Goal: Task Accomplishment & Management: Manage account settings

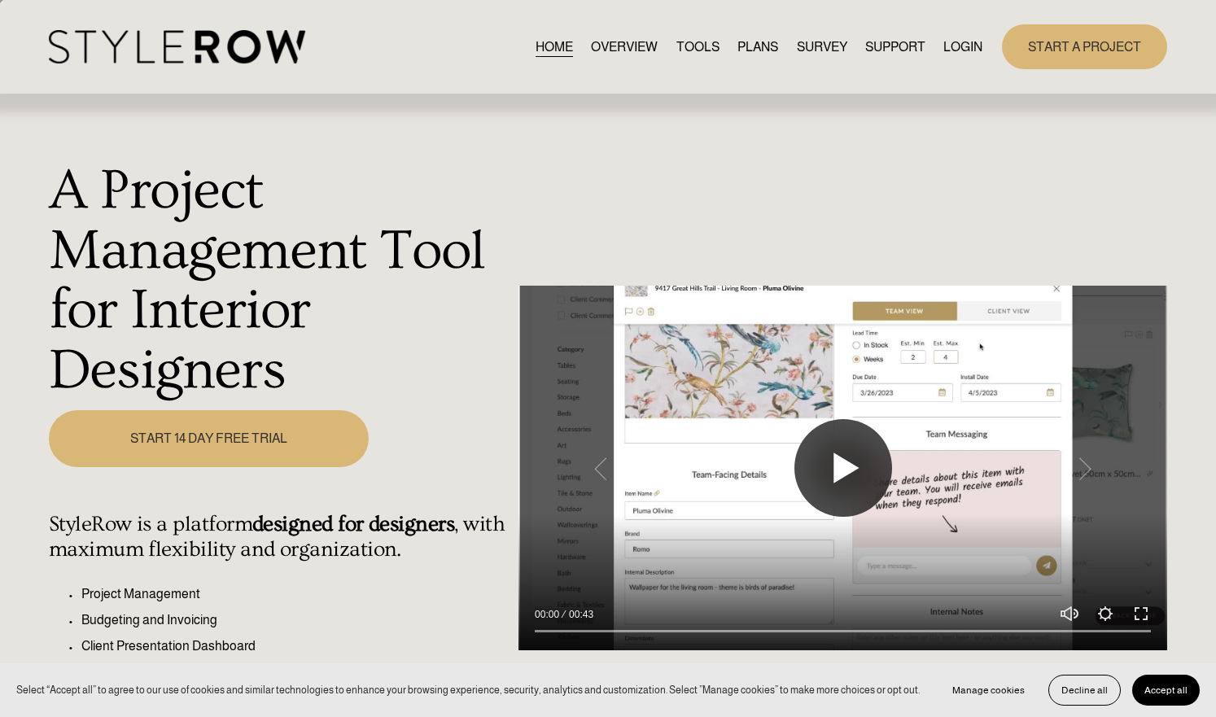
click at [850, 474] on button "Play" at bounding box center [843, 468] width 98 height 98
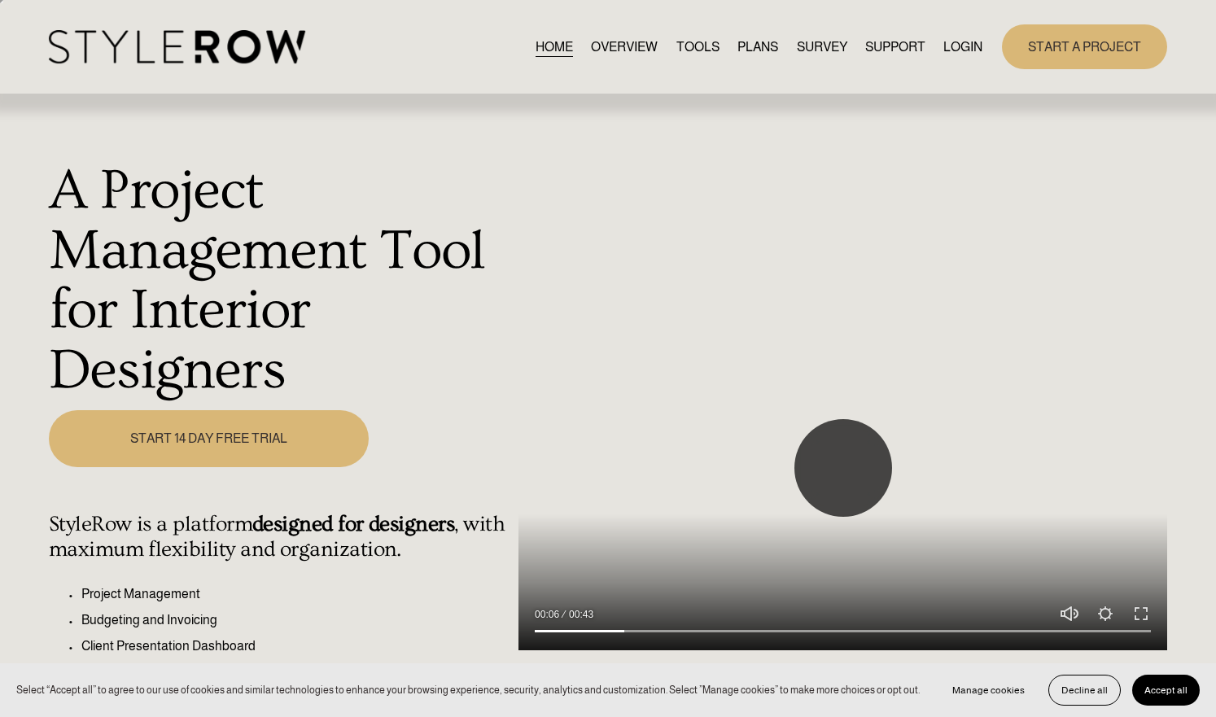
click at [825, 459] on button "Play" at bounding box center [843, 468] width 98 height 98
click at [836, 465] on button "Play" at bounding box center [843, 468] width 98 height 98
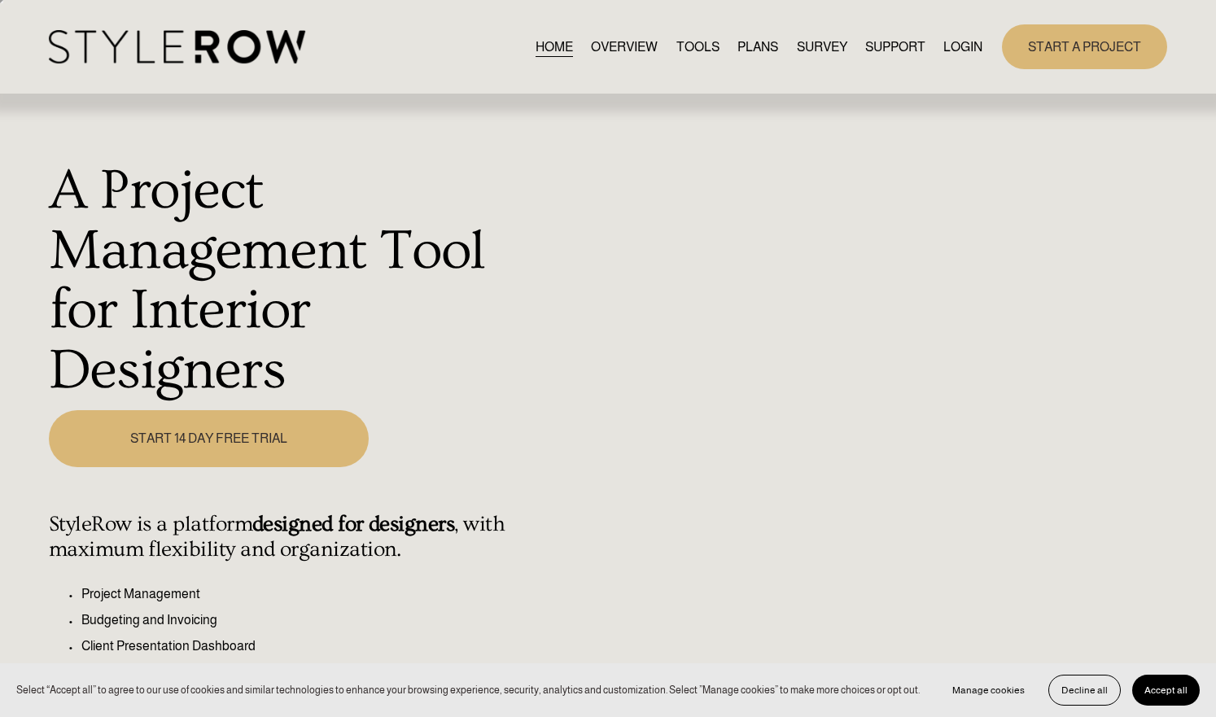
click at [855, 460] on div at bounding box center [842, 468] width 649 height 365
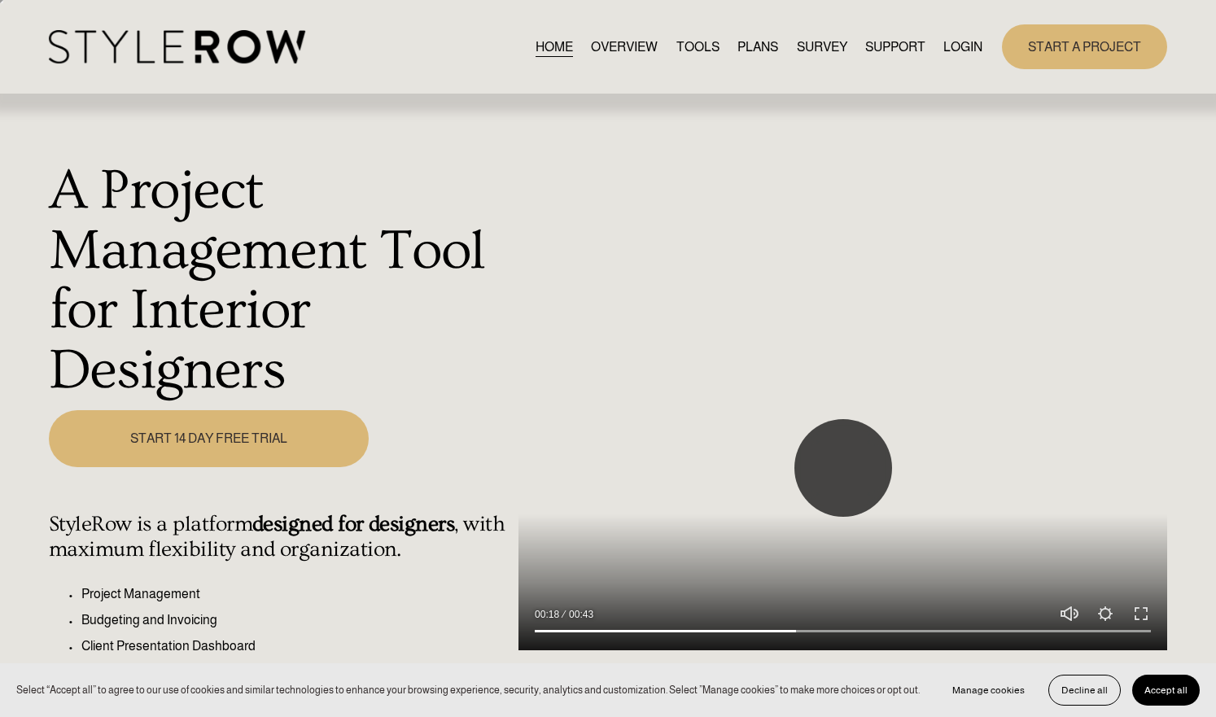
click at [848, 473] on button "Play" at bounding box center [843, 468] width 98 height 98
click at [848, 470] on button "Play" at bounding box center [843, 468] width 98 height 98
click at [828, 461] on button "Play" at bounding box center [843, 468] width 98 height 98
type input "70.64"
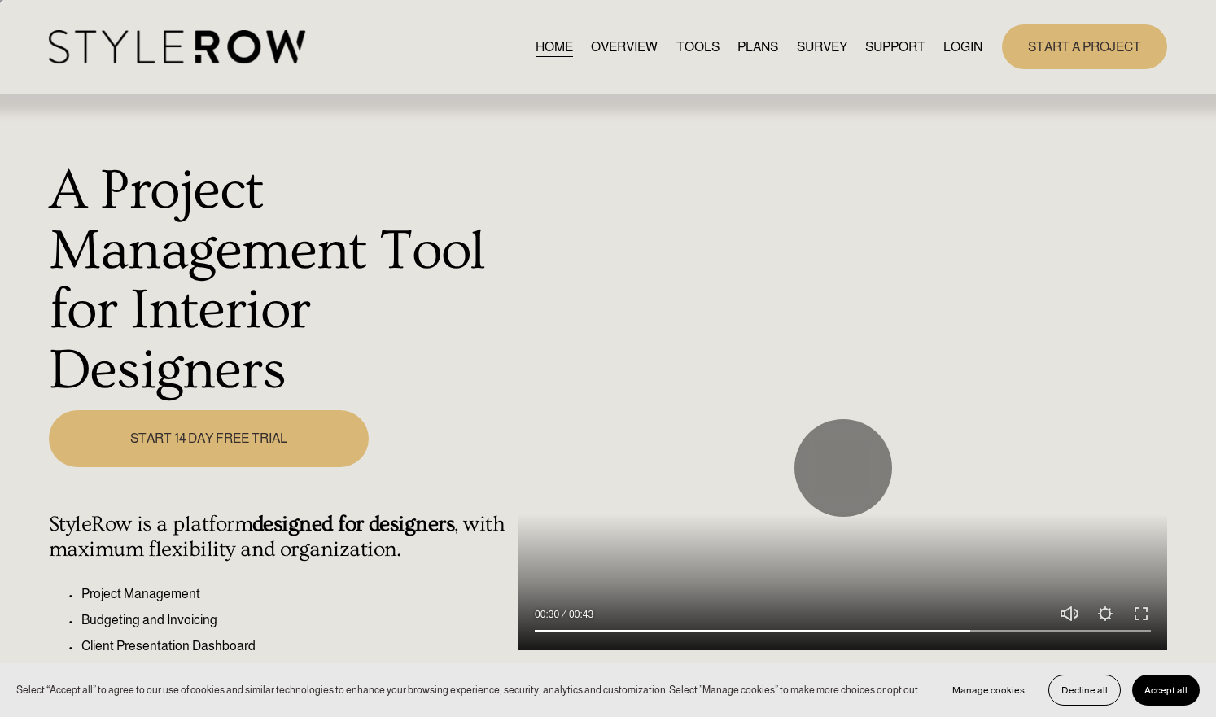
click at [968, 51] on link "LOGIN" at bounding box center [962, 47] width 39 height 22
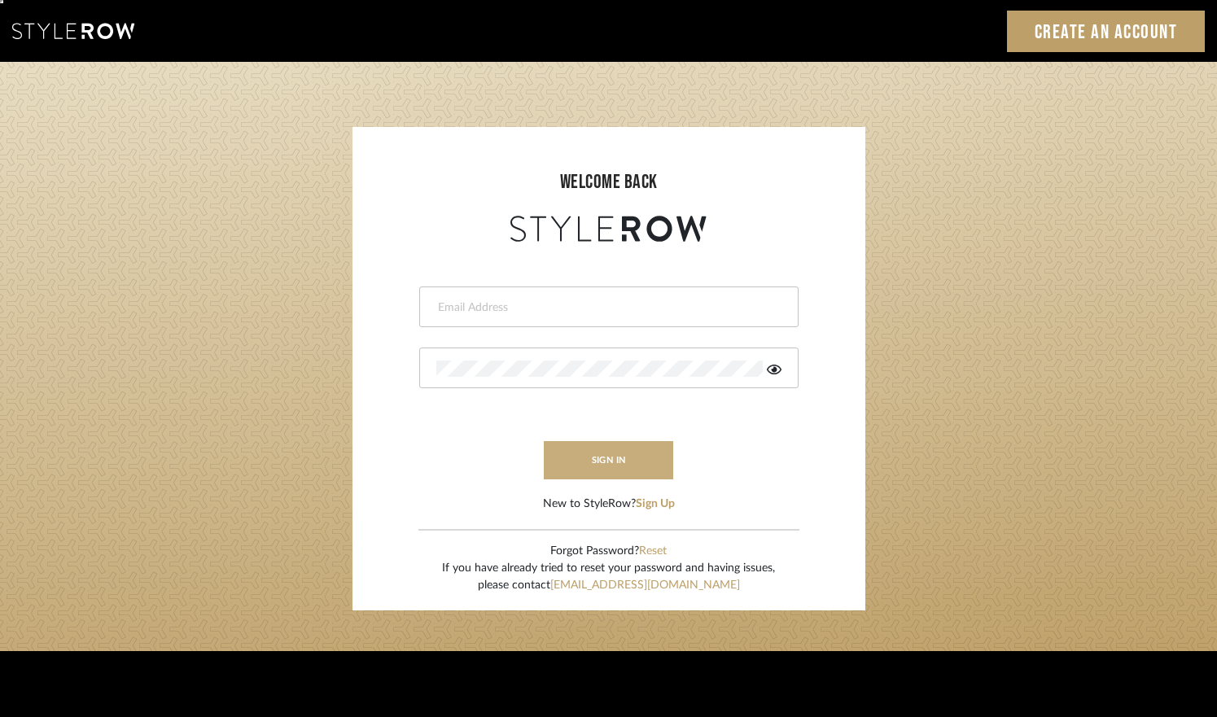
type input "erinn@erinnv.com"
click at [601, 463] on button "sign in" at bounding box center [609, 460] width 130 height 38
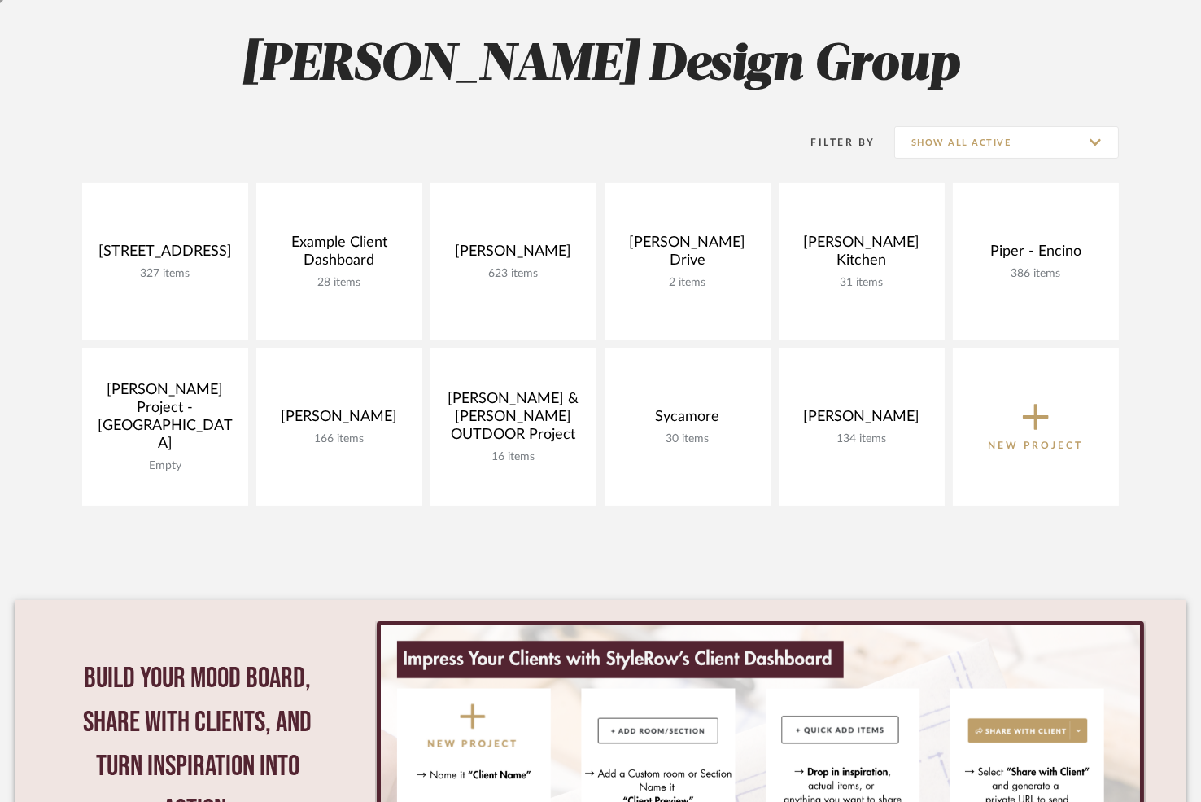
scroll to position [224, 0]
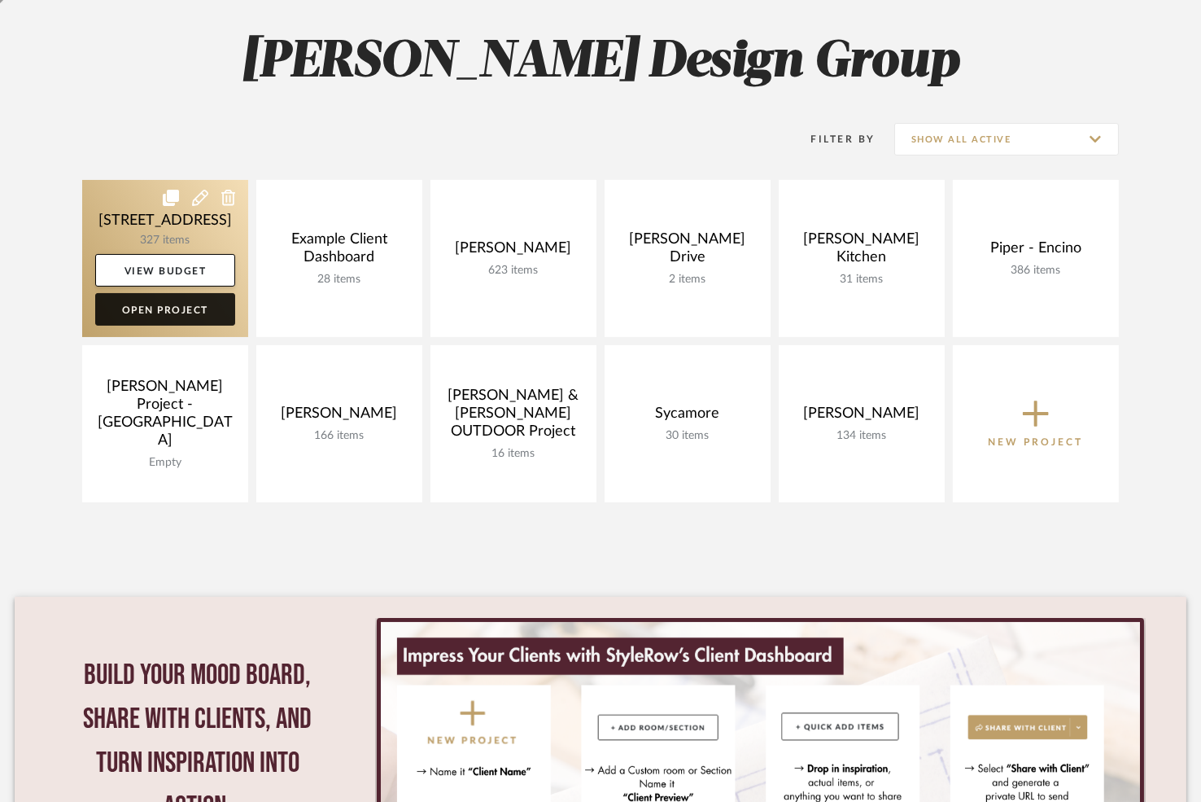
click at [203, 312] on link "Open Project" at bounding box center [165, 309] width 140 height 33
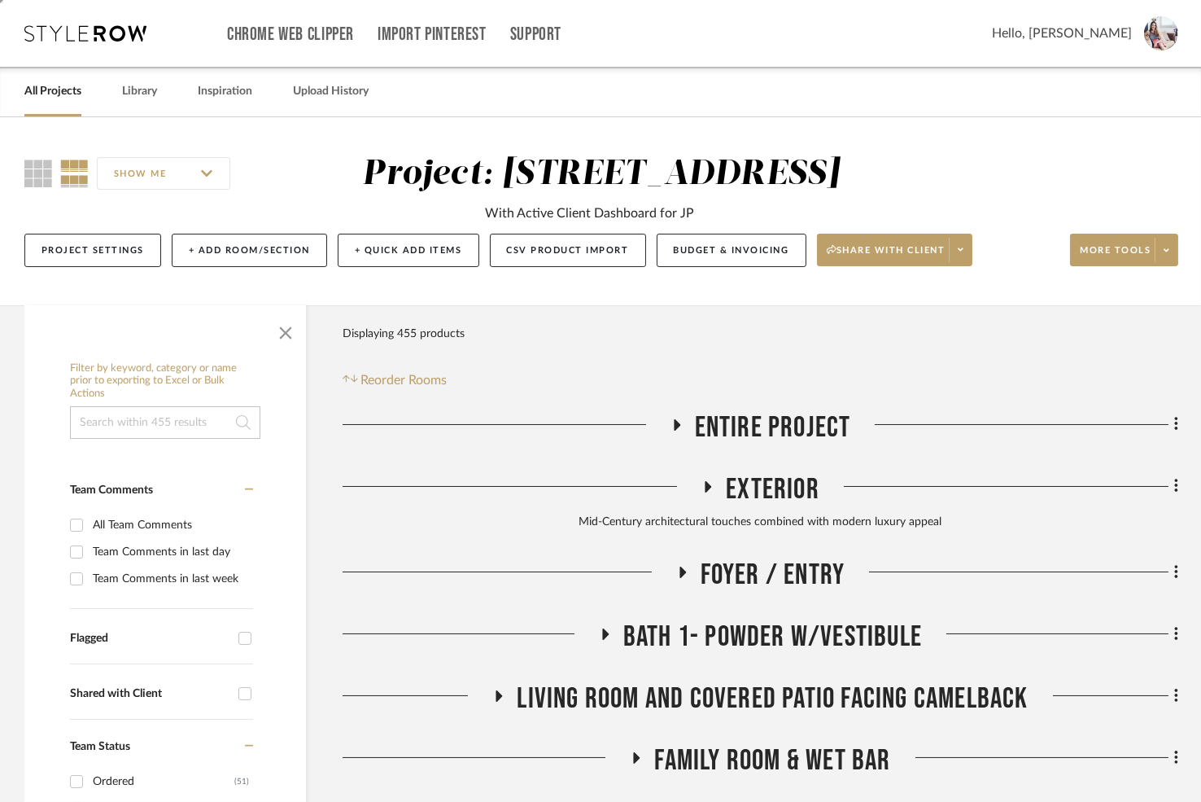
click at [680, 424] on icon at bounding box center [677, 424] width 7 height 11
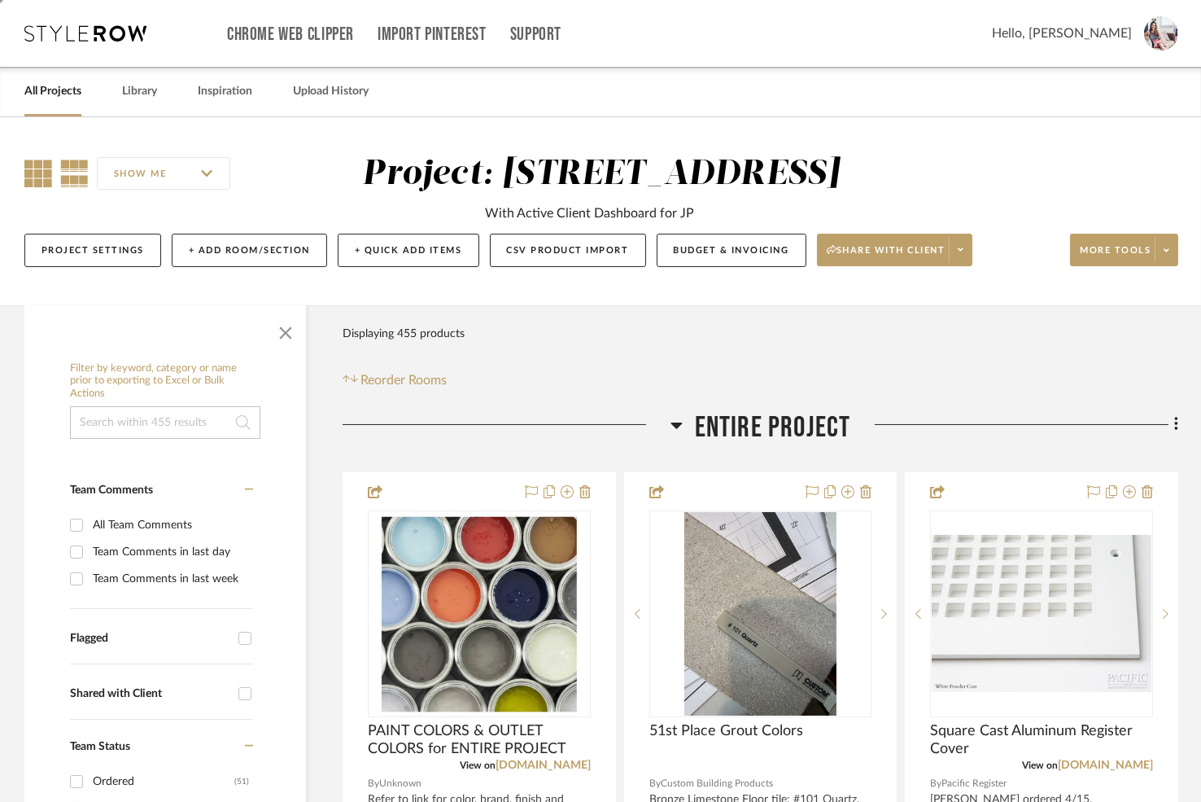
click at [47, 176] on icon at bounding box center [38, 173] width 28 height 28
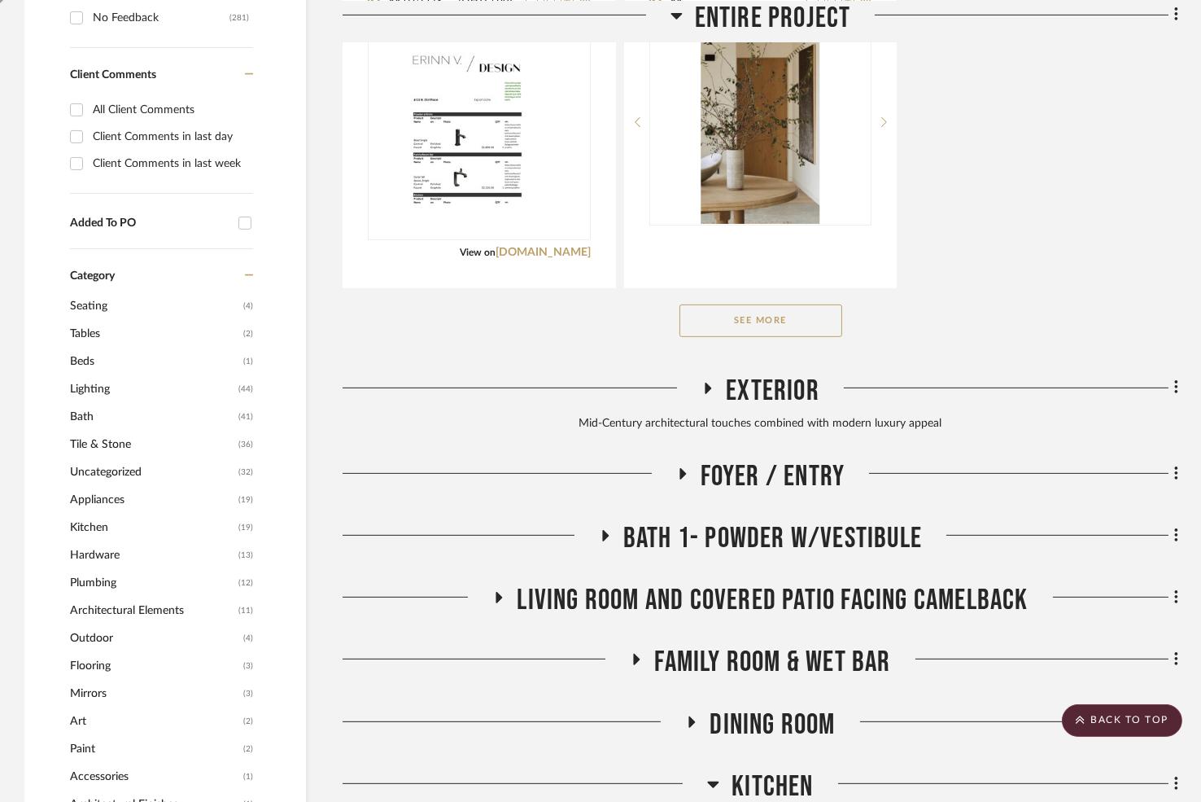
scroll to position [1145, 0]
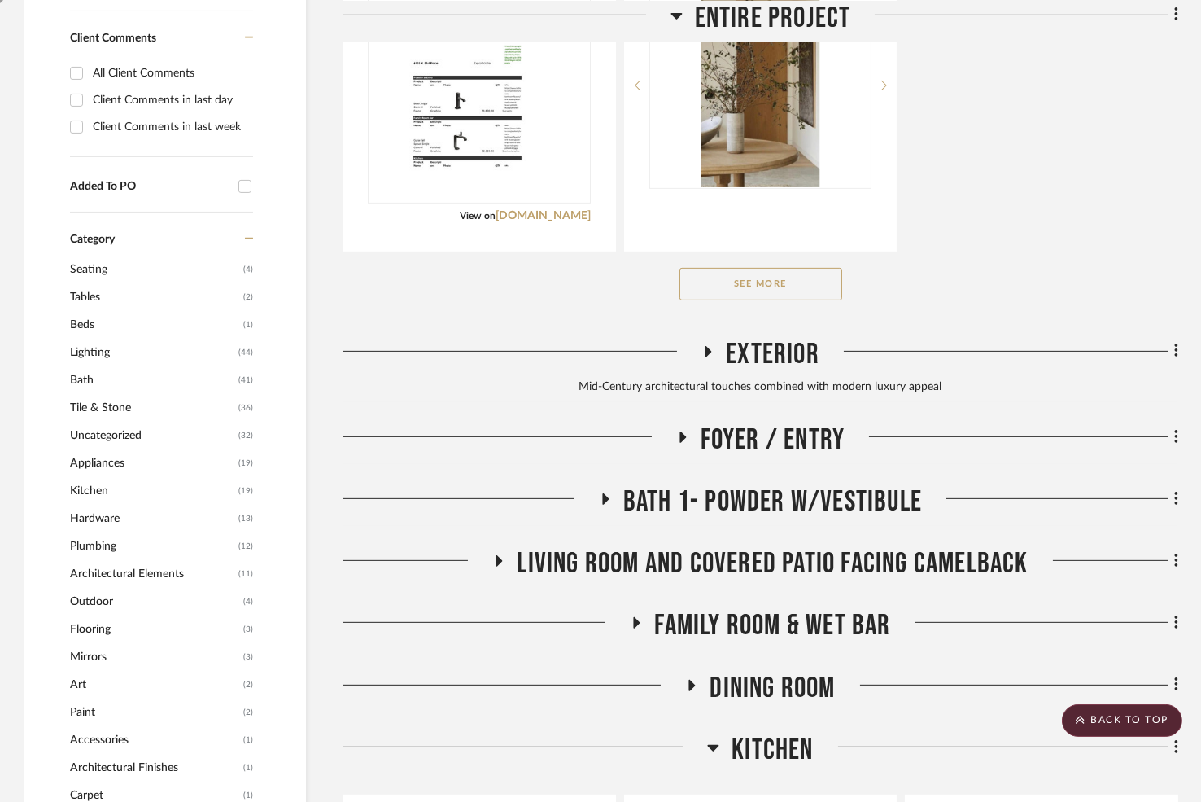
click at [710, 352] on icon at bounding box center [708, 351] width 20 height 12
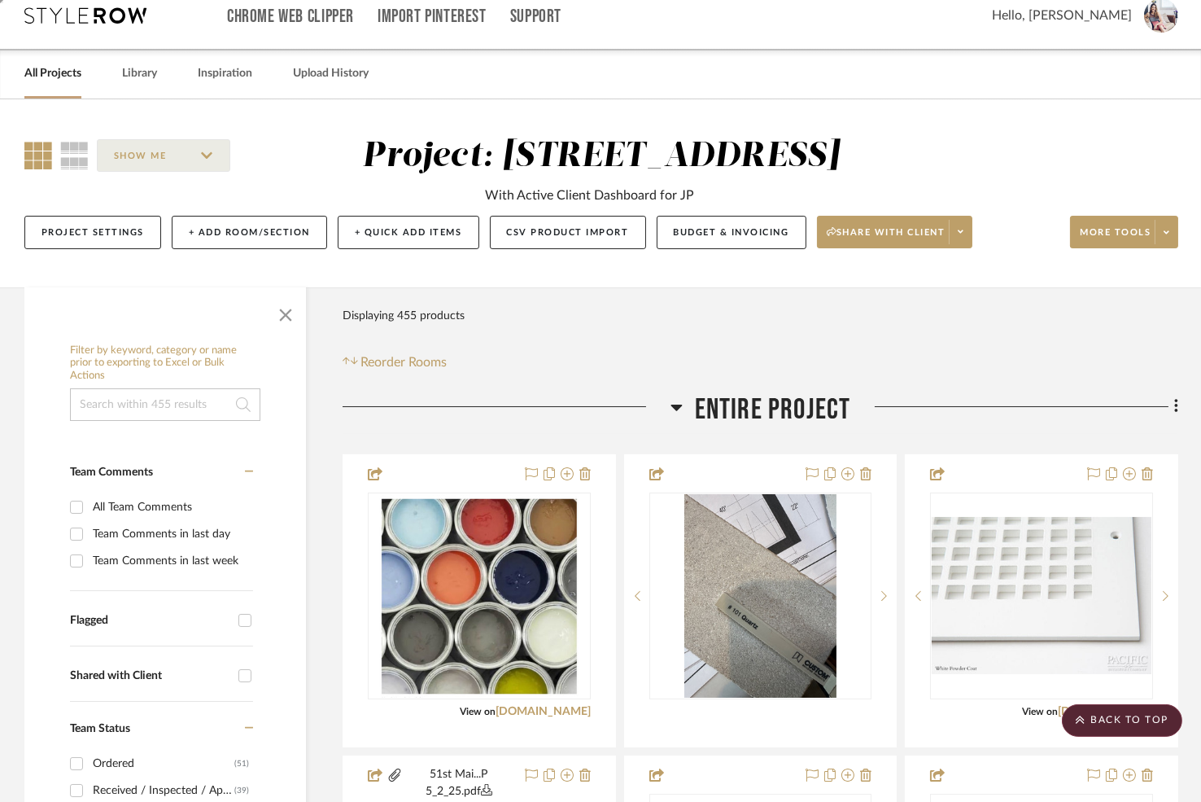
scroll to position [0, 0]
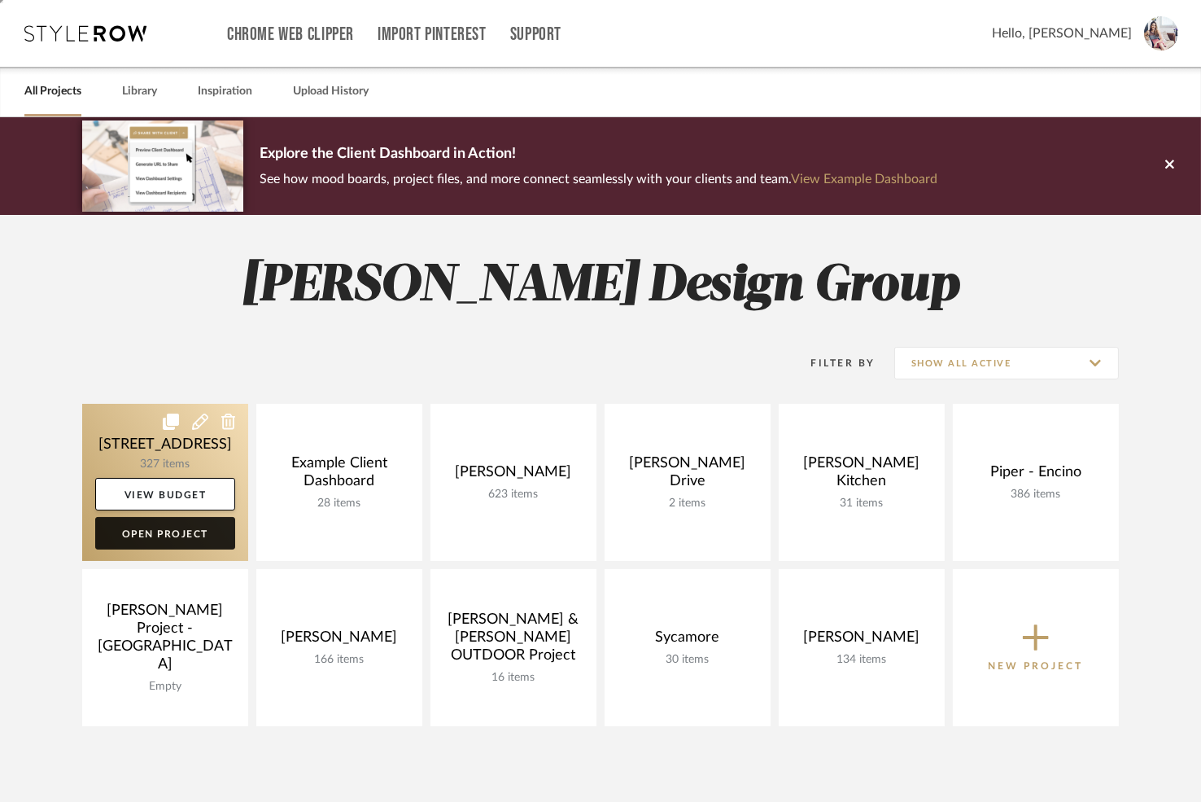
click at [173, 532] on link "Open Project" at bounding box center [165, 533] width 140 height 33
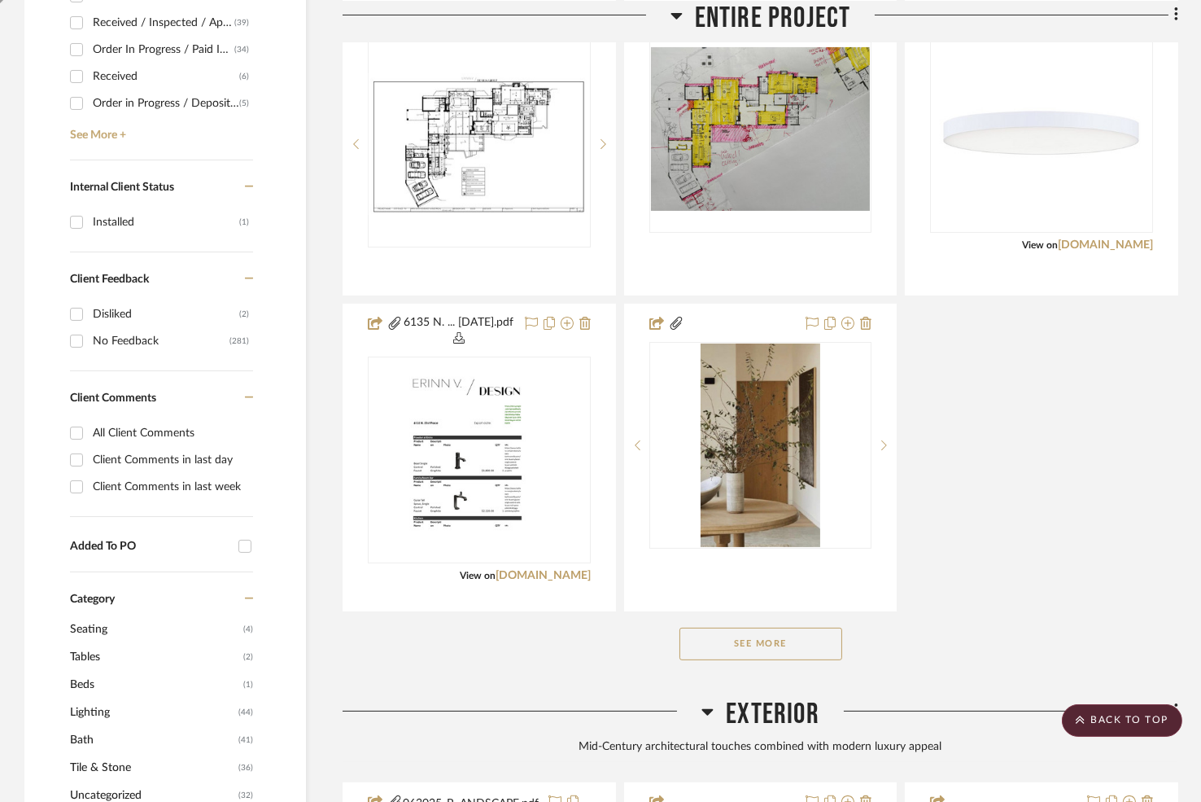
scroll to position [800, 0]
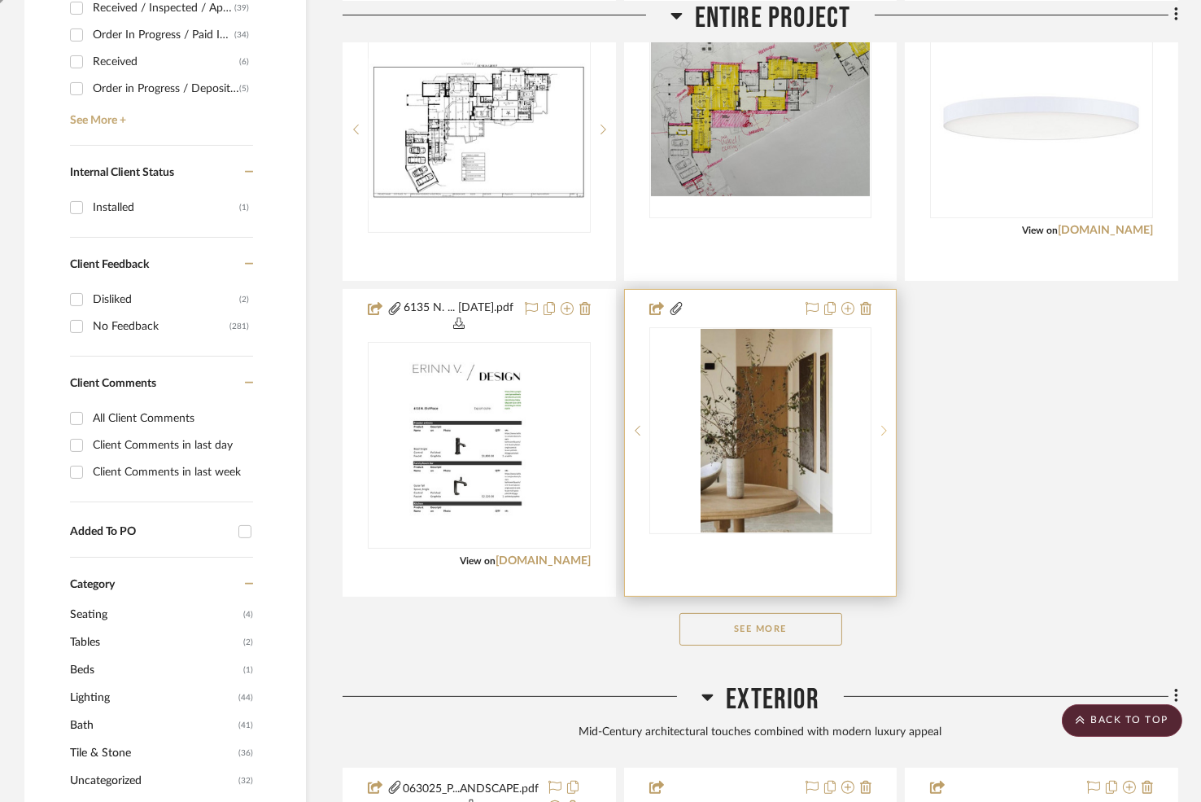
click at [884, 425] on icon at bounding box center [884, 430] width 6 height 11
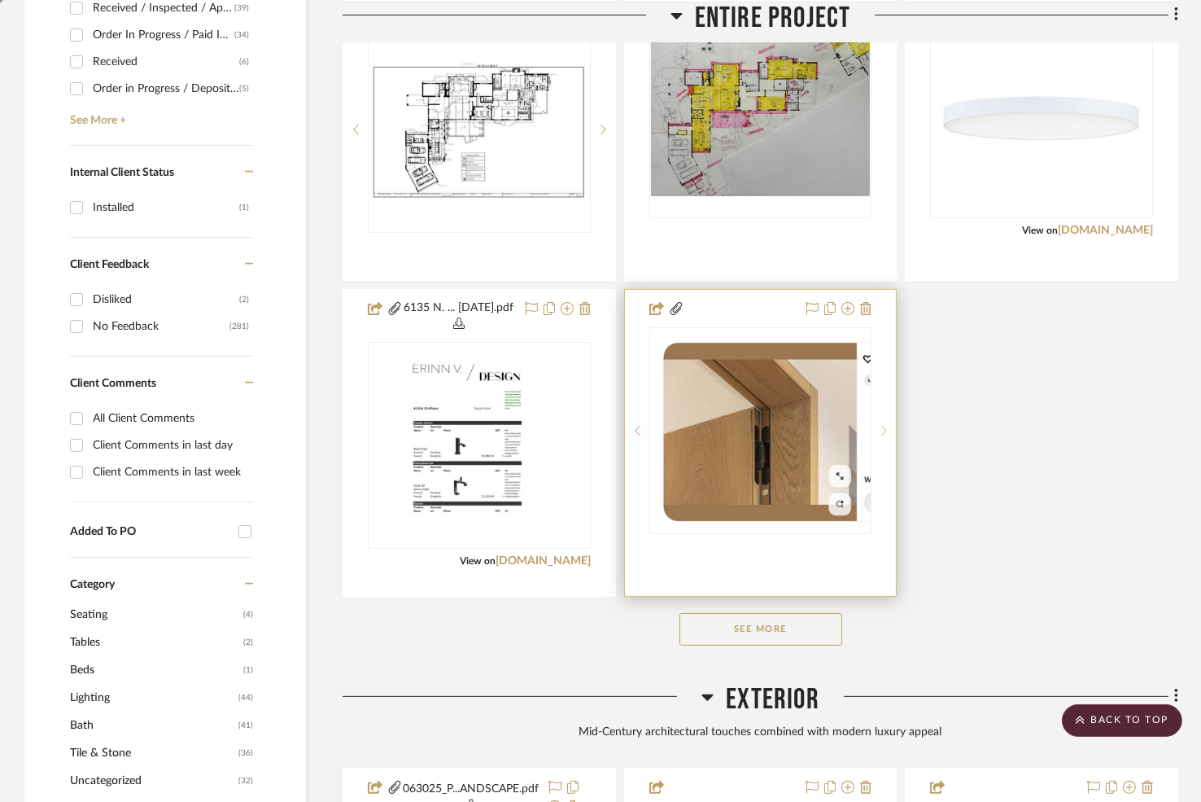
click at [884, 425] on icon at bounding box center [884, 430] width 6 height 11
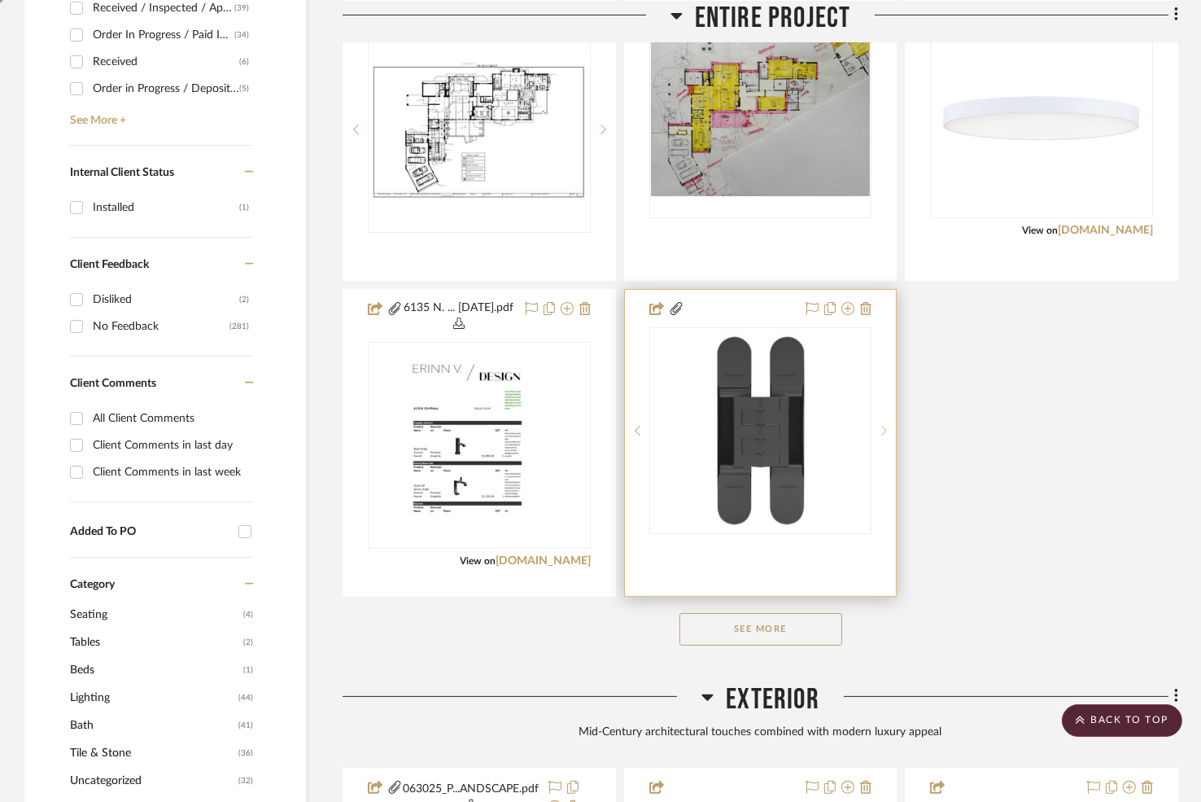
click at [884, 425] on icon at bounding box center [884, 430] width 6 height 11
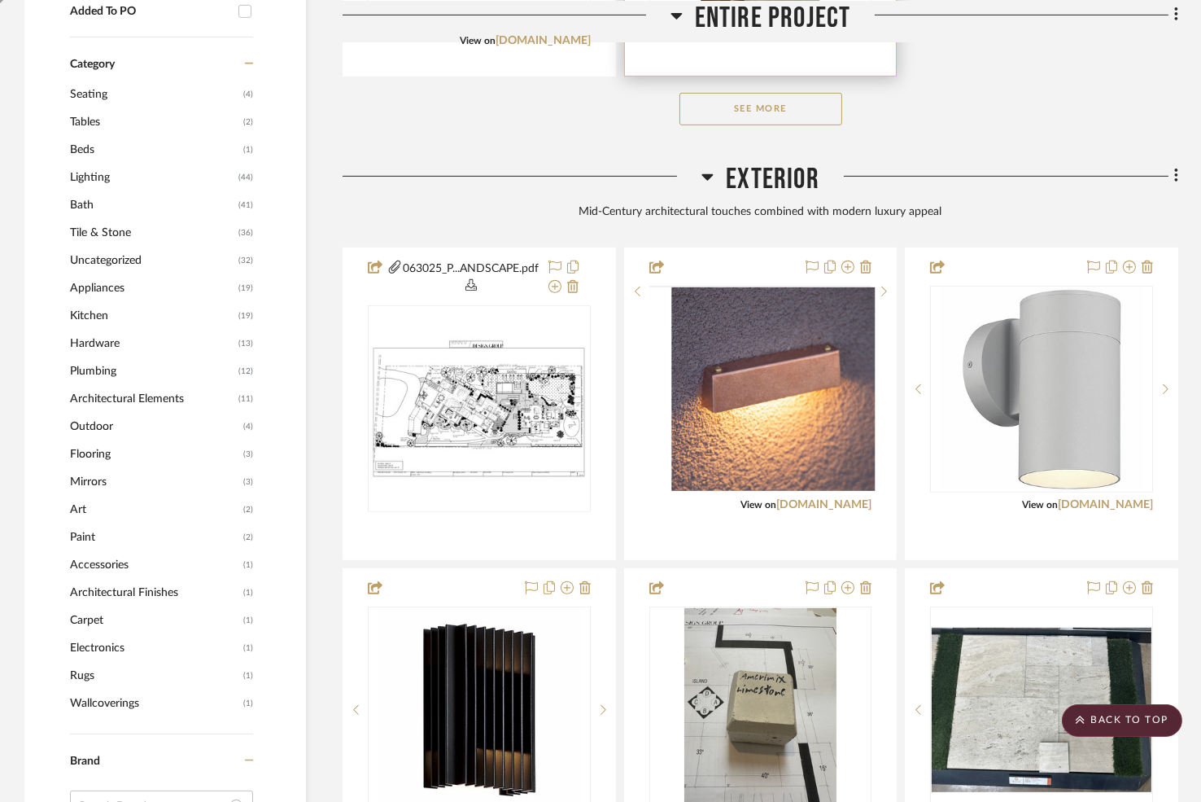
scroll to position [1321, 0]
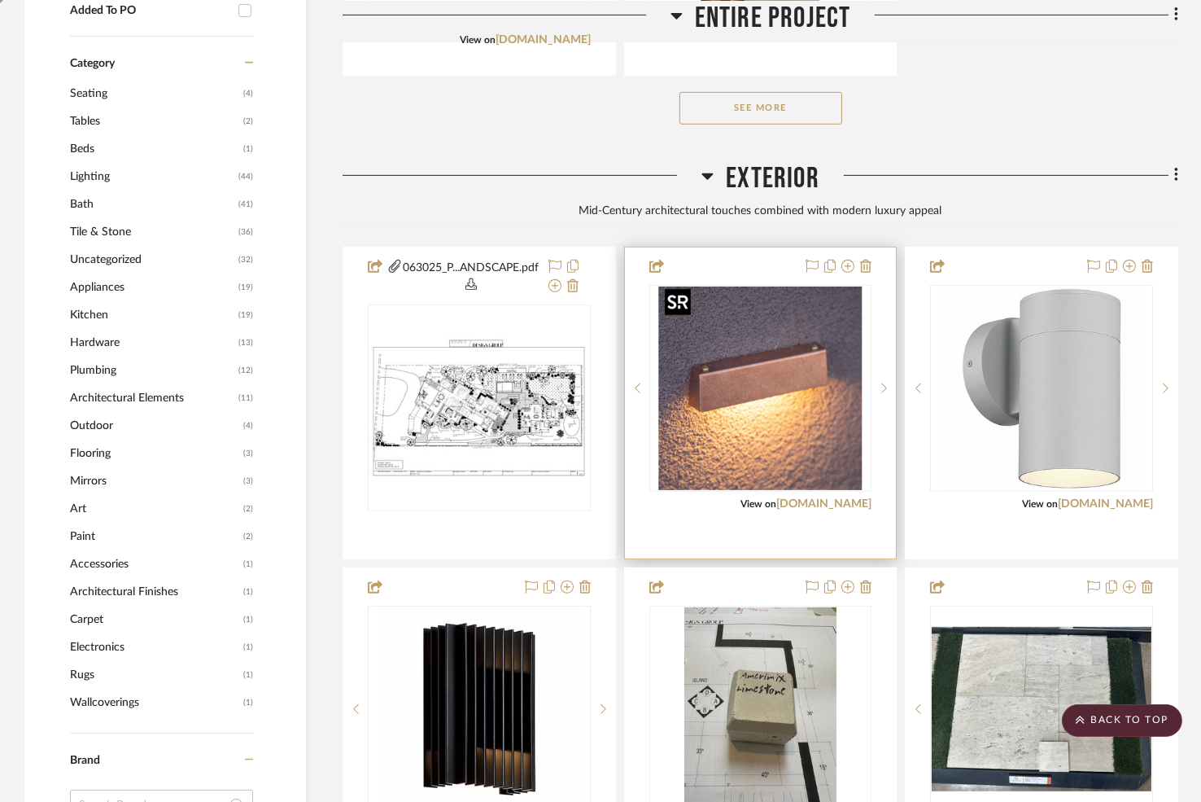
click at [678, 400] on img "0" at bounding box center [759, 387] width 203 height 203
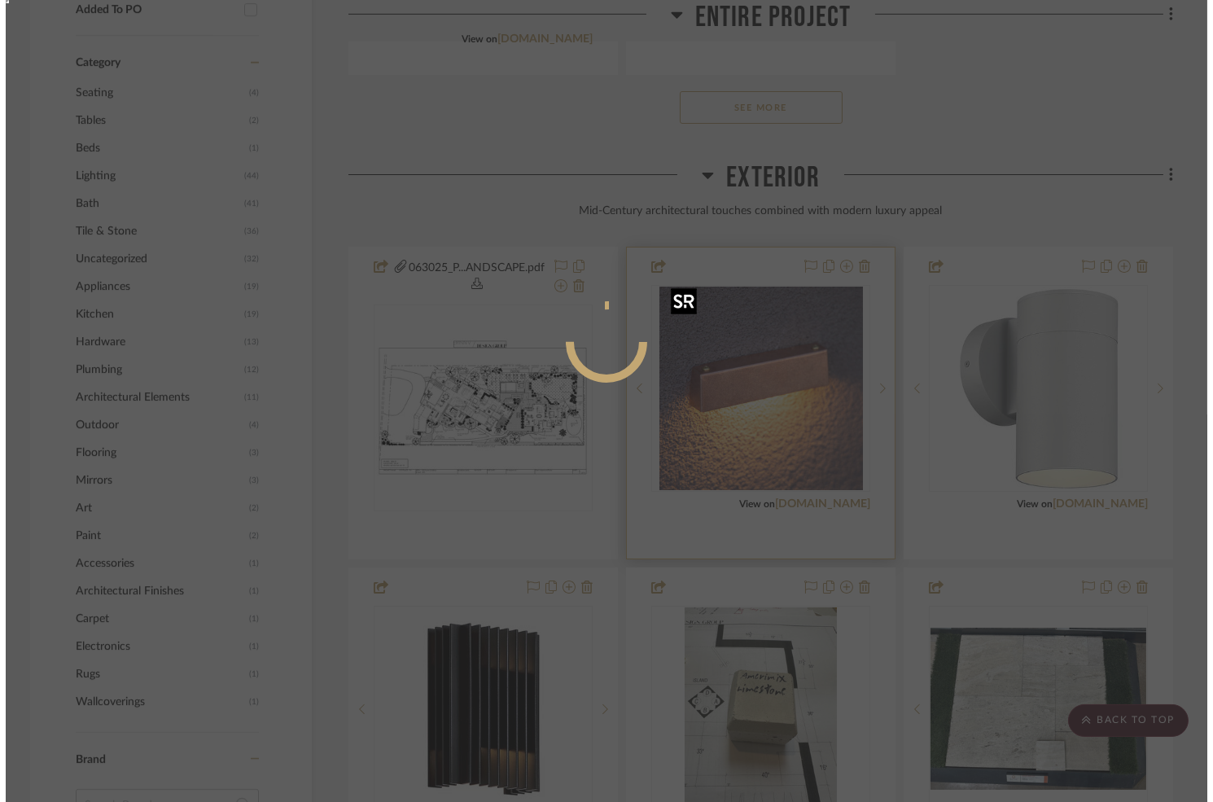
scroll to position [0, 0]
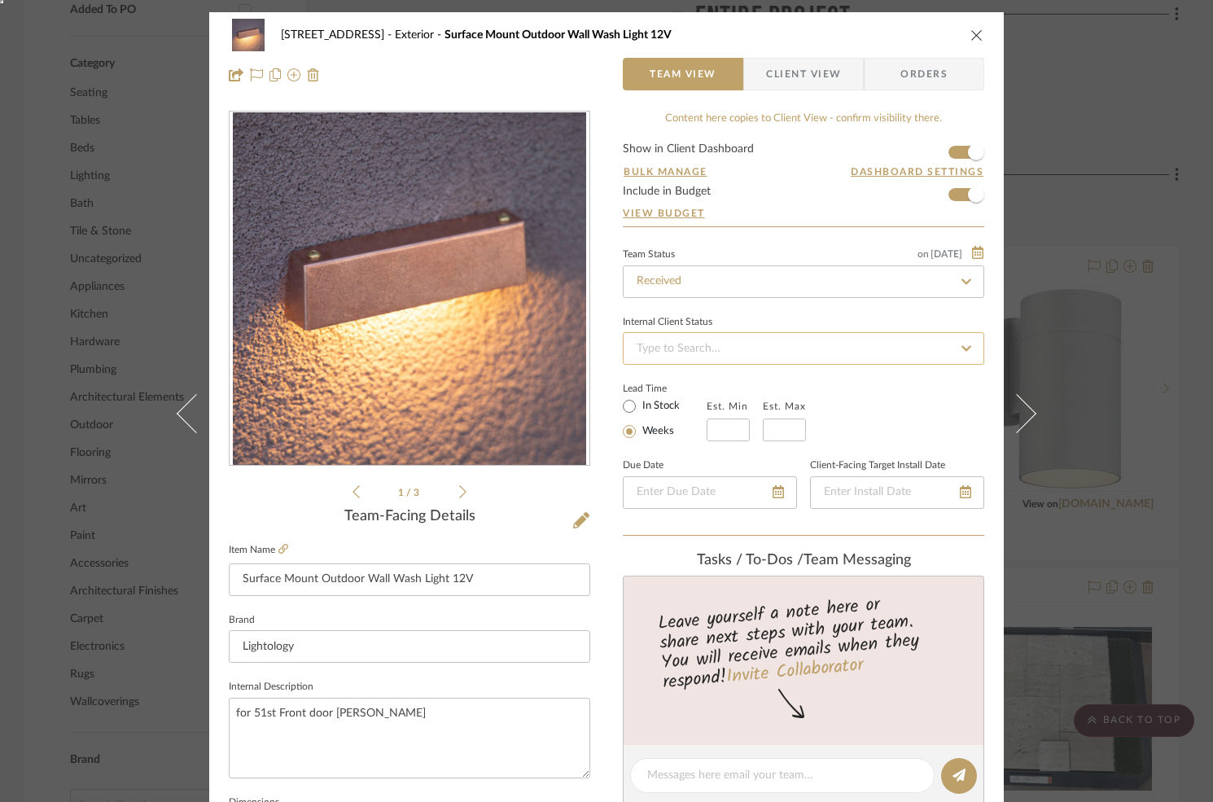
click at [658, 352] on input at bounding box center [803, 348] width 361 height 33
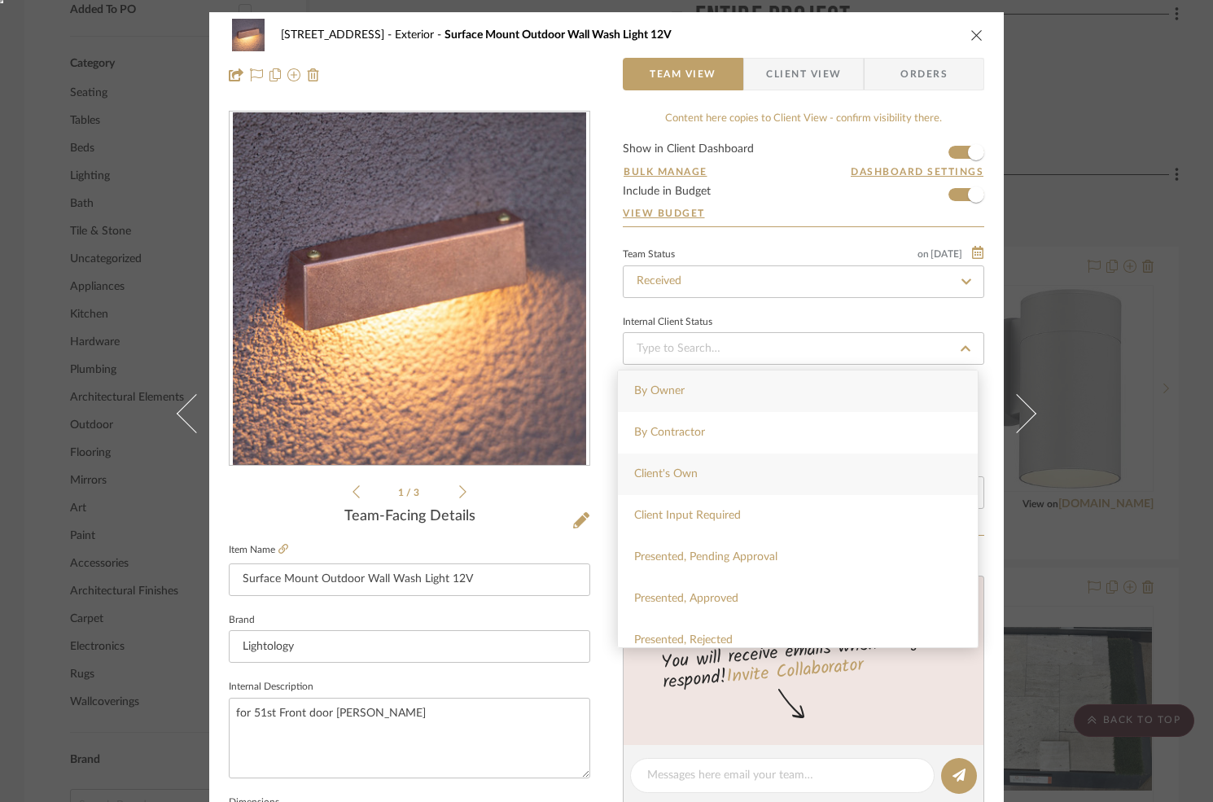
click at [672, 478] on span "Client's Own" at bounding box center [665, 473] width 63 height 11
type input "8/16/2025"
type input "Client's Own"
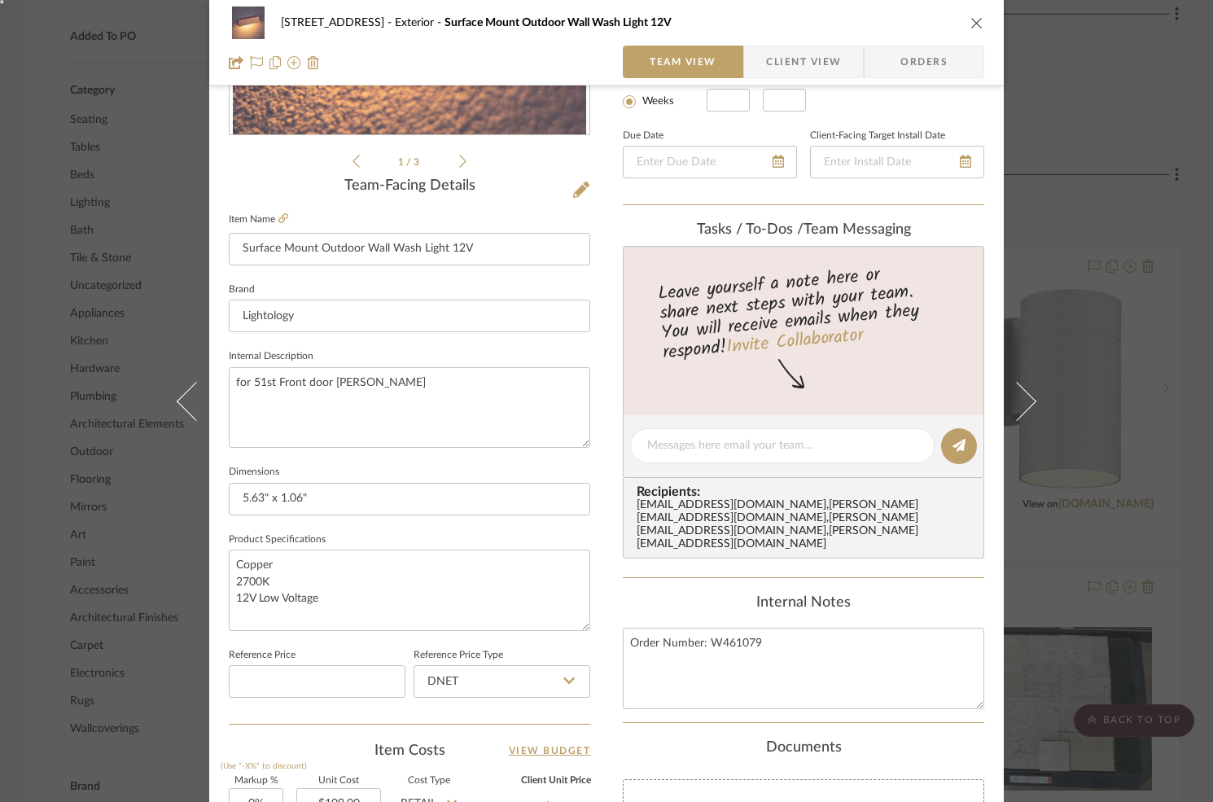
scroll to position [334, 0]
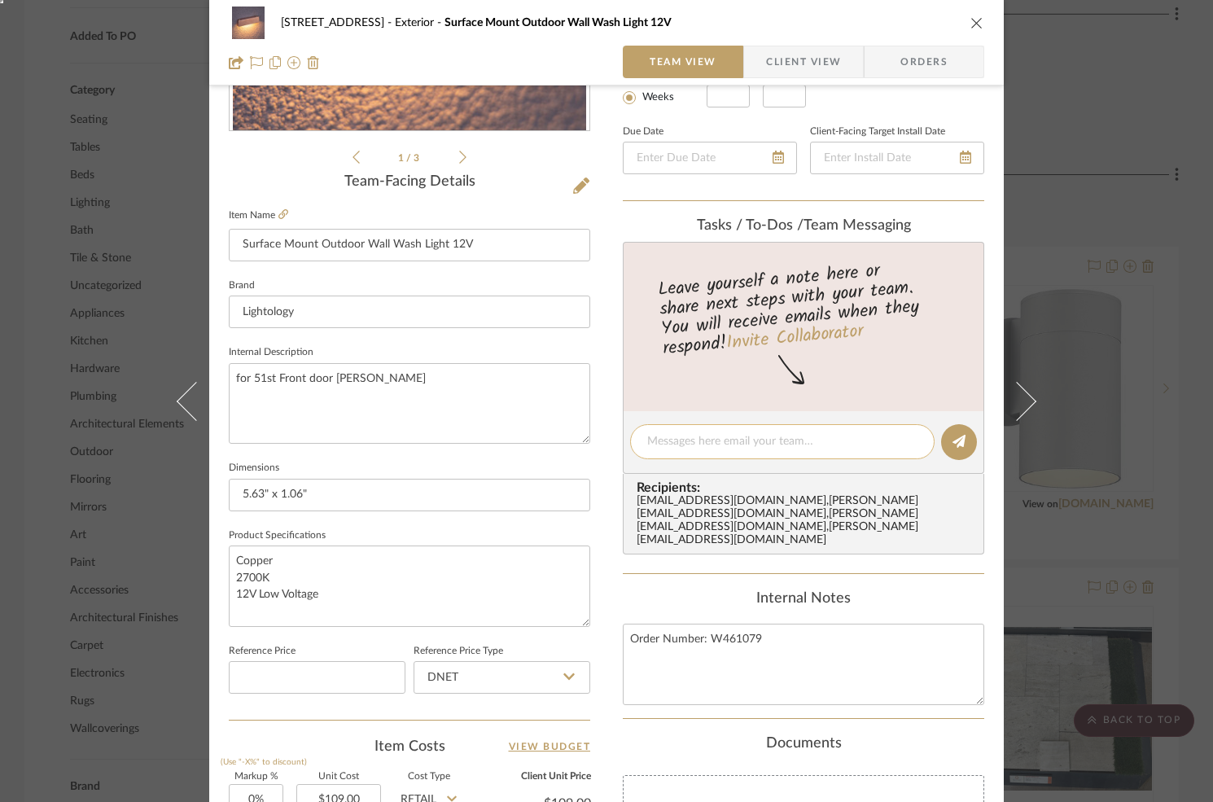
click at [688, 439] on textarea at bounding box center [782, 441] width 270 height 17
type textarea "Received!"
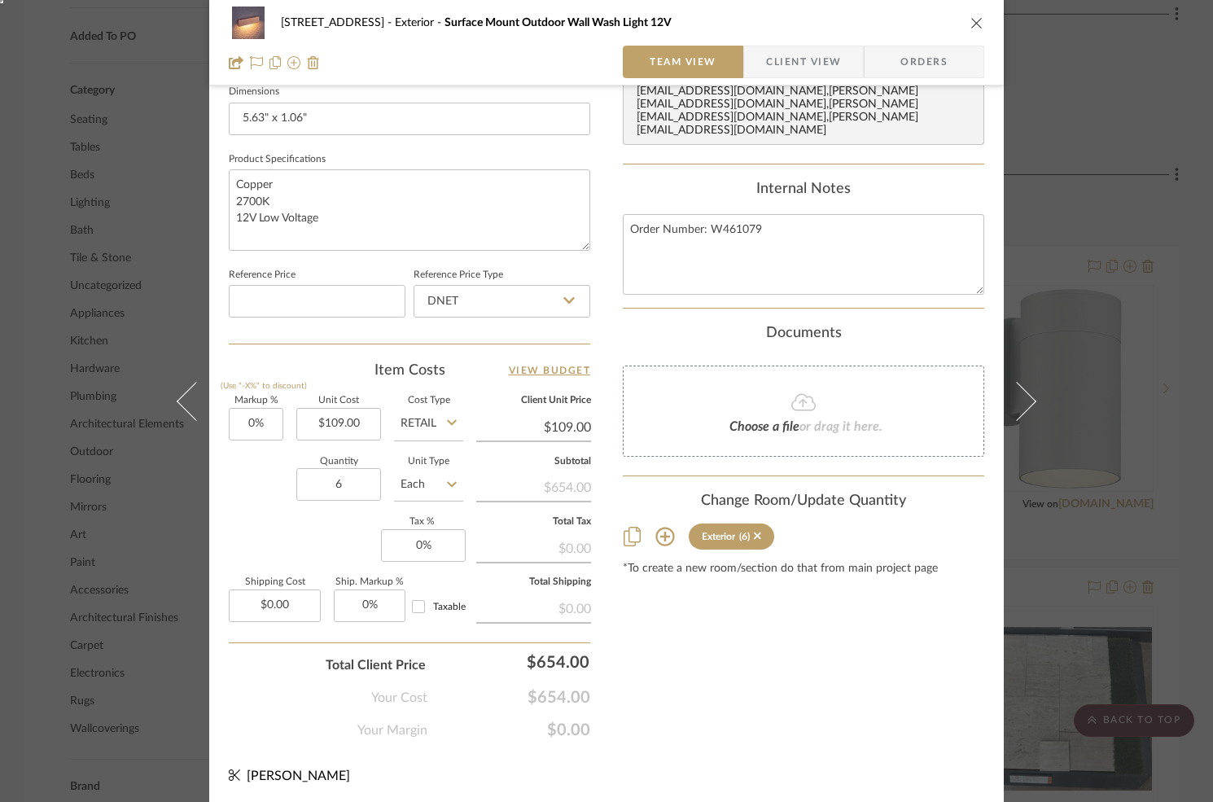
scroll to position [709, 0]
click at [341, 426] on input "109.00" at bounding box center [338, 425] width 85 height 33
type input "$109.00"
click at [447, 428] on icon at bounding box center [452, 423] width 10 height 13
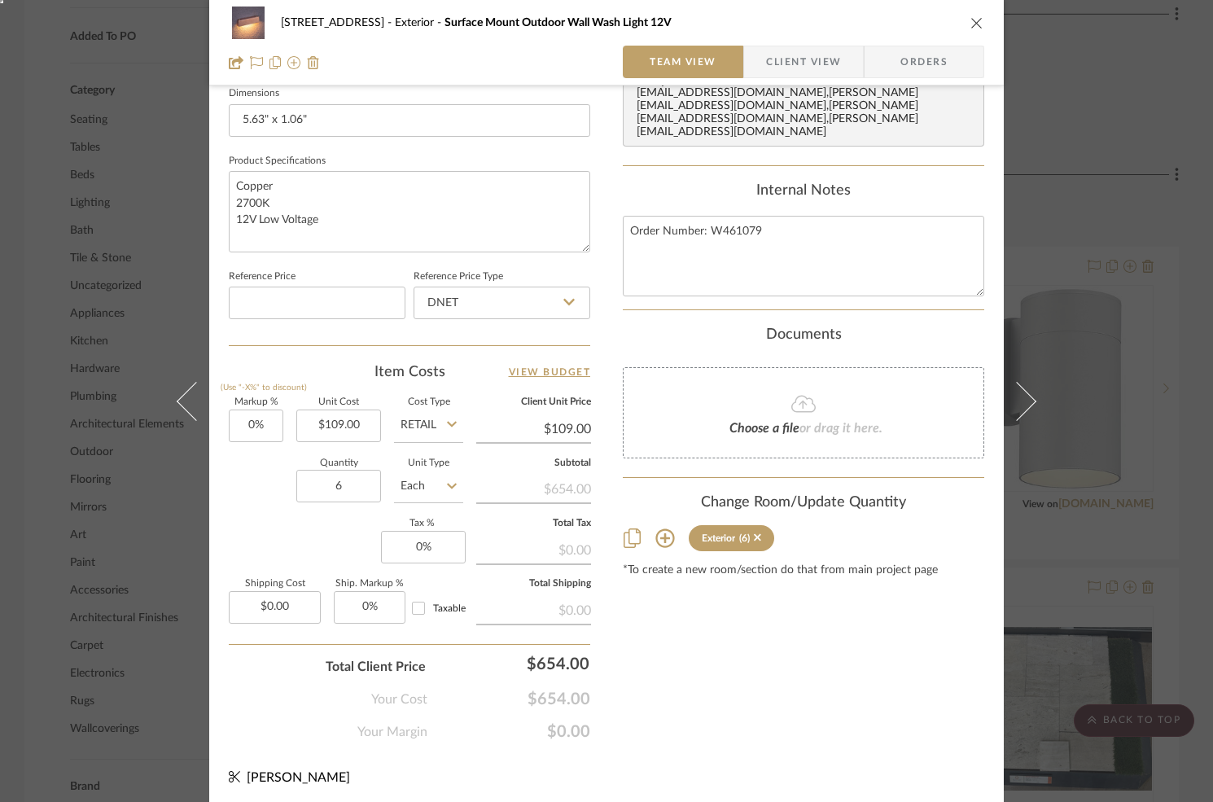
click at [744, 610] on div "Content here copies to Client View - confirm visibility there. Show in Client D…" at bounding box center [803, 71] width 361 height 1339
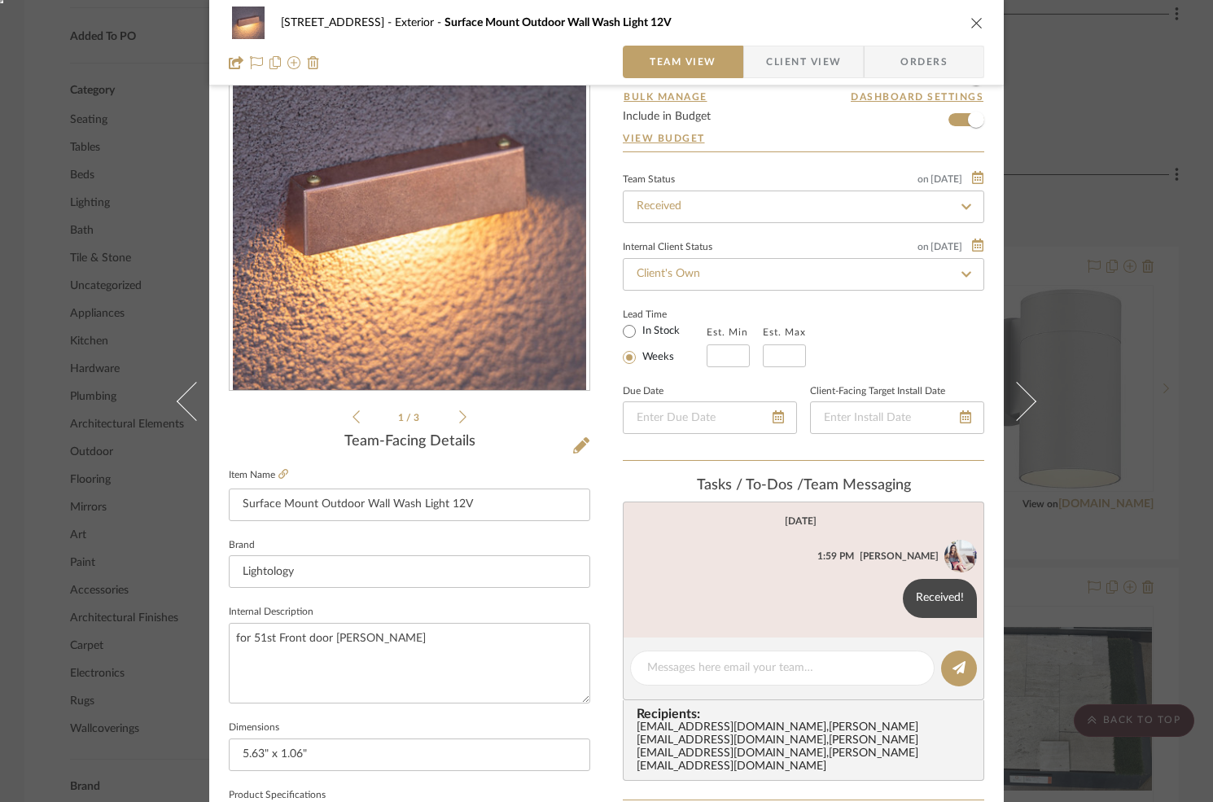
scroll to position [0, 0]
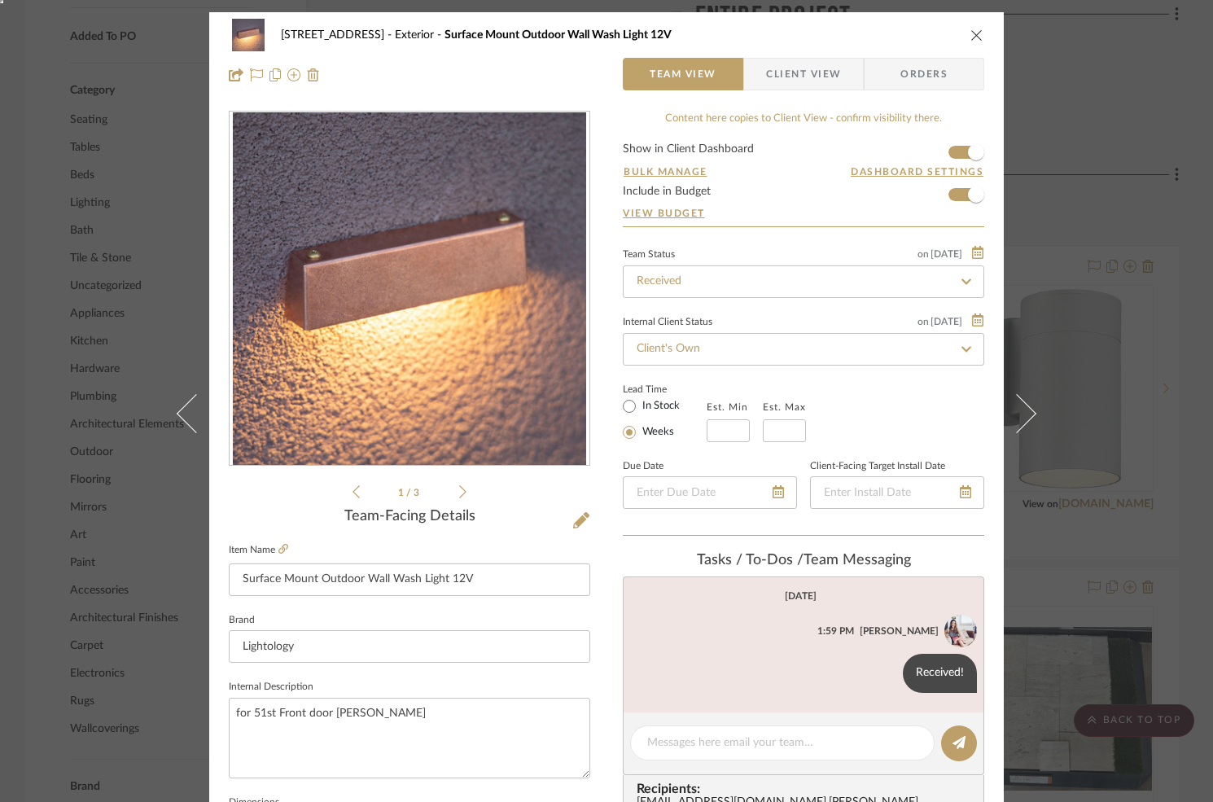
click at [776, 68] on span "Client View" at bounding box center [803, 74] width 75 height 33
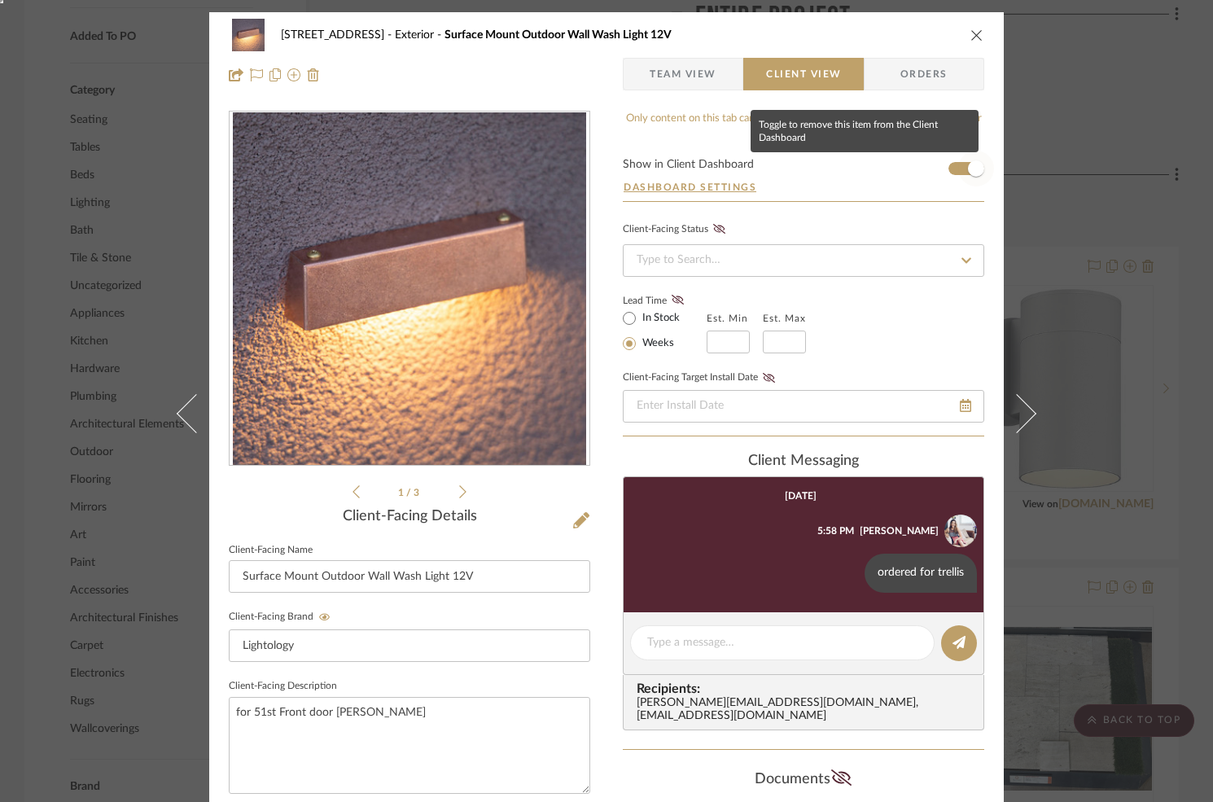
click at [968, 169] on span "button" at bounding box center [976, 168] width 16 height 16
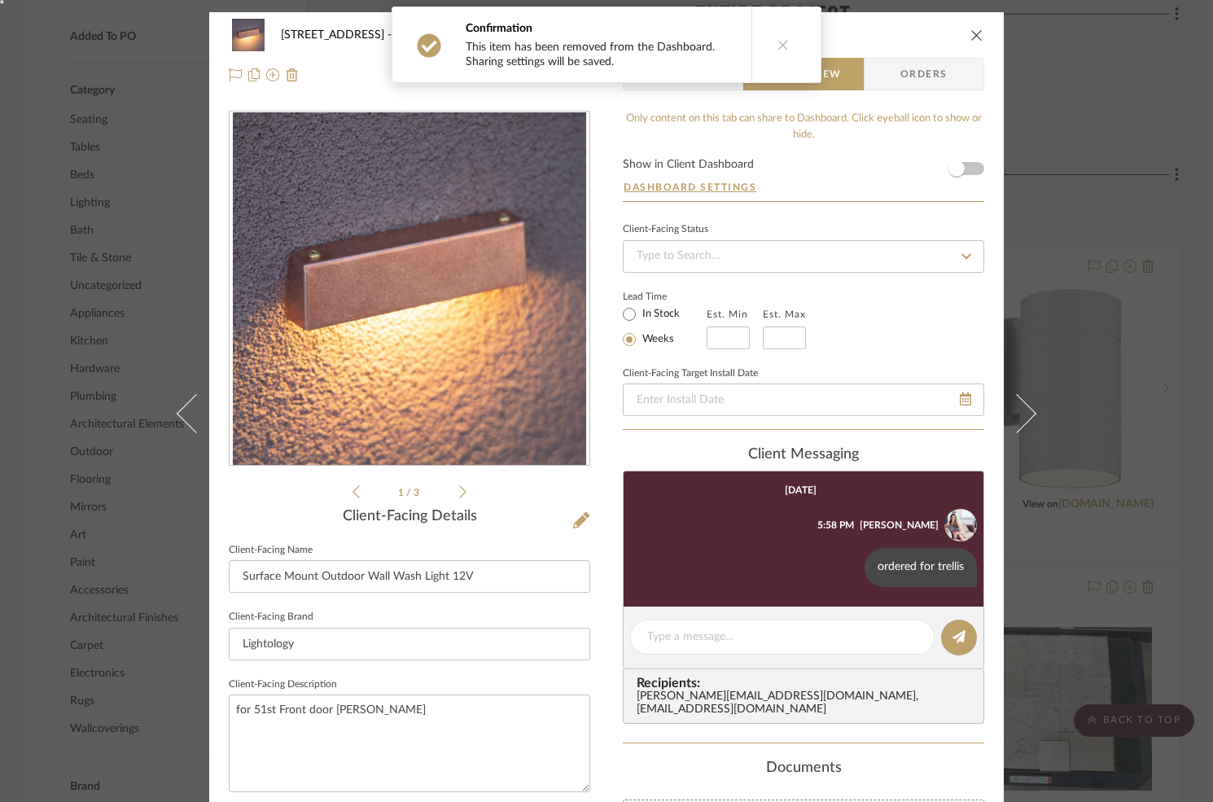
click at [685, 271] on div "Client-Facing Status Lead Time In Stock Weeks Est. Min Est. Max Client-Facing T…" at bounding box center [803, 324] width 361 height 212
click at [686, 256] on input at bounding box center [803, 256] width 361 height 33
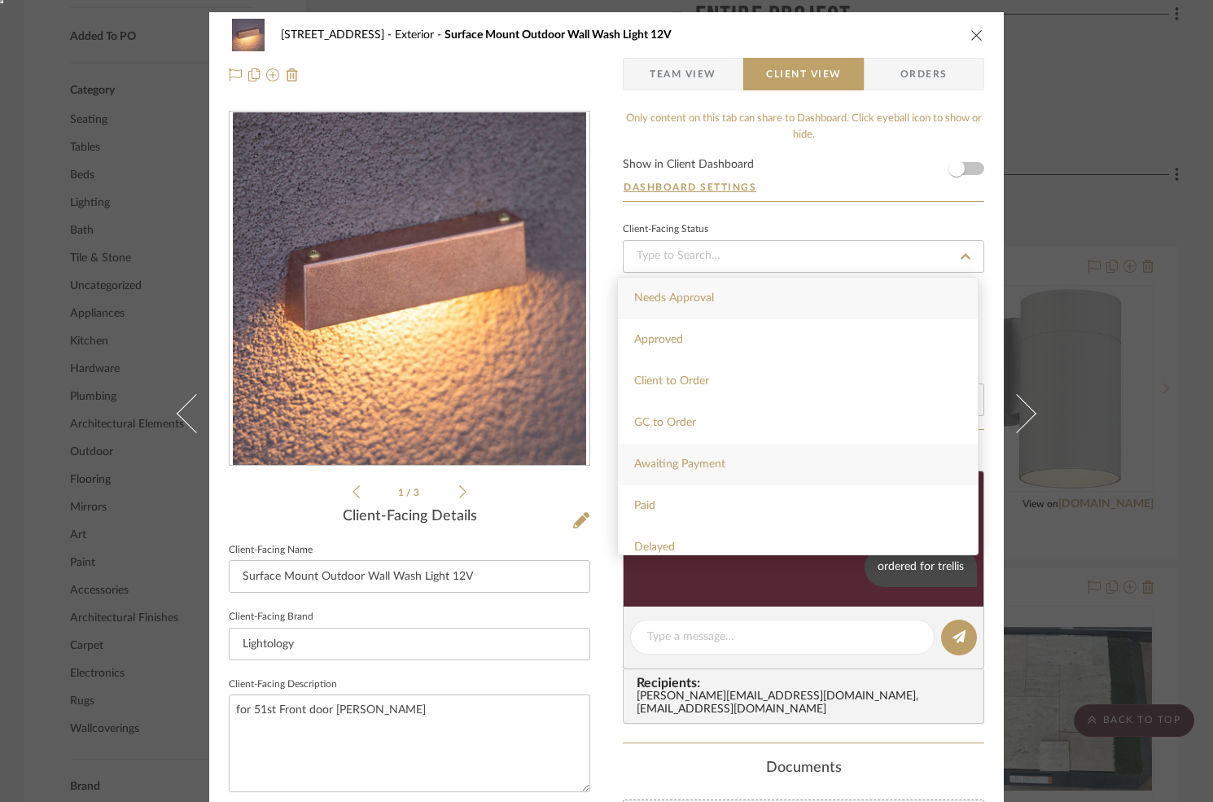
click at [661, 461] on span "Awaiting Payment" at bounding box center [679, 463] width 91 height 11
type input "8/16/2025"
type input "Awaiting Payment"
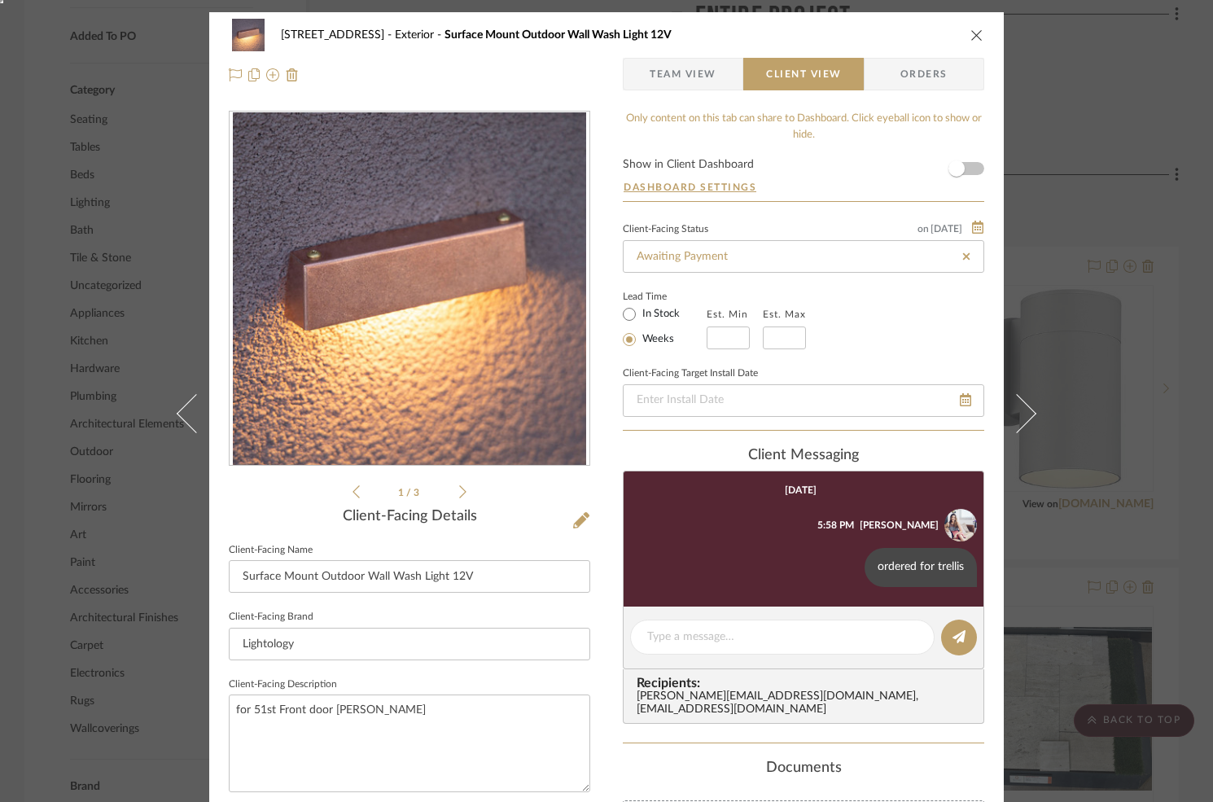
click at [915, 329] on div "Lead Time In Stock Weeks Est. Min Est. Max" at bounding box center [803, 317] width 361 height 63
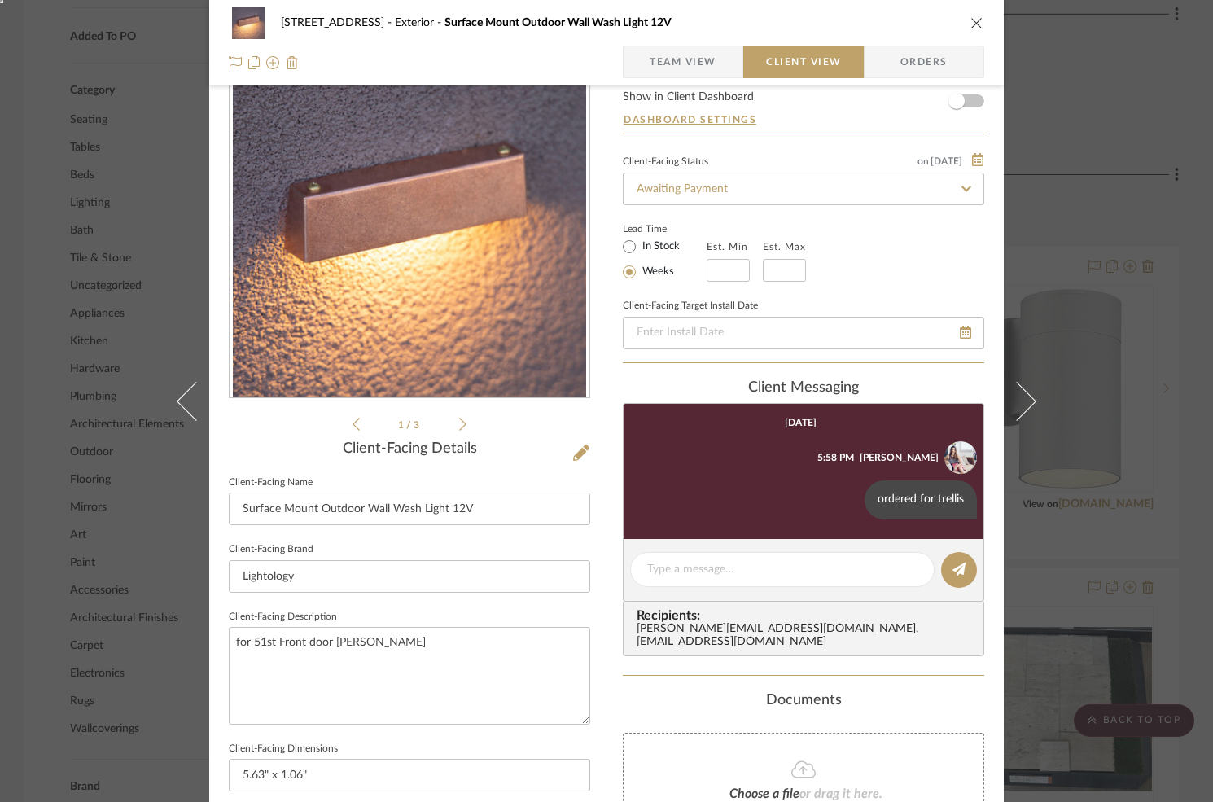
scroll to position [73, 0]
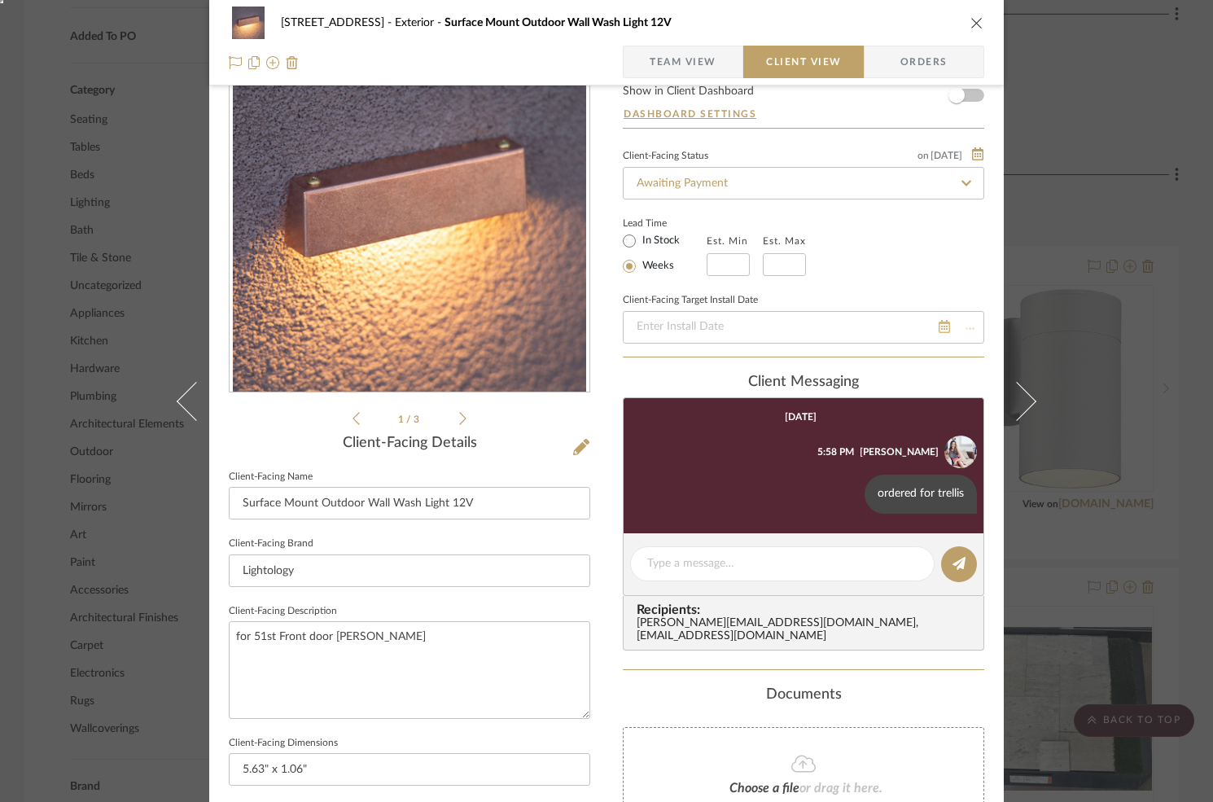
click at [959, 325] on div at bounding box center [803, 327] width 361 height 33
click at [938, 328] on icon at bounding box center [943, 326] width 11 height 13
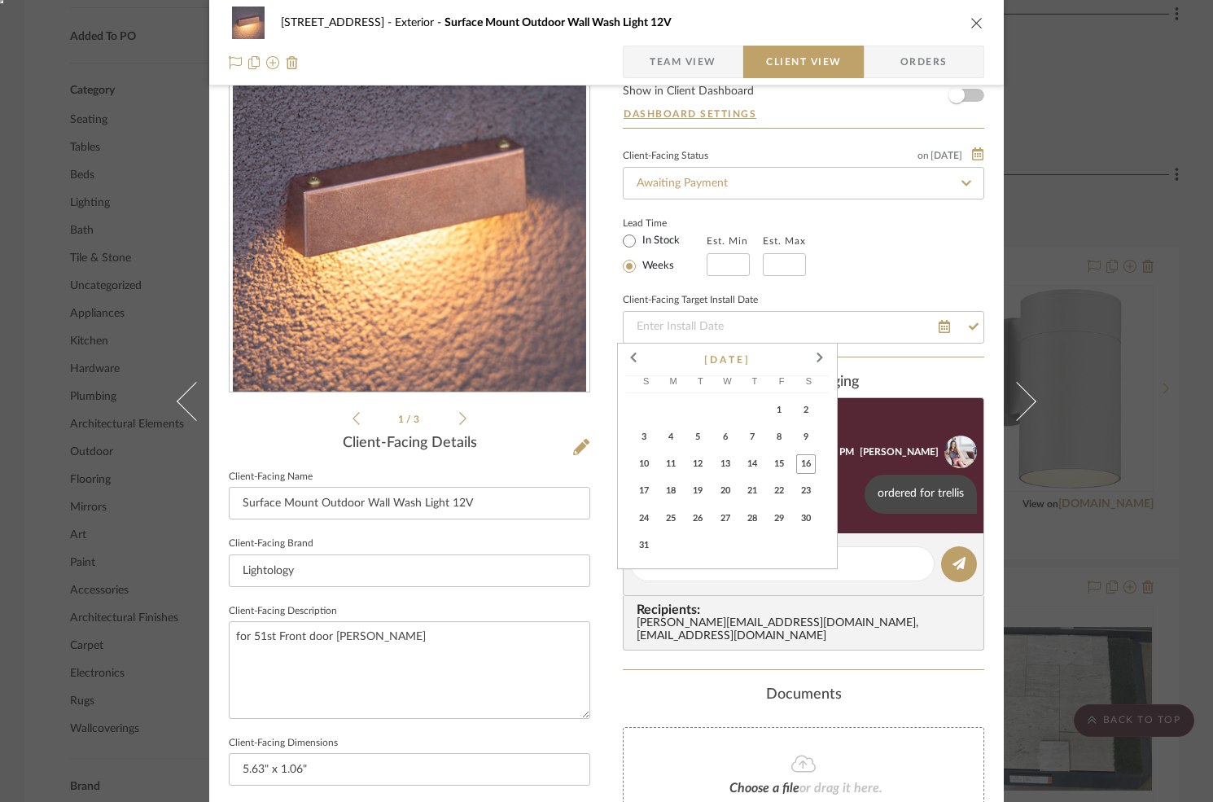
click at [754, 491] on span "21" at bounding box center [752, 491] width 20 height 20
type input "8/21/2025"
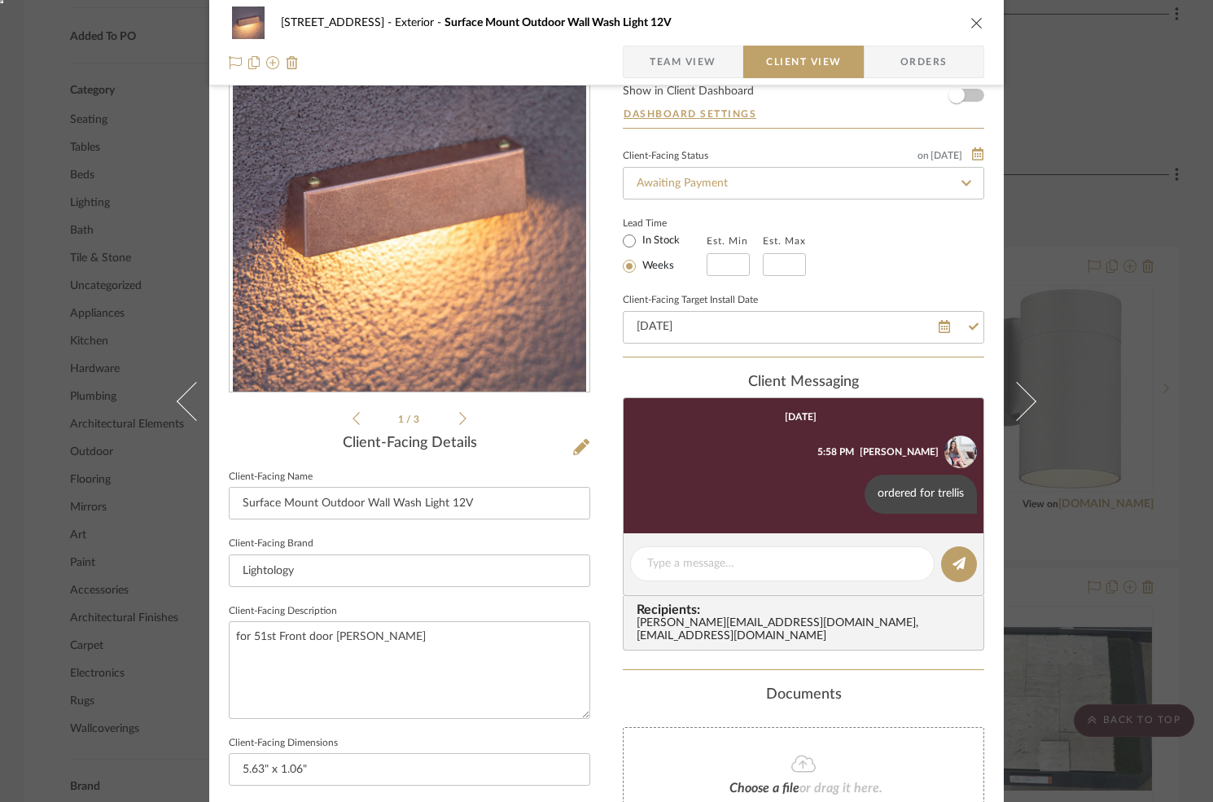
click at [924, 272] on div "Lead Time In Stock Weeks Est. Min Est. Max" at bounding box center [803, 243] width 361 height 63
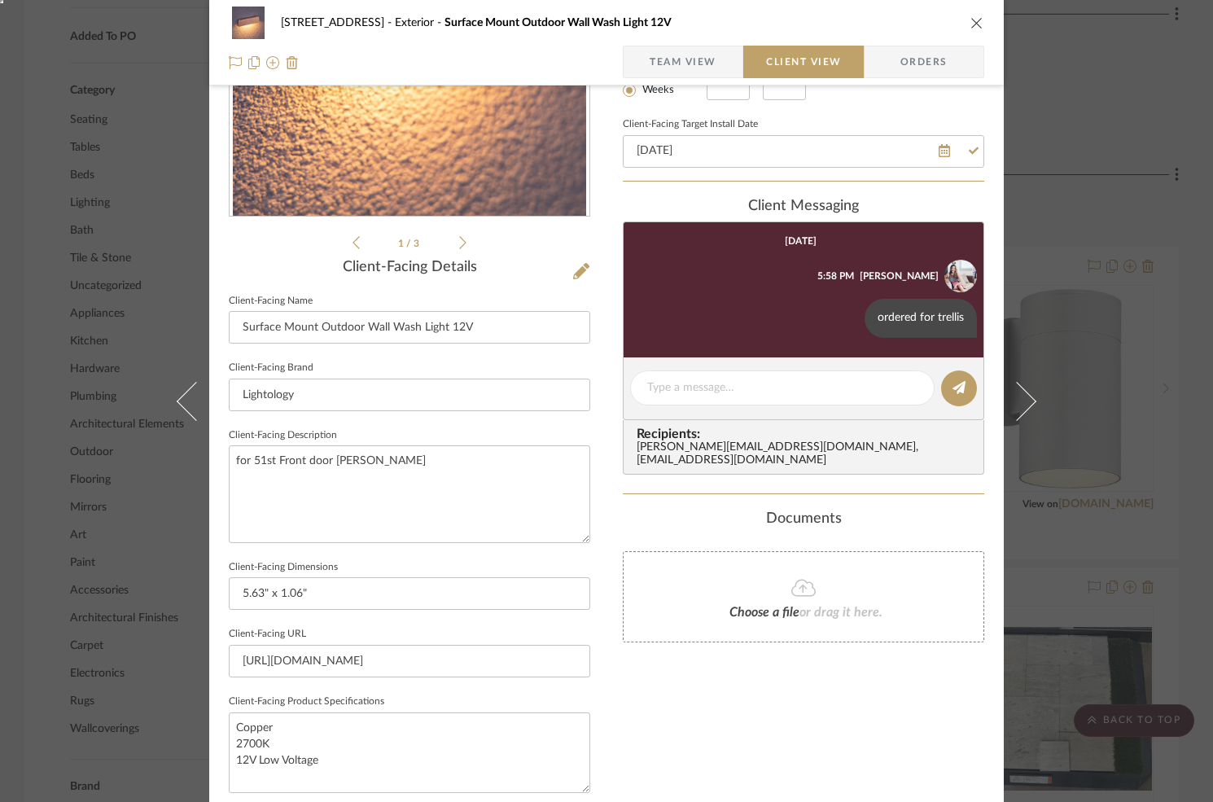
scroll to position [291, 0]
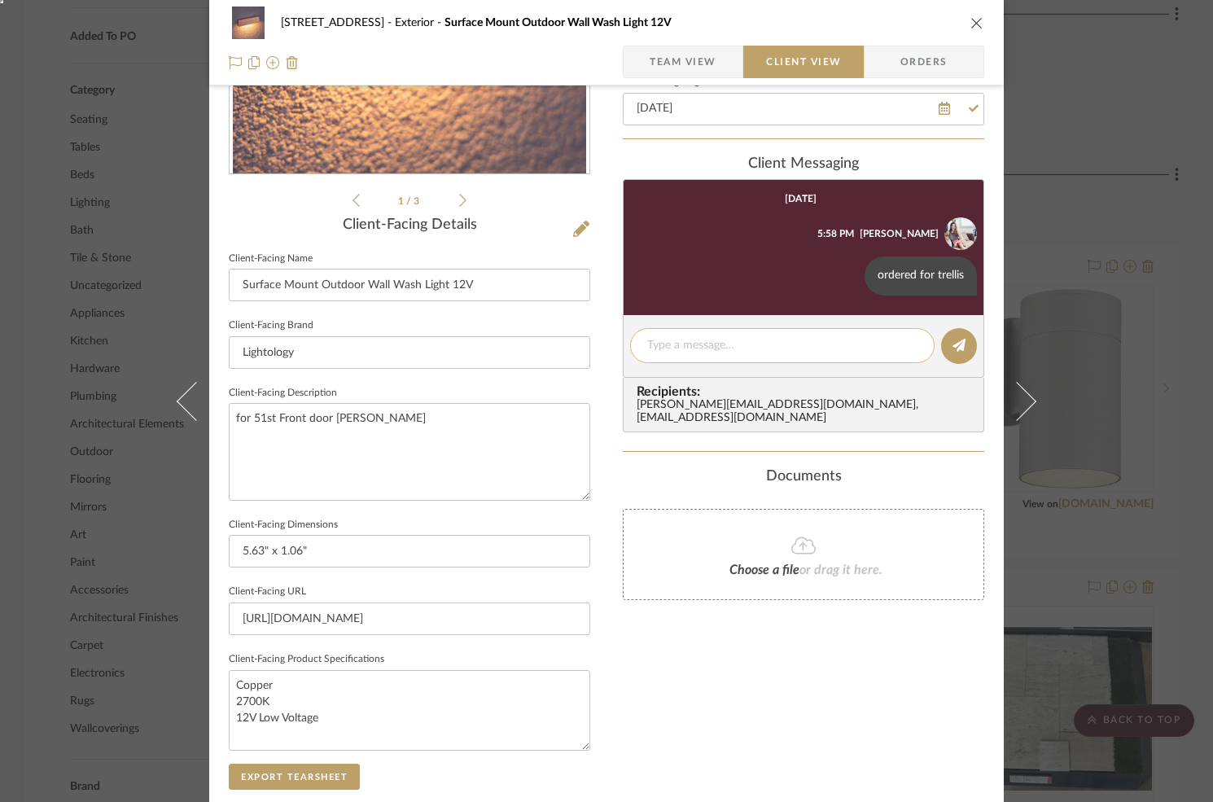
click at [691, 343] on textarea at bounding box center [782, 345] width 270 height 17
type textarea "installing friday"
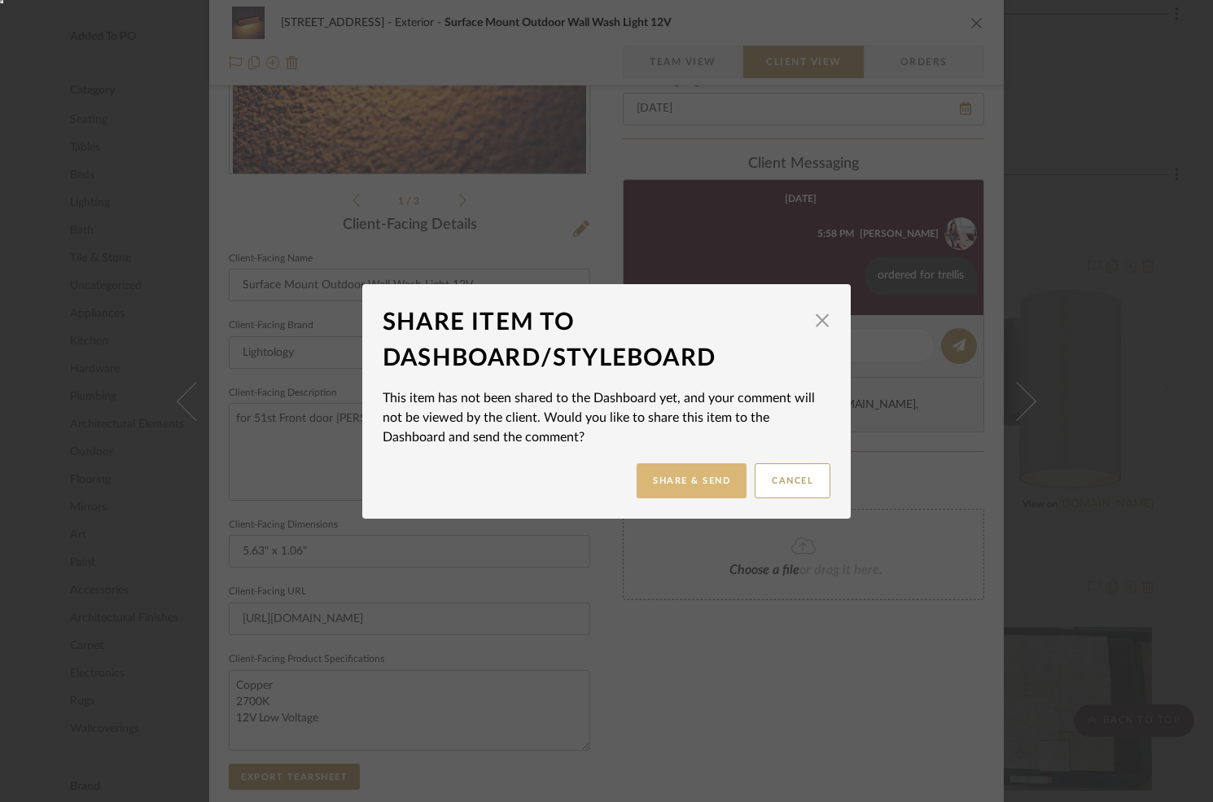
click at [693, 485] on button "Share & Send" at bounding box center [691, 480] width 110 height 35
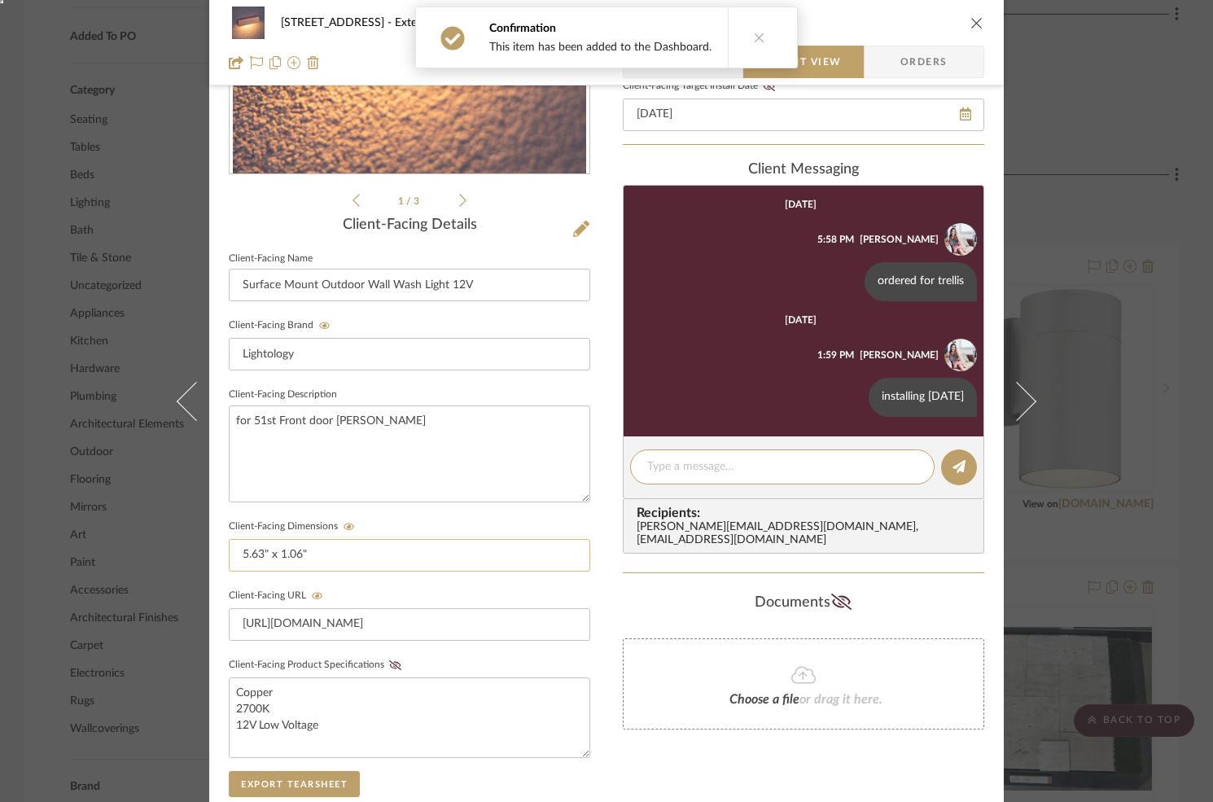
scroll to position [0, 0]
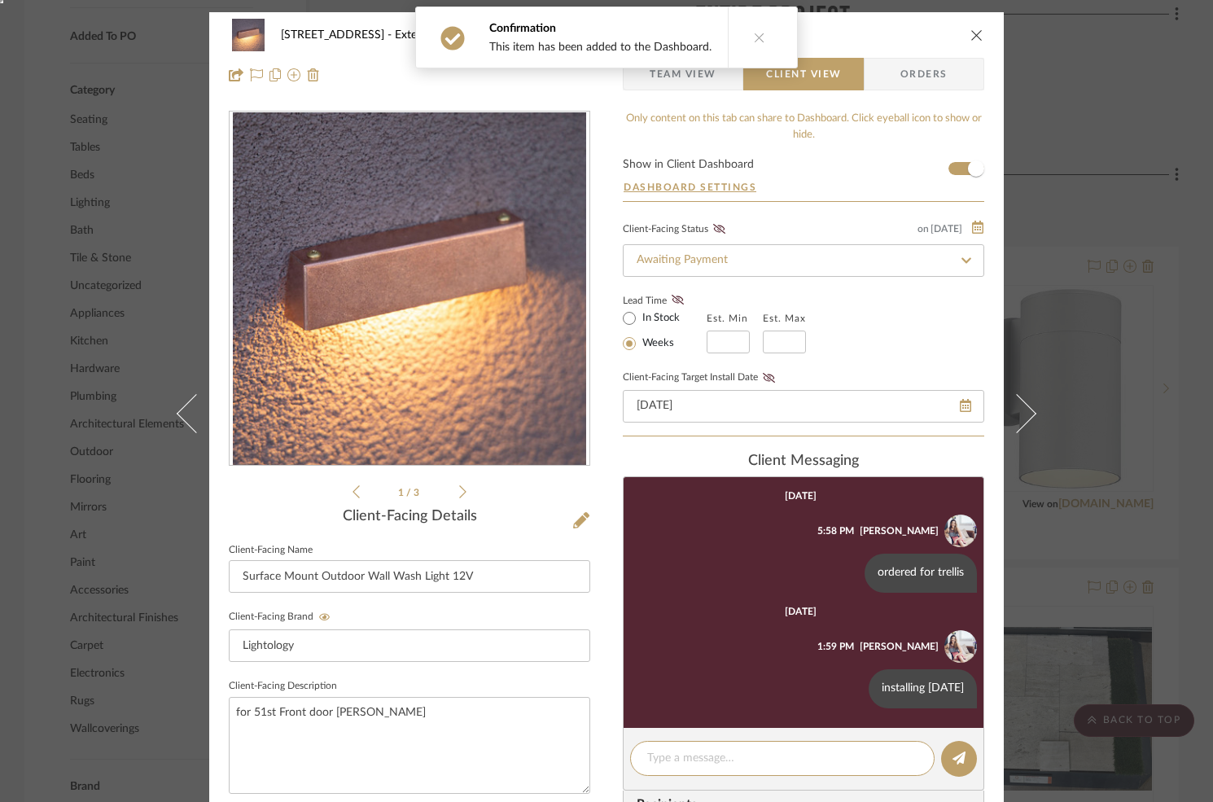
click at [913, 306] on div "Lead Time In Stock Weeks Est. Min Est. Max" at bounding box center [803, 321] width 361 height 63
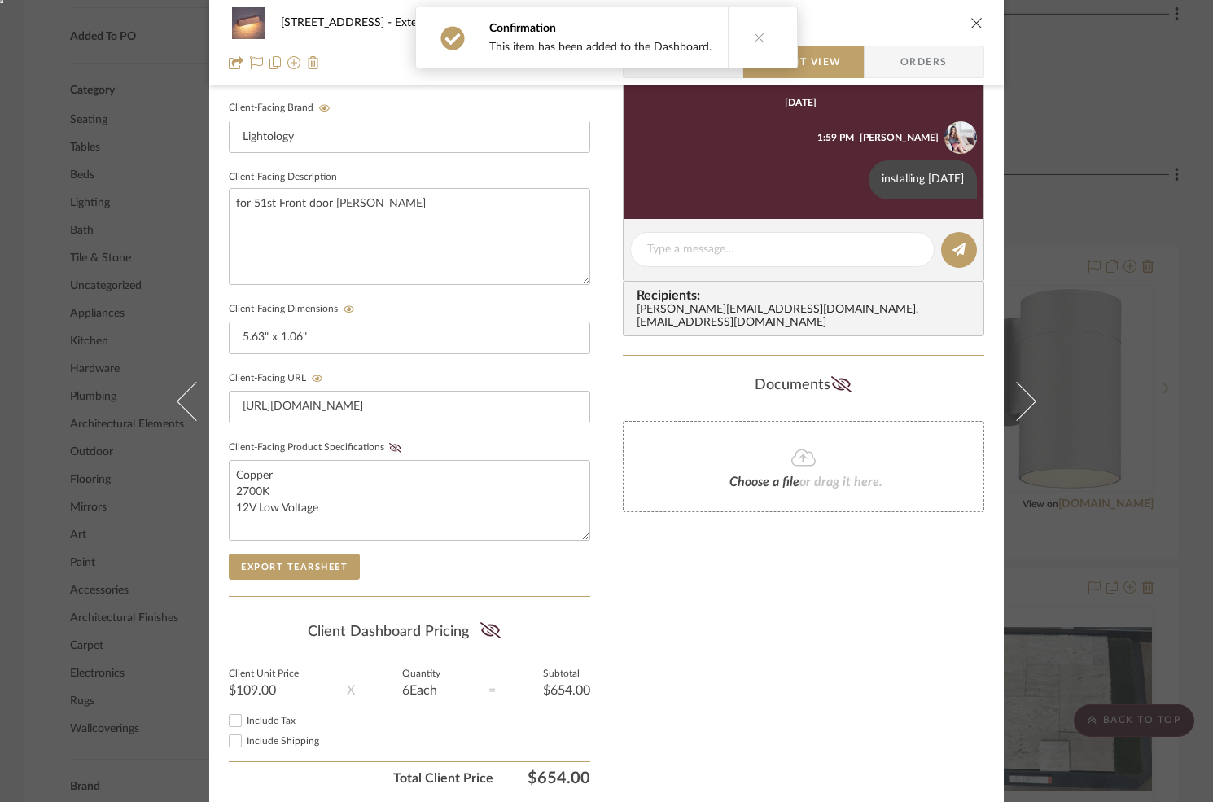
scroll to position [560, 0]
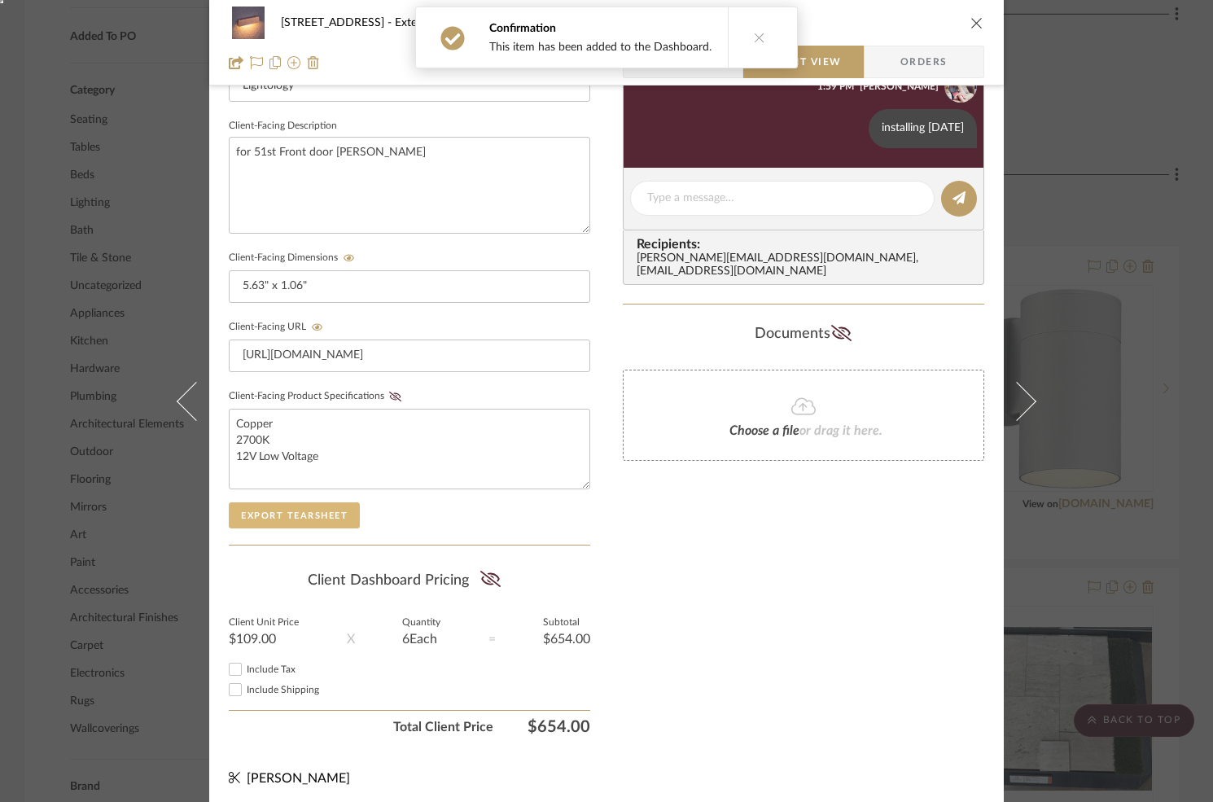
click at [292, 513] on button "Export Tearsheet" at bounding box center [294, 515] width 131 height 26
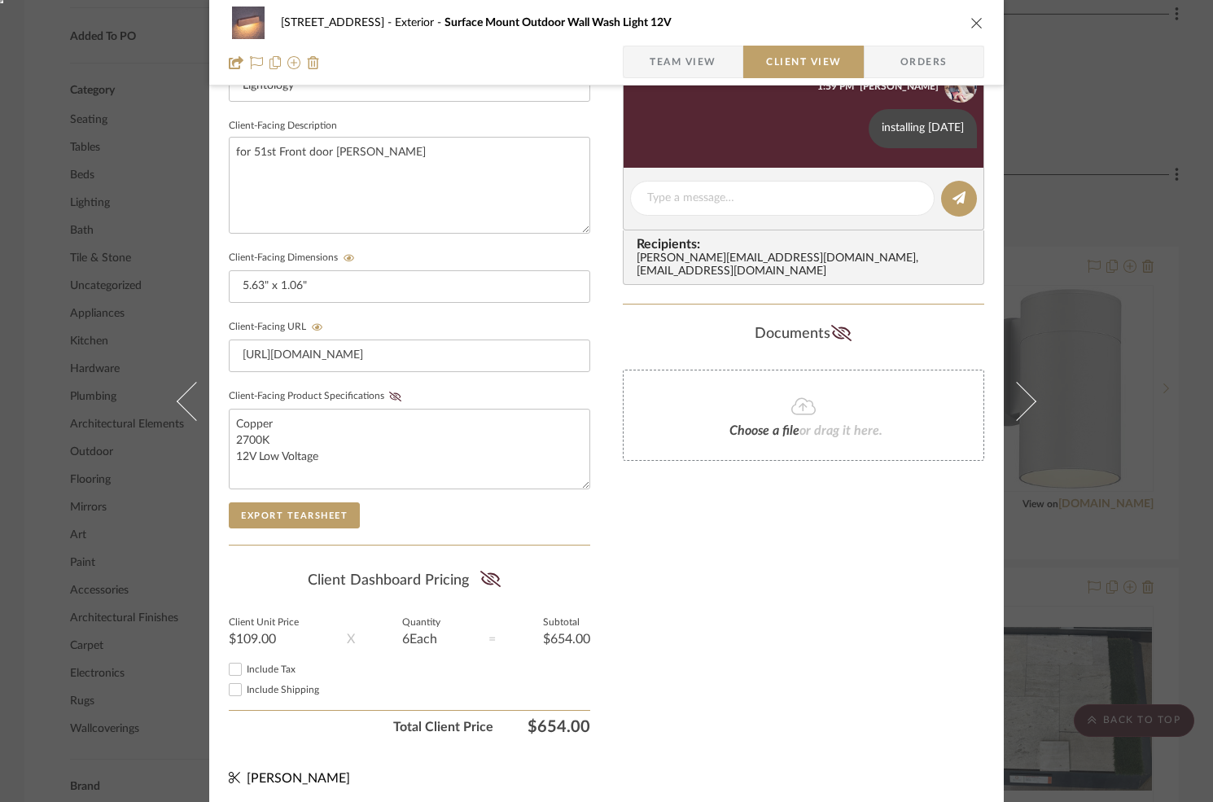
scroll to position [0, 0]
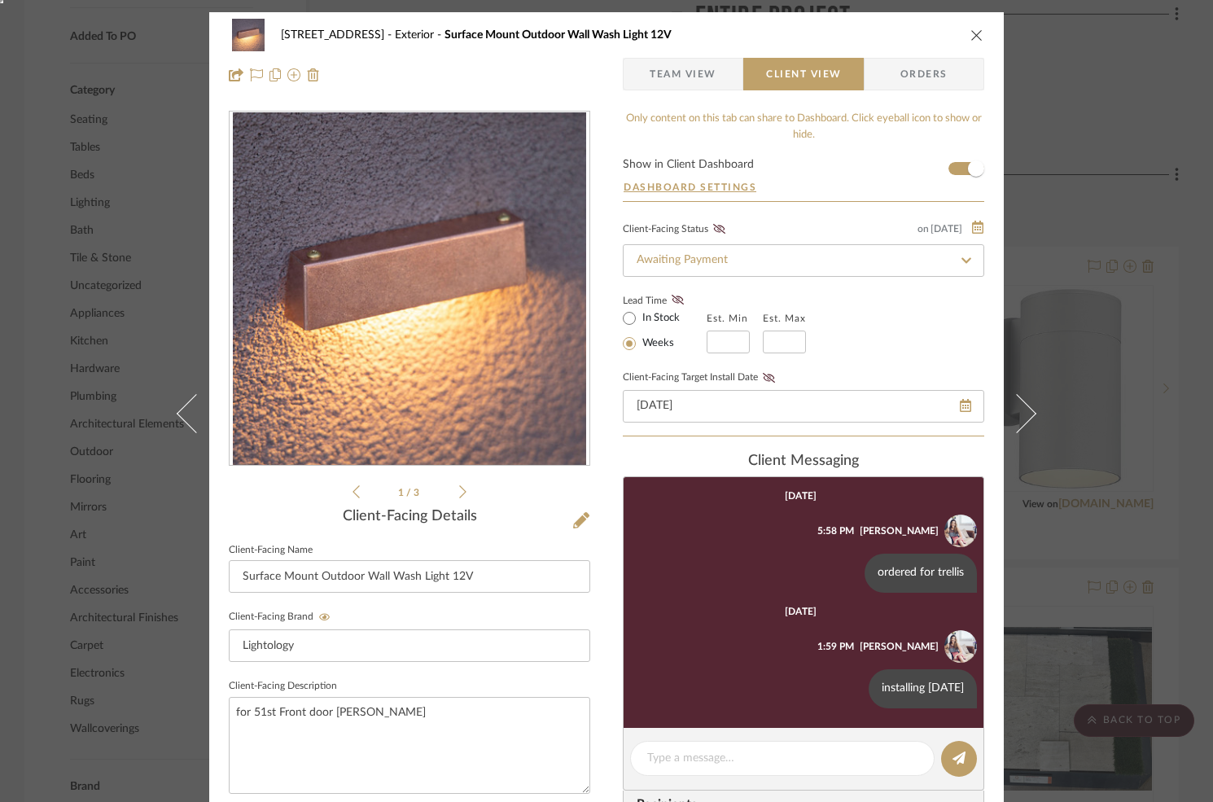
click at [905, 74] on span "Orders" at bounding box center [923, 74] width 83 height 33
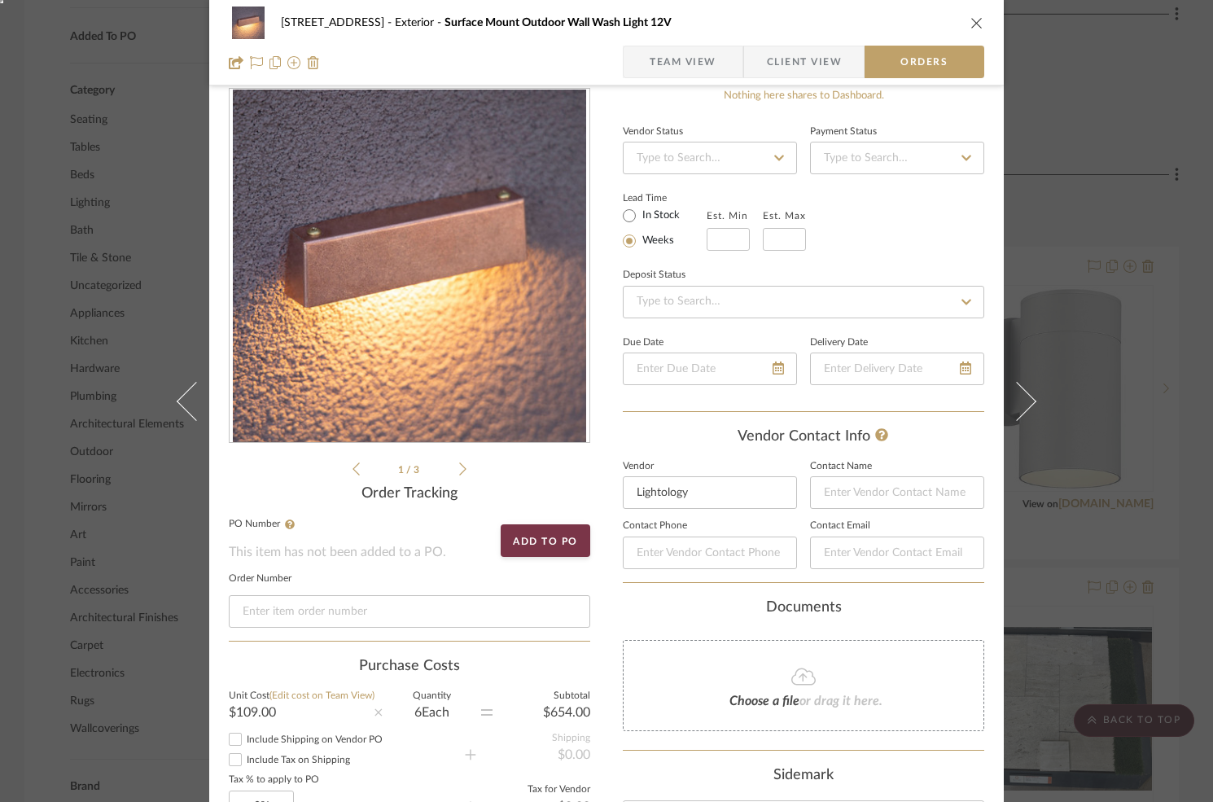
scroll to position [25, 0]
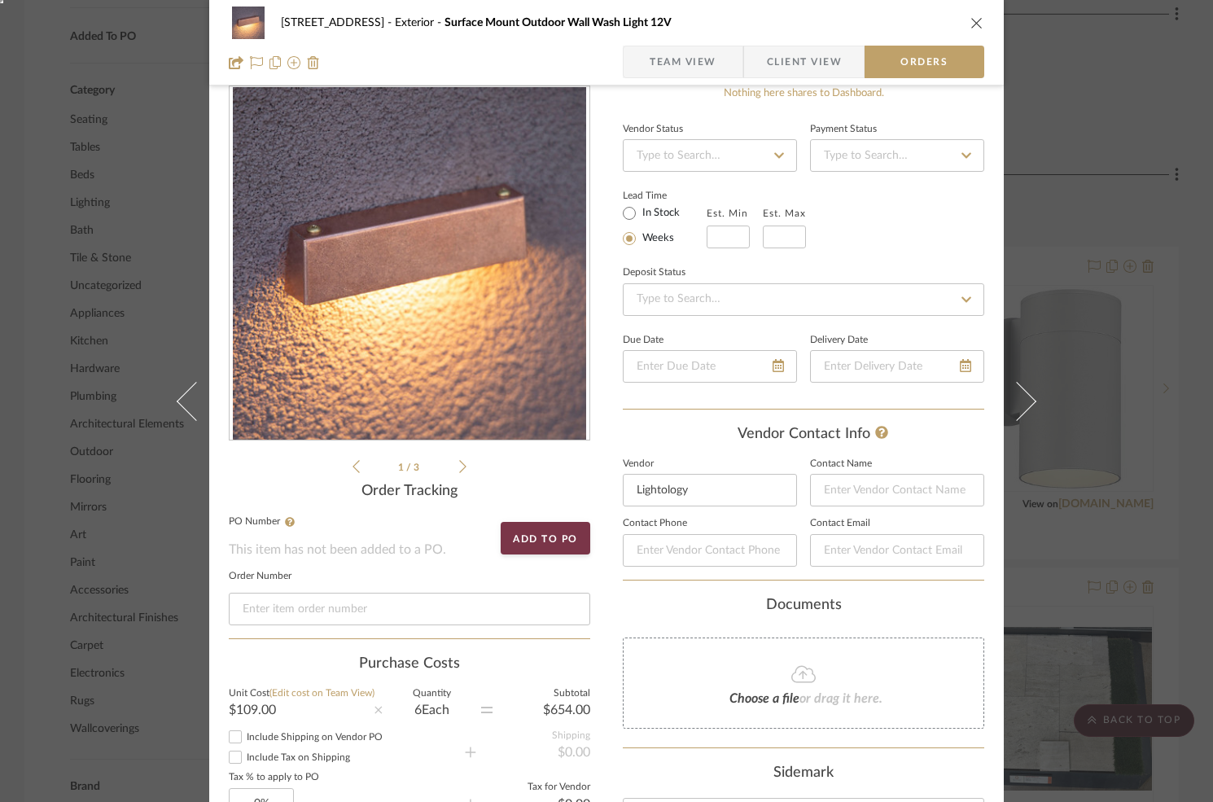
click at [772, 162] on fa-icon at bounding box center [779, 156] width 24 height 20
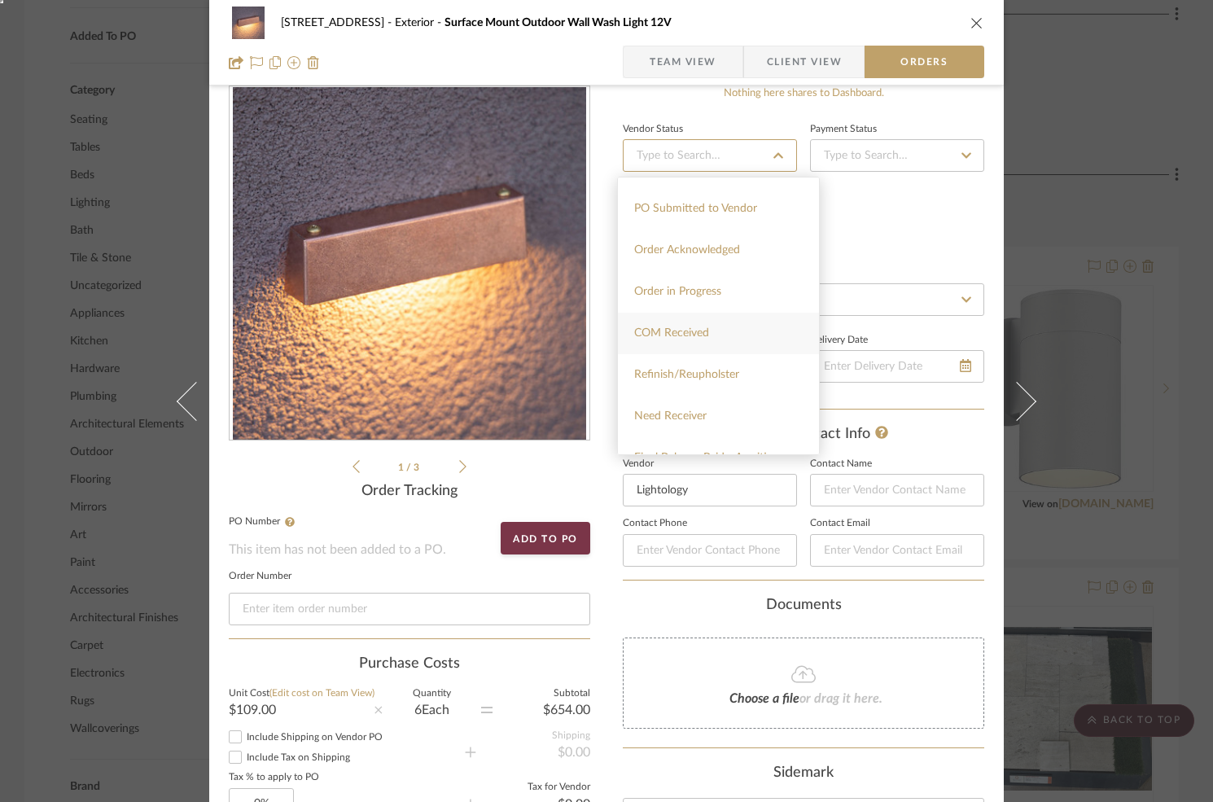
scroll to position [274, 0]
click at [710, 293] on span "Order in Progress" at bounding box center [677, 289] width 87 height 11
type input "8/16/2025"
type input "Order in Progress"
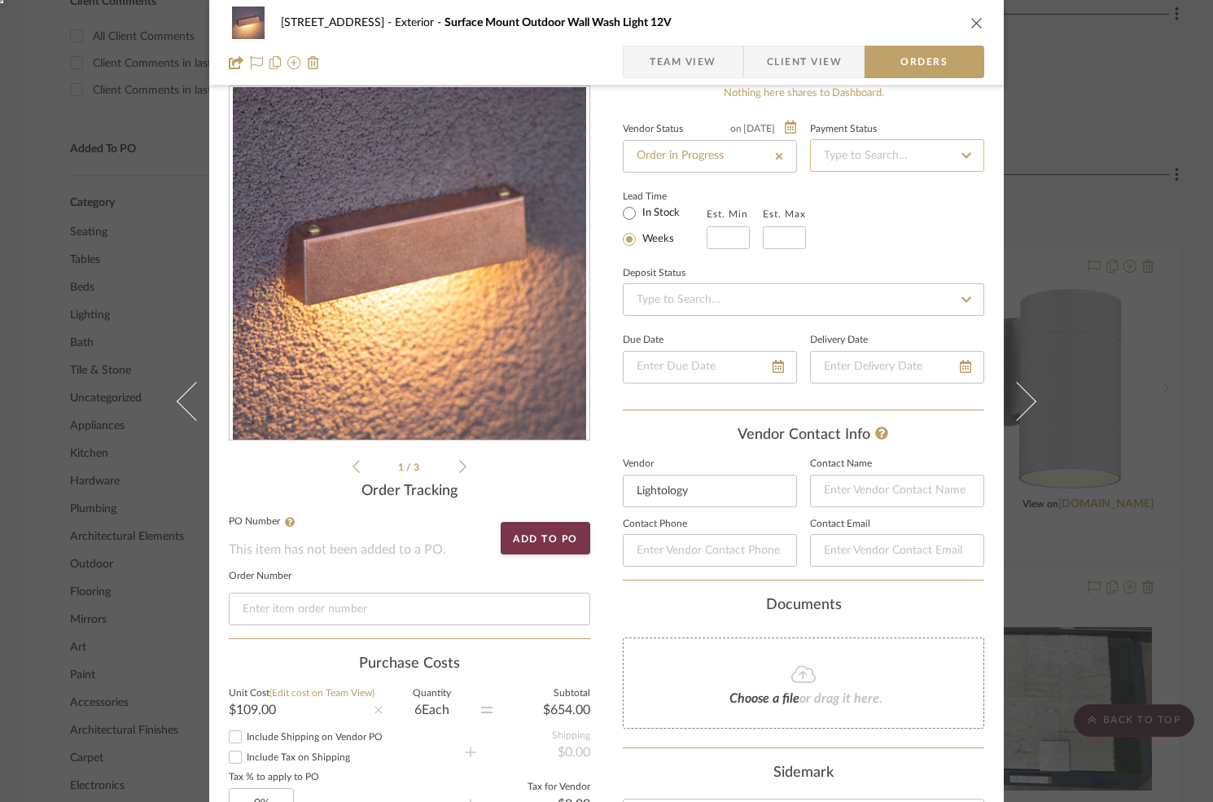
click at [893, 163] on input at bounding box center [897, 155] width 174 height 33
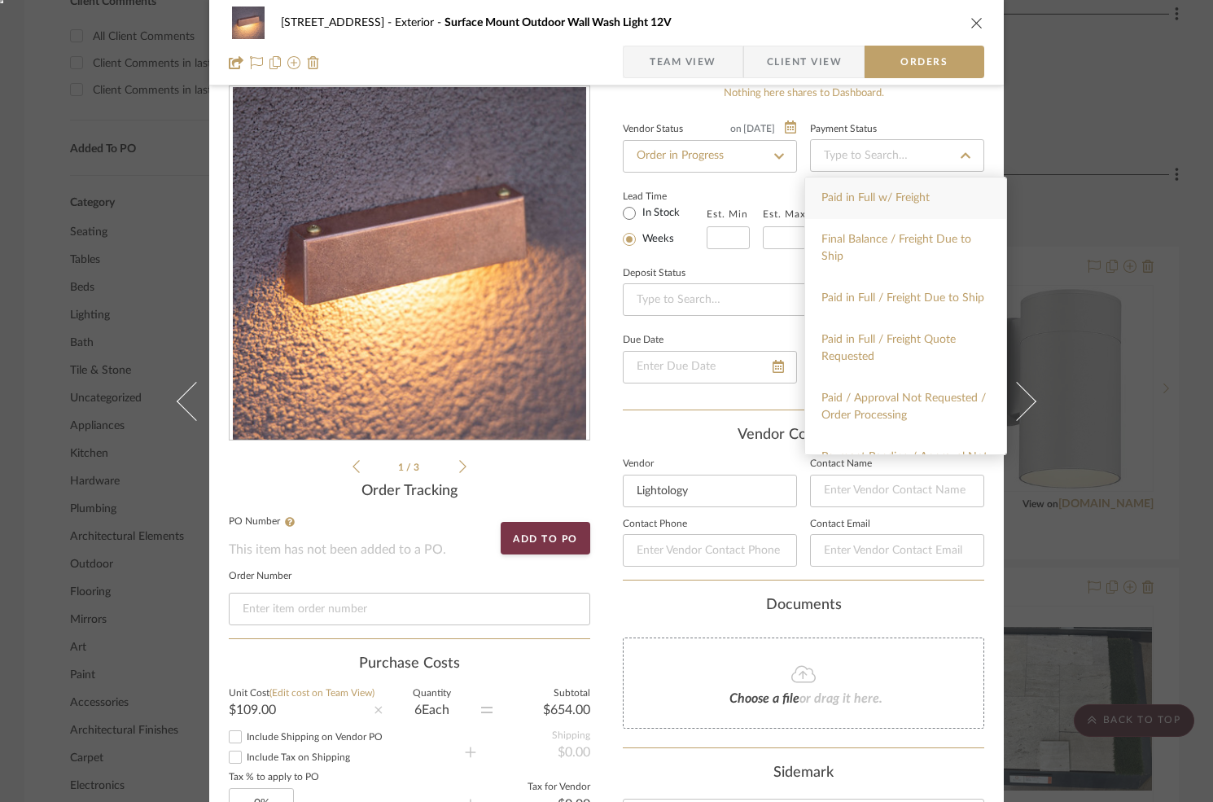
click at [865, 208] on div "Paid in Full w/ Freight" at bounding box center [905, 198] width 201 height 42
type input "8/16/2025"
type input "Paid in Full w/ Freight"
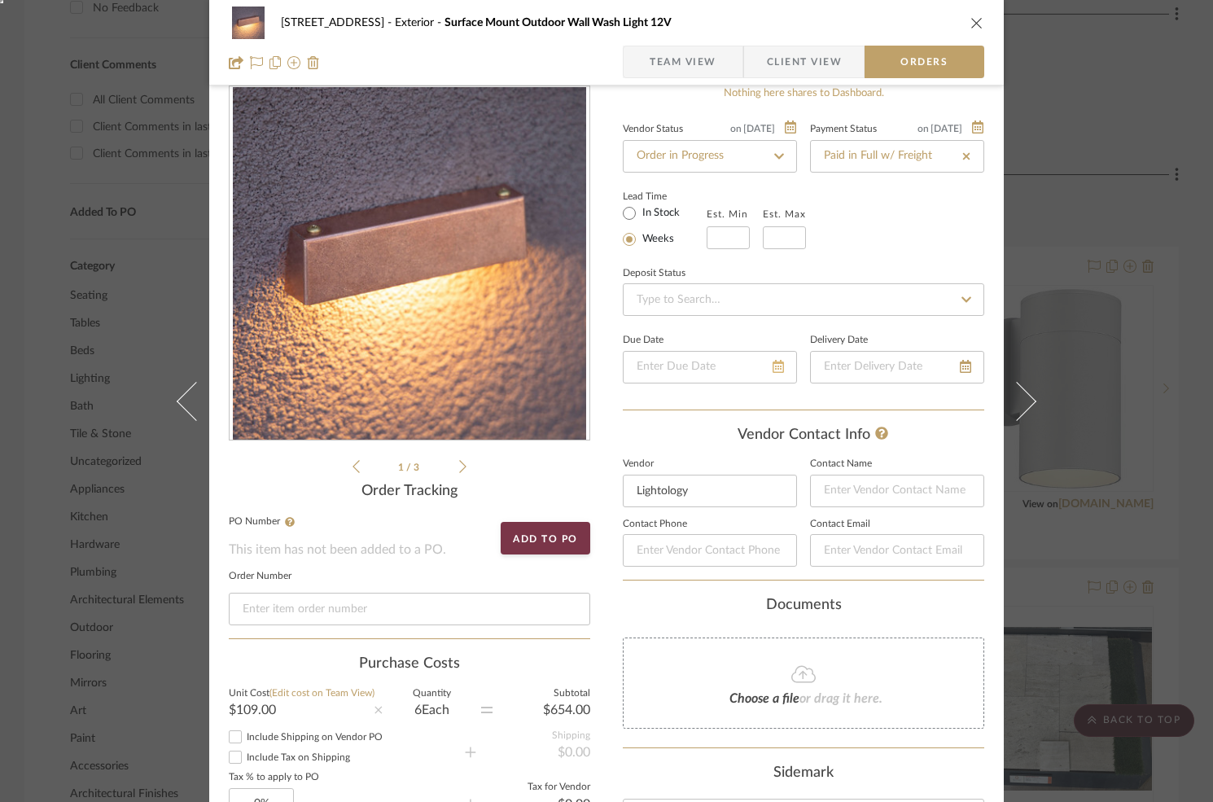
click at [772, 376] on fa-icon at bounding box center [777, 367] width 11 height 20
click at [779, 550] on span "29" at bounding box center [779, 559] width 20 height 20
type input "8/29/2025"
click at [724, 294] on input at bounding box center [803, 299] width 361 height 33
click at [695, 310] on input at bounding box center [803, 299] width 361 height 33
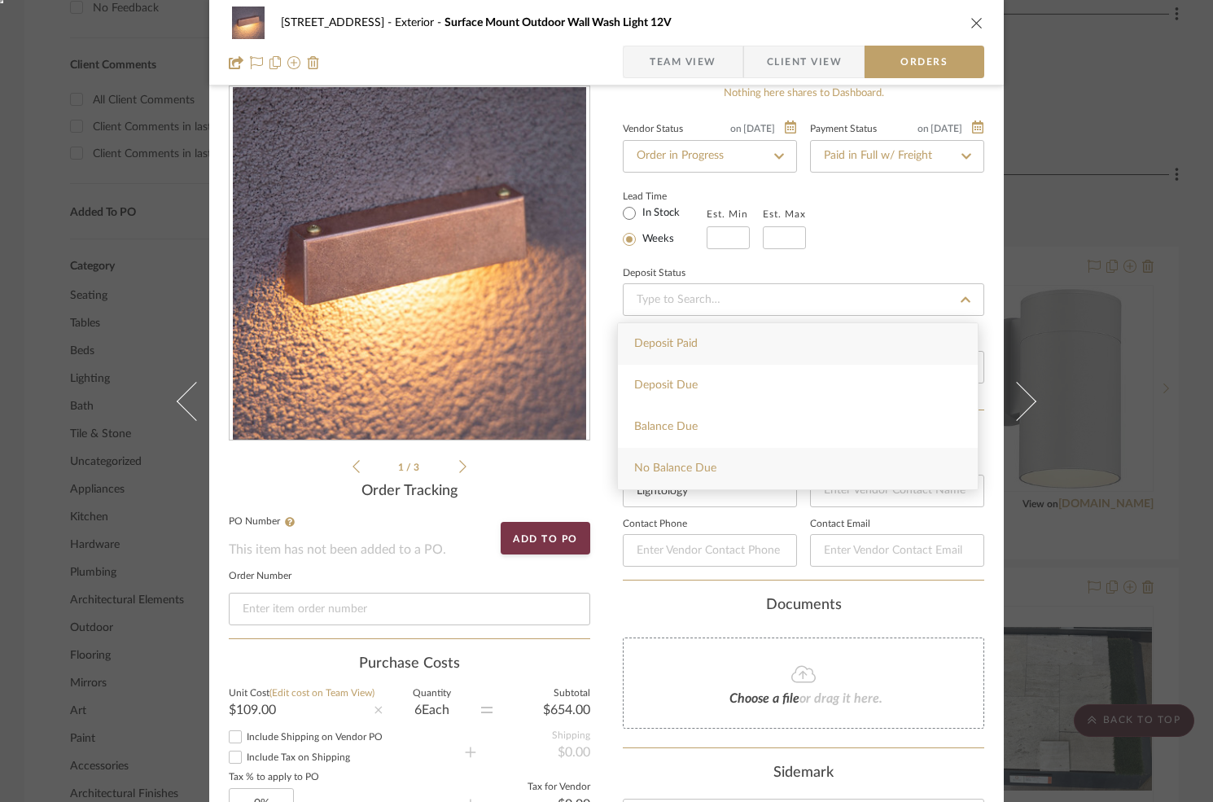
click at [688, 467] on span "No Balance Due" at bounding box center [675, 467] width 82 height 11
type input "8/16/2025"
type input "No Balance Due"
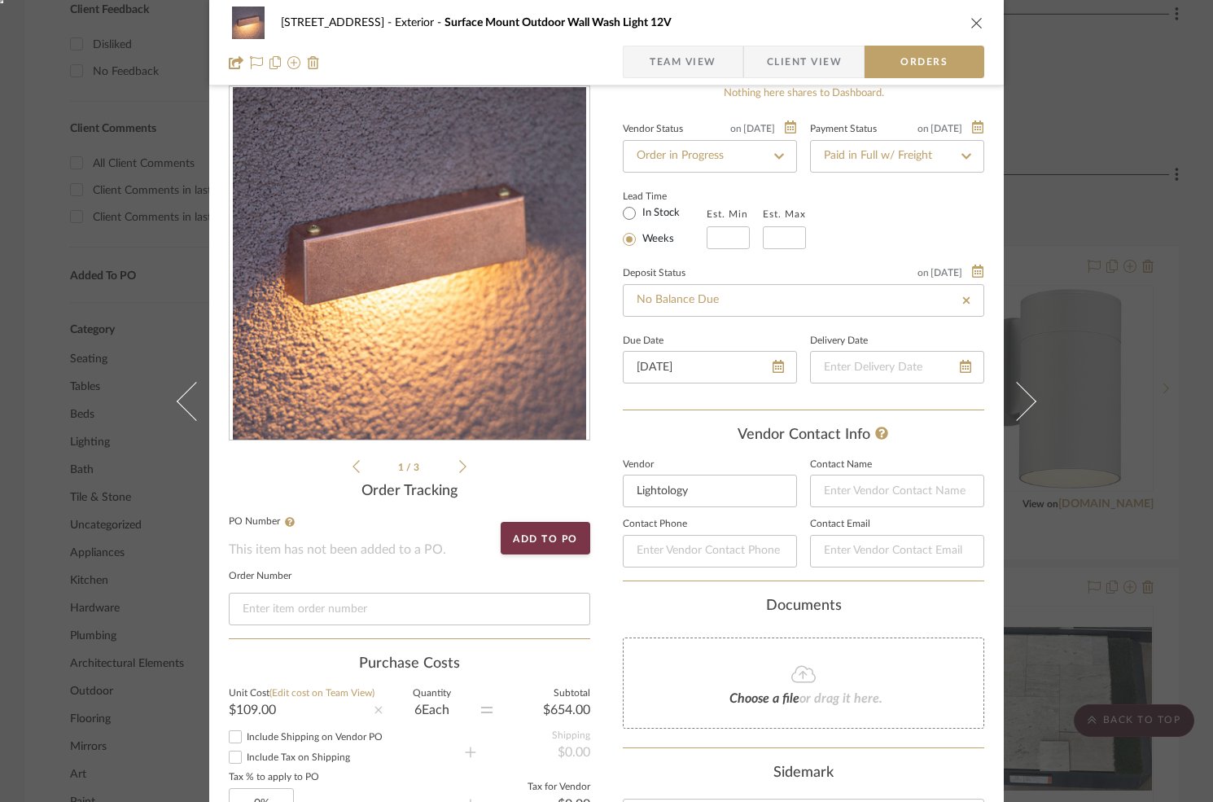
click at [643, 451] on div "Vendor Contact Info Vendor Lightology Contact Name Contact Phone Contact Email" at bounding box center [803, 503] width 361 height 154
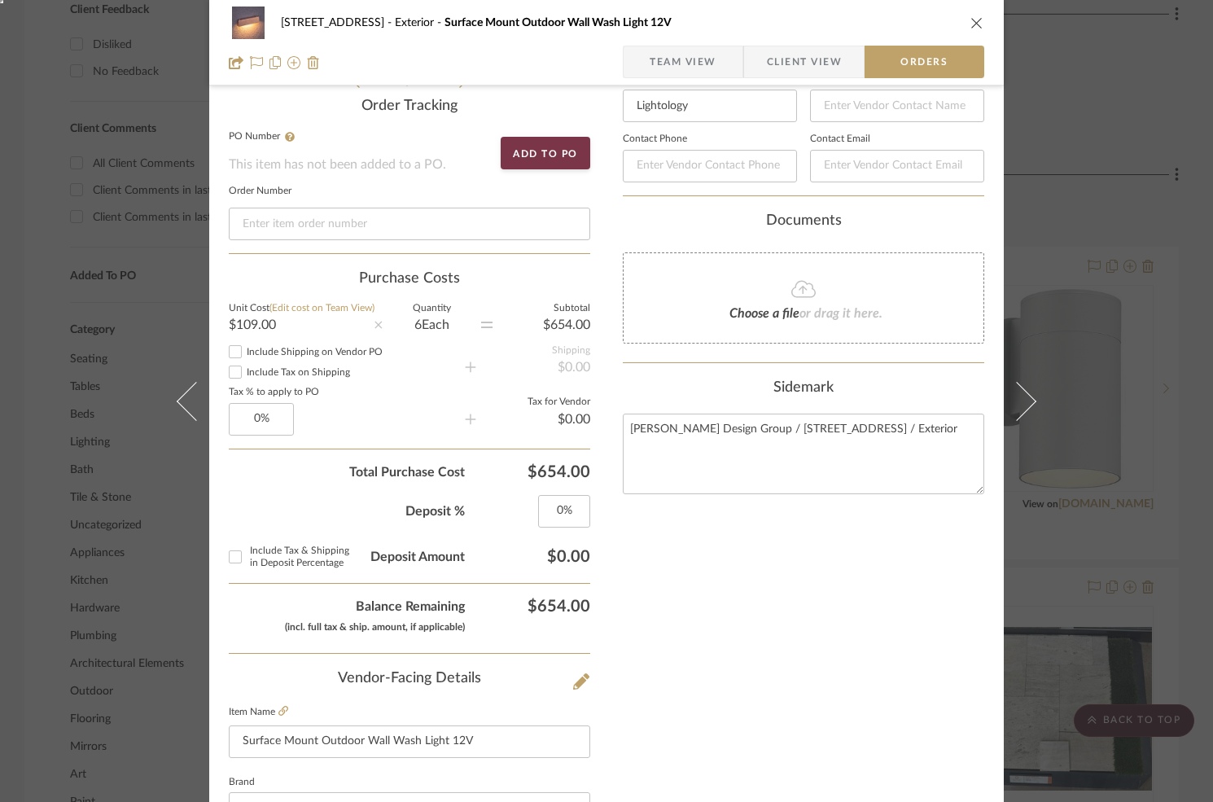
scroll to position [424, 0]
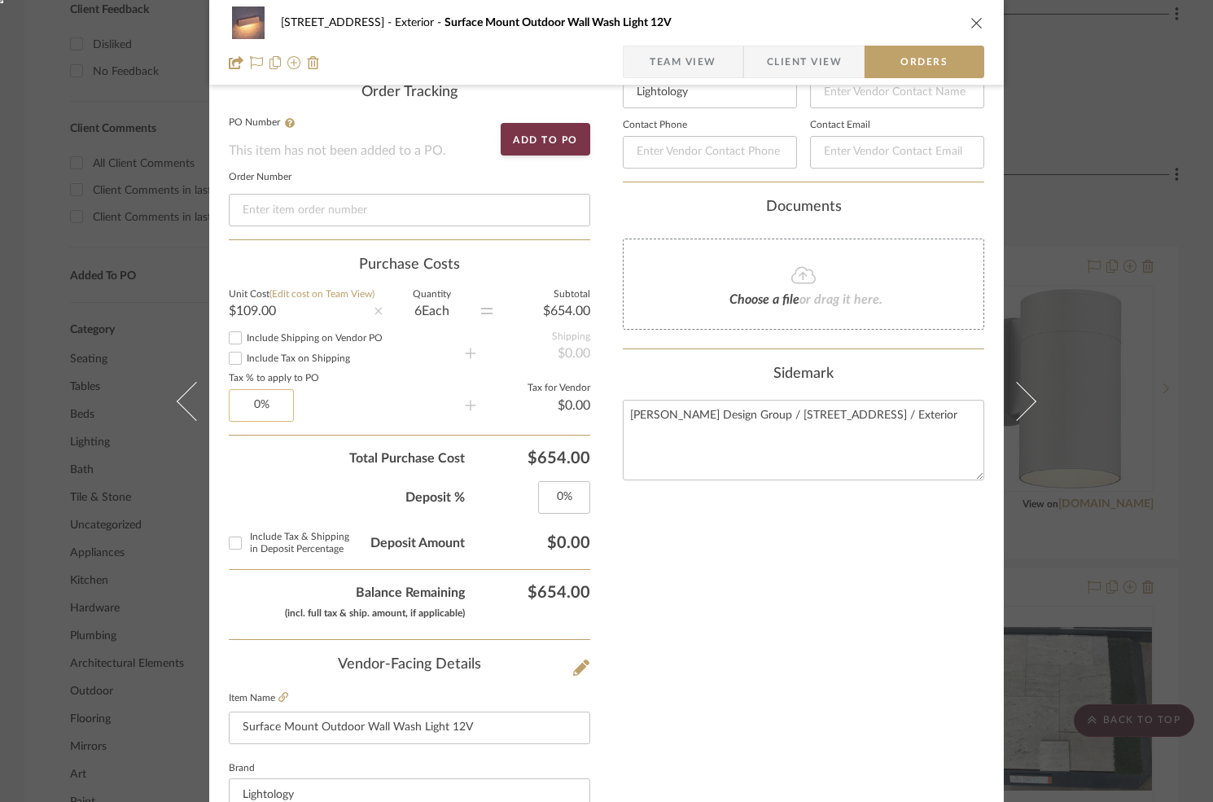
type input "0"
click at [254, 411] on input "0" at bounding box center [261, 405] width 65 height 33
type input "8%"
click at [345, 406] on sr-operation-status-container "8%" at bounding box center [347, 405] width 236 height 33
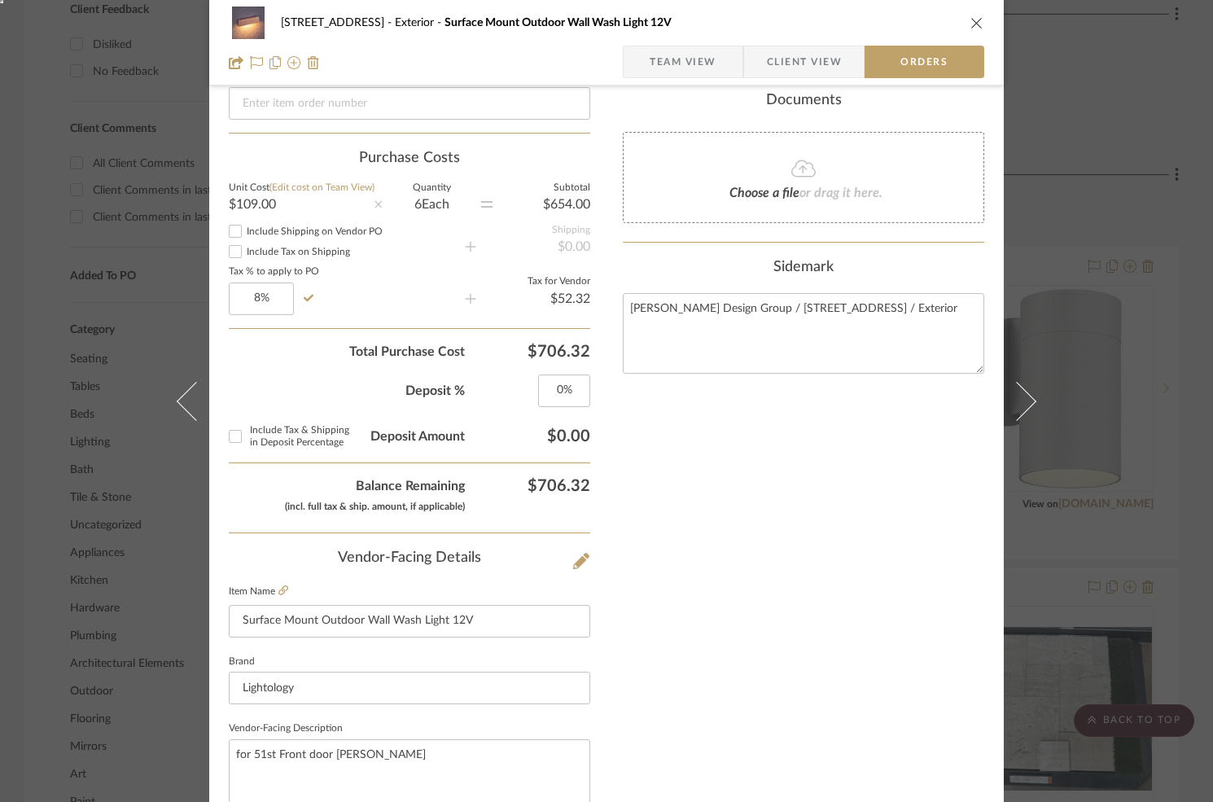
scroll to position [535, 0]
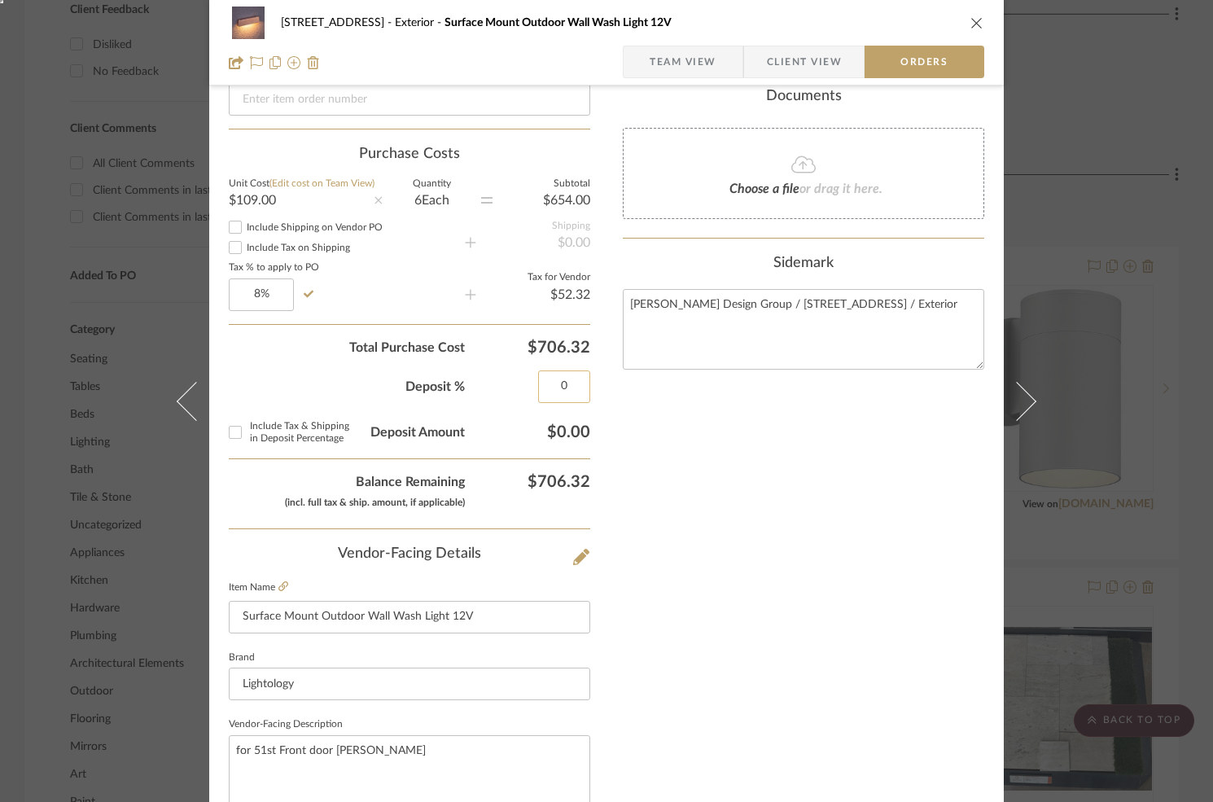
click at [557, 390] on input "0" at bounding box center [564, 386] width 52 height 33
type input "50%"
click at [651, 379] on summary-project-sidemark "Sidemark ERINN V. Design Group / 6135 N. 51st Place / Exterior" at bounding box center [803, 319] width 361 height 128
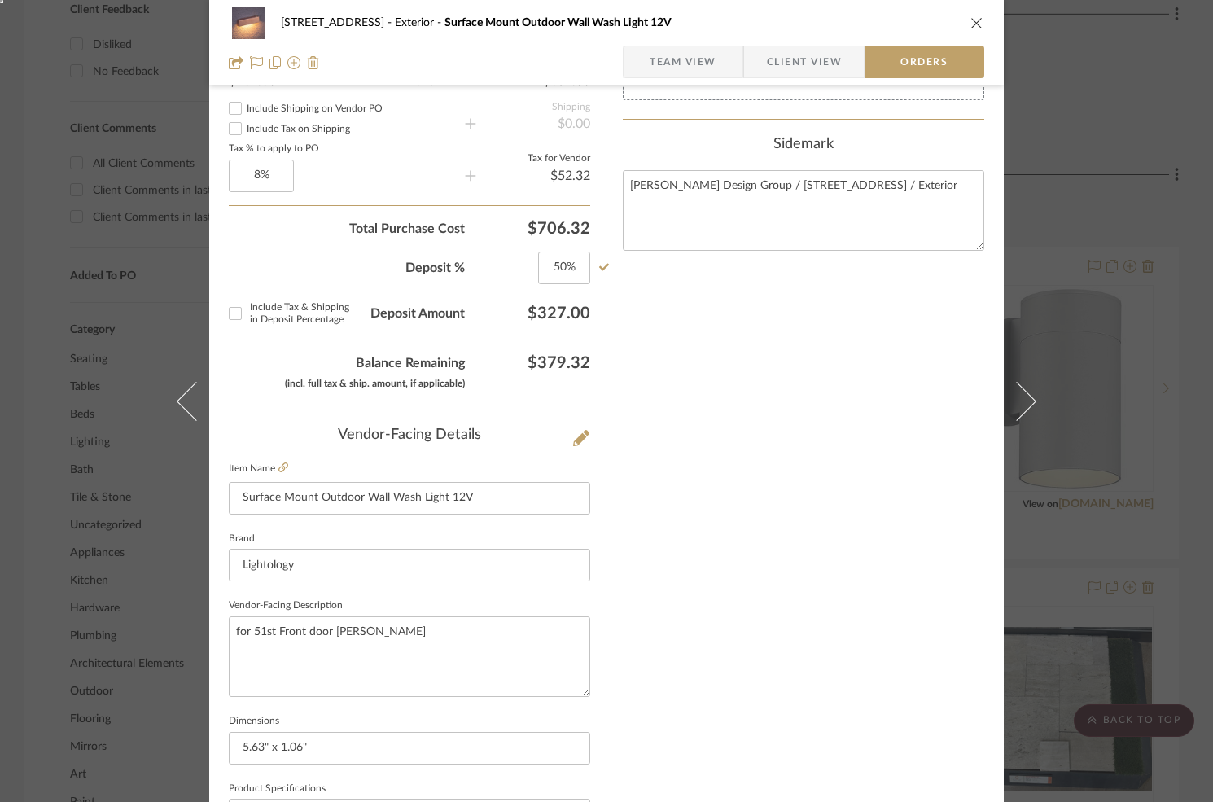
scroll to position [672, 0]
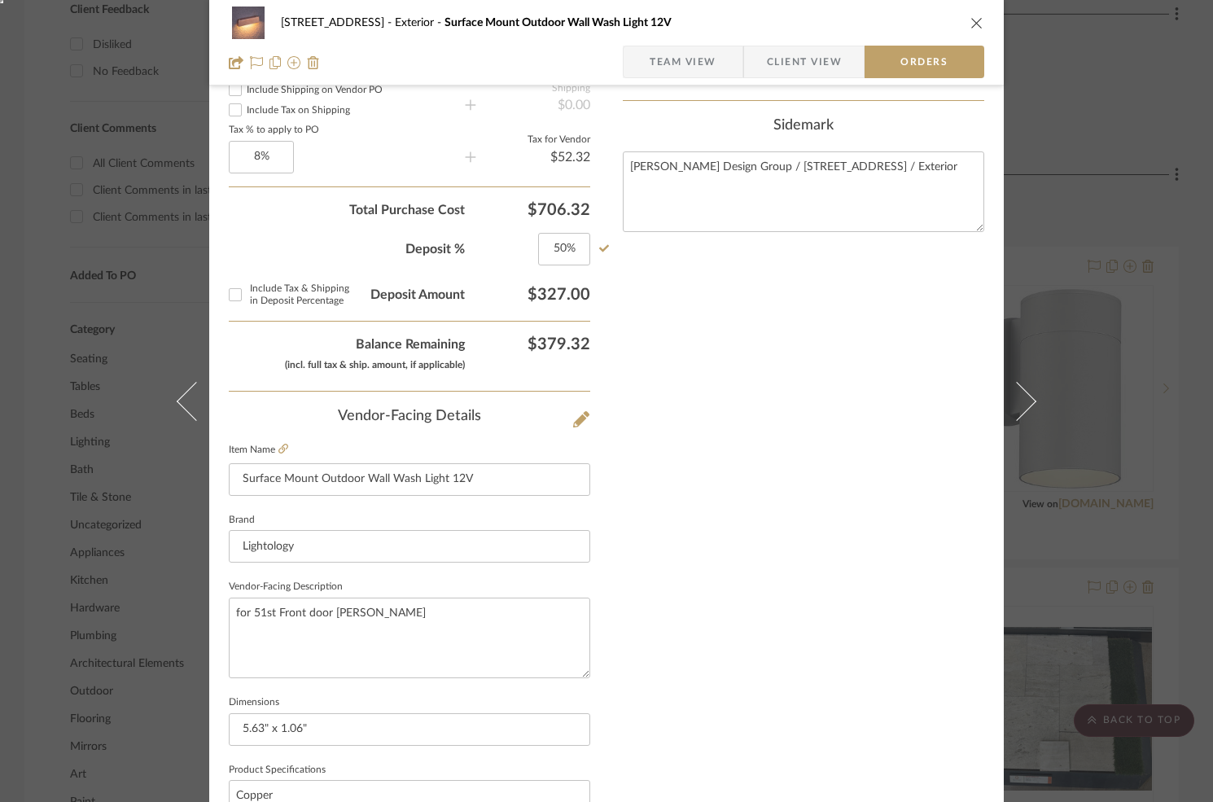
click at [230, 296] on input "Include Tax & Shipping in Deposit Percentage" at bounding box center [235, 295] width 26 height 26
checkbox input "true"
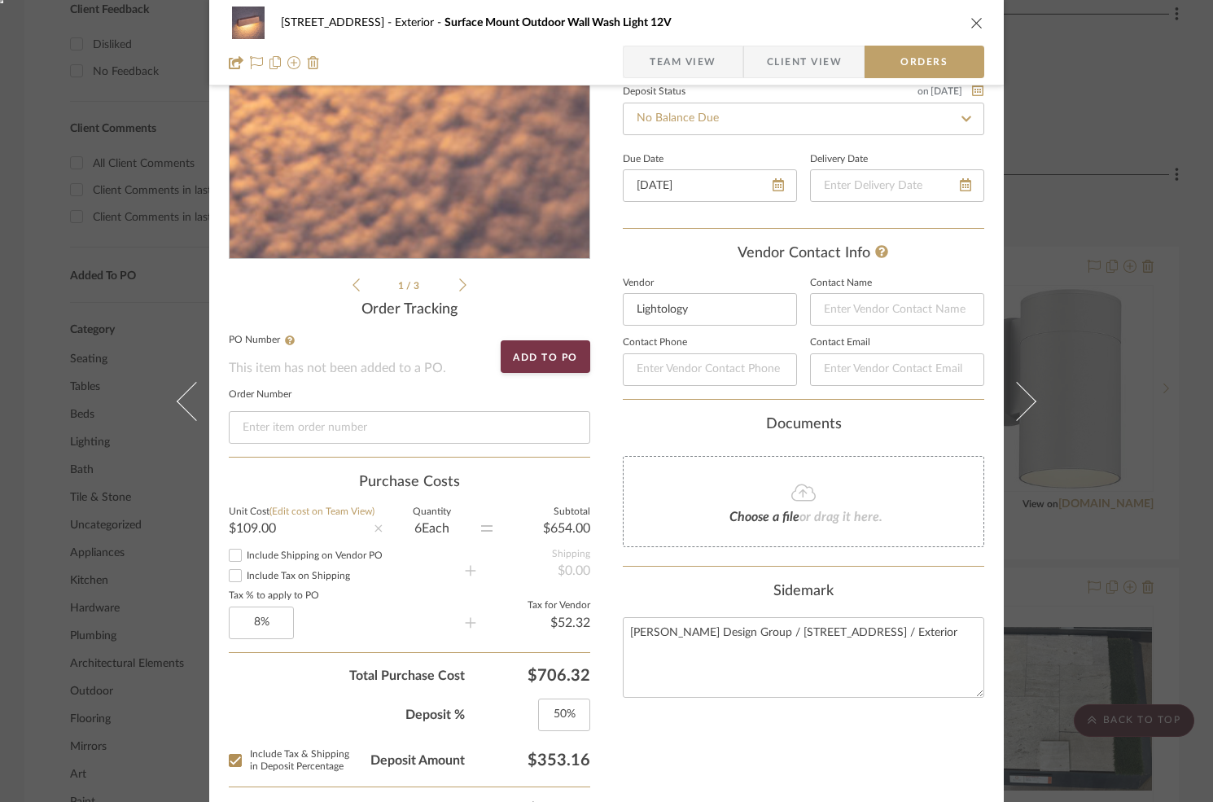
scroll to position [236, 0]
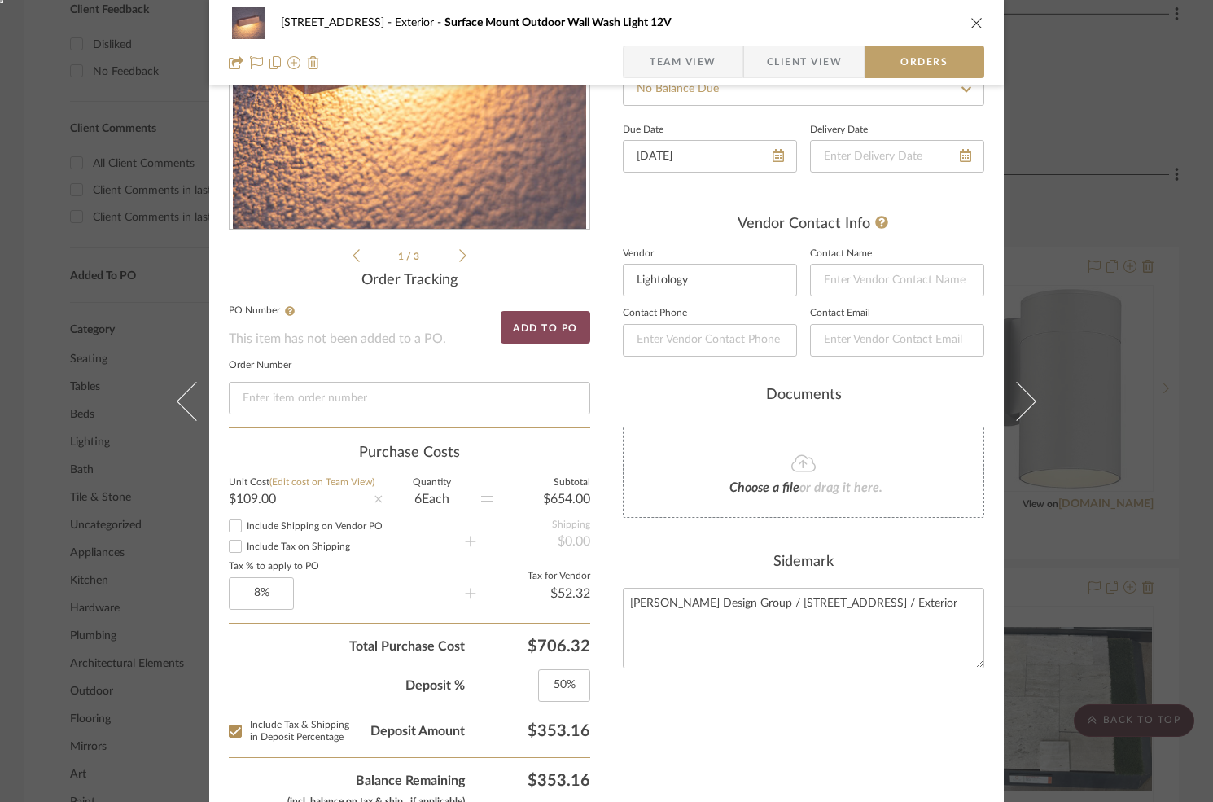
click at [548, 326] on button "Add to PO" at bounding box center [545, 327] width 90 height 33
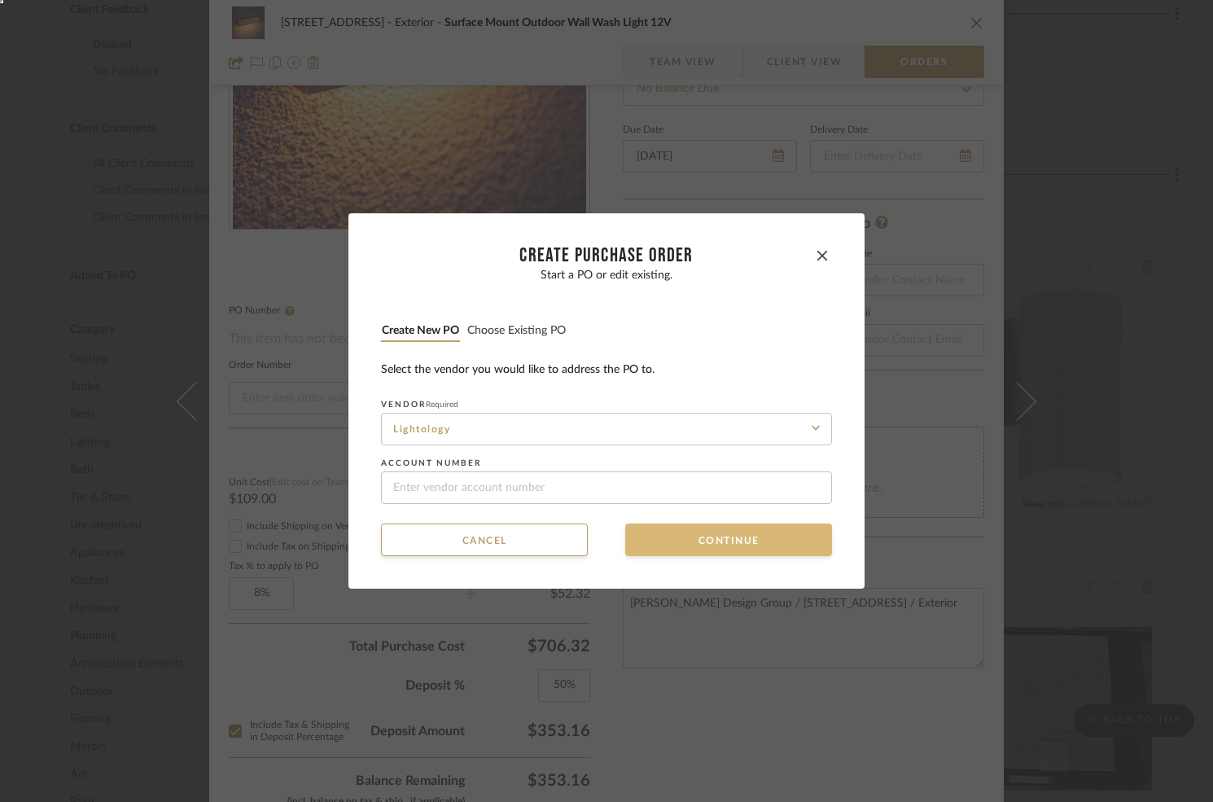
click at [668, 544] on button "Continue" at bounding box center [728, 539] width 207 height 33
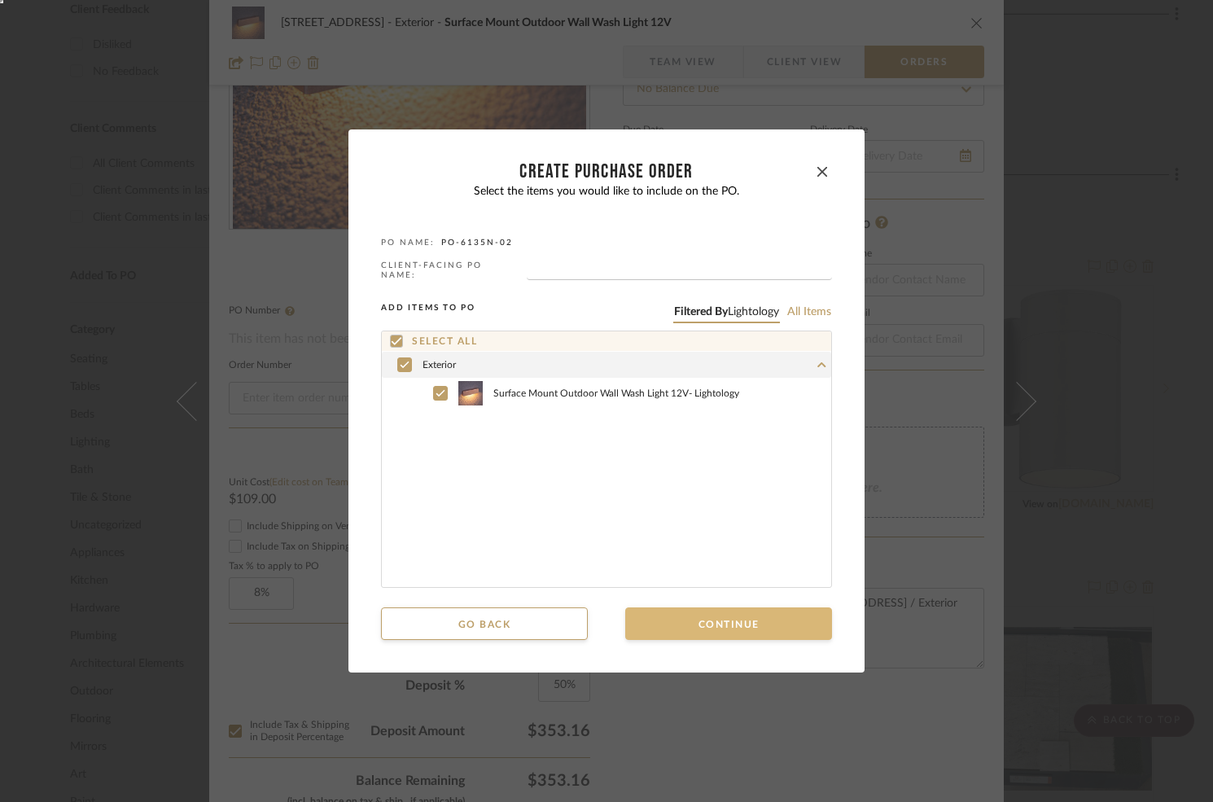
click at [709, 616] on button "Continue" at bounding box center [728, 623] width 207 height 33
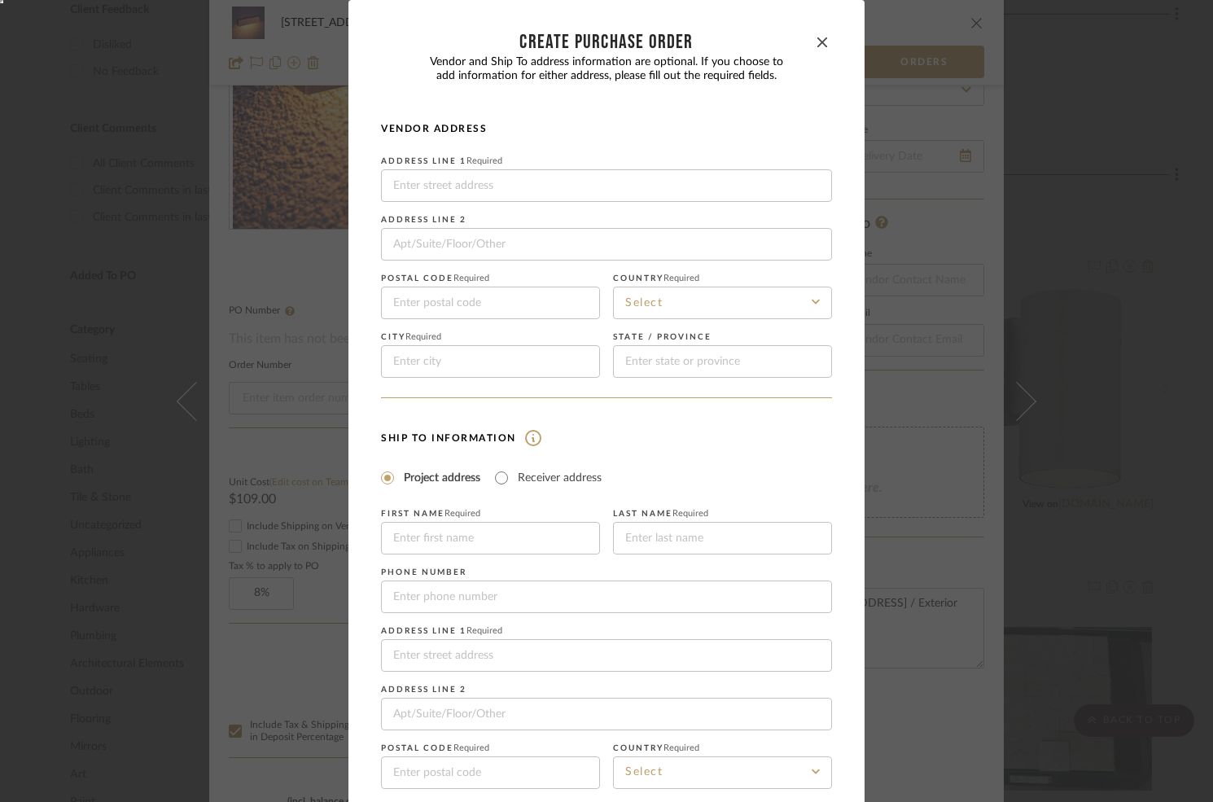
scroll to position [133, 0]
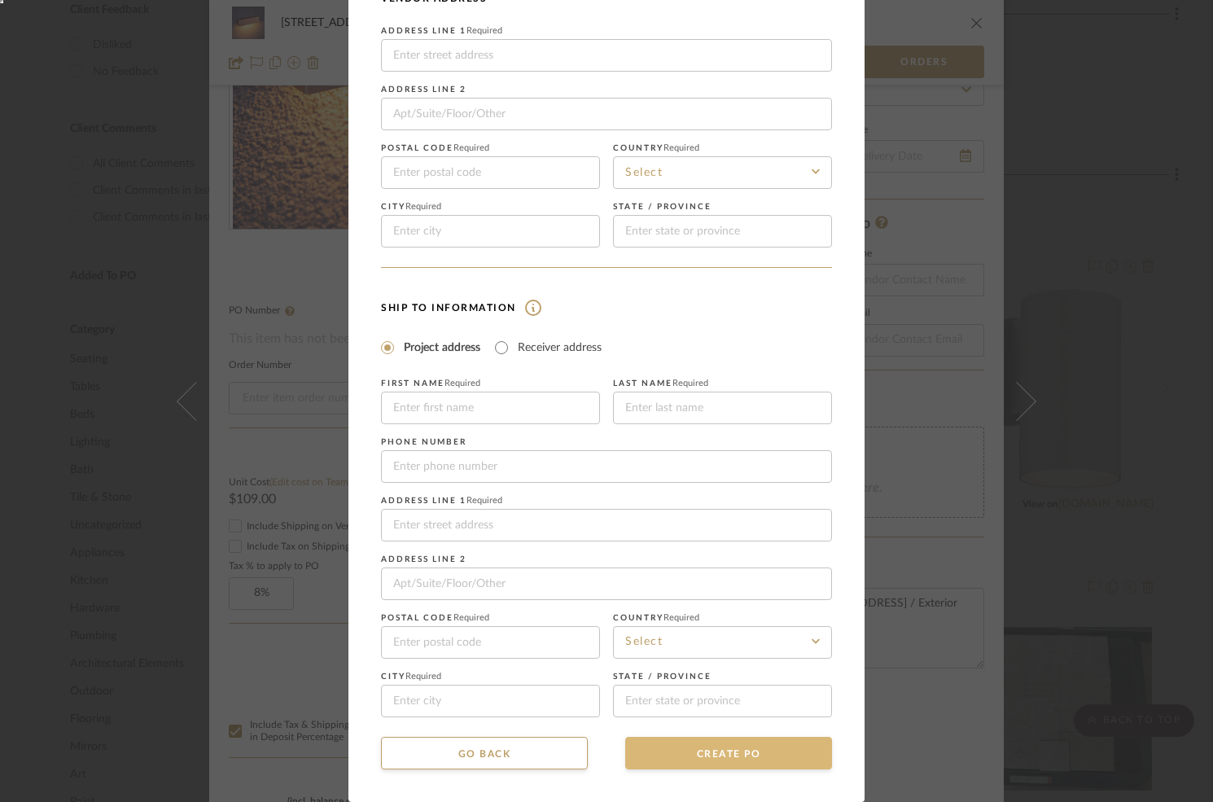
click at [709, 753] on button "CREATE PO" at bounding box center [728, 752] width 207 height 33
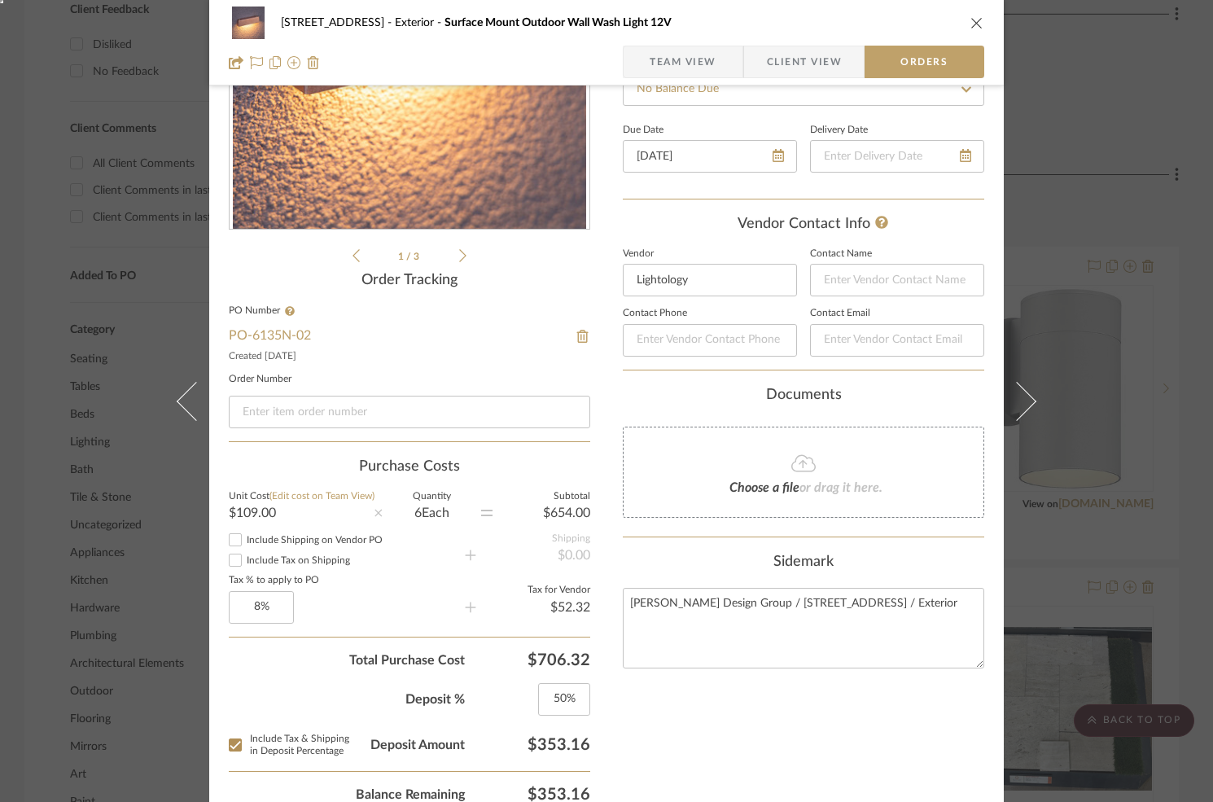
scroll to position [0, 0]
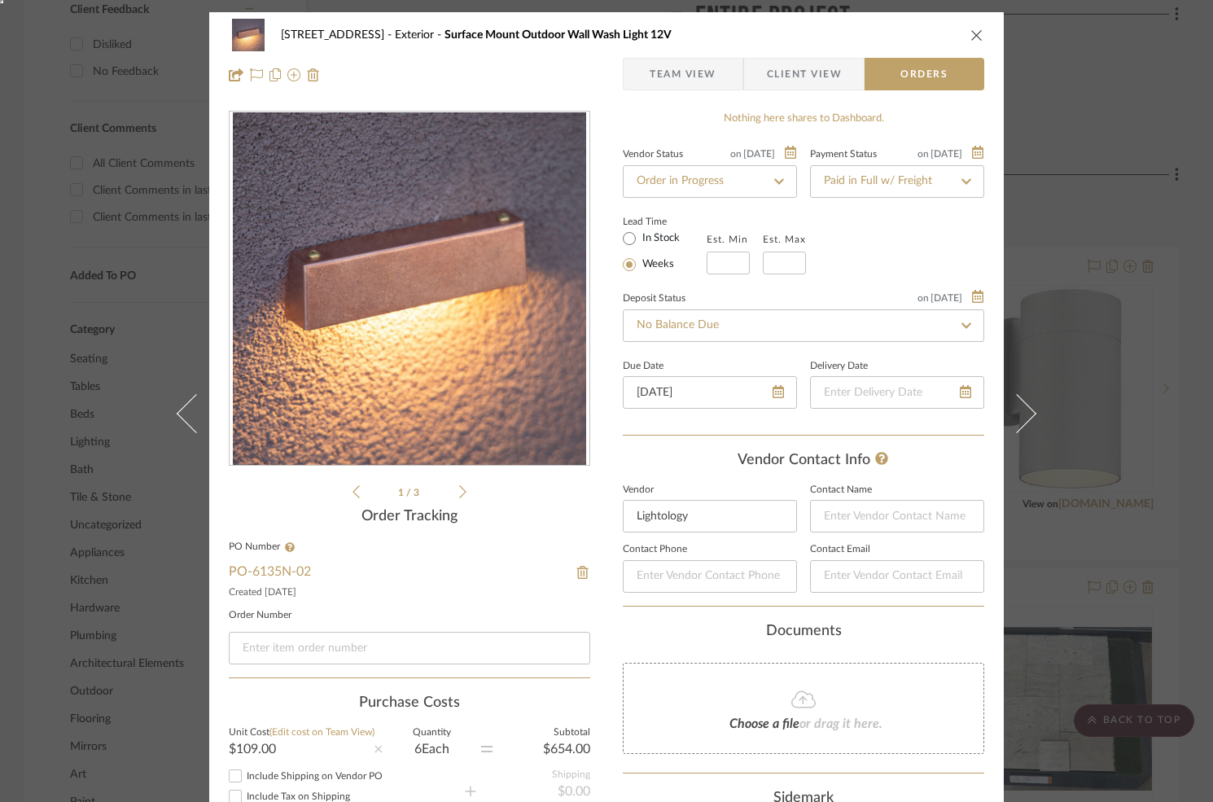
click at [798, 82] on span "Client View" at bounding box center [804, 74] width 75 height 33
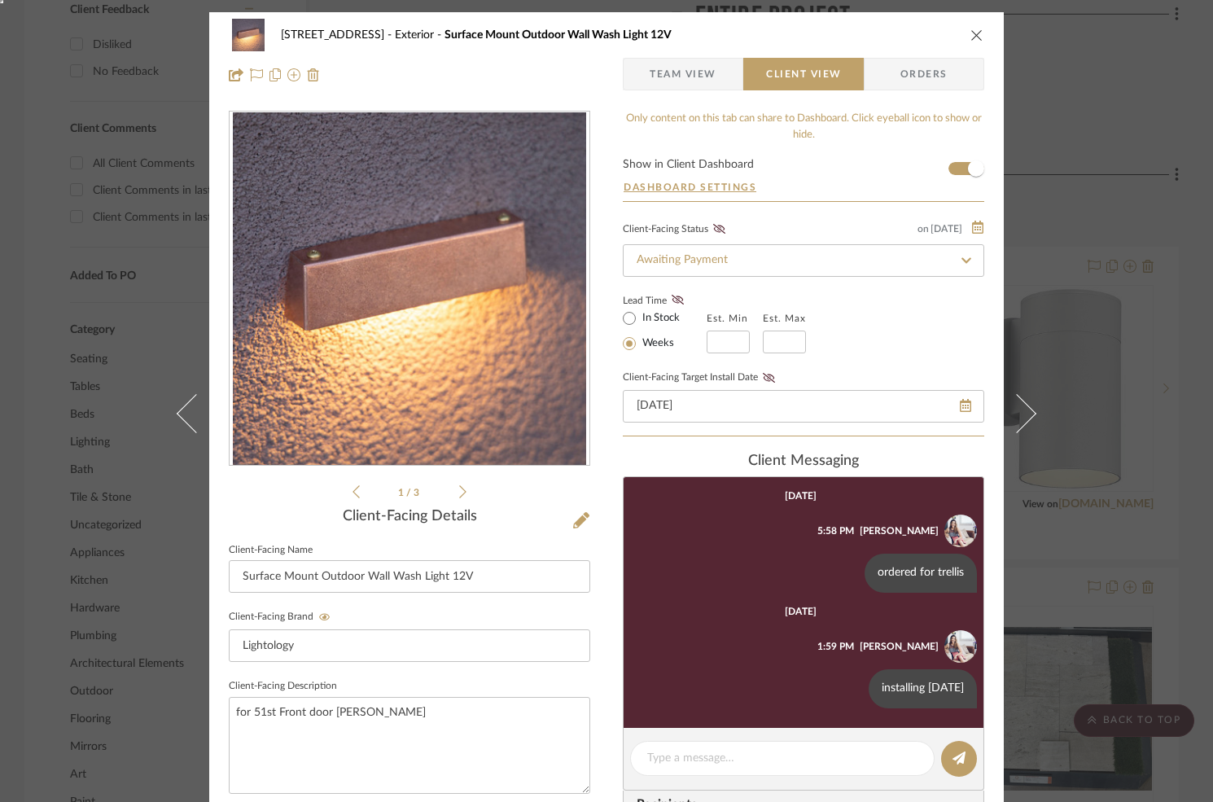
click at [1046, 178] on div "6135 N. 51st Place Exterior Surface Mount Outdoor Wall Wash Light 12V Team View…" at bounding box center [606, 401] width 1213 height 802
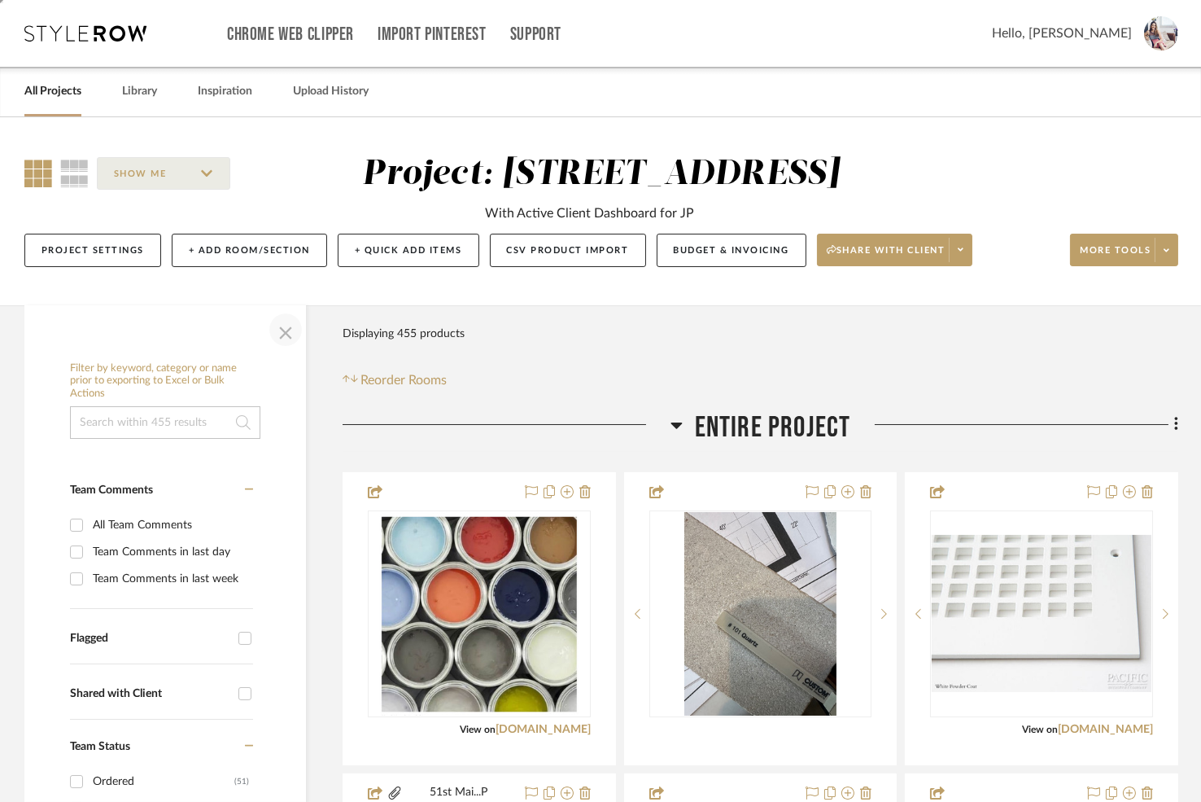
click at [277, 332] on span "button" at bounding box center [285, 329] width 39 height 39
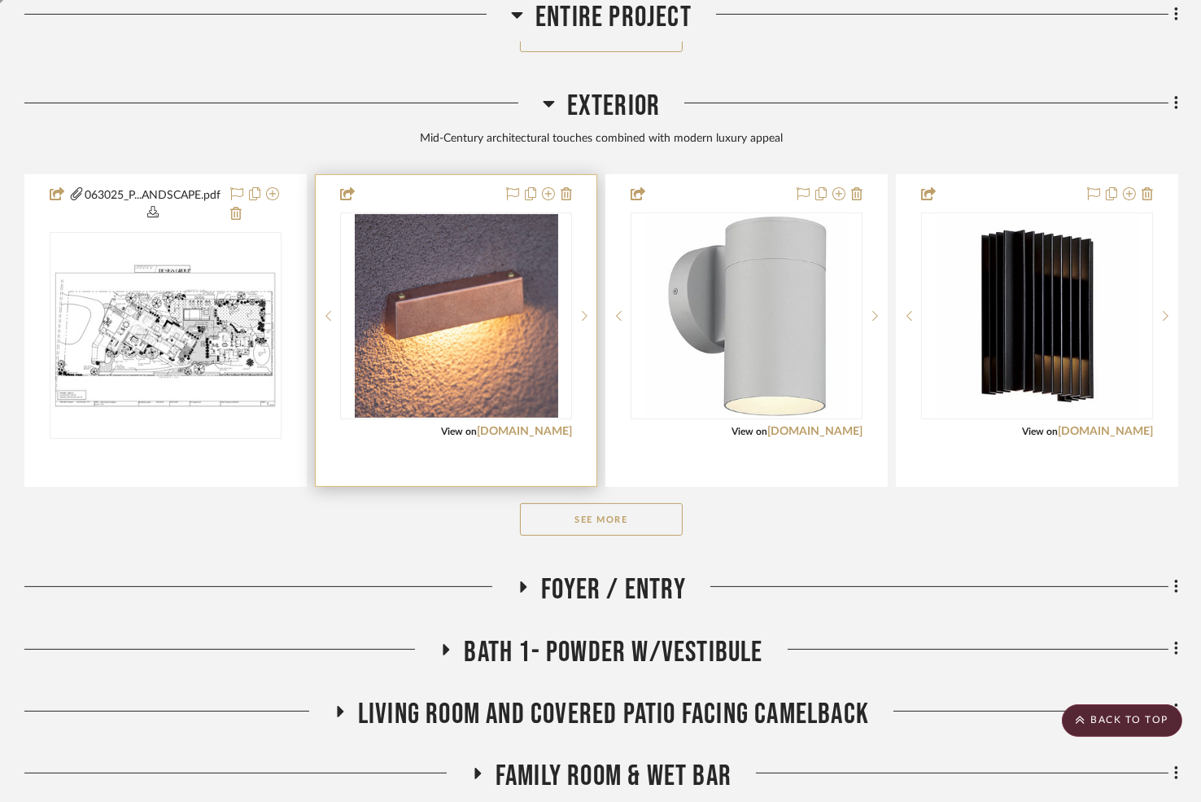
scroll to position [778, 0]
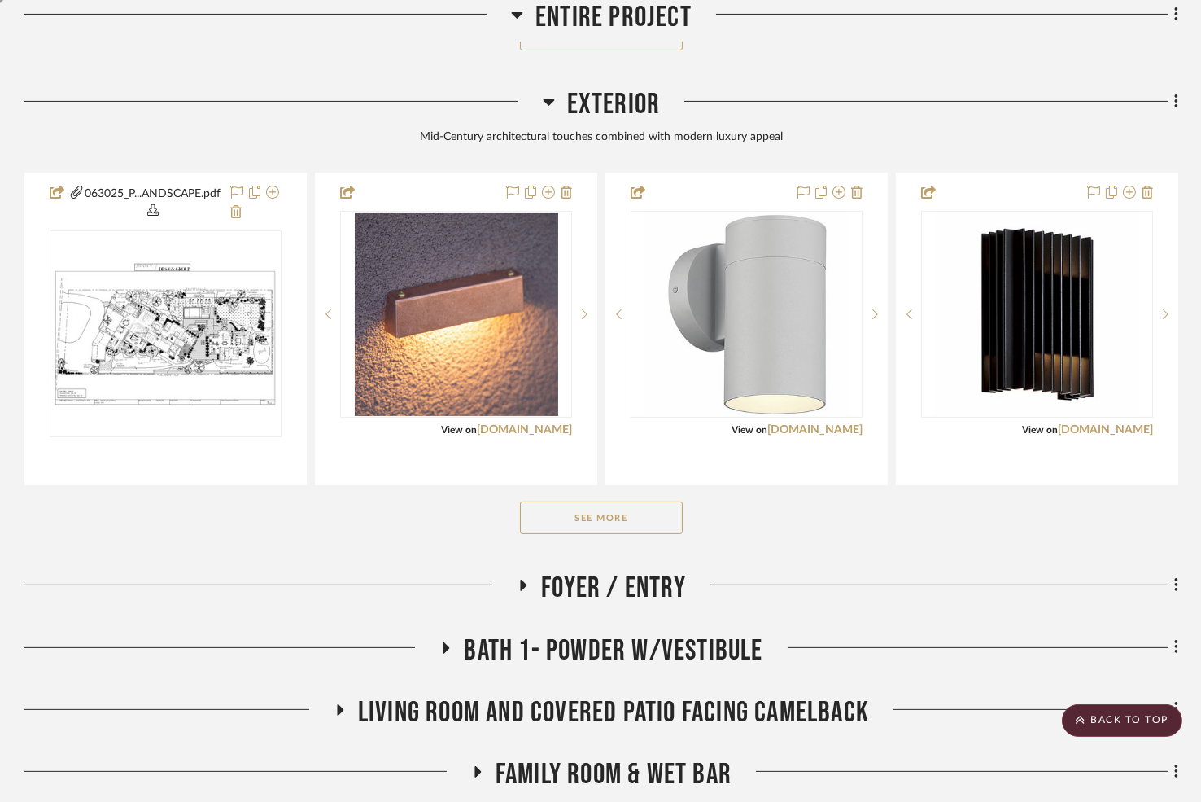
click at [568, 520] on button "See More" at bounding box center [601, 517] width 163 height 33
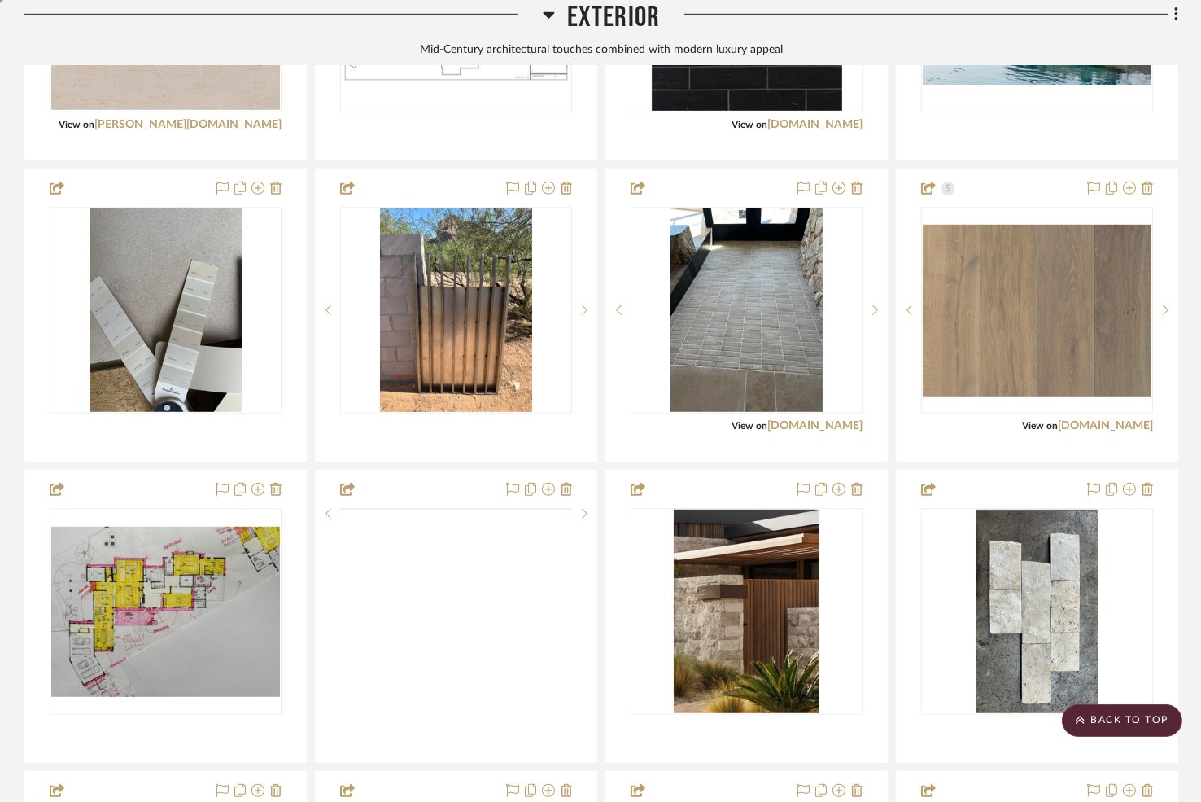
scroll to position [1710, 0]
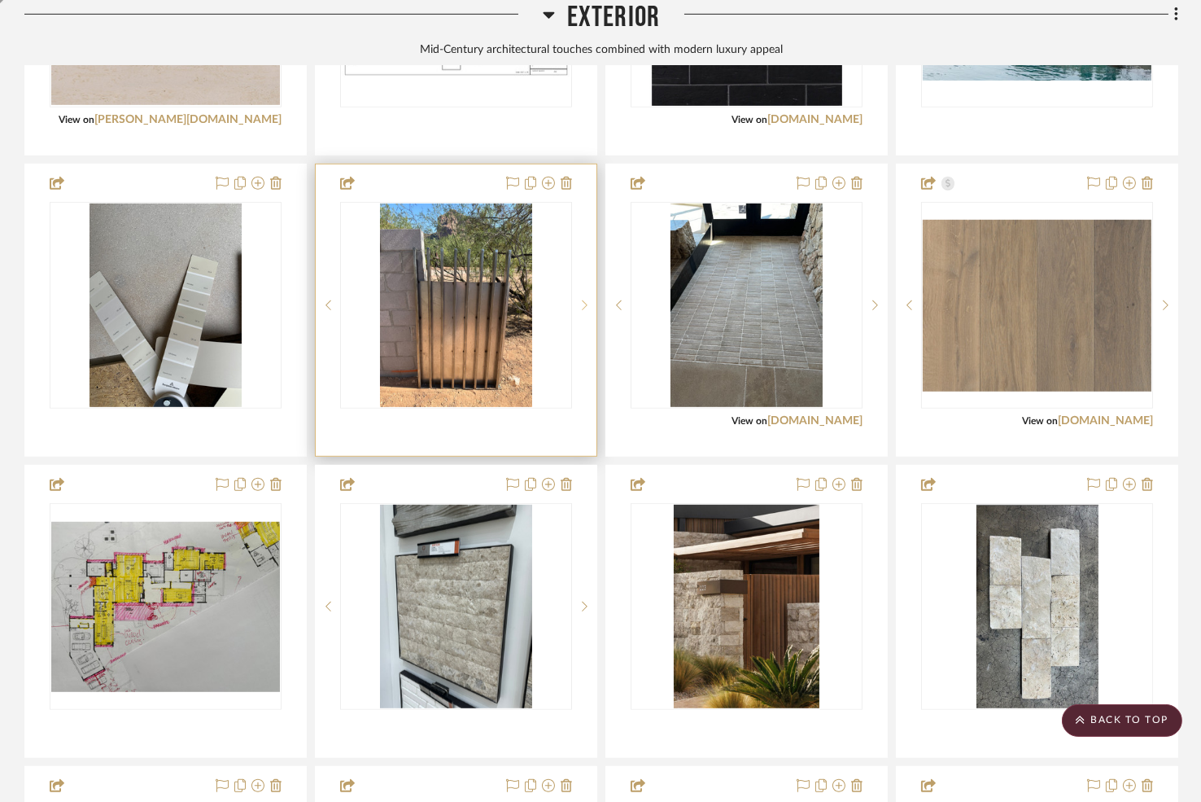
click at [583, 302] on icon at bounding box center [585, 304] width 6 height 11
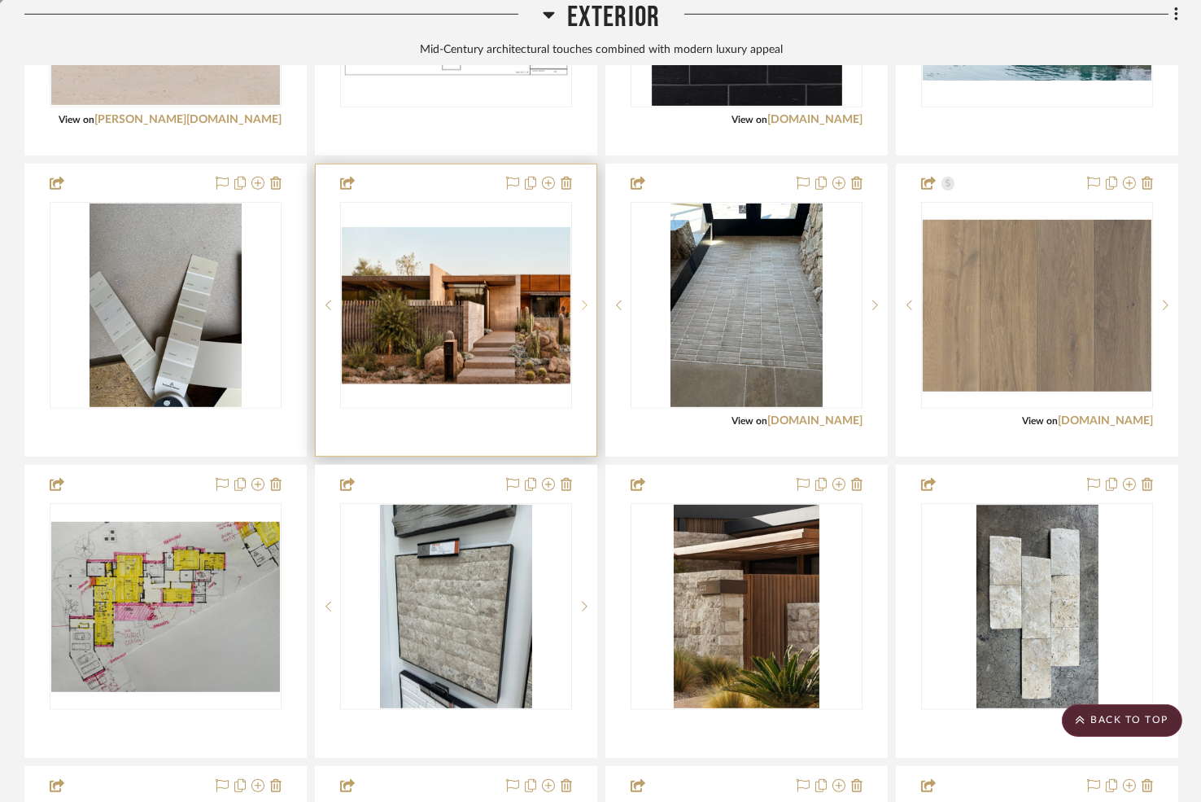
click at [583, 302] on icon at bounding box center [585, 304] width 6 height 11
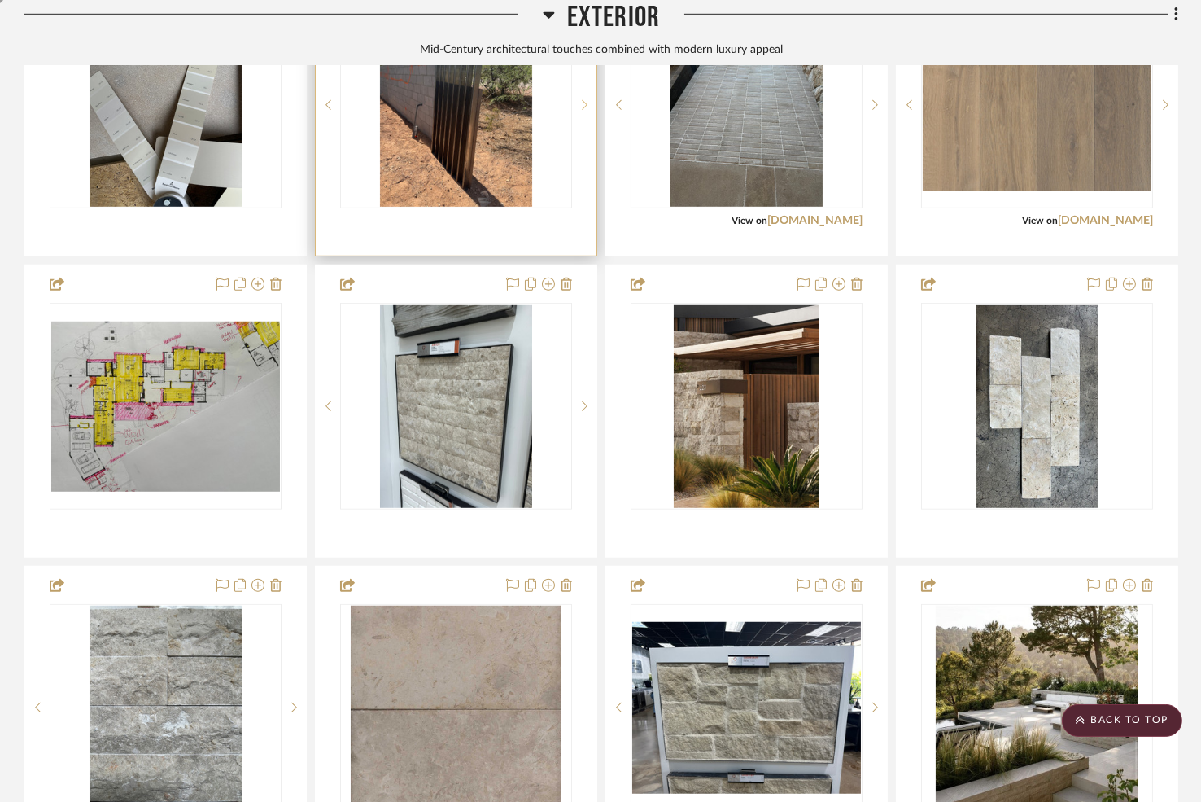
scroll to position [1906, 0]
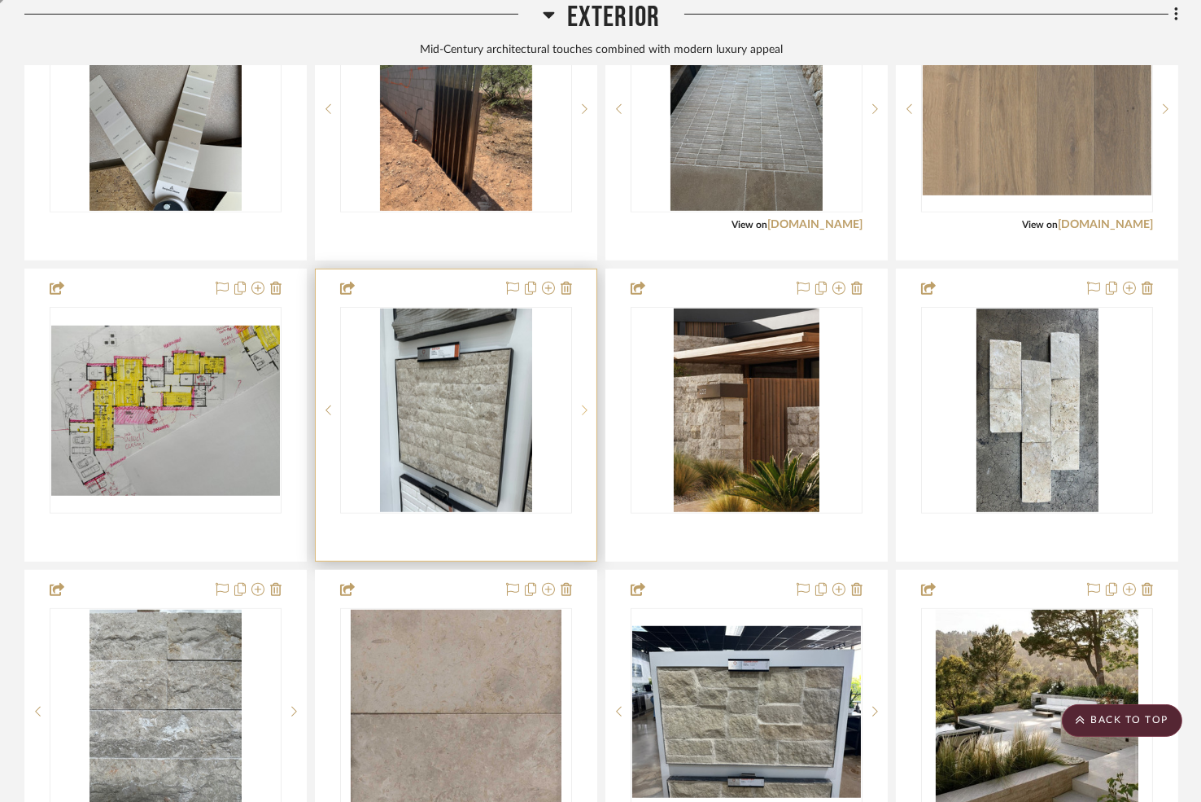
click at [582, 404] on icon at bounding box center [585, 409] width 6 height 11
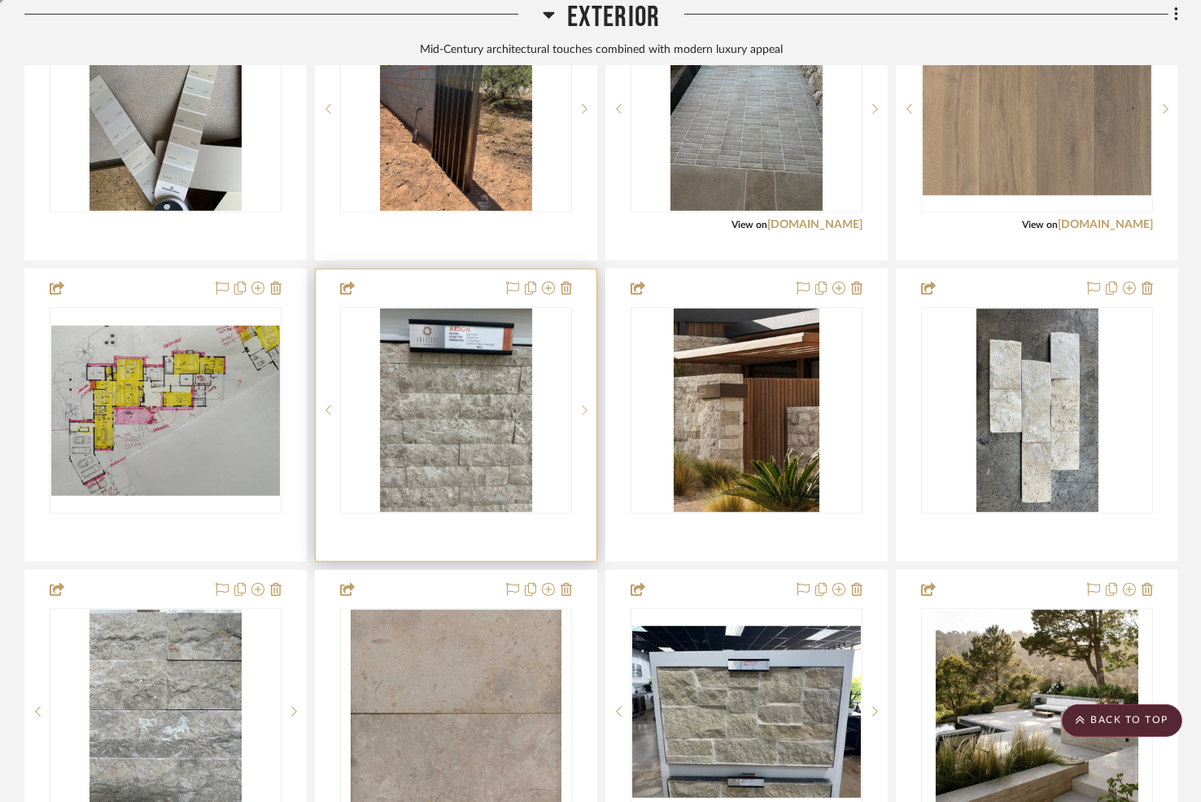
click at [582, 404] on icon at bounding box center [585, 409] width 6 height 11
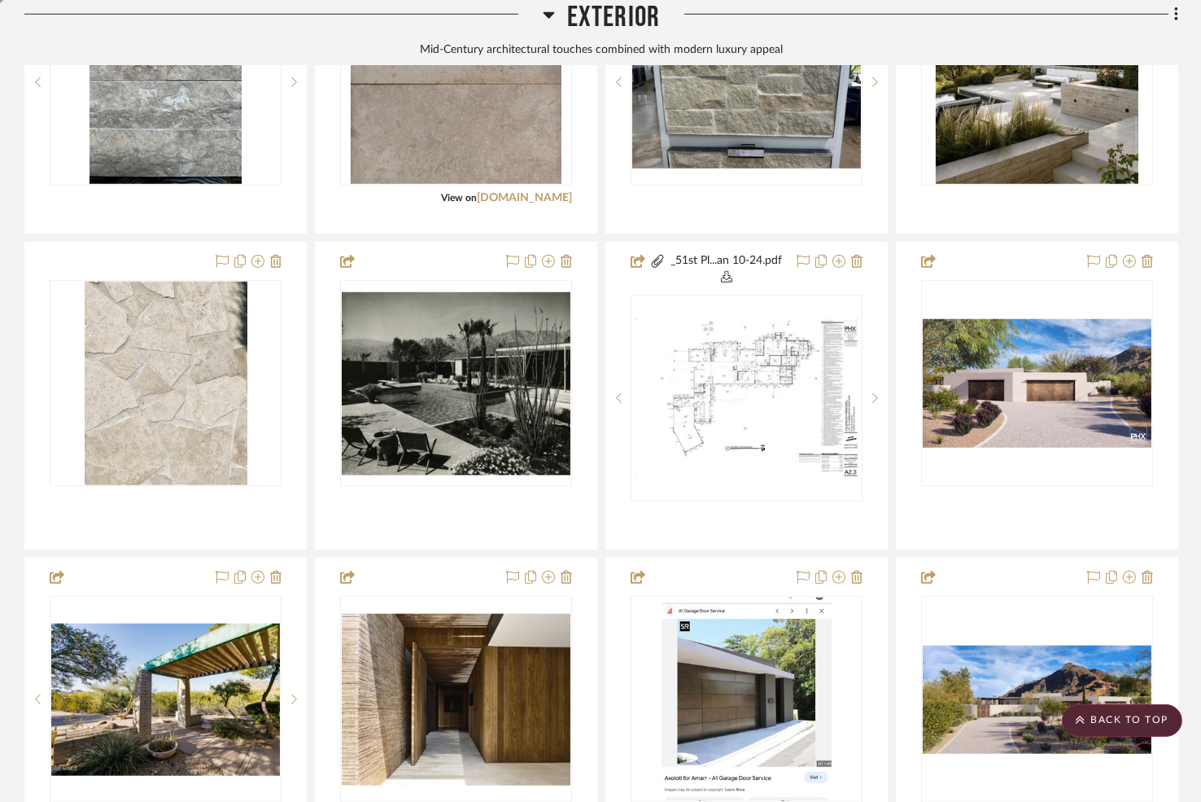
scroll to position [2550, 0]
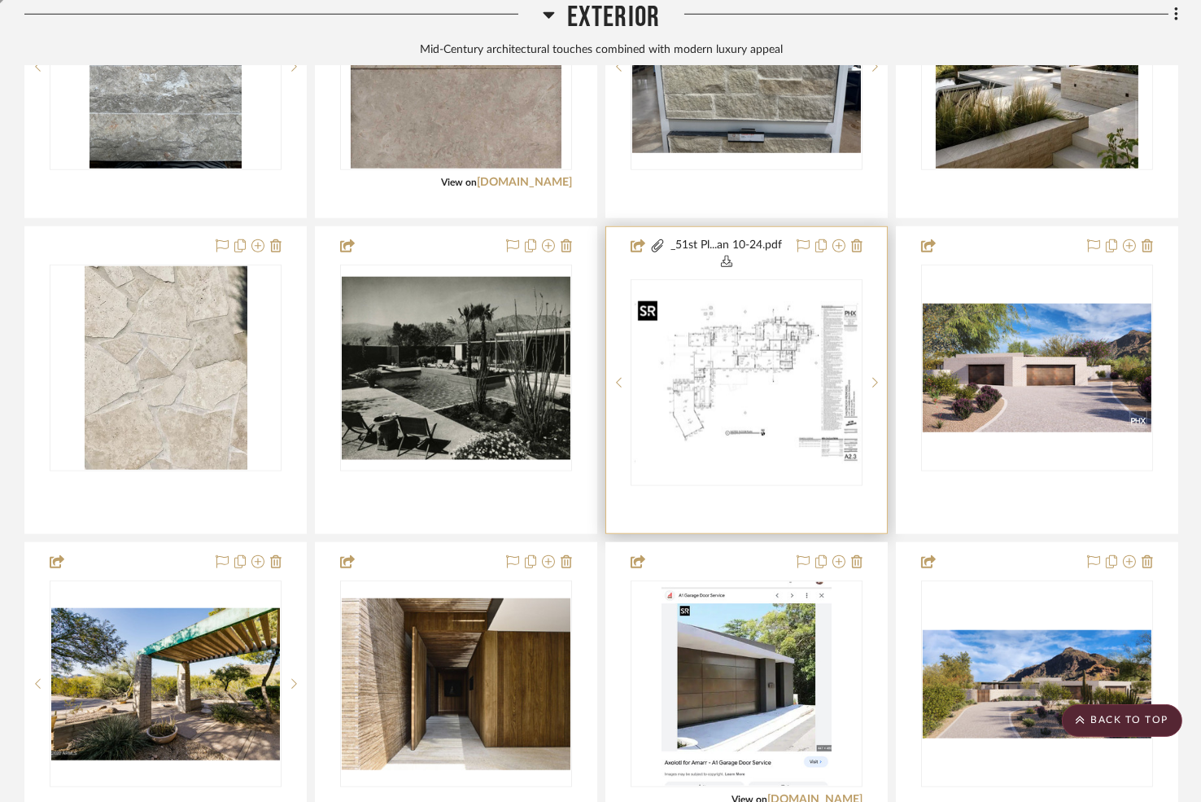
click at [0, 0] on img at bounding box center [0, 0] width 0 height 0
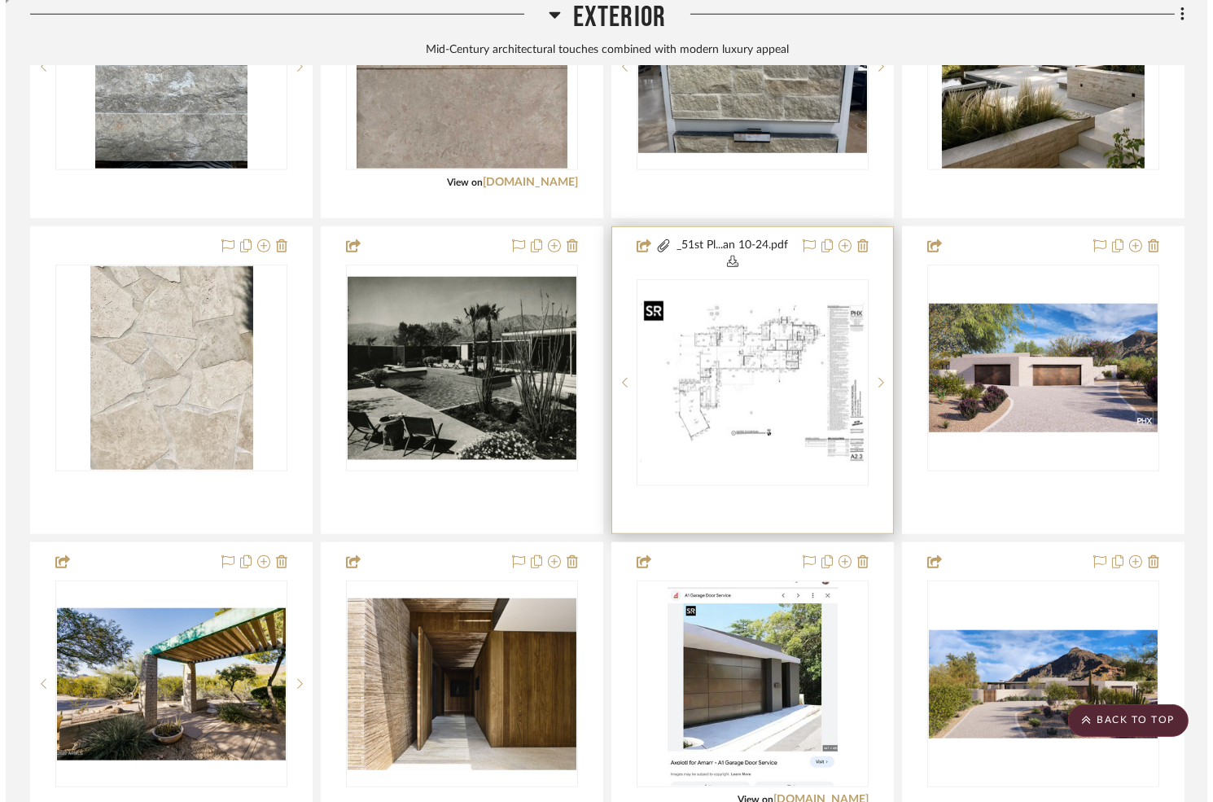
scroll to position [0, 0]
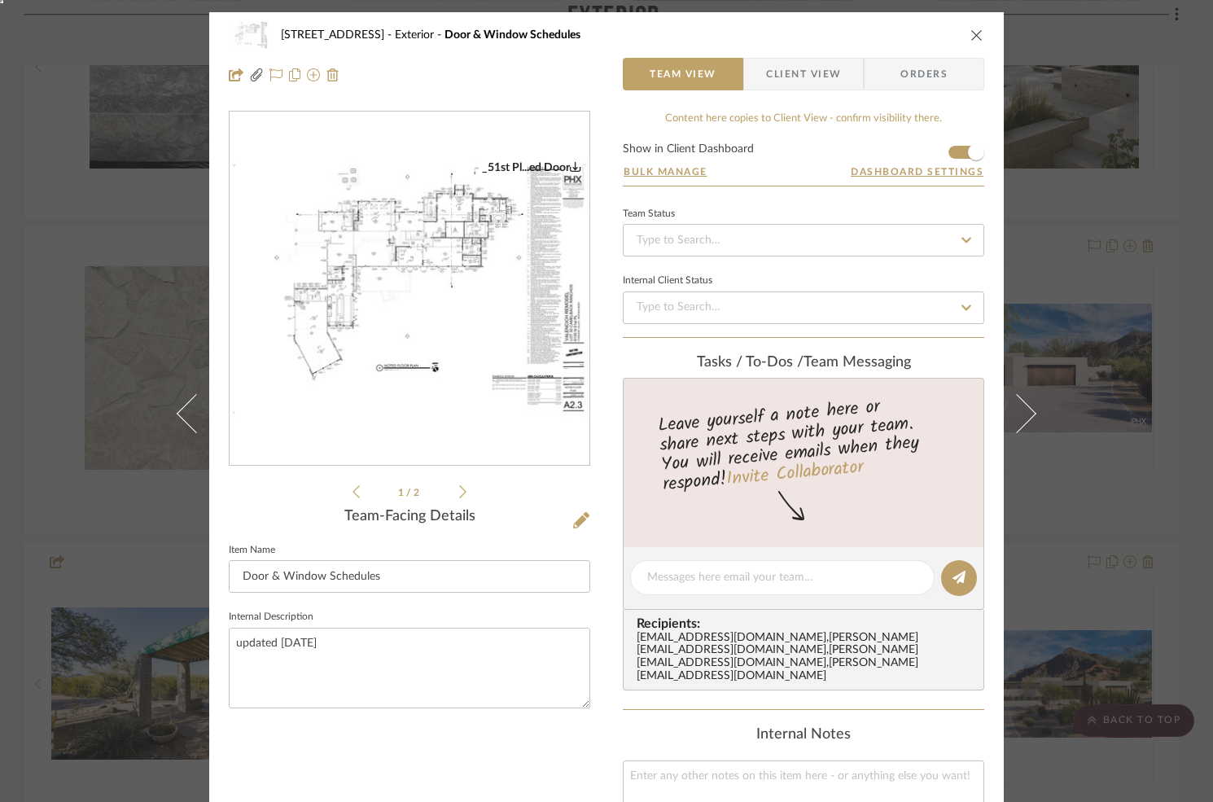
click at [465, 282] on img "0" at bounding box center [409, 288] width 360 height 256
click at [1129, 283] on div "6135 N. 51st Place Exterior Door & Window Schedules Team View Client View Order…" at bounding box center [606, 401] width 1213 height 802
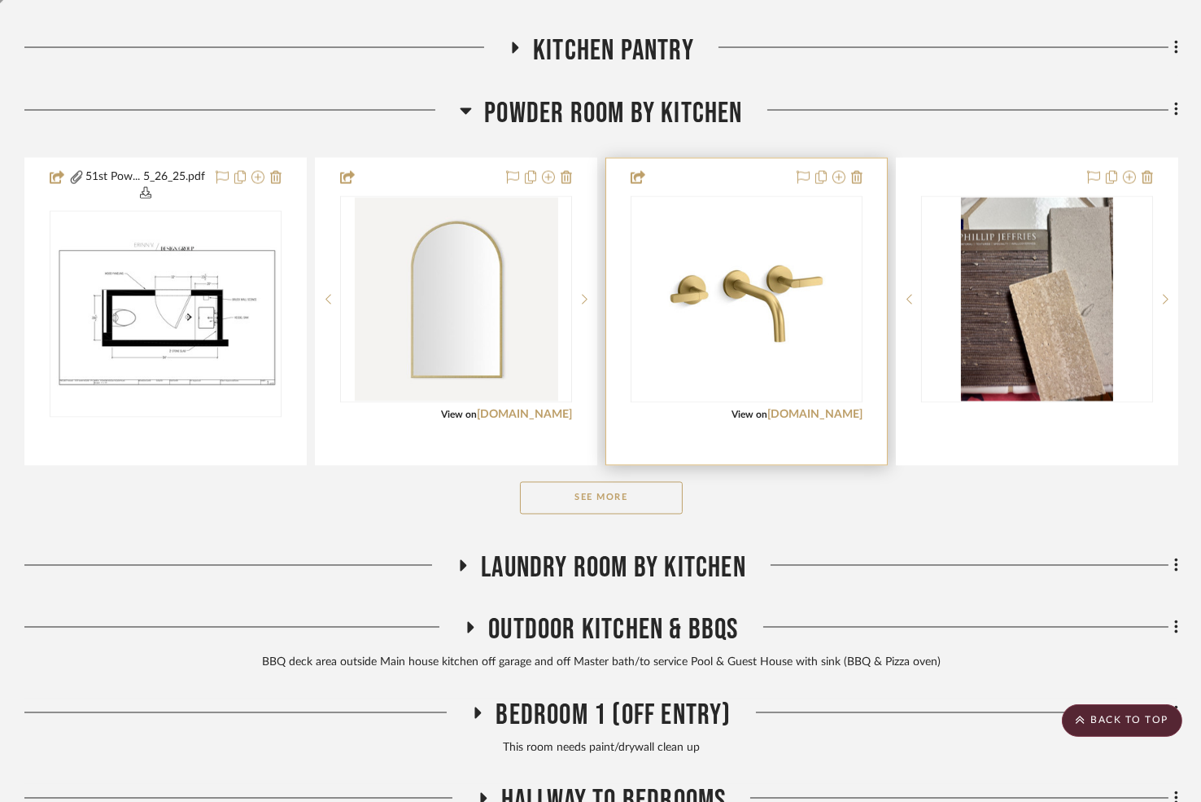
scroll to position [5107, 0]
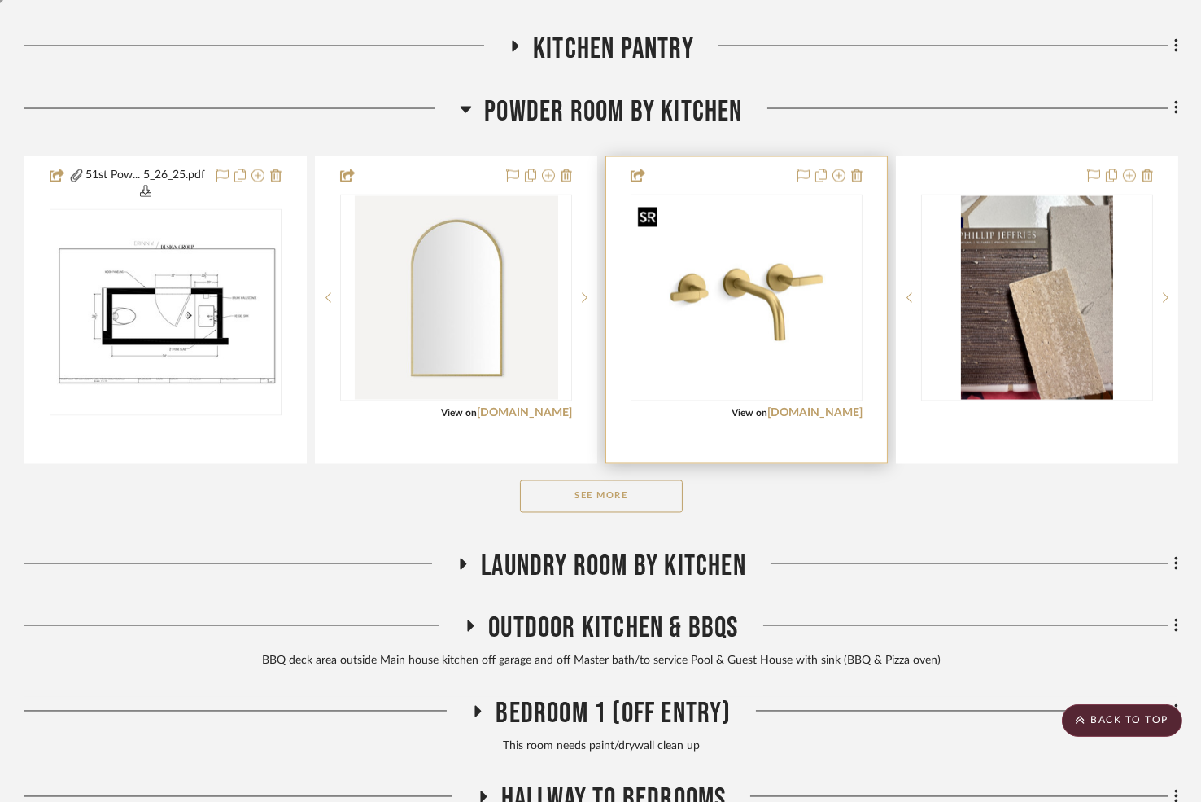
click at [0, 0] on img at bounding box center [0, 0] width 0 height 0
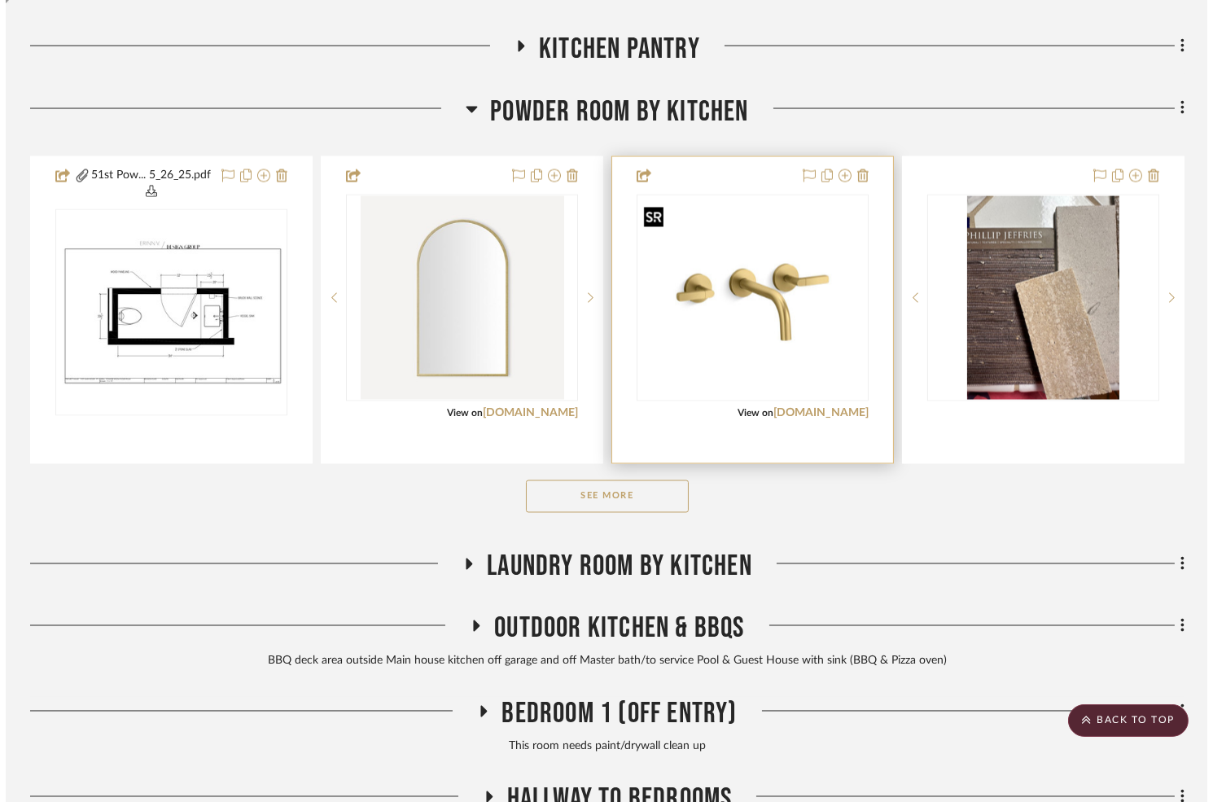
scroll to position [0, 0]
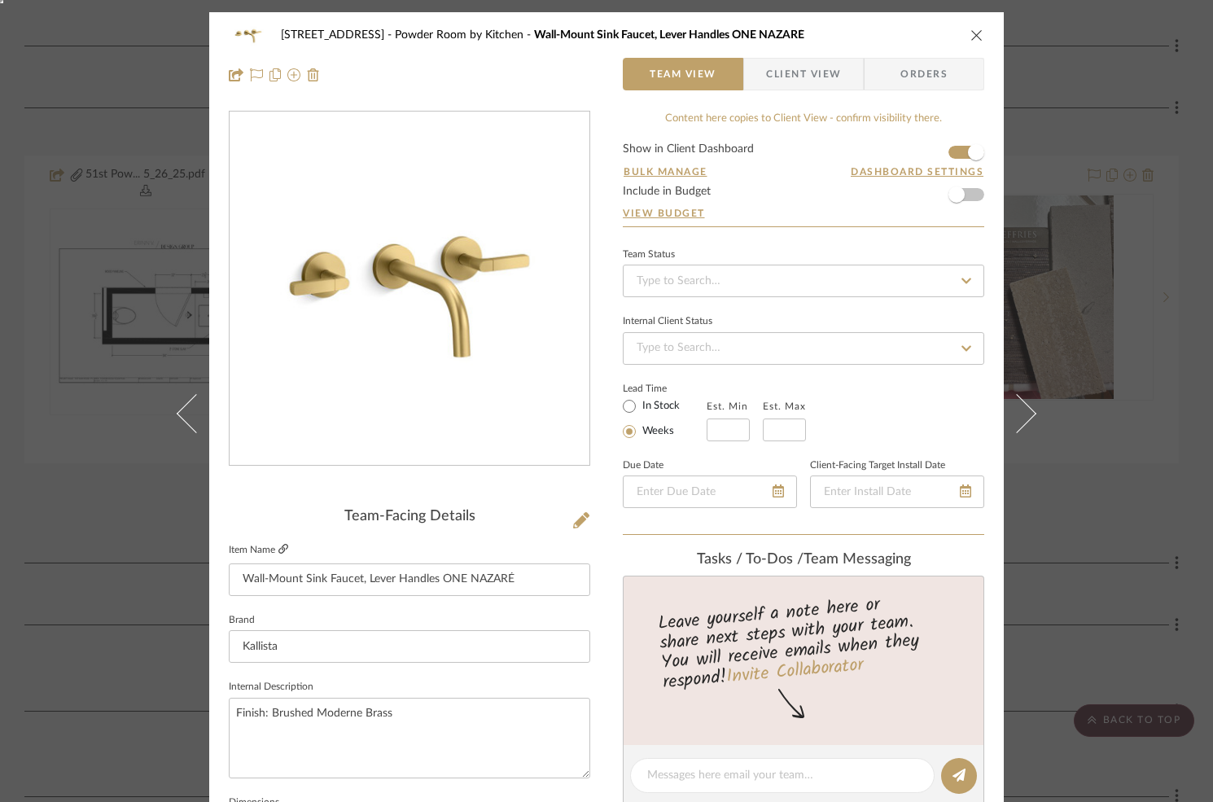
click at [280, 549] on icon at bounding box center [283, 549] width 10 height 10
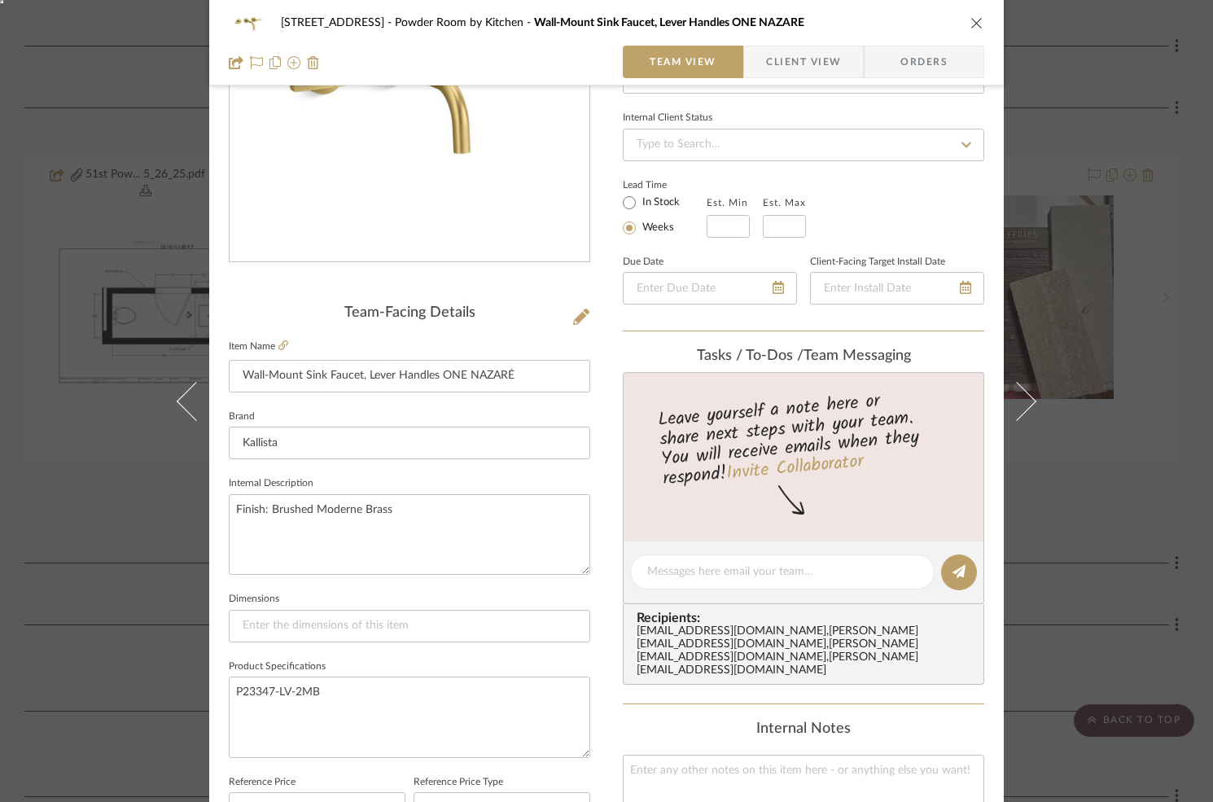
scroll to position [216, 0]
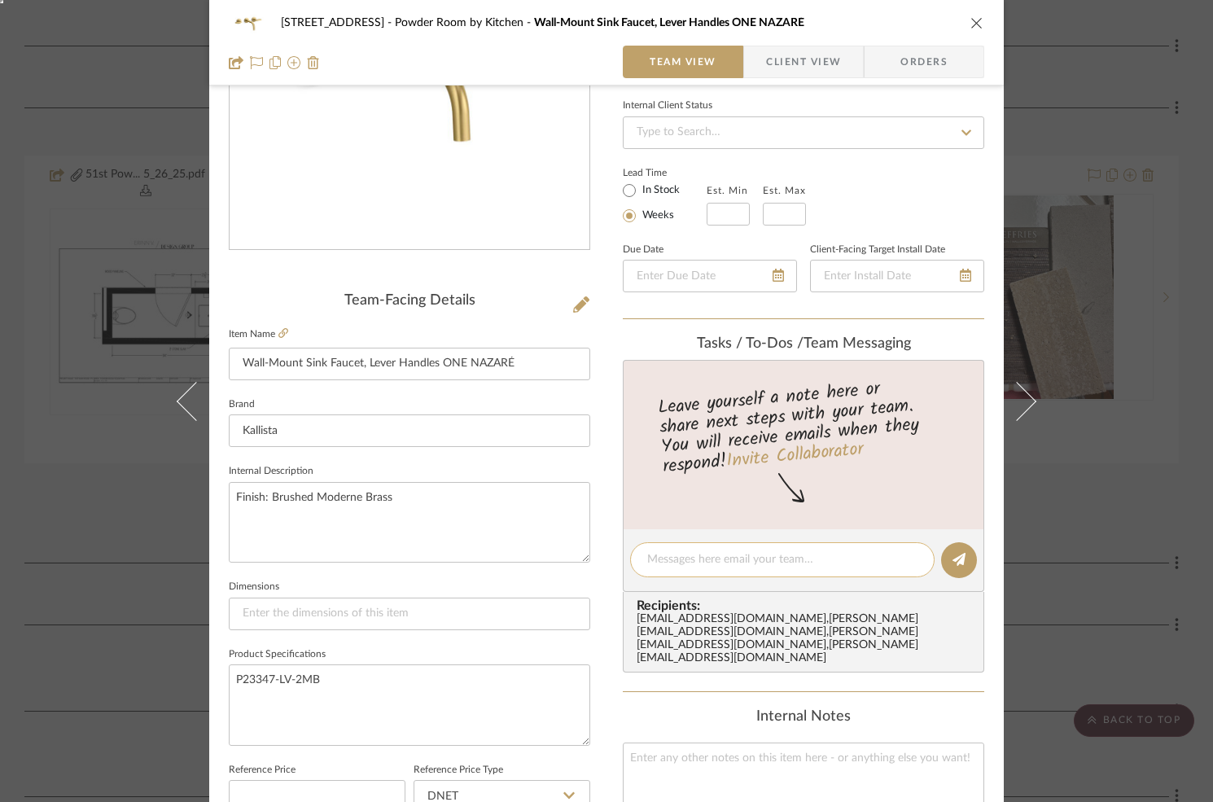
click at [687, 548] on div at bounding box center [782, 559] width 304 height 35
click at [687, 551] on textarea at bounding box center [782, 559] width 270 height 17
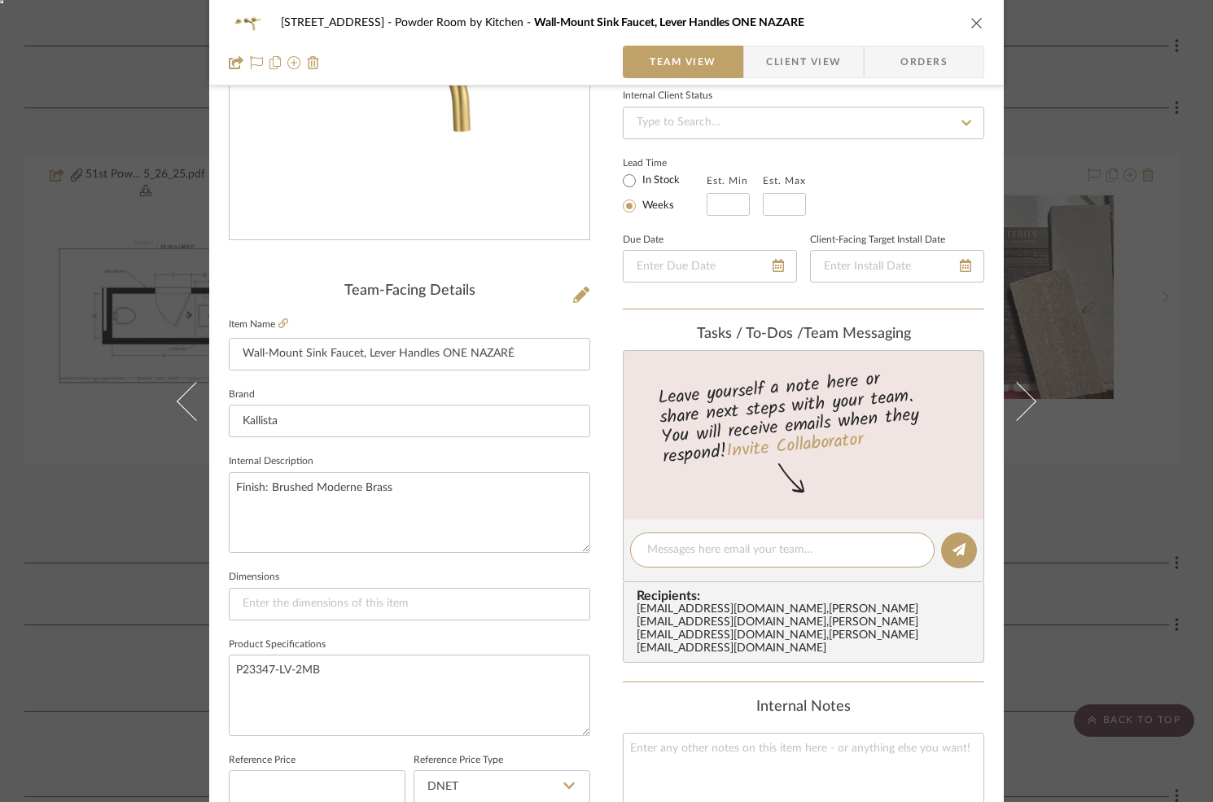
scroll to position [240, 0]
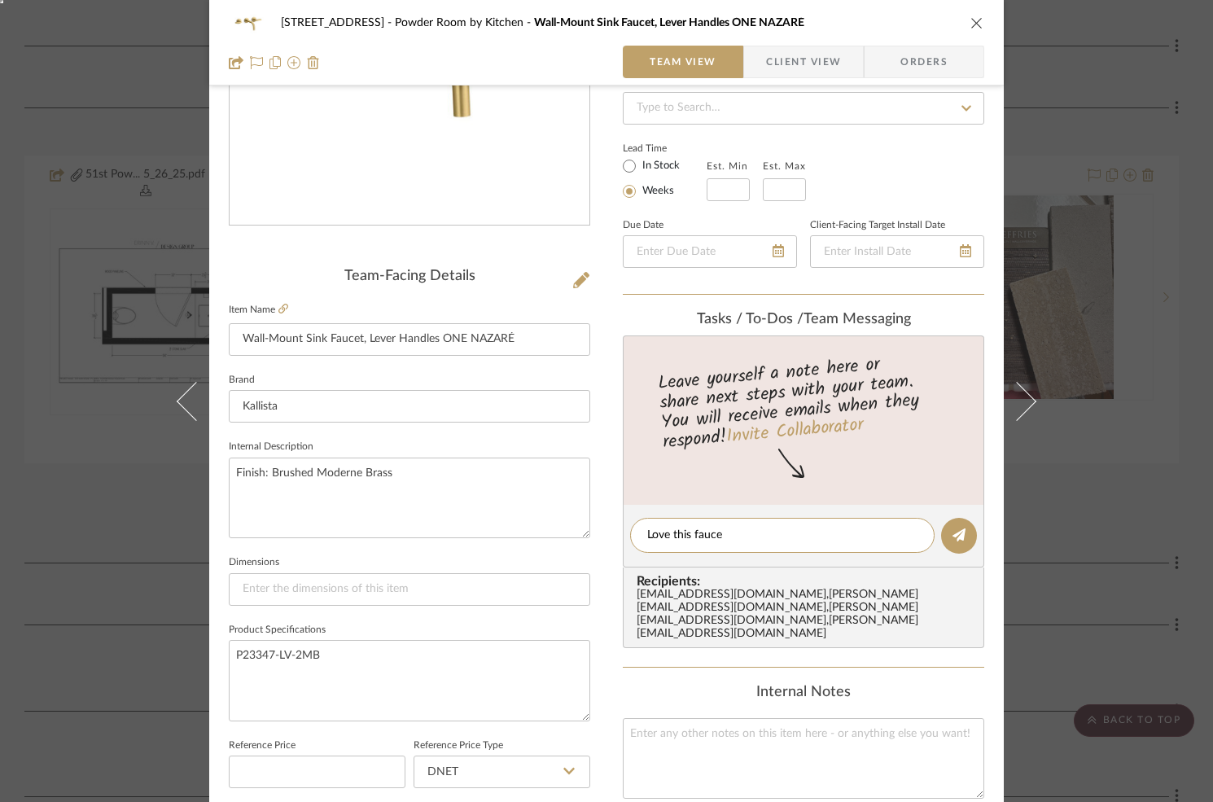
type textarea "Love this faucet"
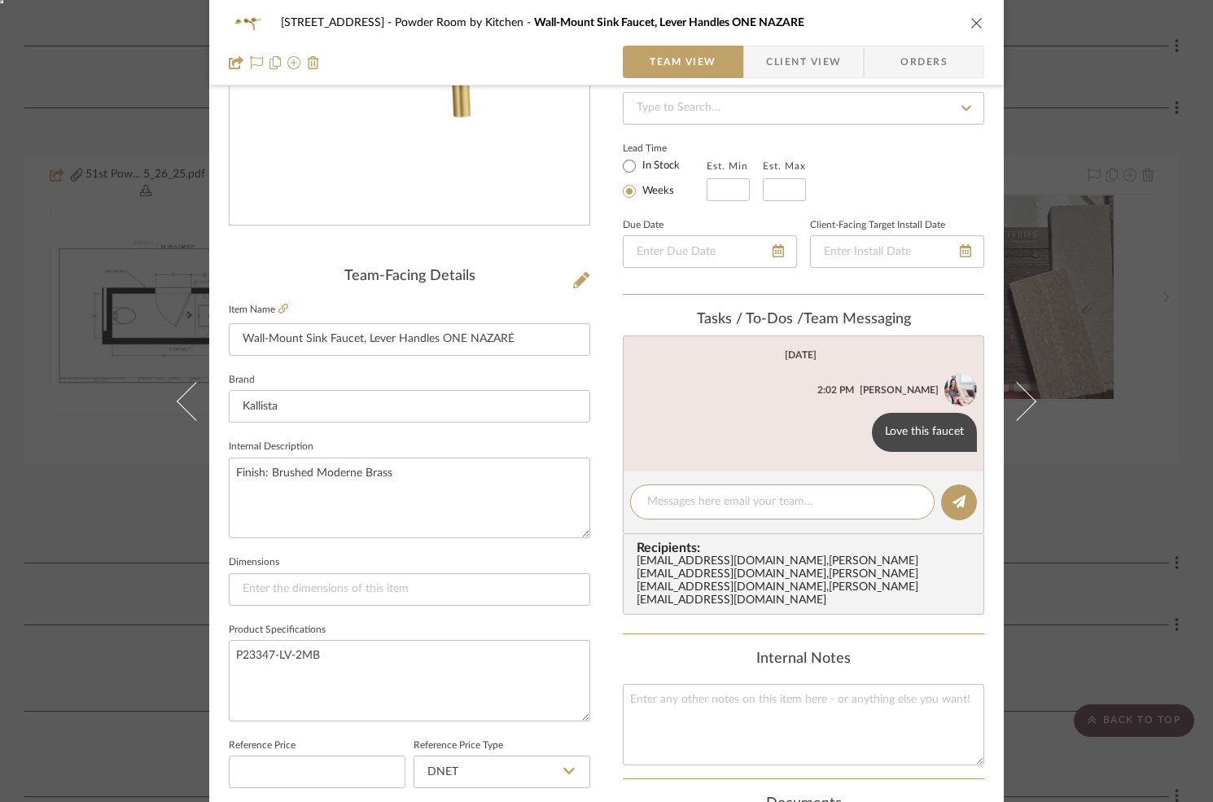
click at [1159, 226] on div "6135 N. 51st Place Powder Room by Kitchen Wall-Mount Sink Faucet, Lever Handles…" at bounding box center [606, 401] width 1213 height 802
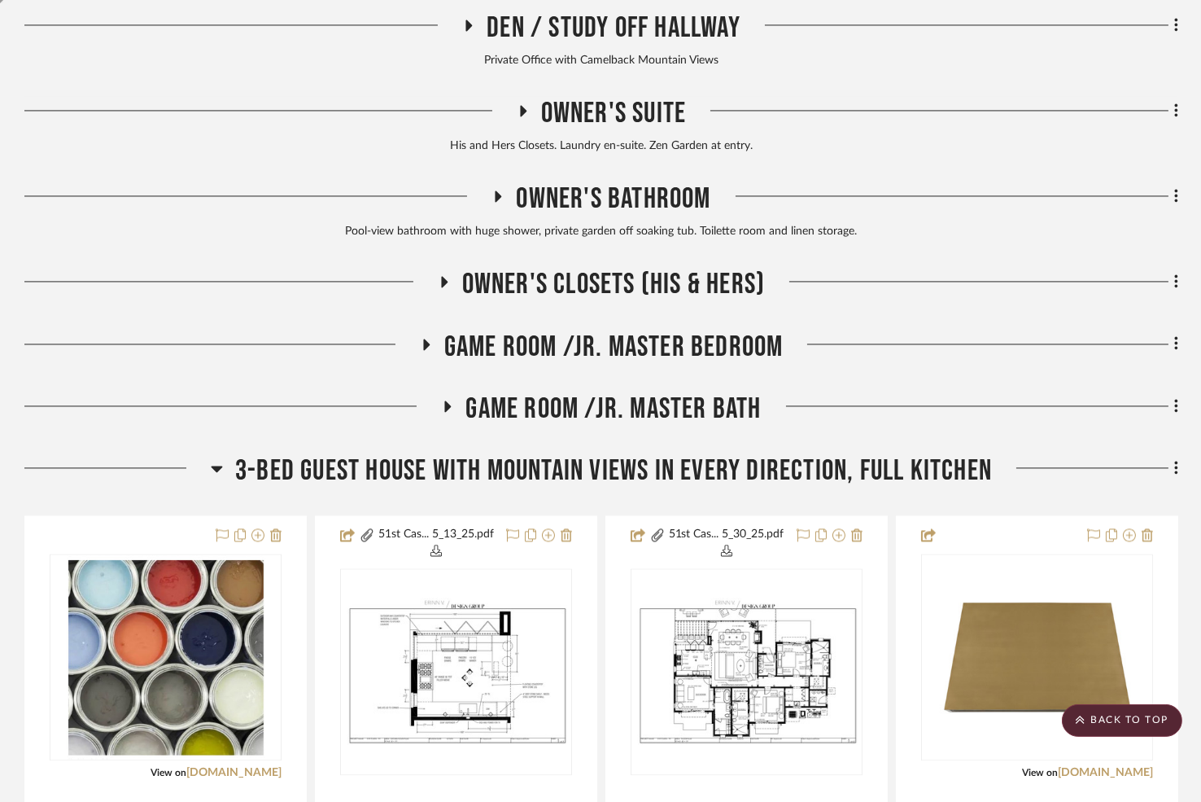
scroll to position [6077, 0]
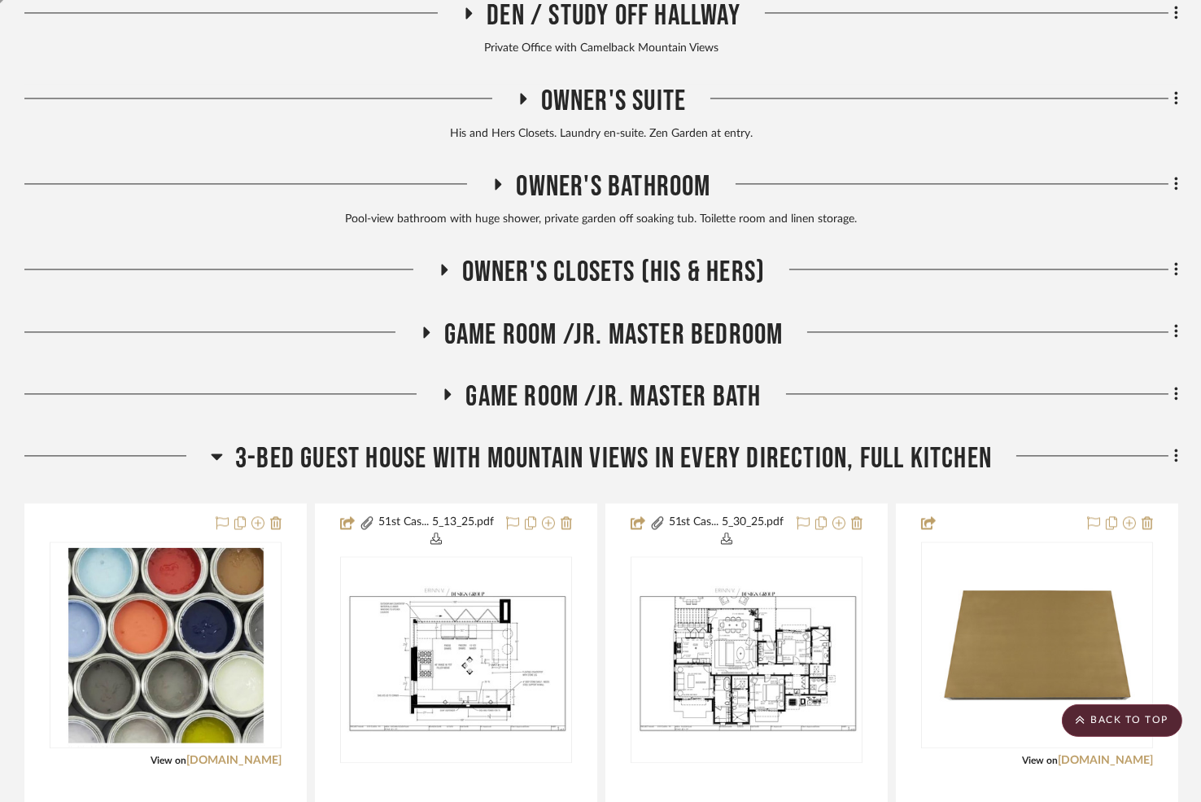
click at [425, 326] on icon at bounding box center [426, 331] width 7 height 11
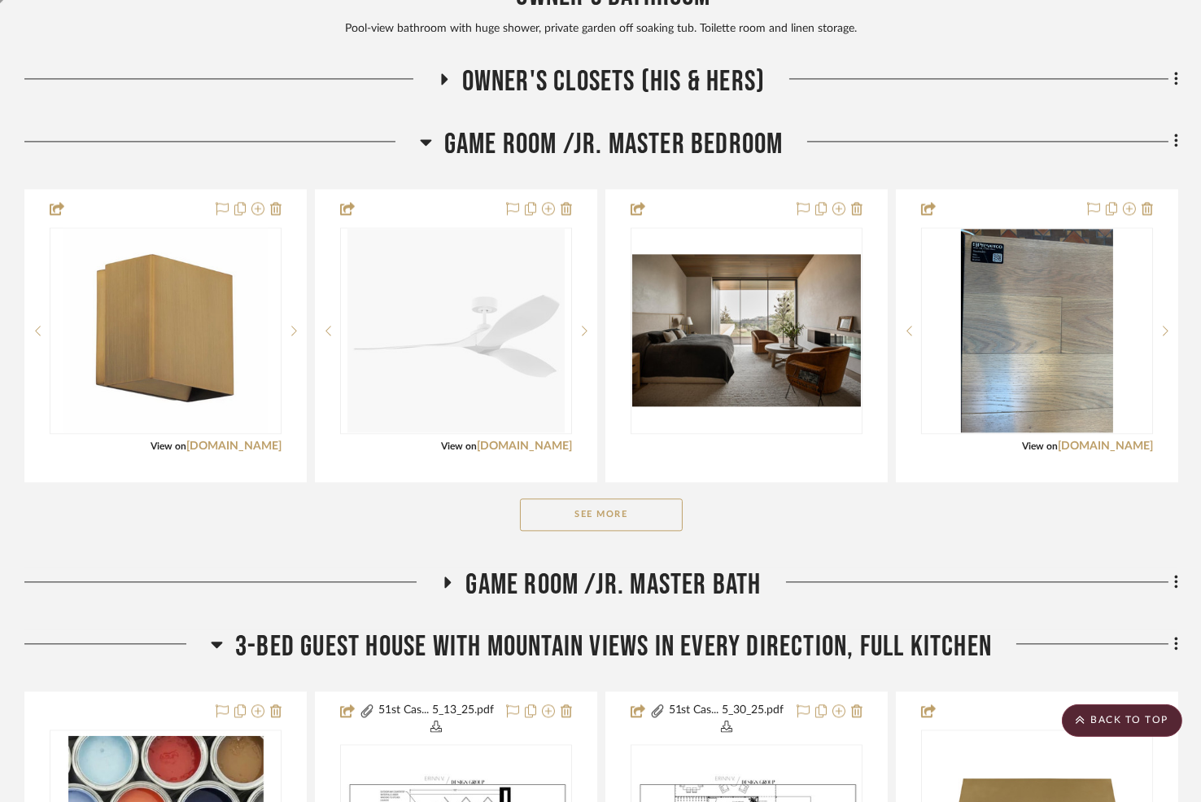
scroll to position [6292, 0]
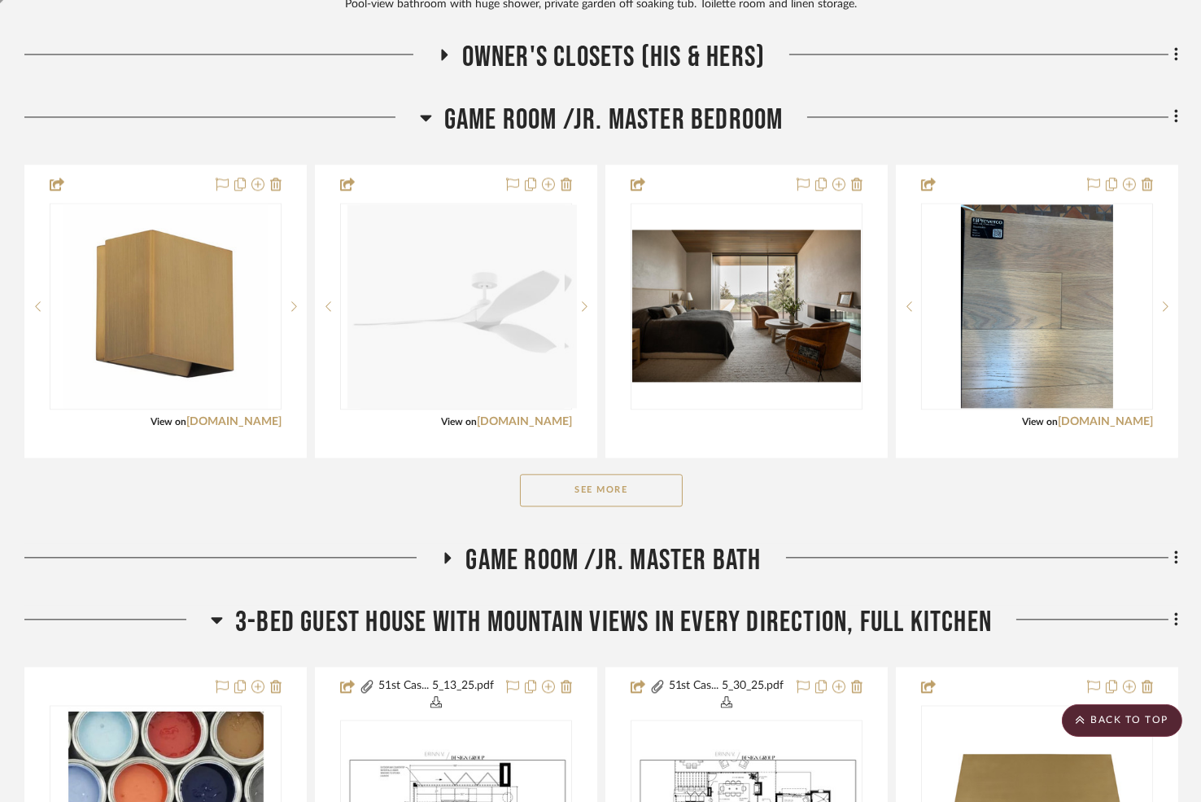
click at [586, 480] on button "See More" at bounding box center [601, 490] width 163 height 33
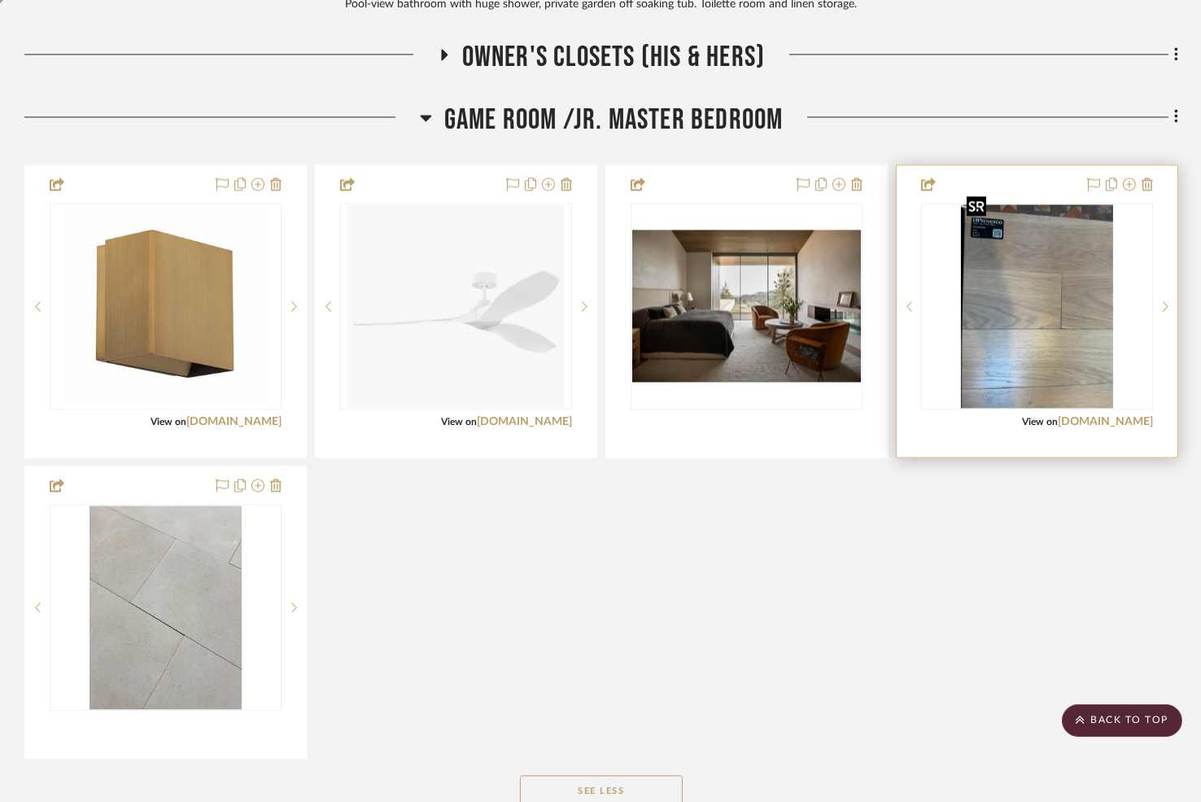
click at [0, 0] on img at bounding box center [0, 0] width 0 height 0
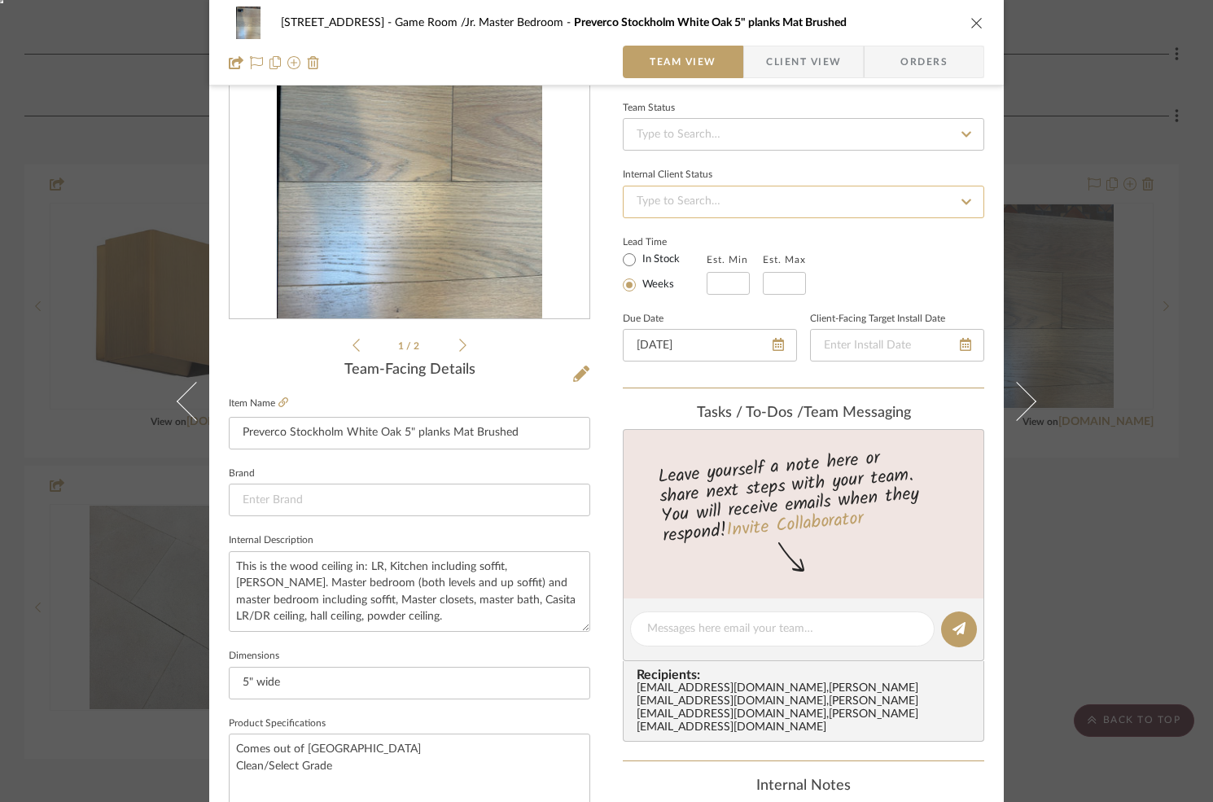
scroll to position [148, 0]
click at [464, 339] on div "1 / 2" at bounding box center [409, 158] width 361 height 391
click at [459, 341] on icon at bounding box center [462, 343] width 7 height 15
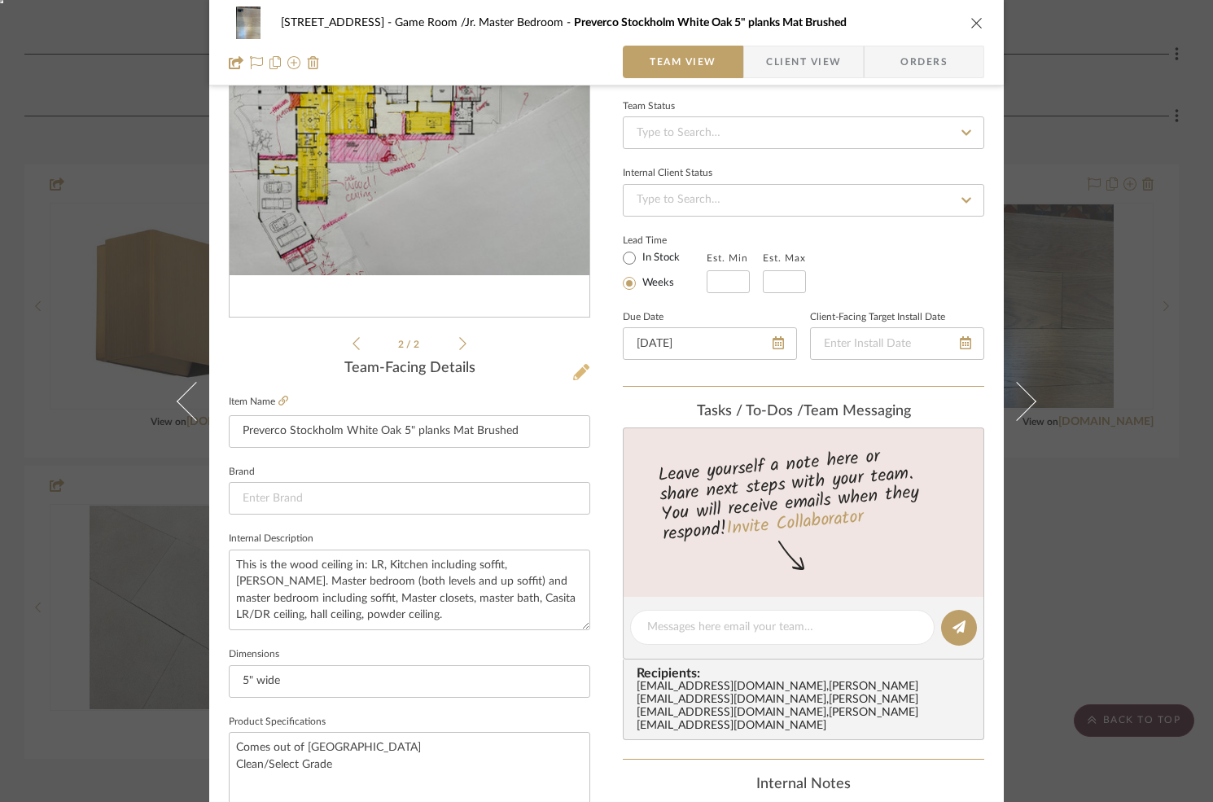
click at [576, 372] on icon at bounding box center [581, 372] width 16 height 16
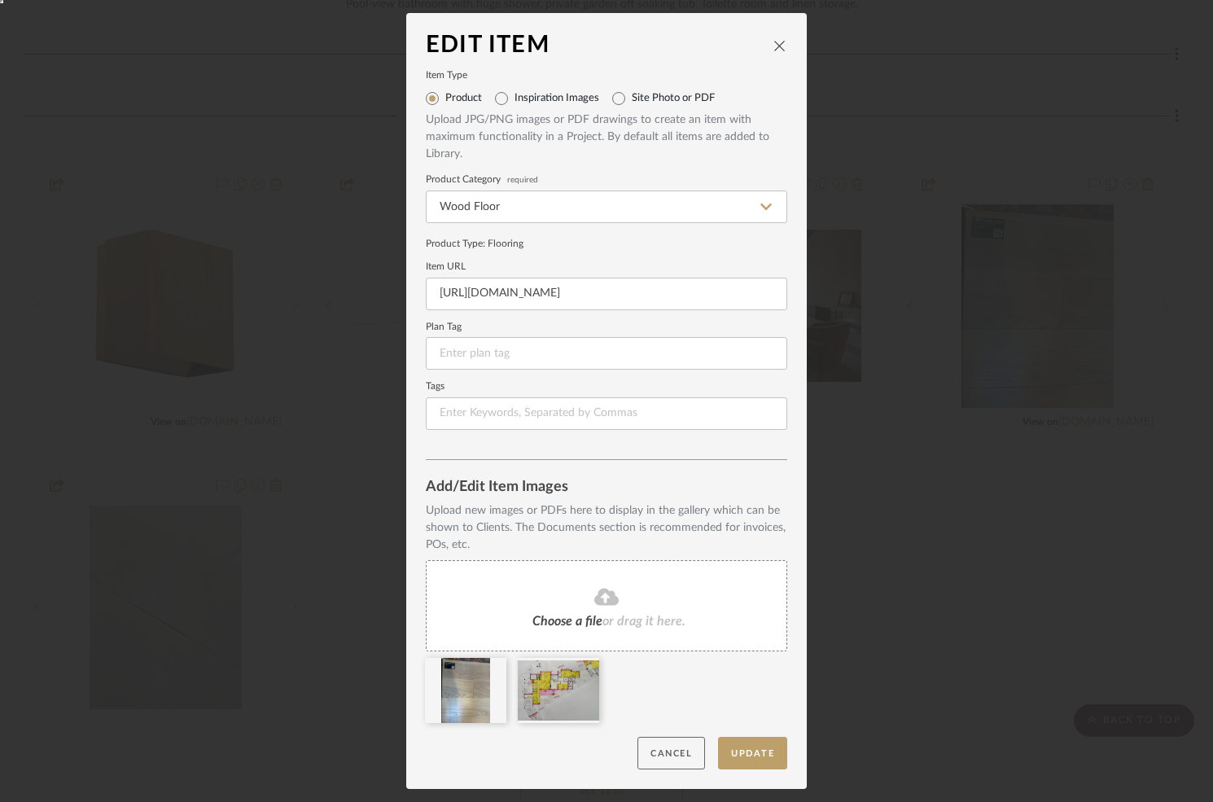
click at [670, 747] on button "Cancel" at bounding box center [671, 752] width 68 height 33
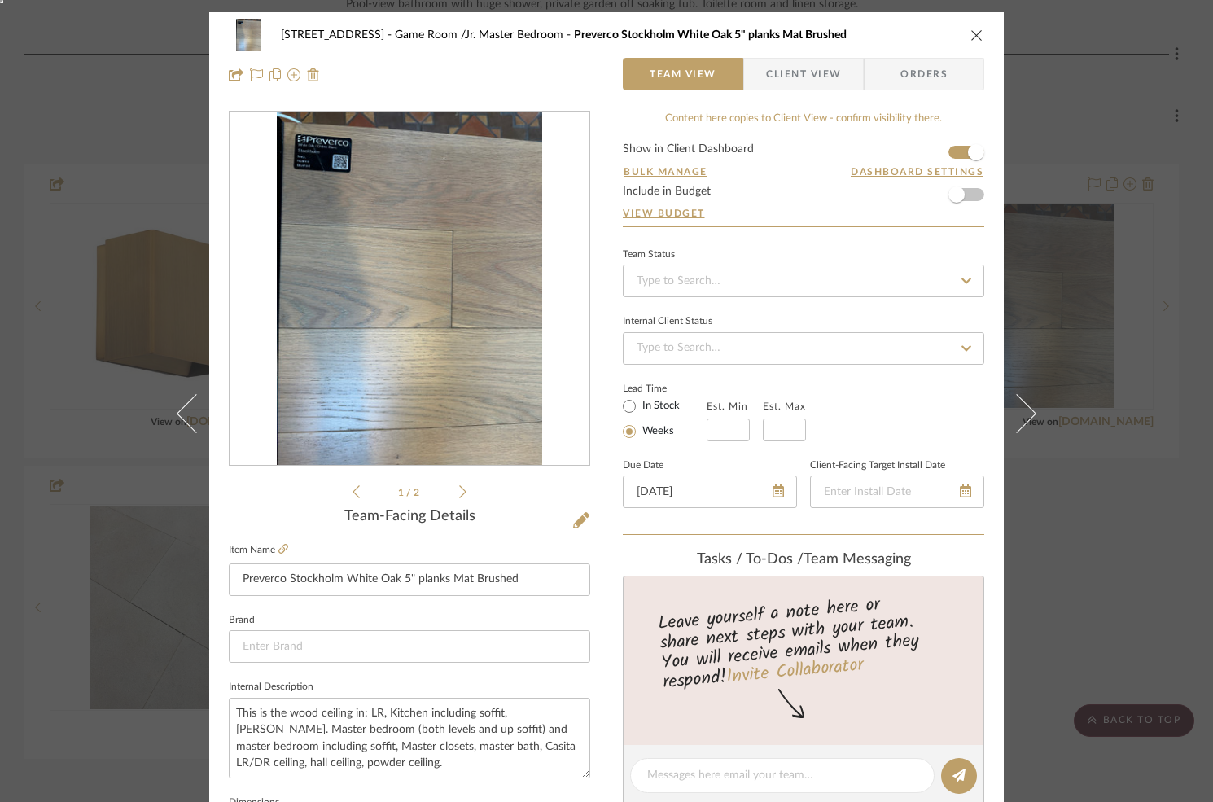
click at [1088, 480] on div "6135 N. 51st Place Game Room /Jr. Master Bedroom Preverco Stockholm White Oak 5…" at bounding box center [606, 401] width 1213 height 802
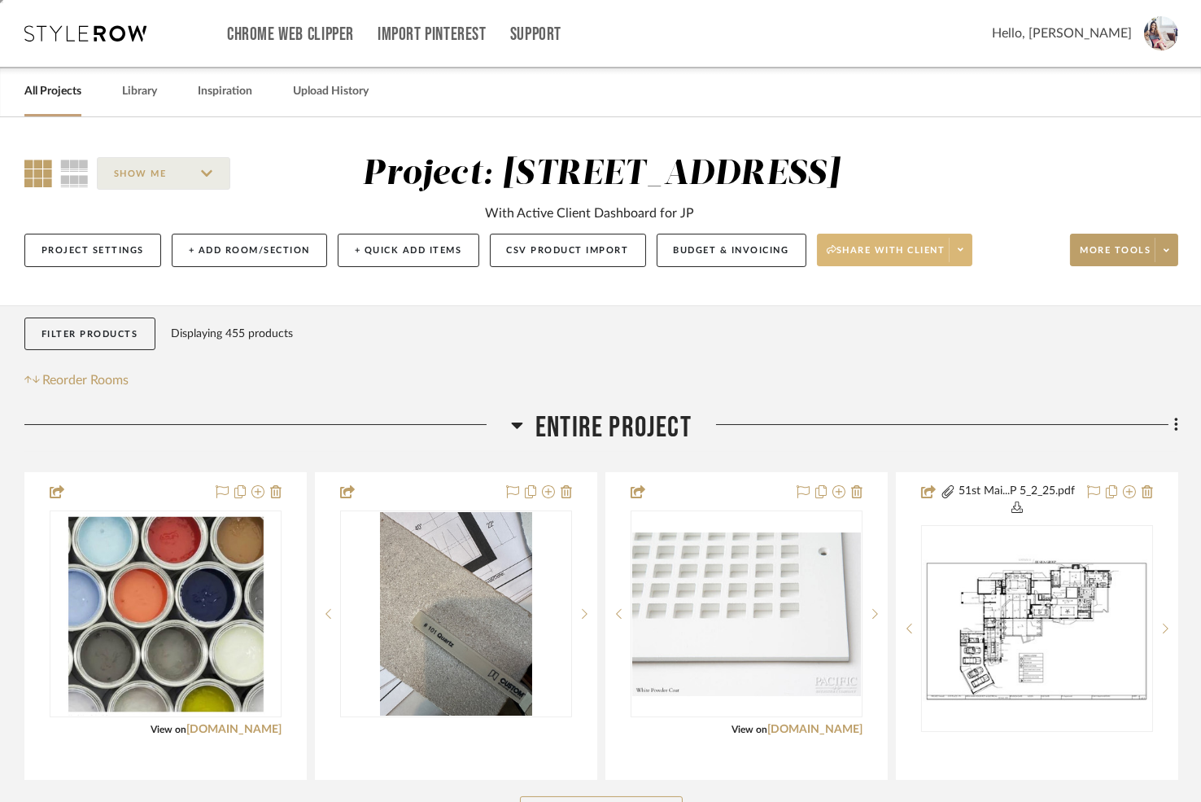
click at [875, 247] on span "Share with client" at bounding box center [886, 256] width 119 height 24
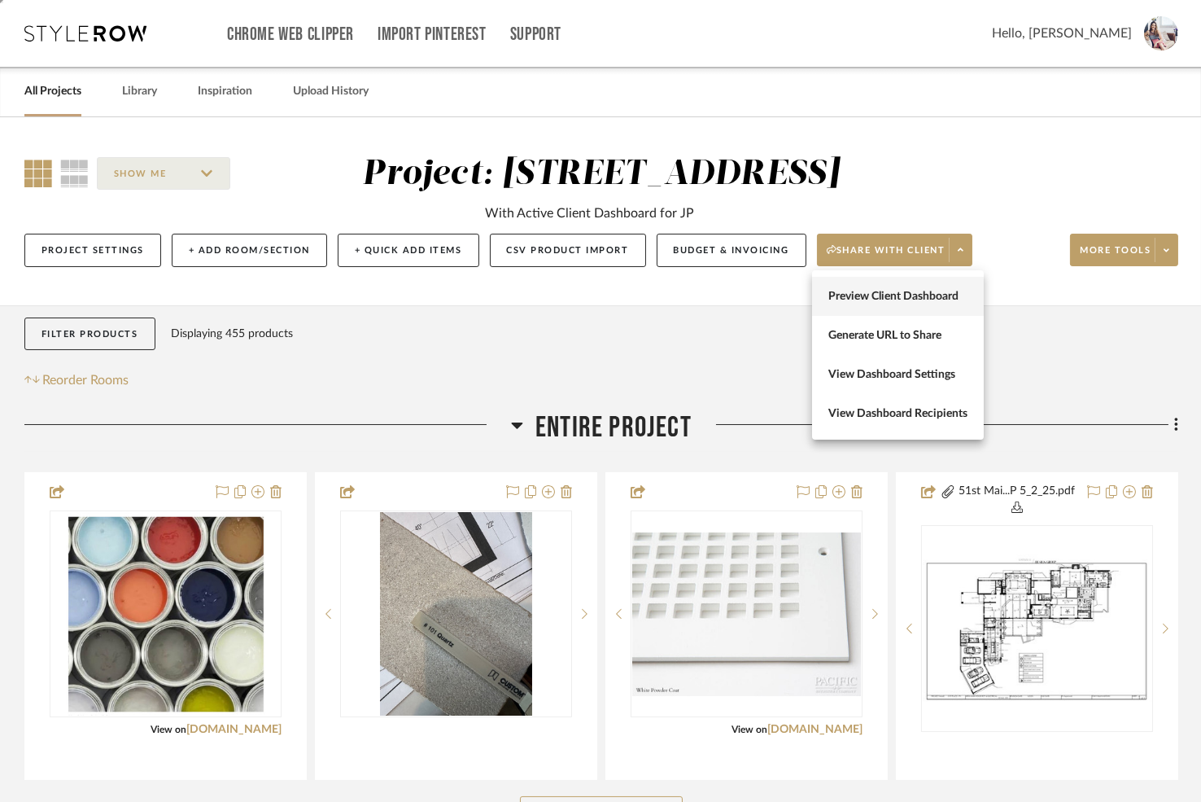
click at [867, 296] on span "Preview Client Dashboard" at bounding box center [897, 297] width 139 height 14
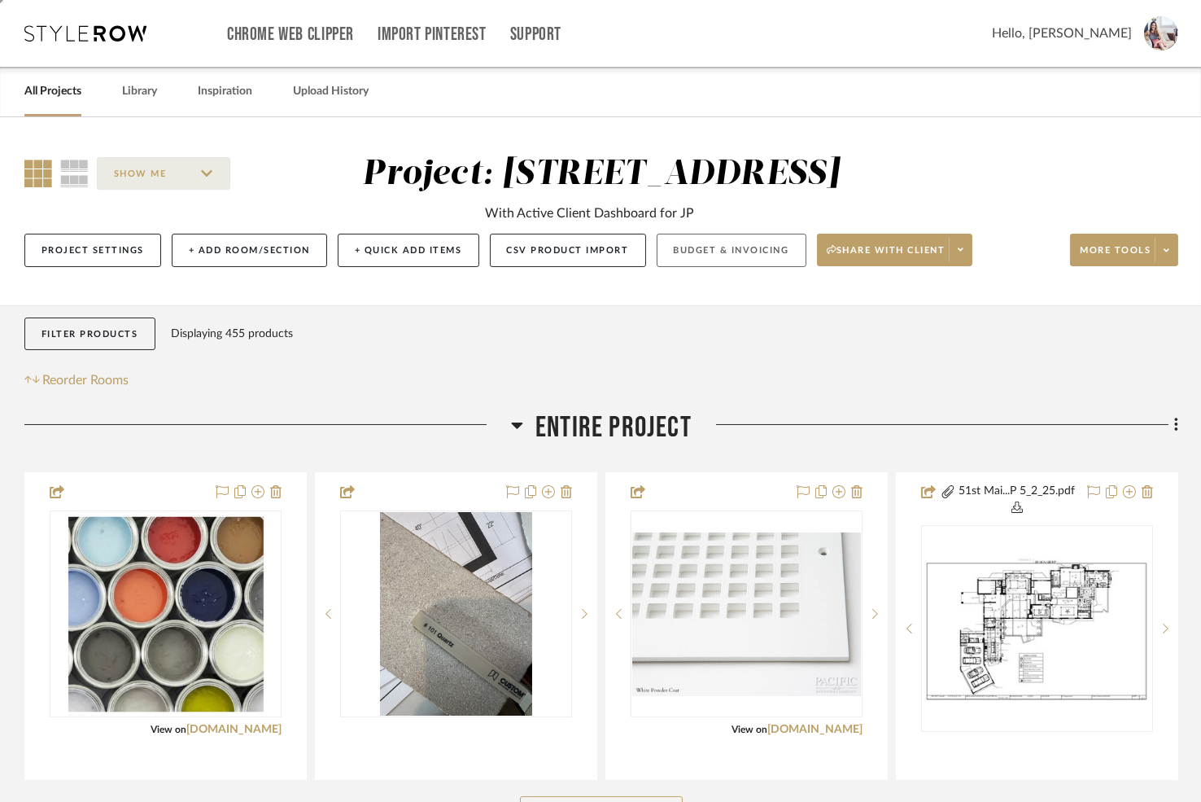
click at [718, 251] on button "Budget & Invoicing" at bounding box center [732, 250] width 150 height 33
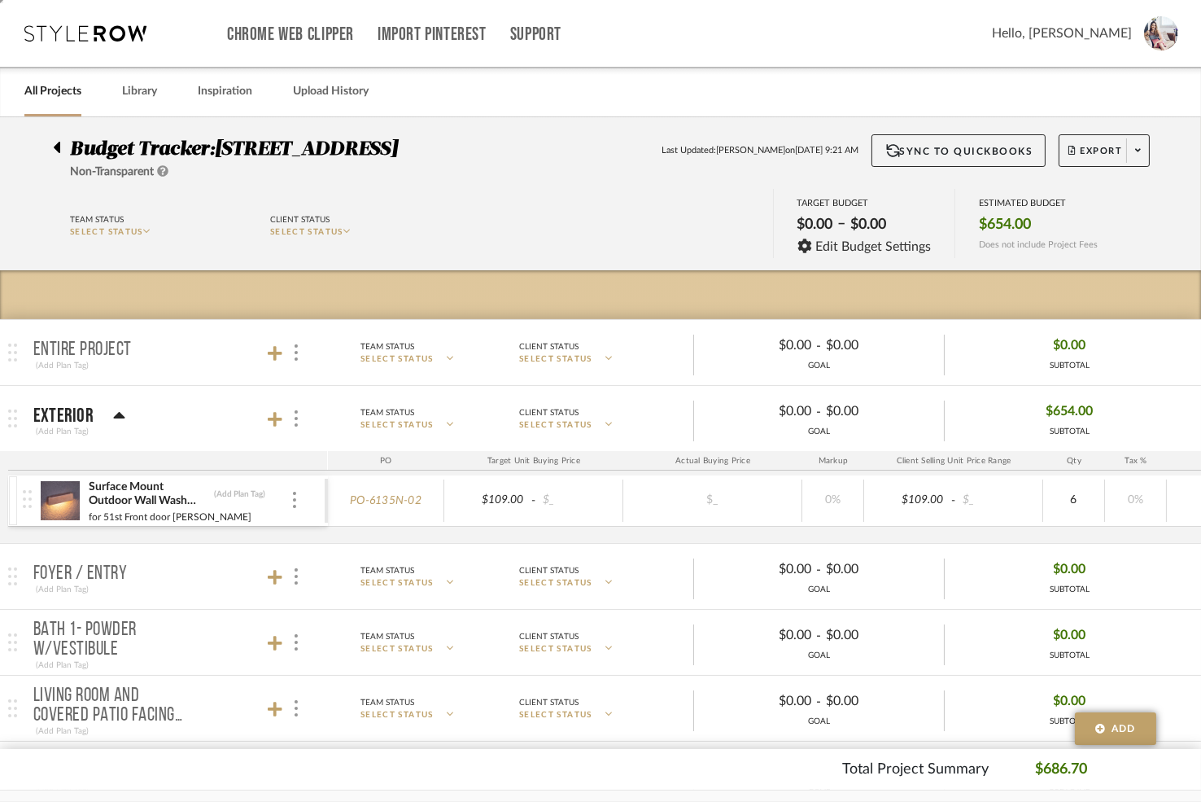
click at [58, 148] on icon at bounding box center [57, 147] width 7 height 11
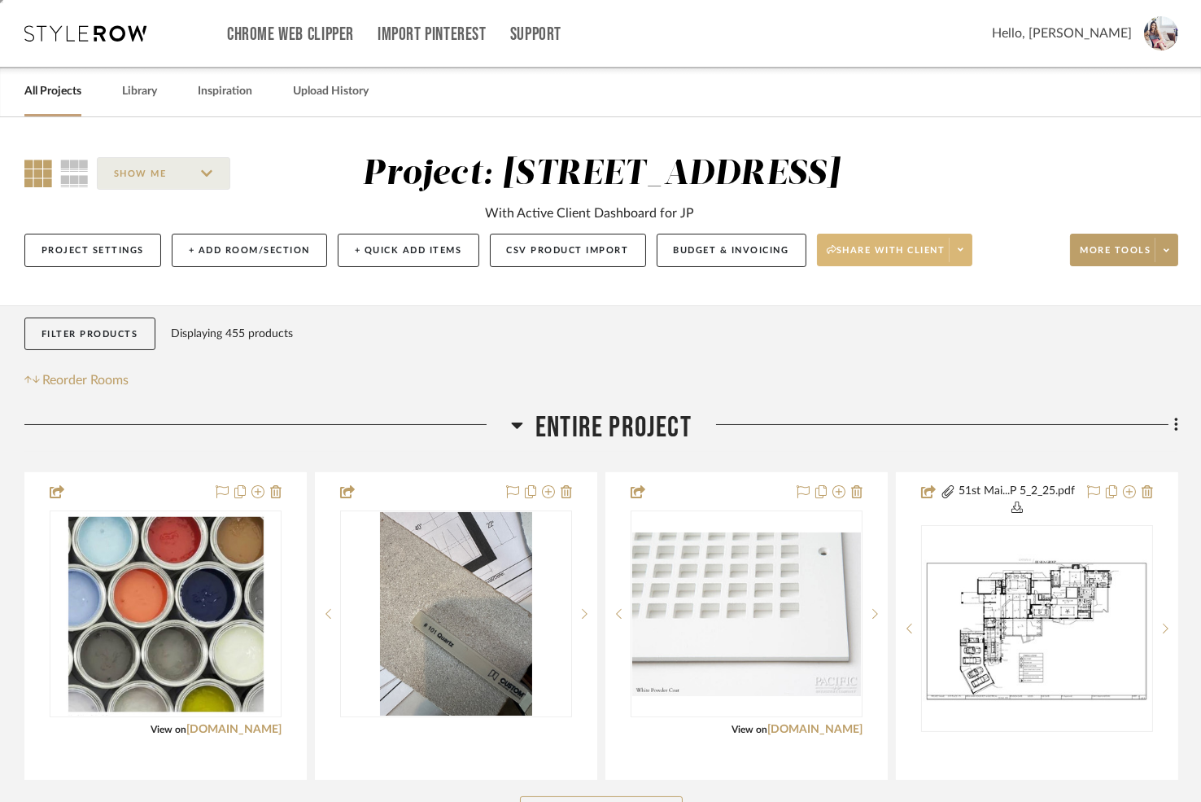
click at [850, 263] on span "Share with client" at bounding box center [886, 256] width 119 height 24
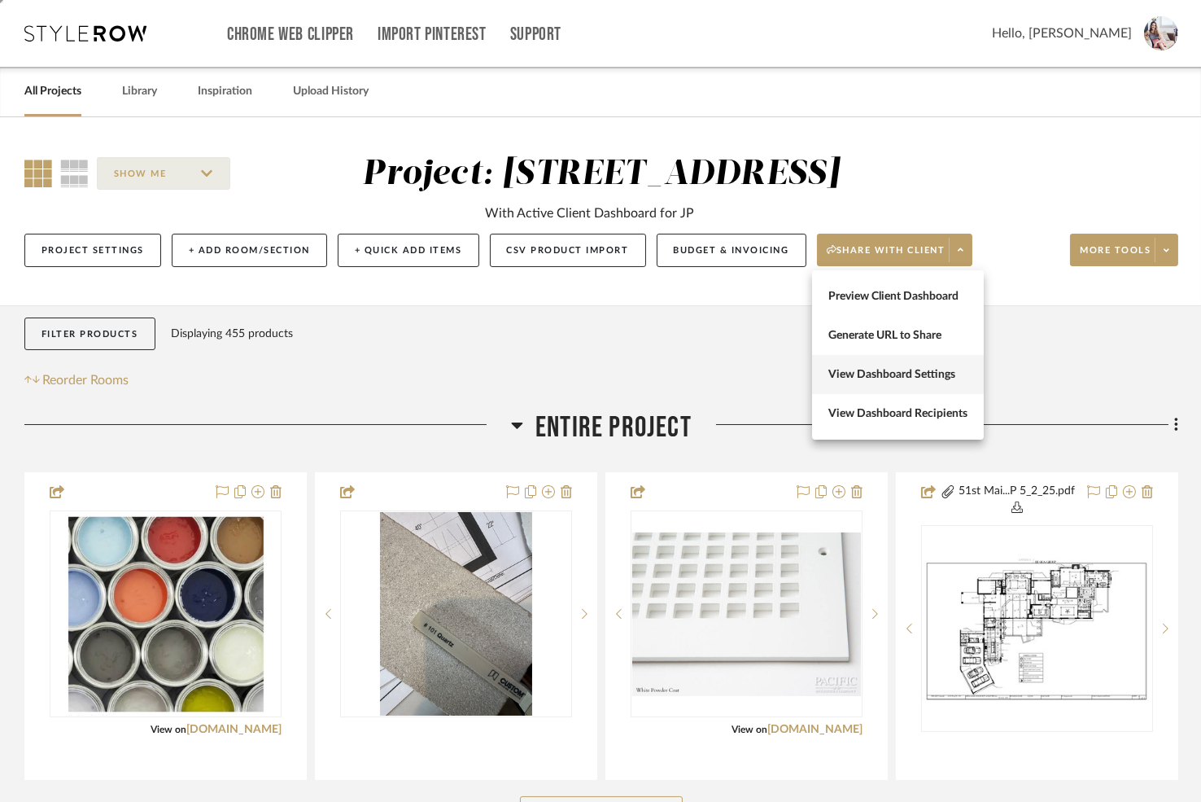
click at [852, 378] on span "View Dashboard Settings" at bounding box center [897, 375] width 139 height 14
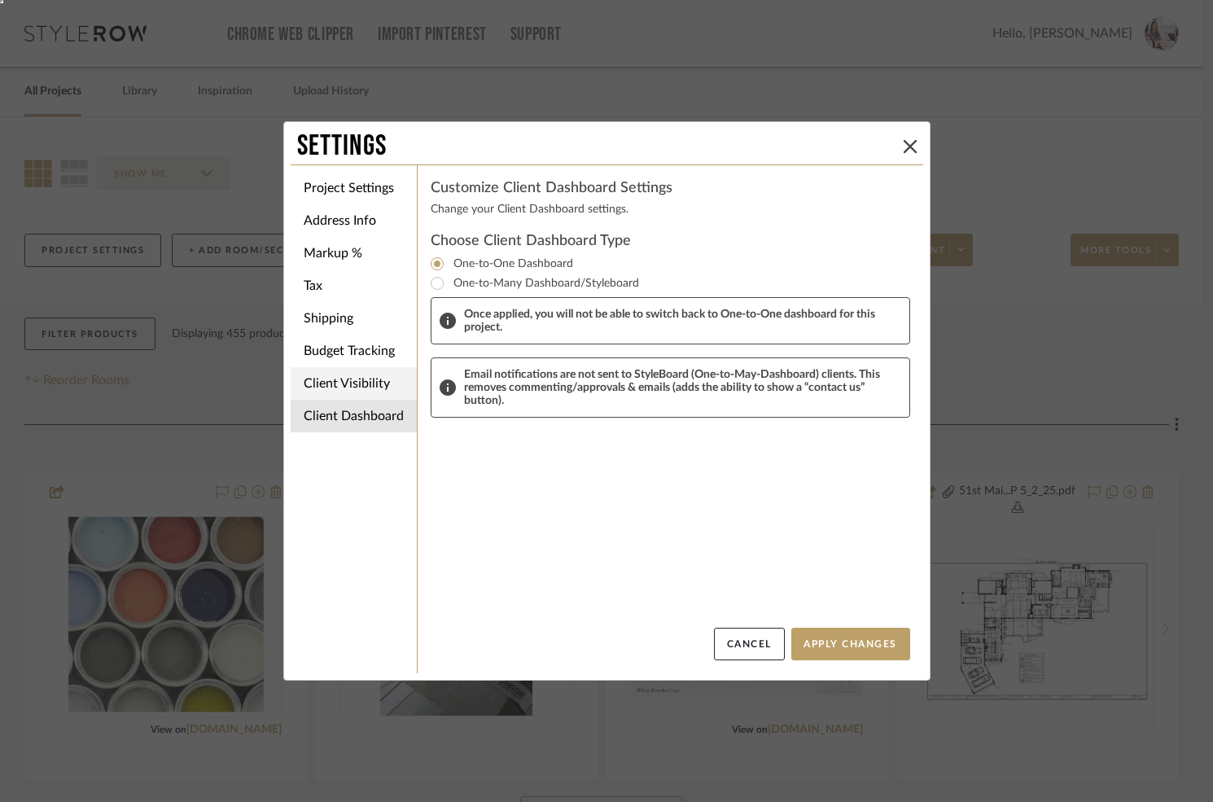
click at [346, 382] on li "Client Visibility" at bounding box center [354, 383] width 126 height 33
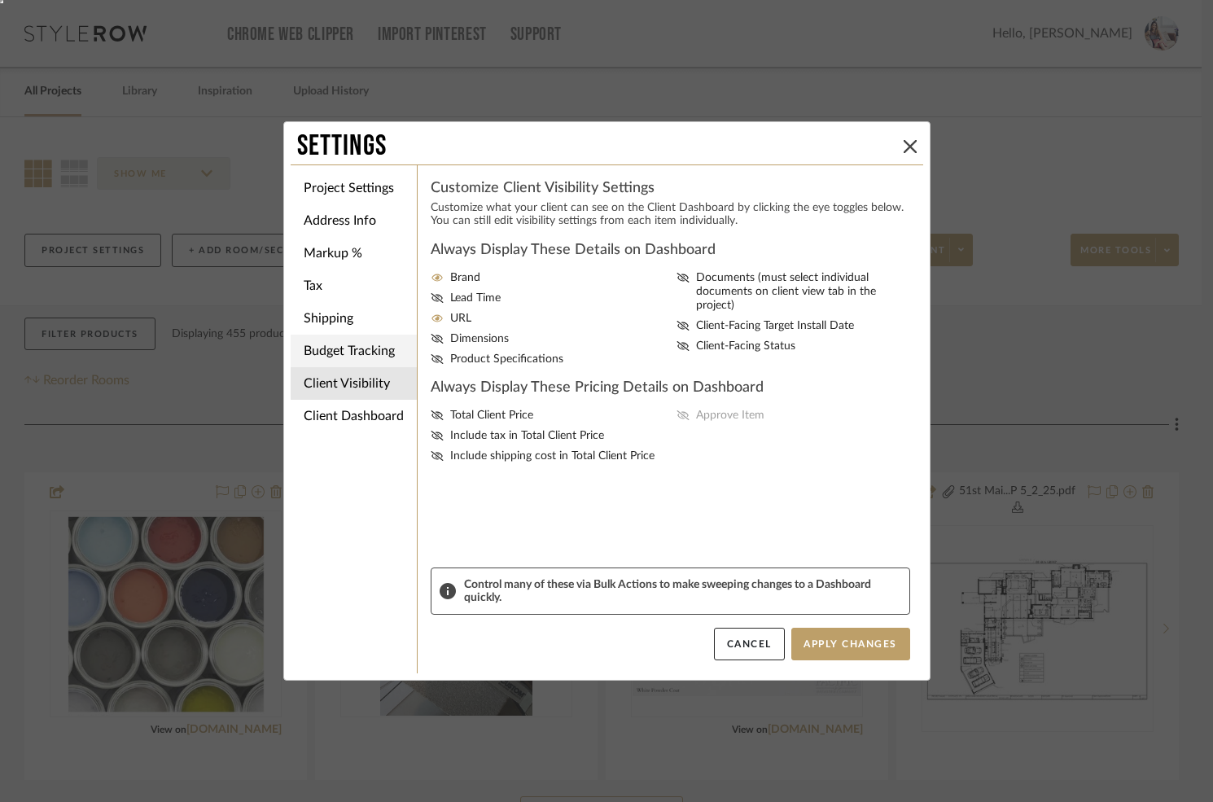
click at [342, 356] on li "Budget Tracking" at bounding box center [354, 350] width 126 height 33
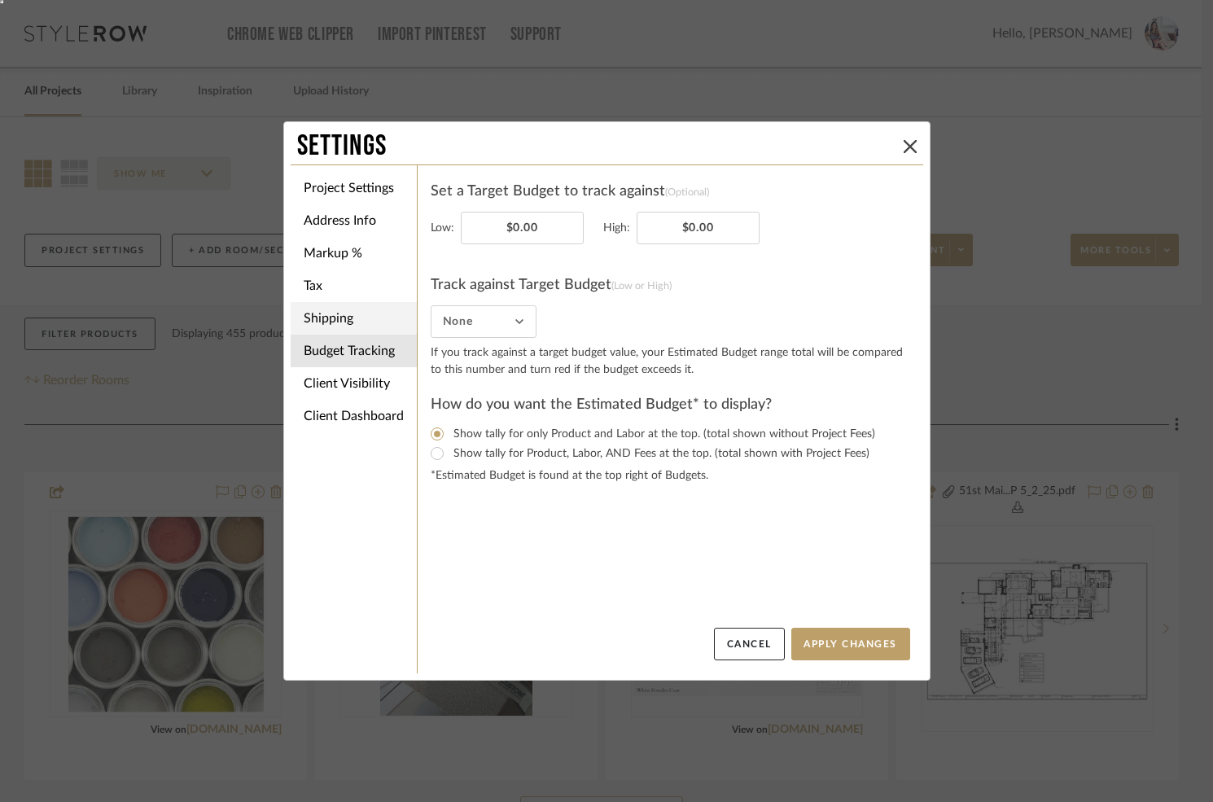
click at [329, 320] on li "Shipping" at bounding box center [354, 318] width 126 height 33
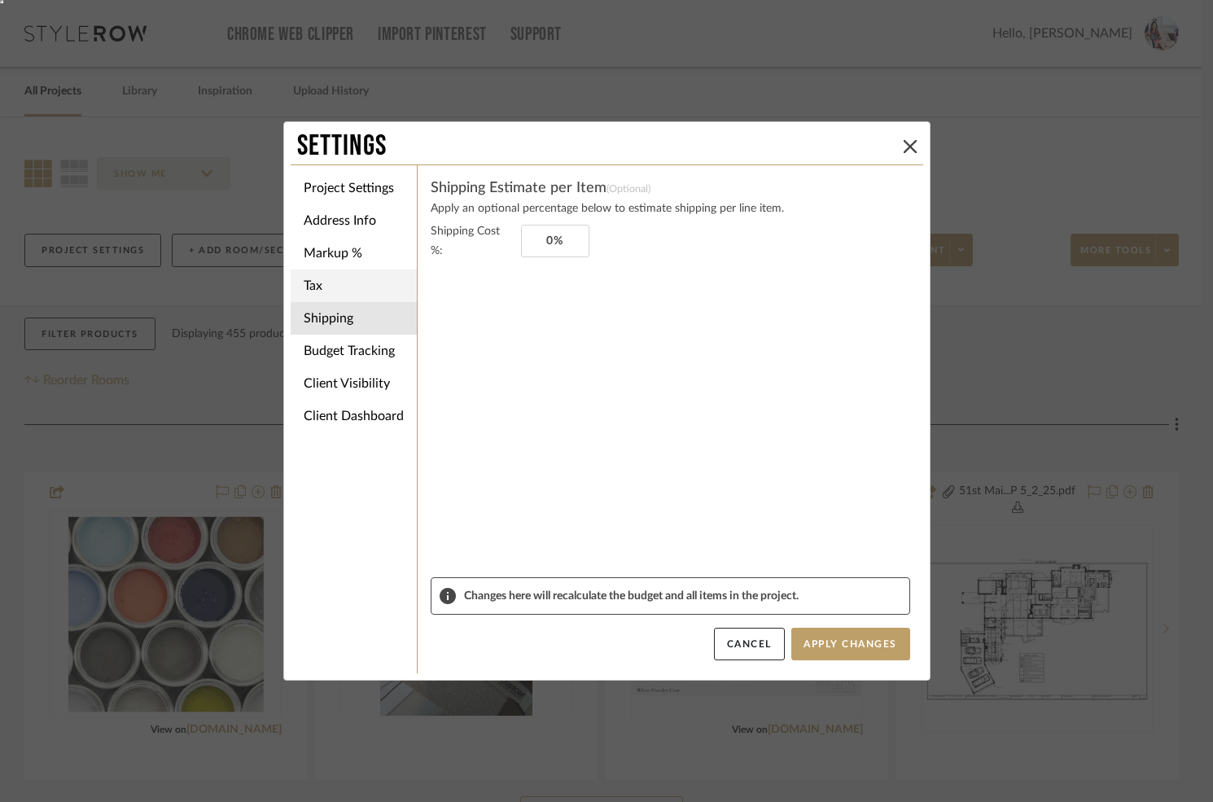
click at [328, 291] on li "Tax" at bounding box center [354, 285] width 126 height 33
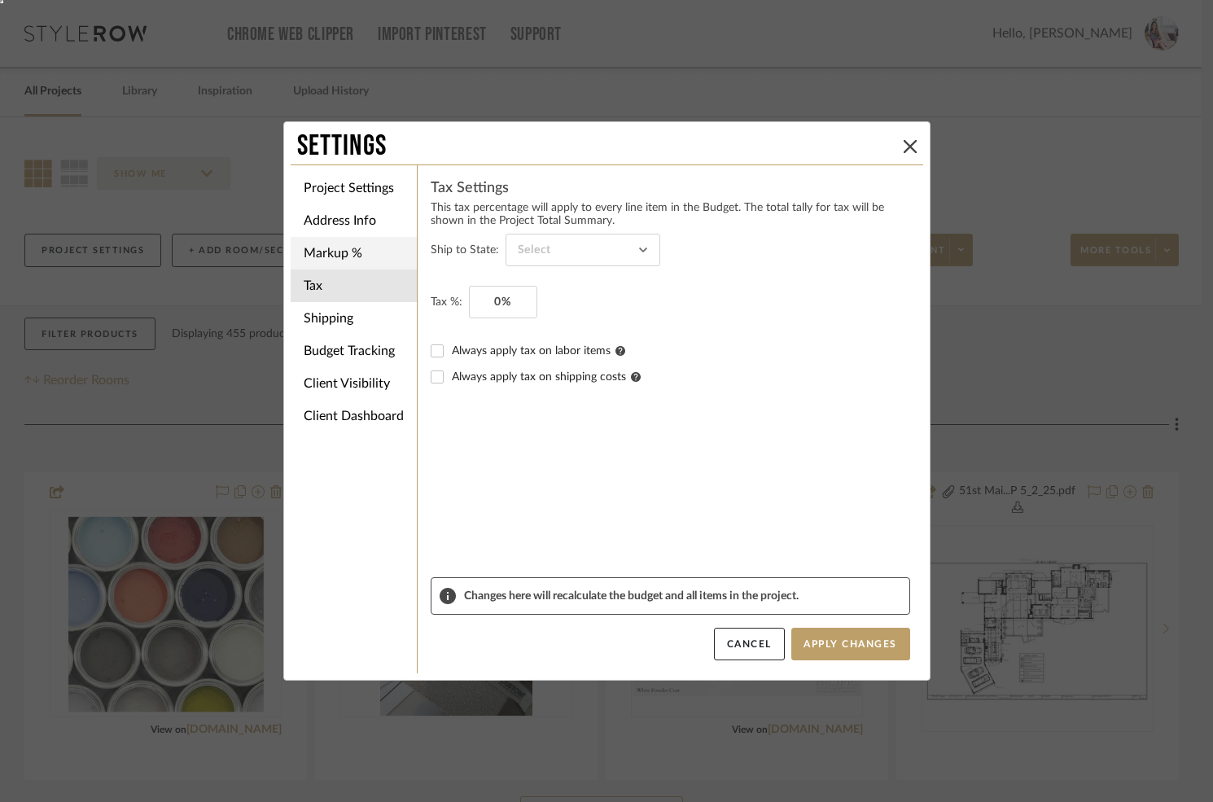
click at [341, 253] on li "Markup %" at bounding box center [354, 253] width 126 height 33
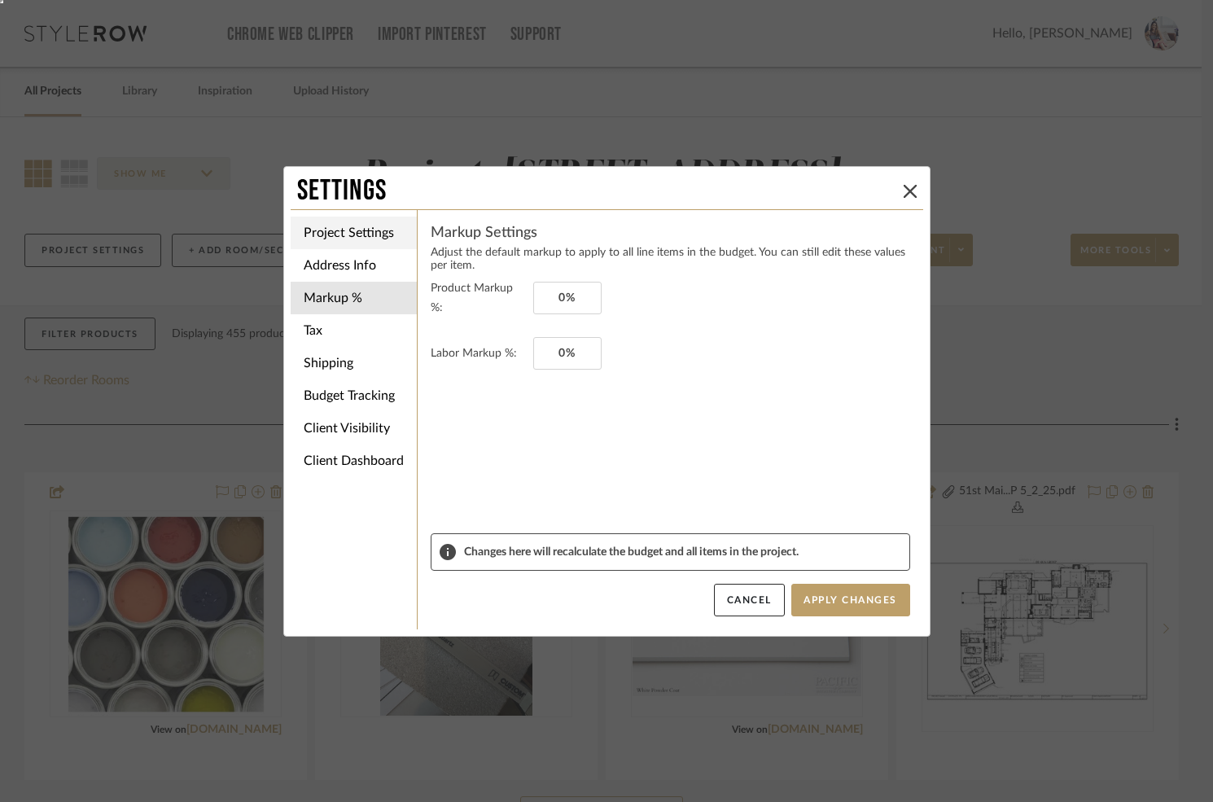
click at [343, 232] on li "Project Settings" at bounding box center [354, 232] width 126 height 33
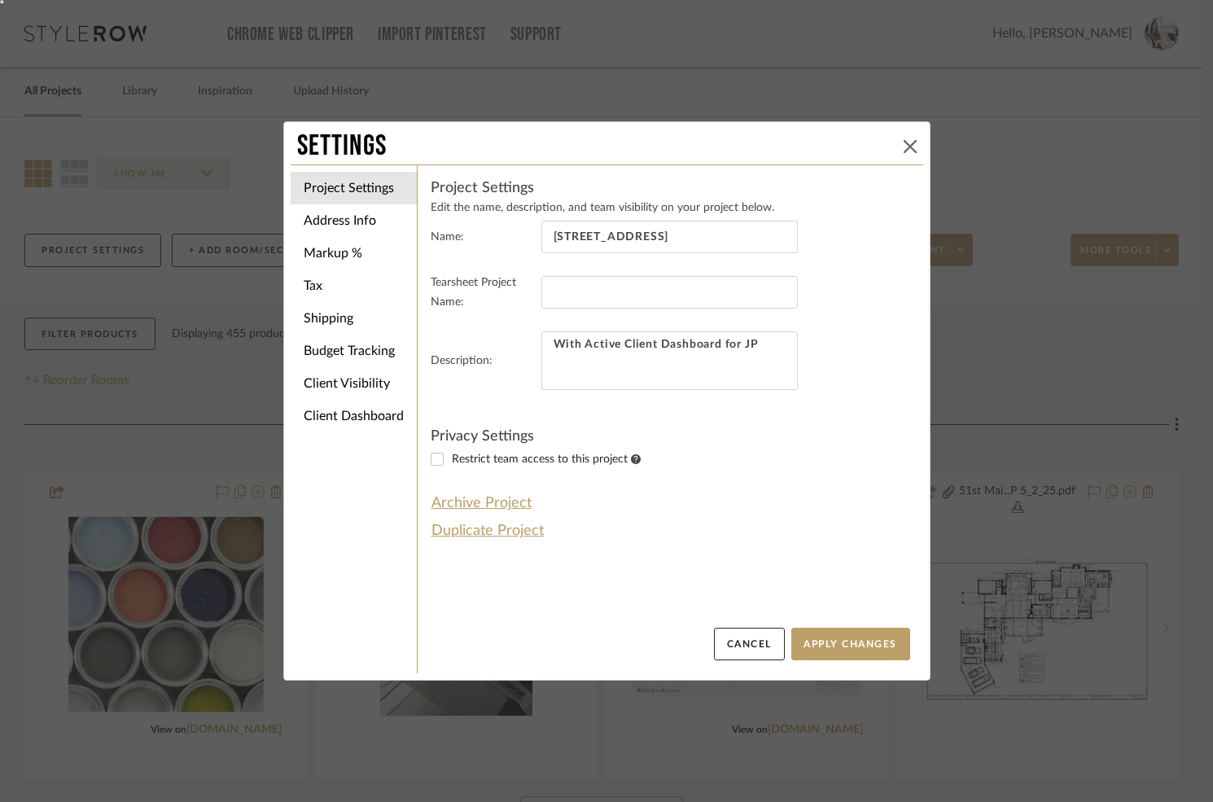
click at [902, 153] on button at bounding box center [910, 147] width 20 height 20
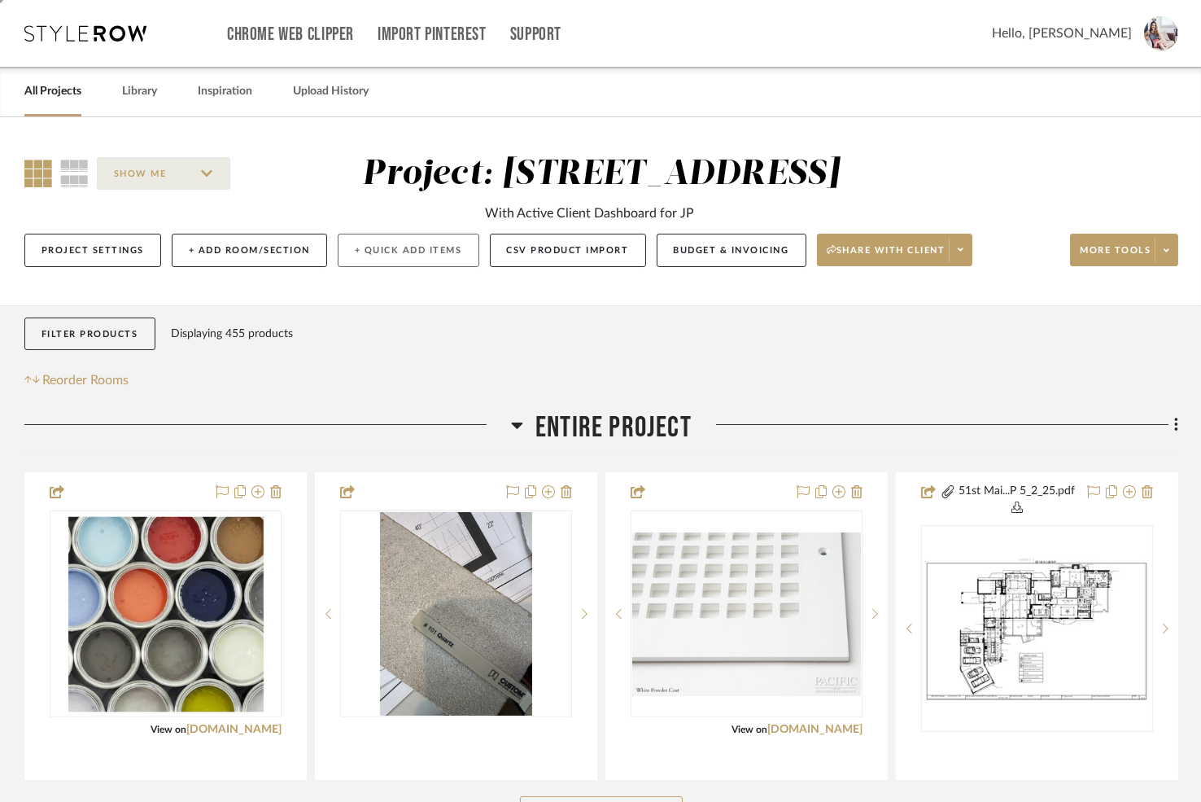
click at [390, 246] on button "+ Quick Add Items" at bounding box center [409, 250] width 142 height 33
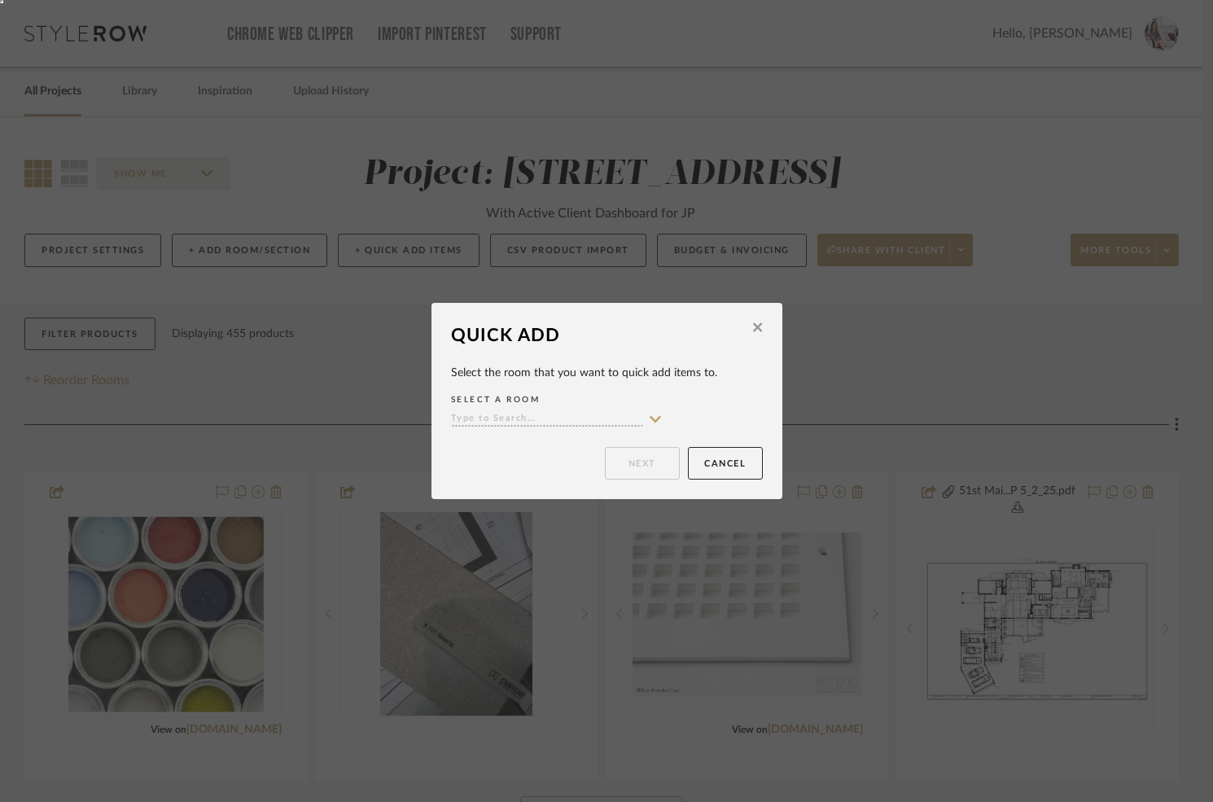
click at [595, 419] on input at bounding box center [547, 419] width 192 height 15
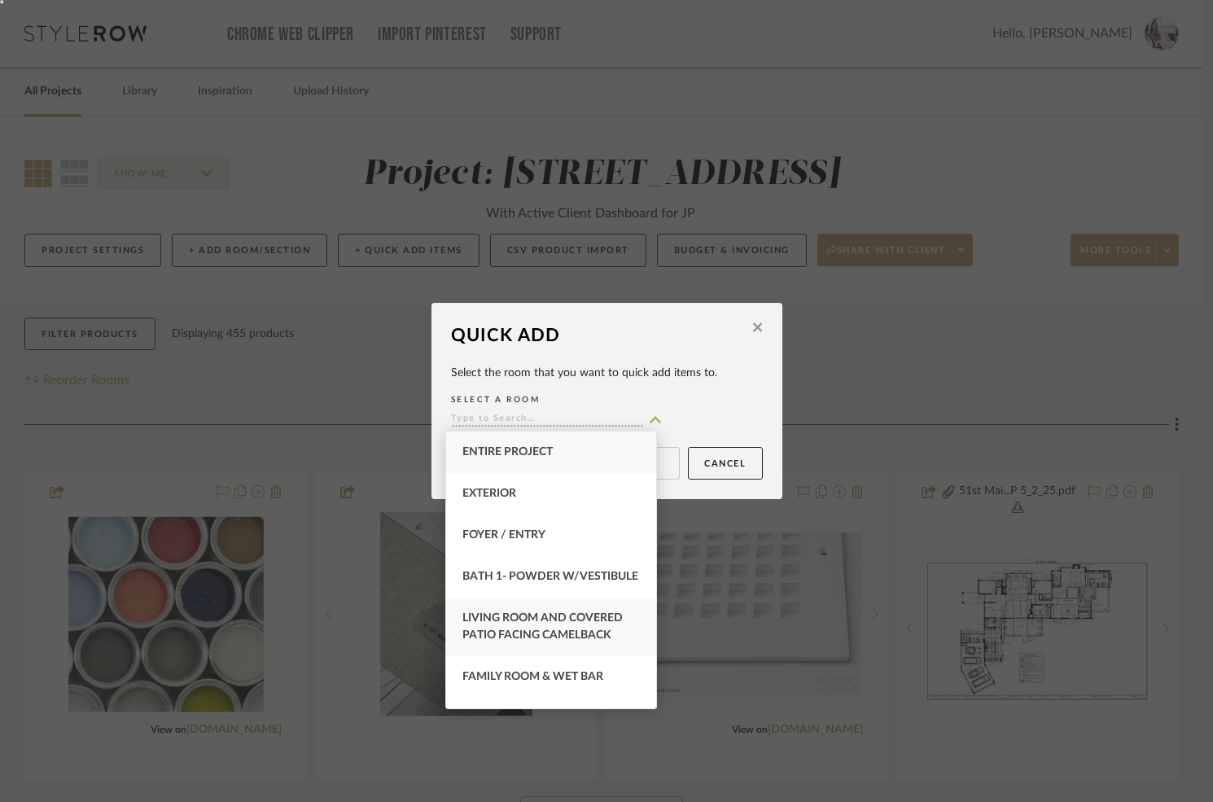
click at [557, 627] on span "Living Room and Covered Patio Facing Camelback" at bounding box center [542, 626] width 160 height 28
type input "Living Room and Covered Patio Facing Camelback"
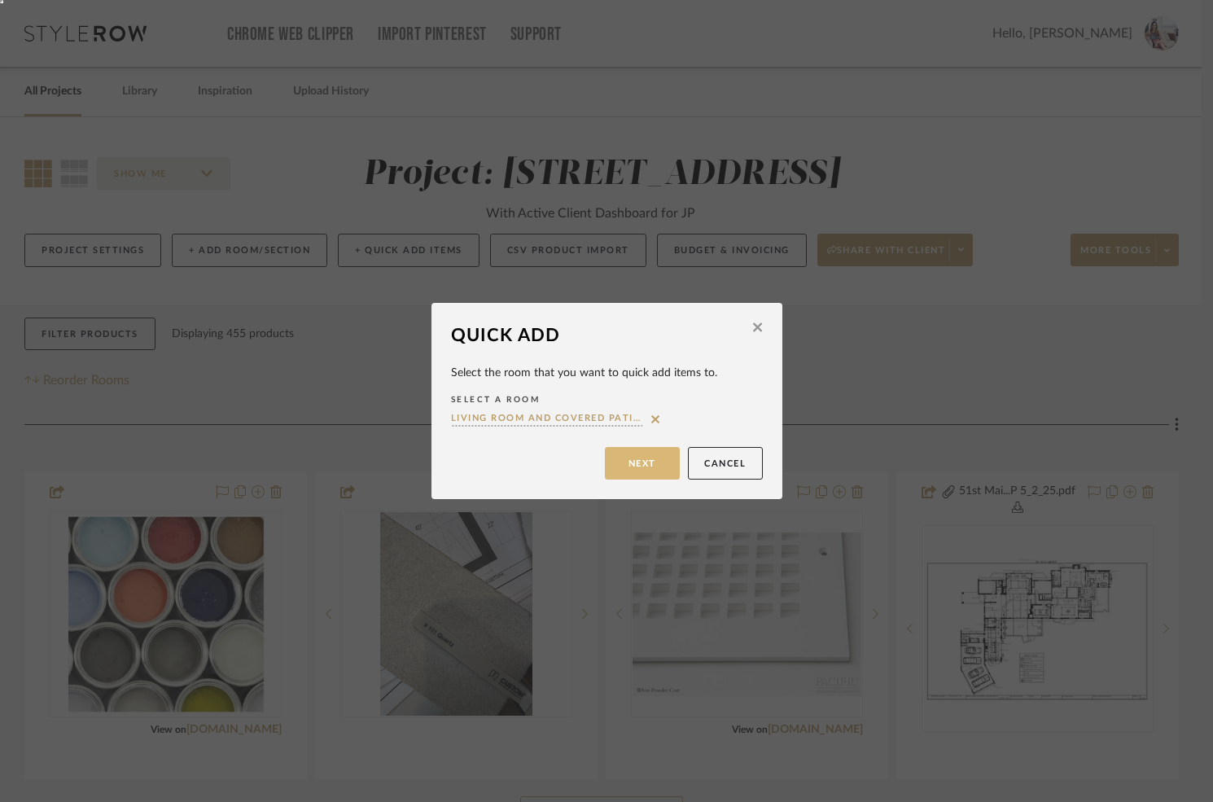
click at [633, 462] on button "Next" at bounding box center [642, 463] width 75 height 33
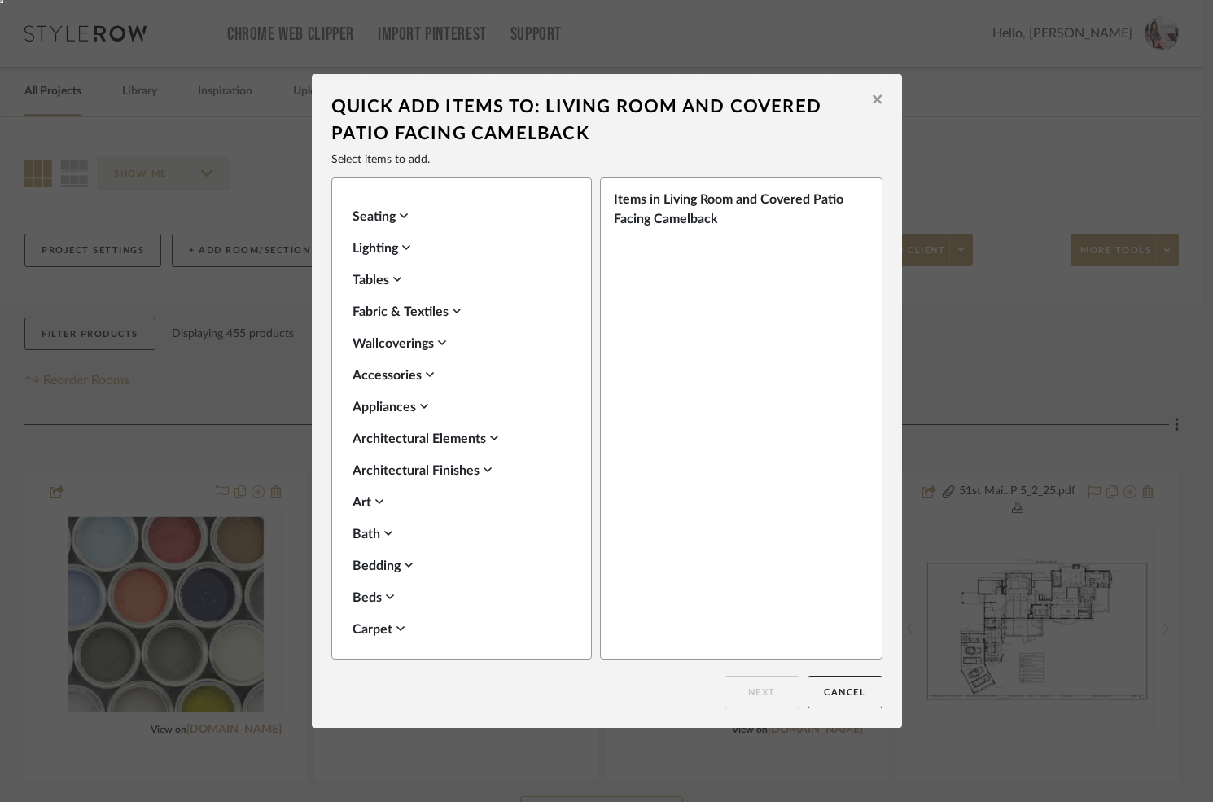
click at [397, 371] on div "Accessories" at bounding box center [457, 375] width 210 height 20
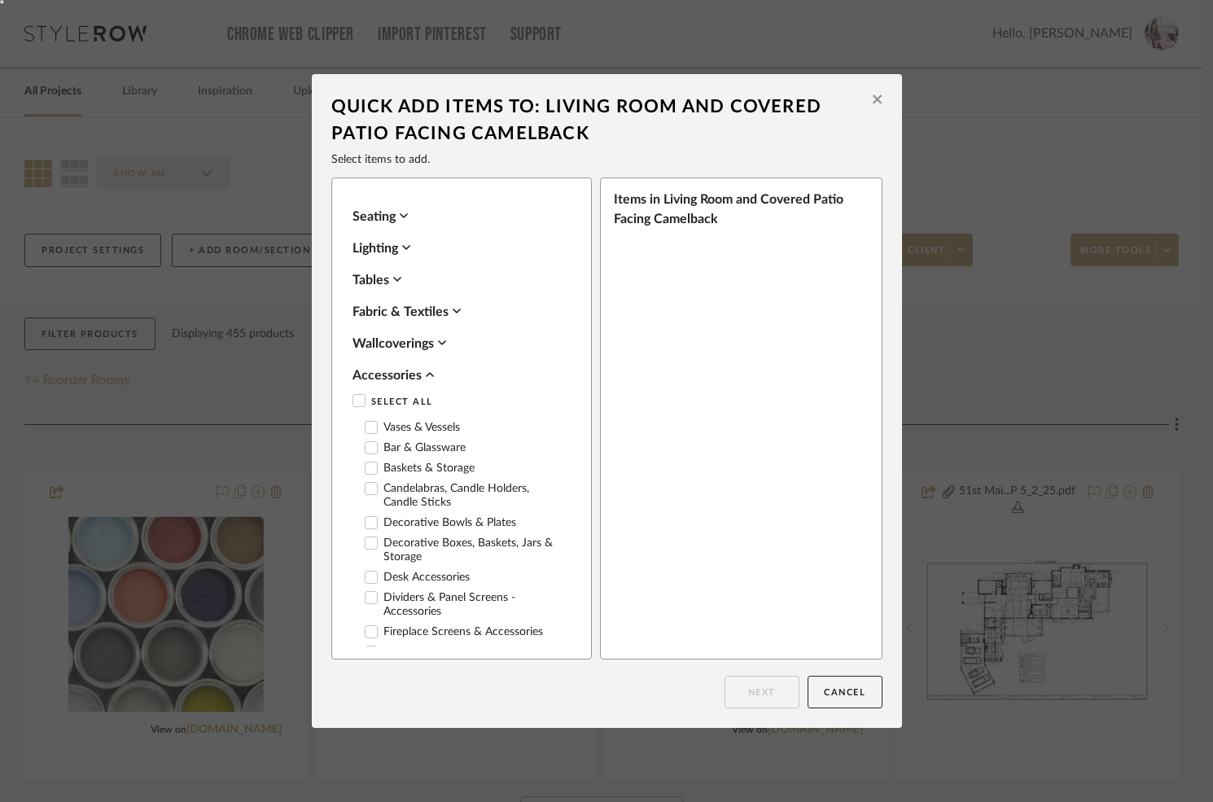
click at [399, 428] on label "Vases & Vessels" at bounding box center [412, 428] width 95 height 14
click at [397, 447] on label "Bar & Glassware" at bounding box center [415, 448] width 101 height 14
click at [766, 696] on button "Next" at bounding box center [761, 691] width 75 height 33
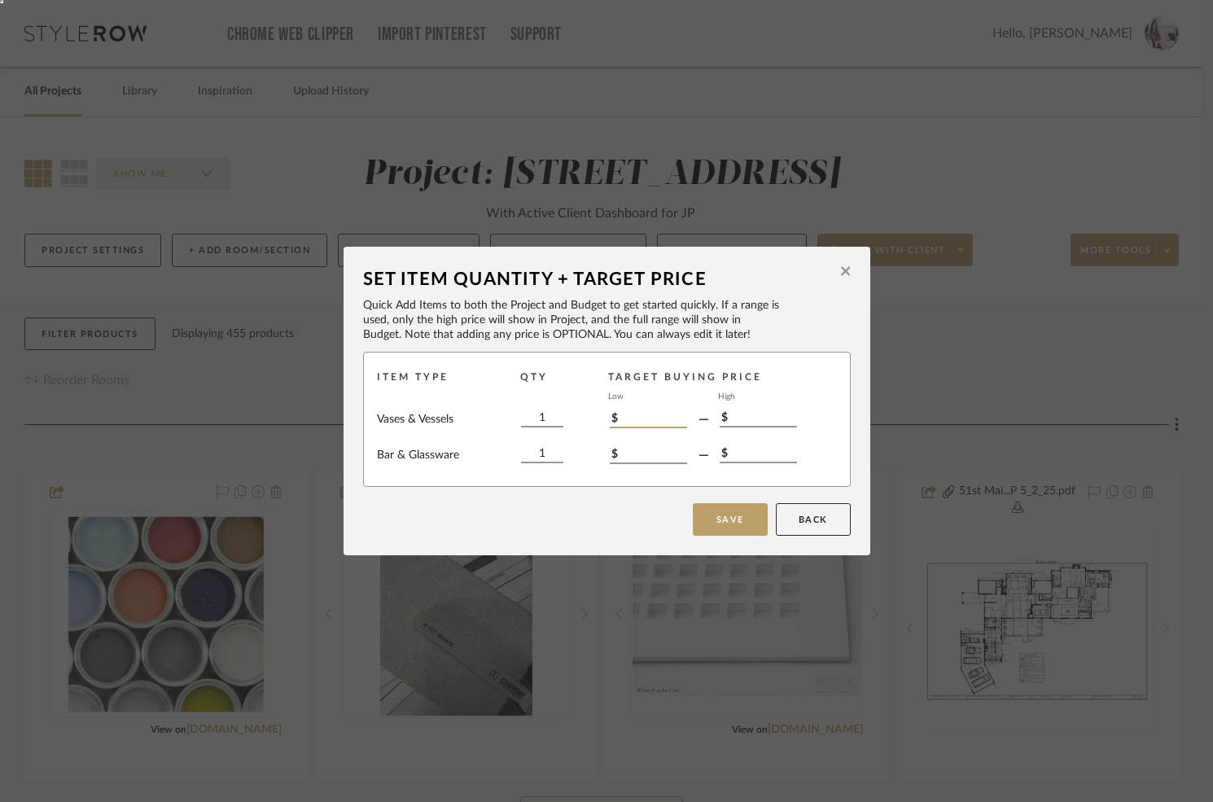
click at [623, 419] on input "$" at bounding box center [648, 419] width 77 height 18
type input "$50"
click at [759, 412] on input "$" at bounding box center [757, 418] width 77 height 18
type input "$75"
click at [617, 455] on input "$" at bounding box center [648, 455] width 77 height 18
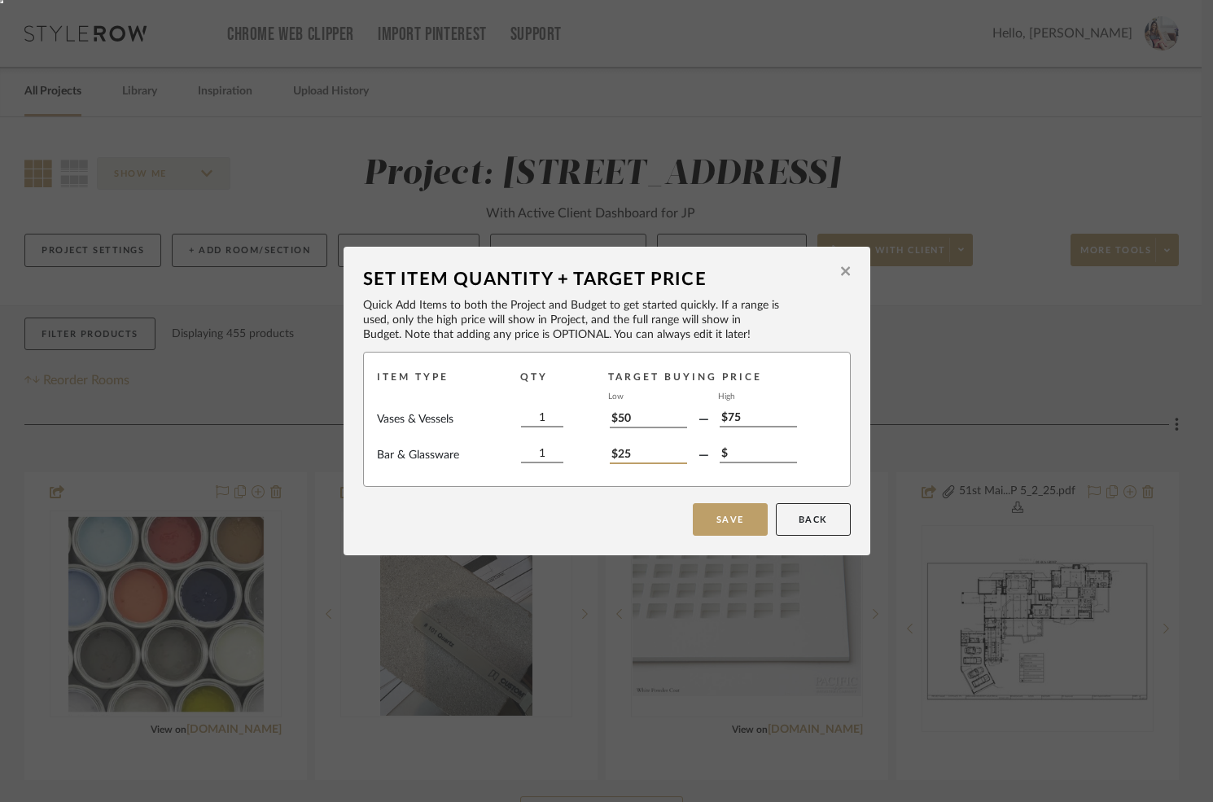
type input "$25"
click at [752, 462] on input "$" at bounding box center [757, 454] width 77 height 18
type input "$50"
click at [734, 518] on button "Save" at bounding box center [730, 519] width 75 height 33
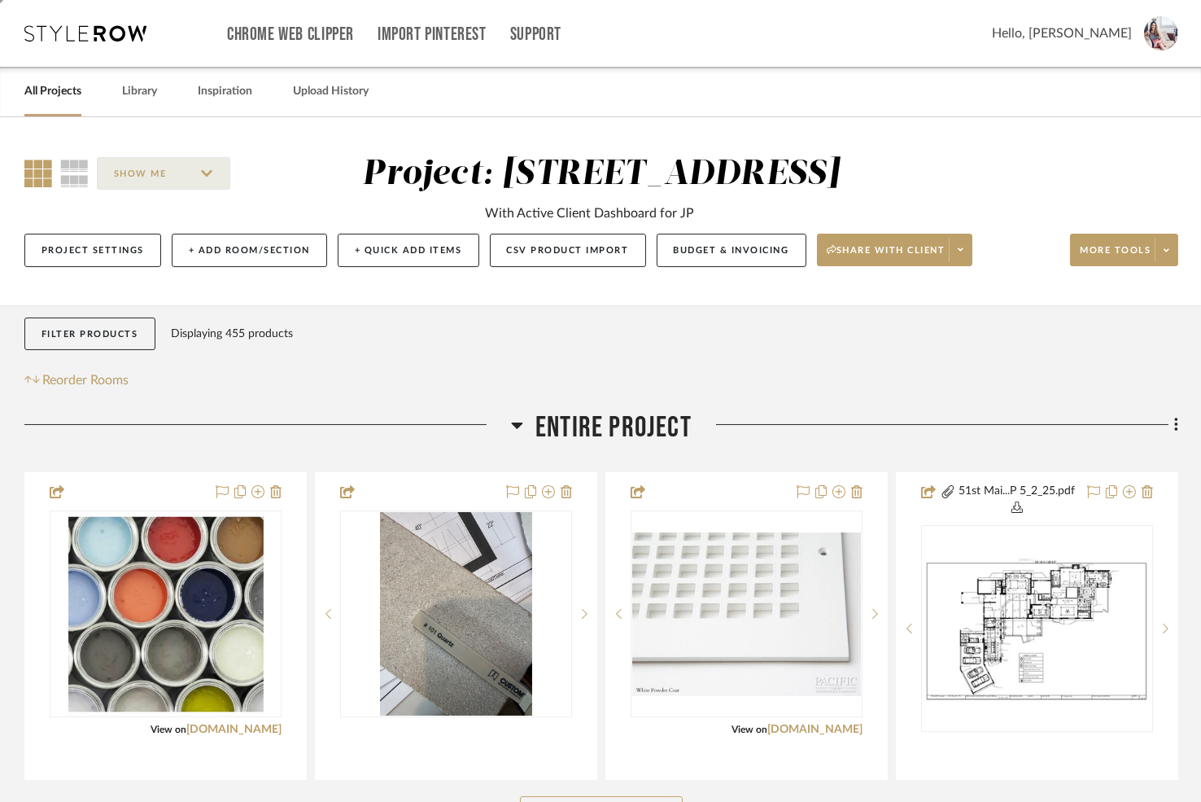
click at [719, 179] on div "Project: 6135 N. 51st Place" at bounding box center [602, 174] width 478 height 34
click at [562, 247] on button "CSV Product Import" at bounding box center [568, 250] width 156 height 33
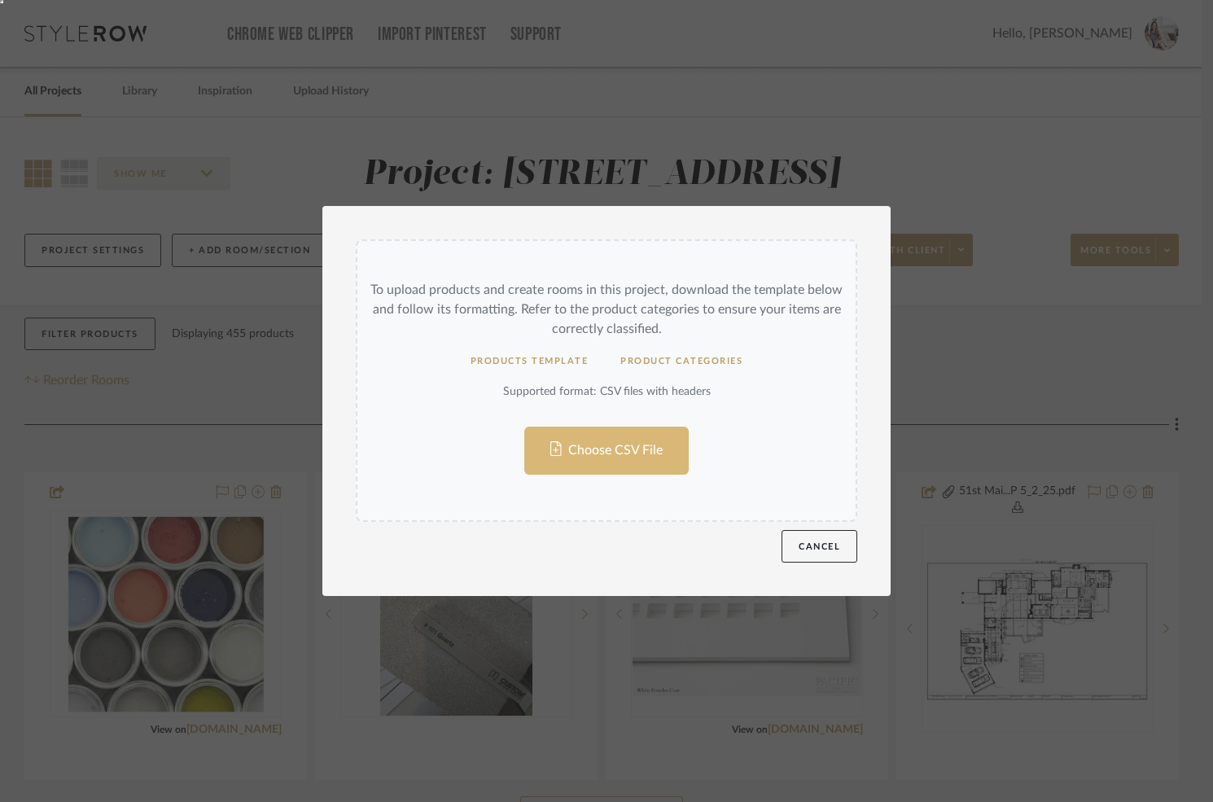
click at [599, 460] on input "Choose CSV File" at bounding box center [606, 380] width 498 height 279
click at [823, 550] on button "Cancel" at bounding box center [819, 546] width 76 height 33
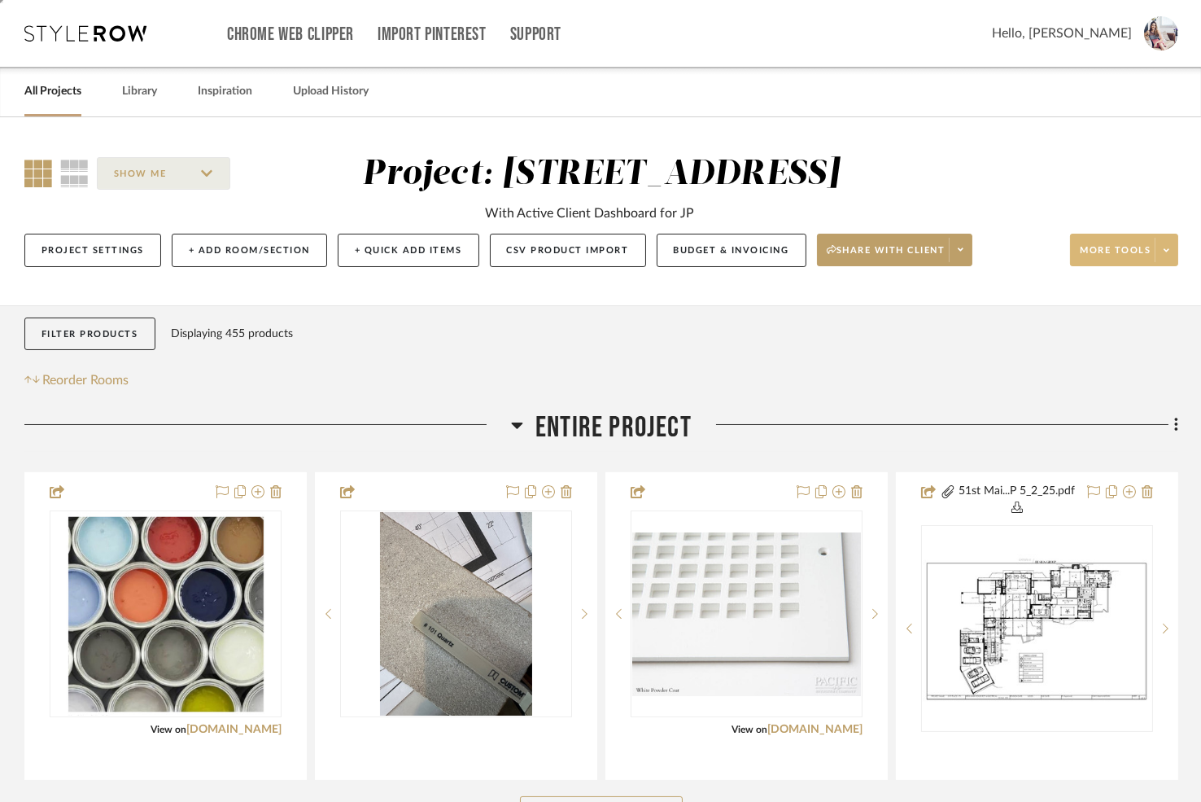
click at [1085, 238] on button "More tools" at bounding box center [1124, 250] width 108 height 33
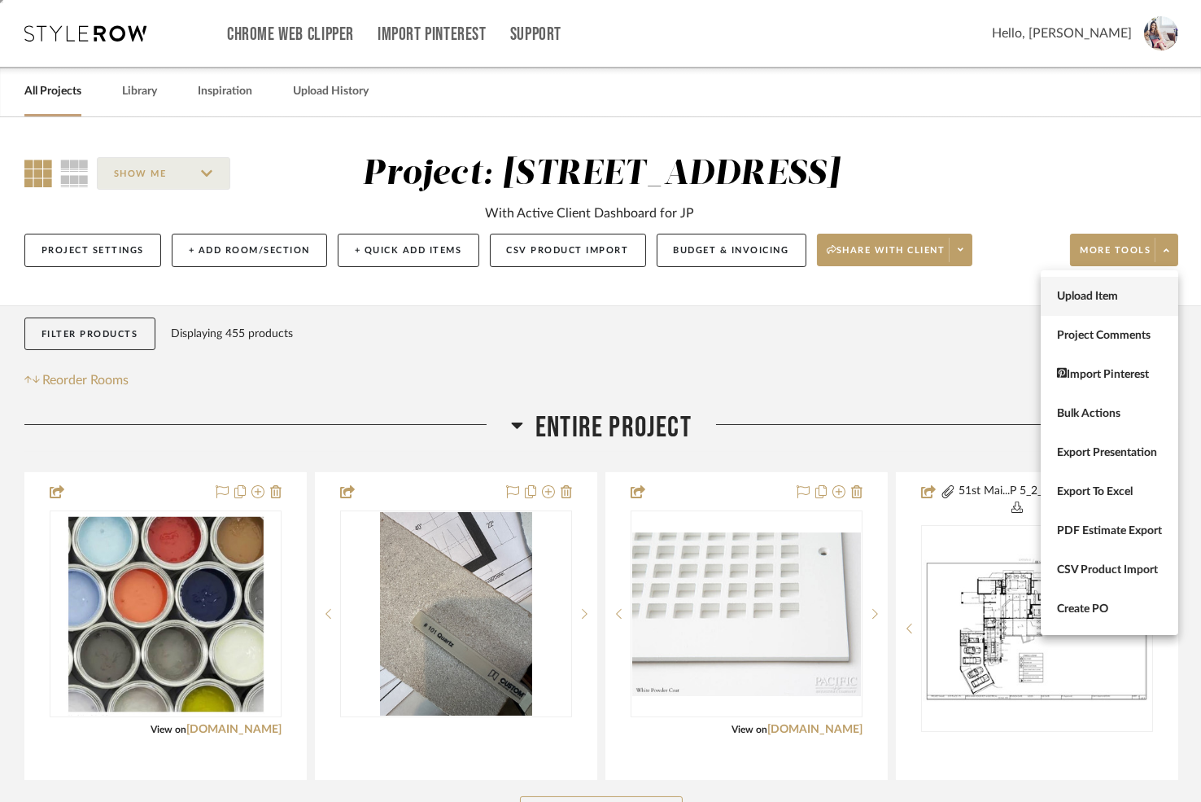
click at [1069, 291] on span "Upload Item" at bounding box center [1109, 297] width 105 height 14
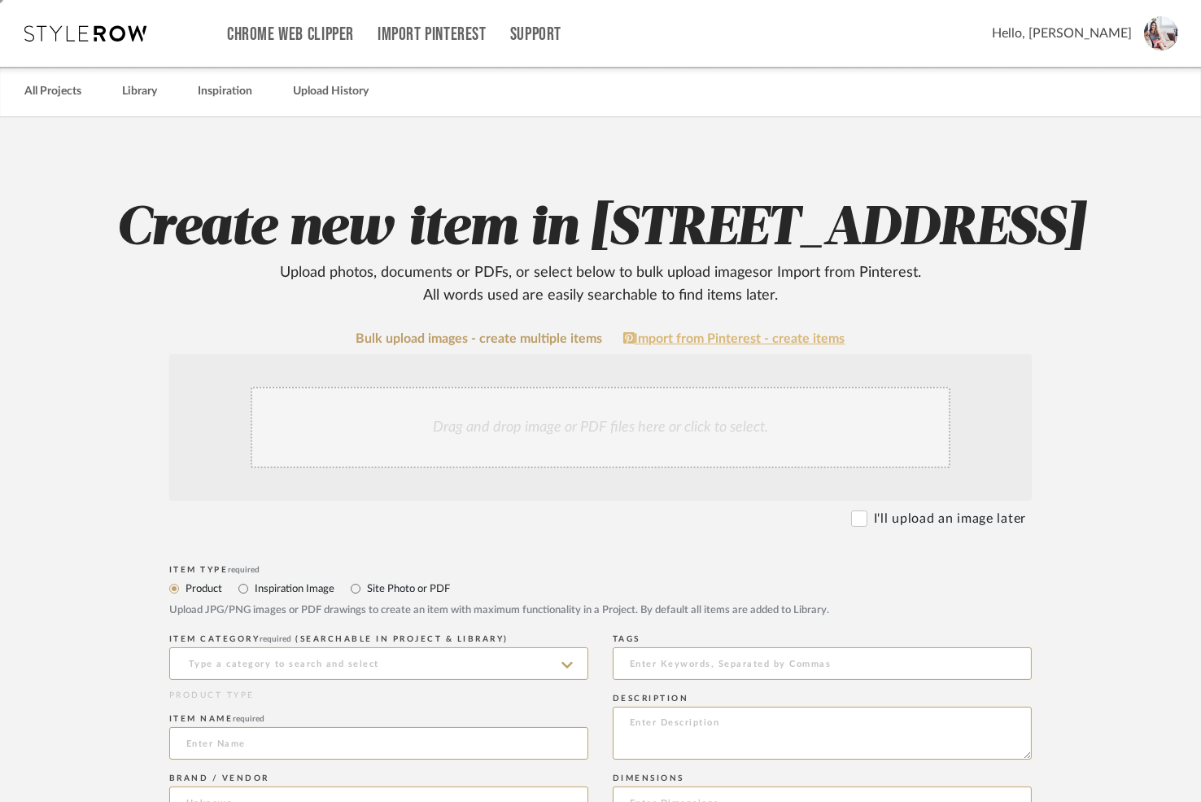
click at [680, 339] on link "Import from Pinterest - create items" at bounding box center [734, 338] width 222 height 15
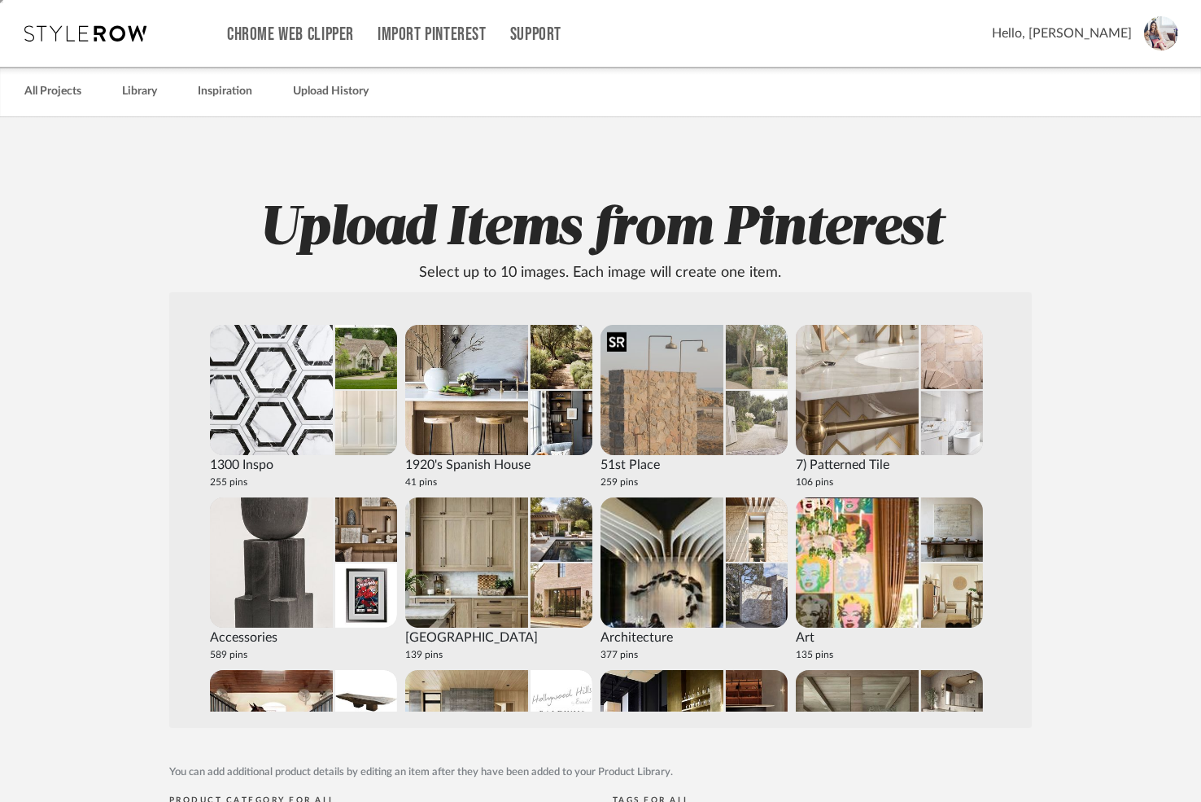
click at [670, 406] on img at bounding box center [662, 390] width 123 height 130
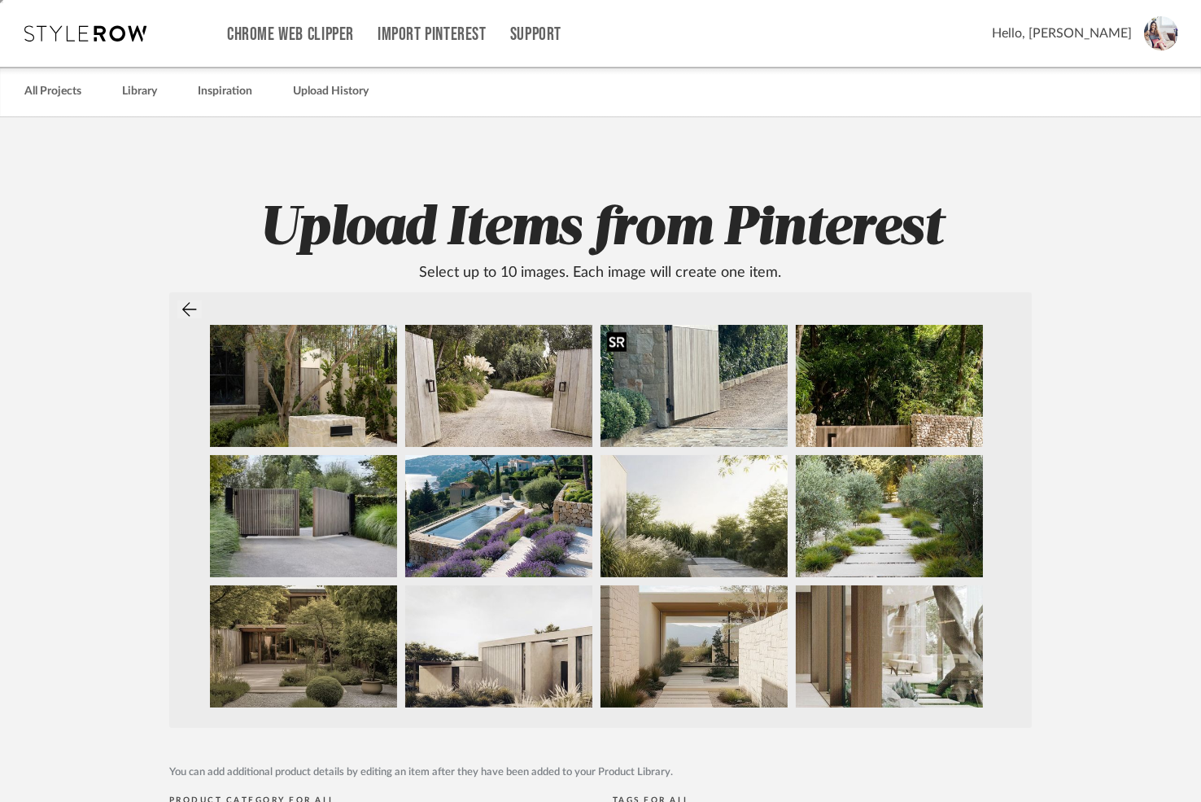
click at [670, 406] on img at bounding box center [694, 386] width 187 height 122
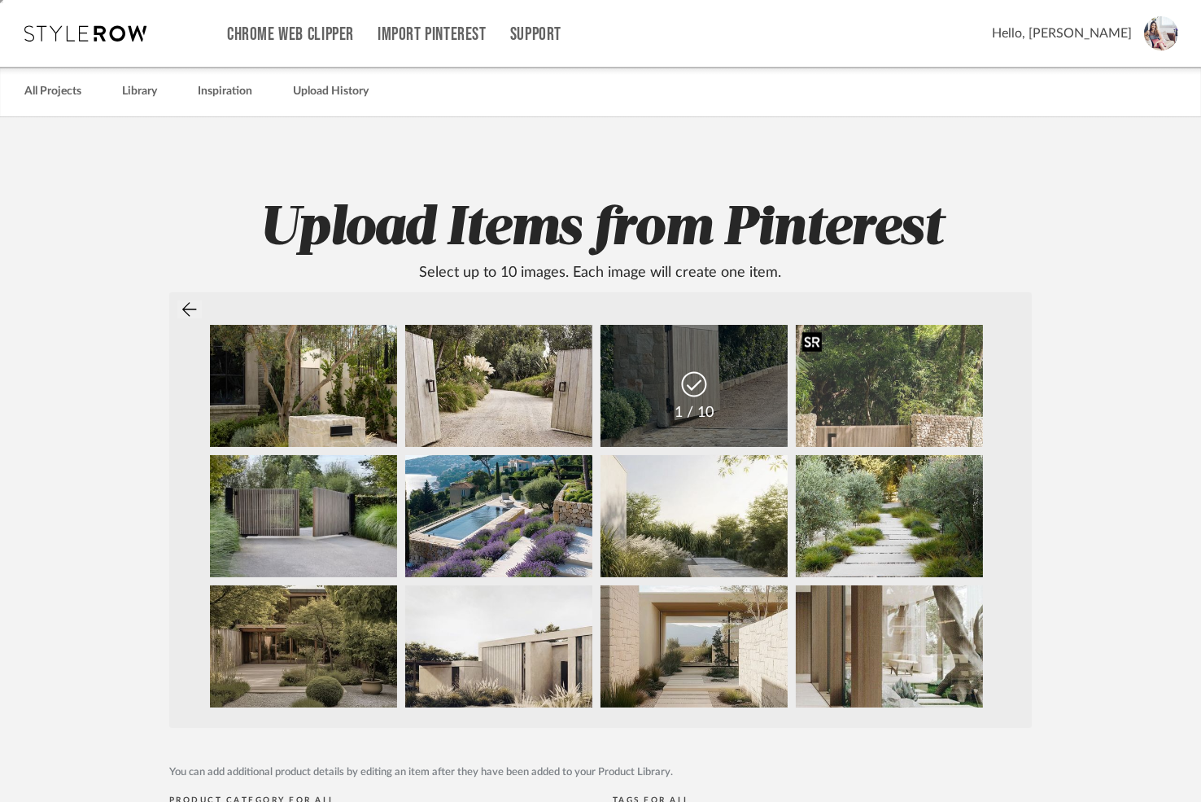
click at [895, 404] on img at bounding box center [889, 386] width 187 height 122
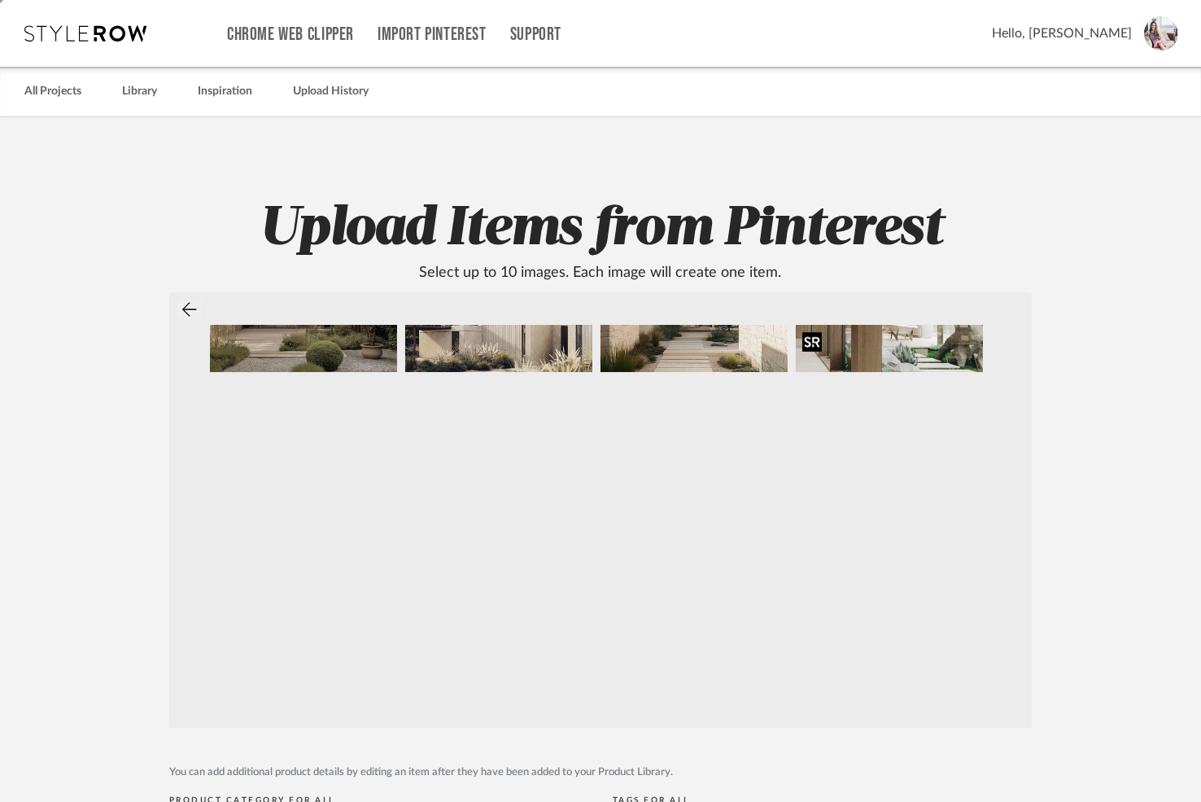
scroll to position [517, 0]
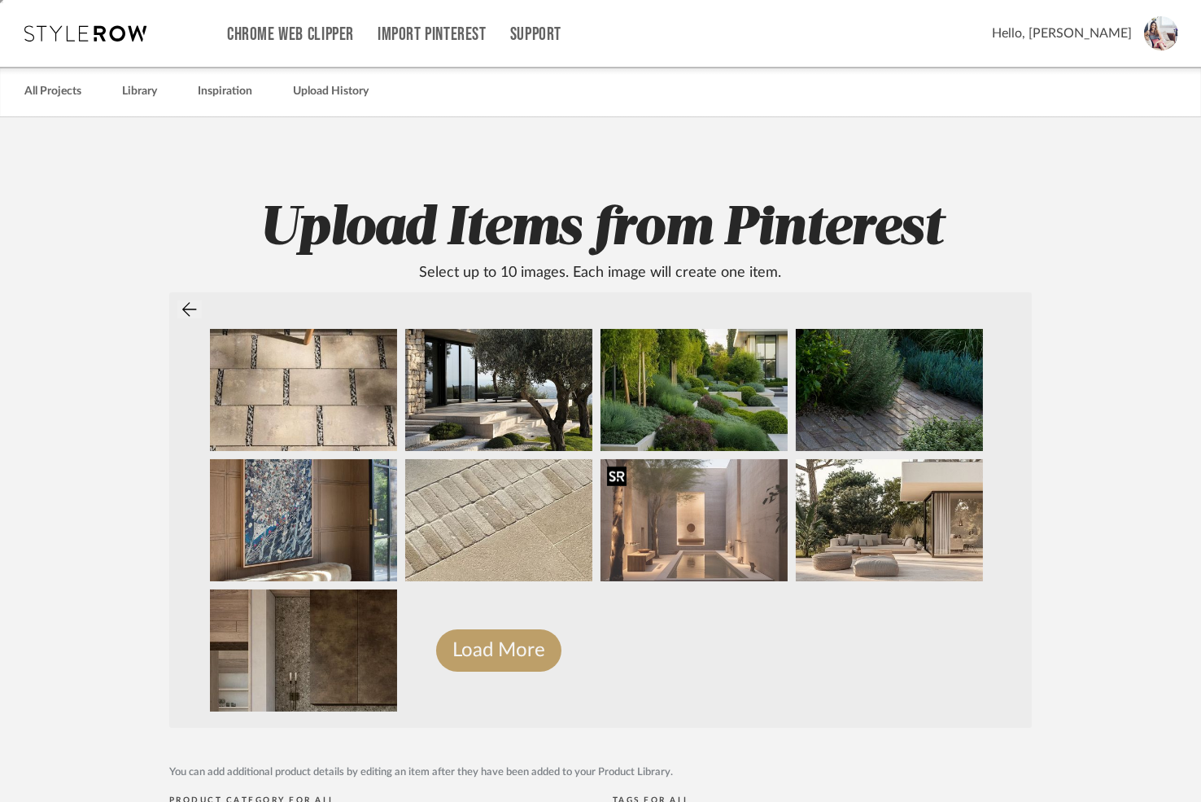
click at [673, 573] on img at bounding box center [694, 520] width 187 height 122
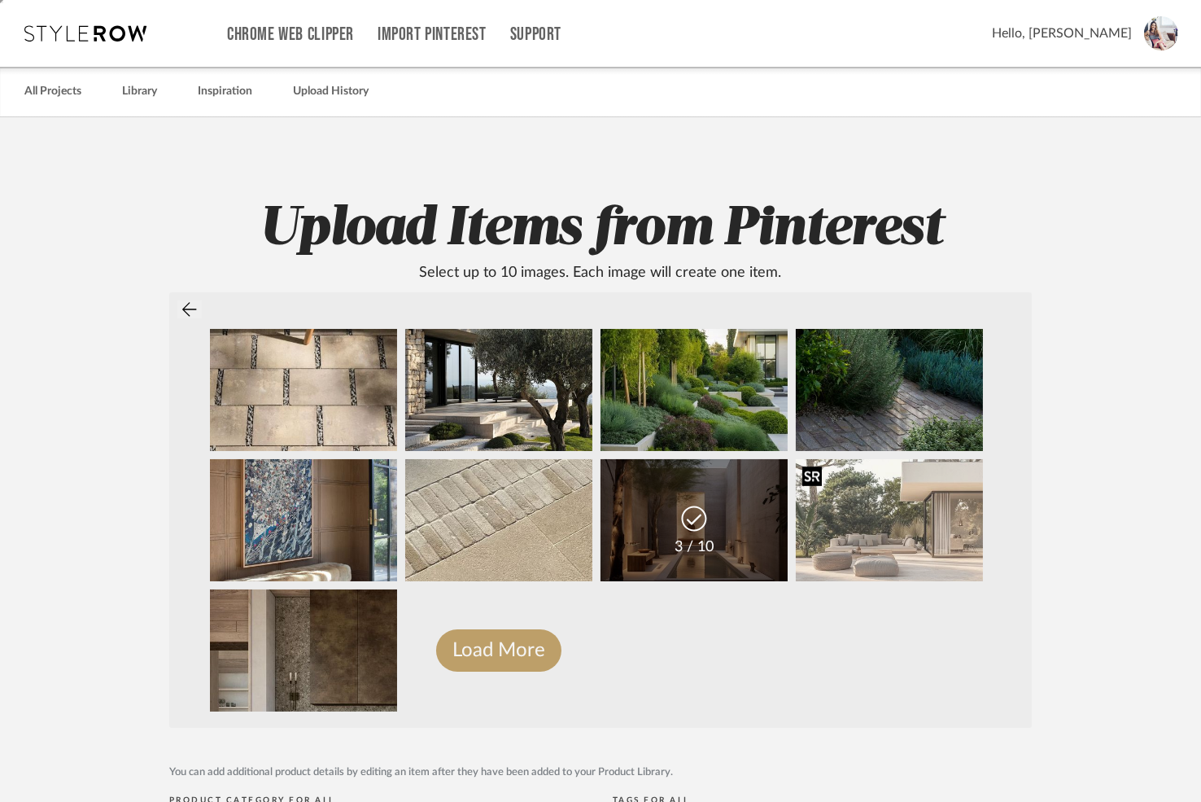
click at [847, 544] on img at bounding box center [889, 520] width 187 height 122
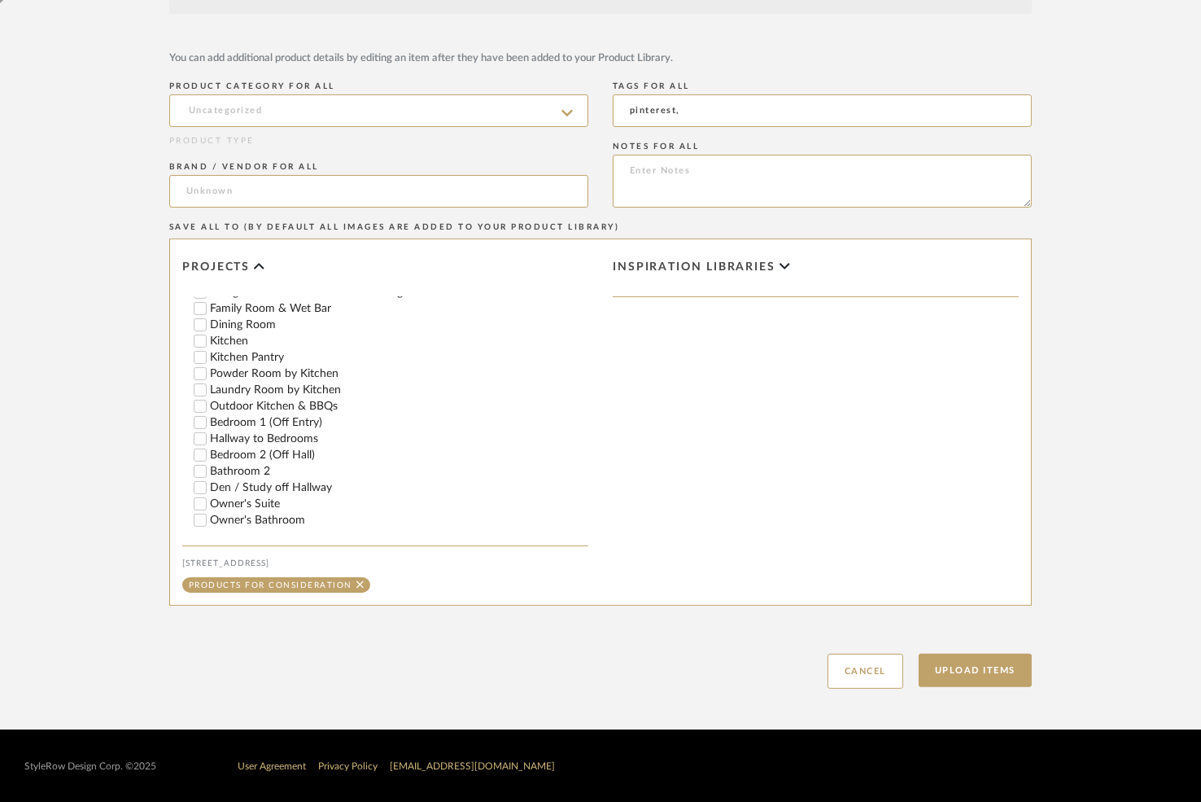
scroll to position [0, 0]
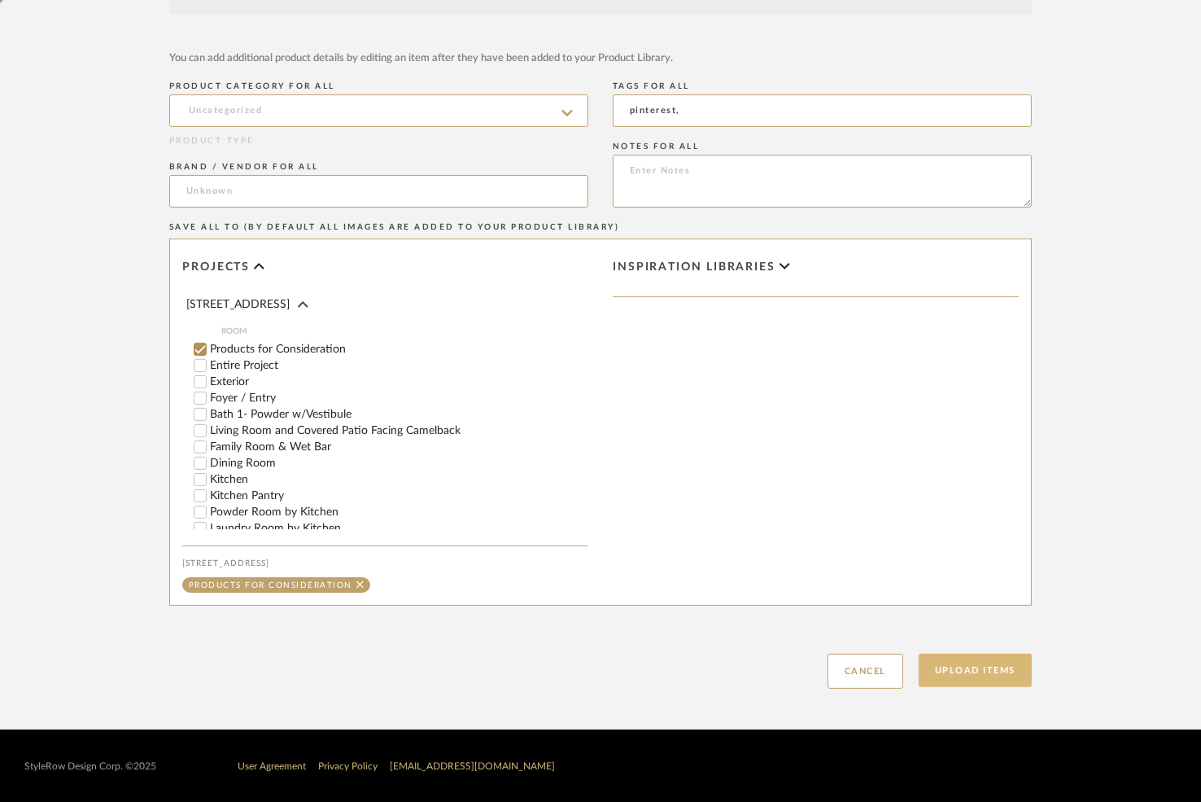
click at [976, 671] on button "Upload Items" at bounding box center [975, 669] width 113 height 33
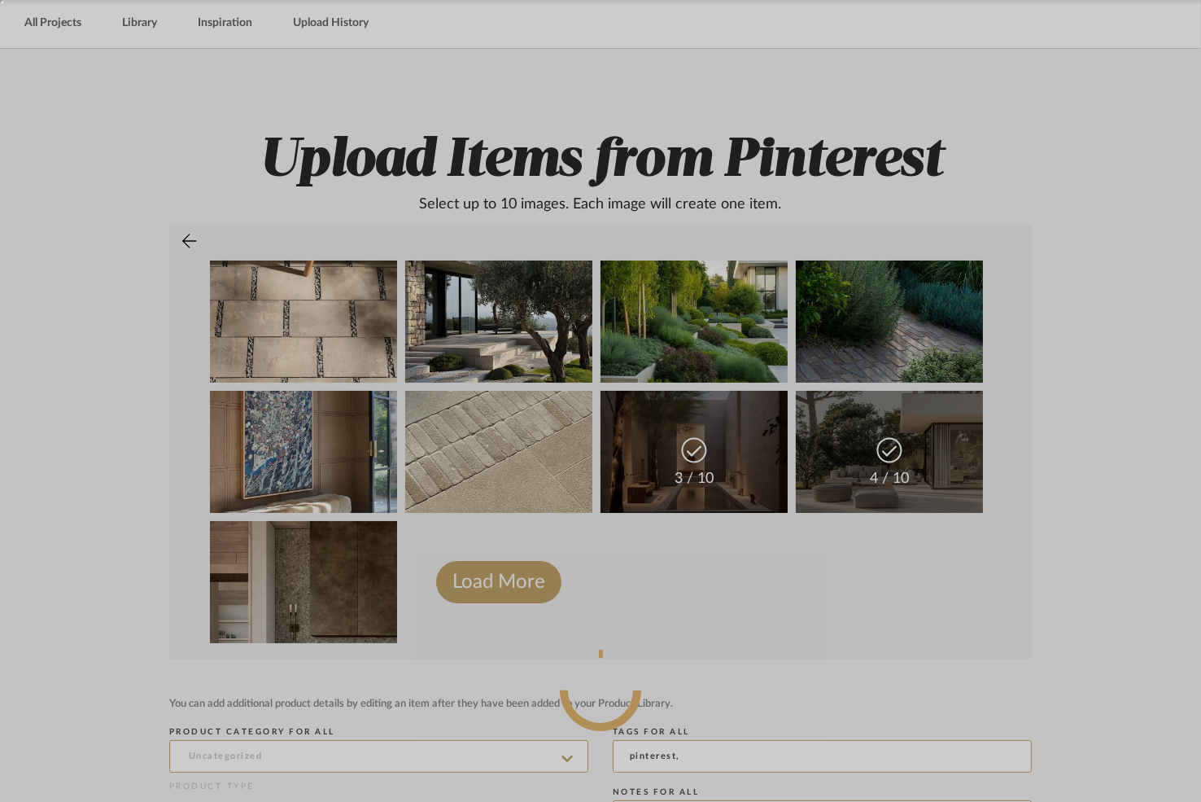
scroll to position [76, 0]
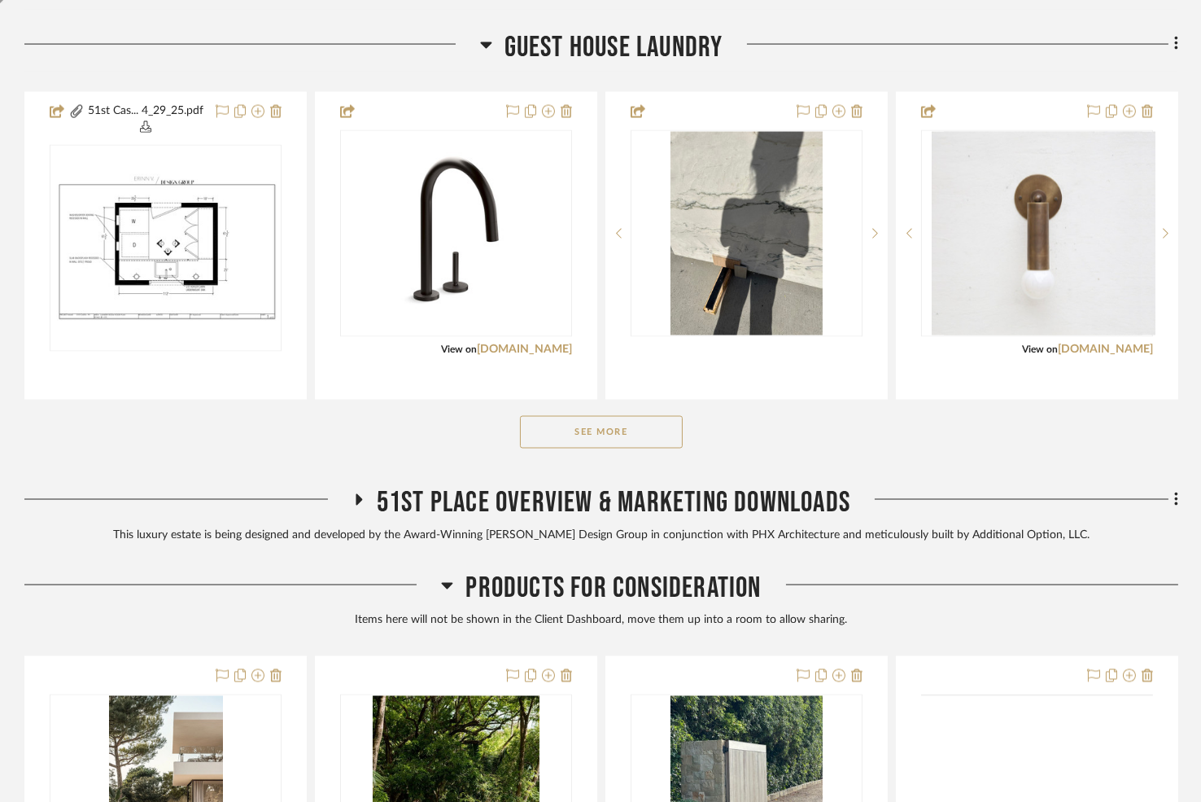
scroll to position [5290, 0]
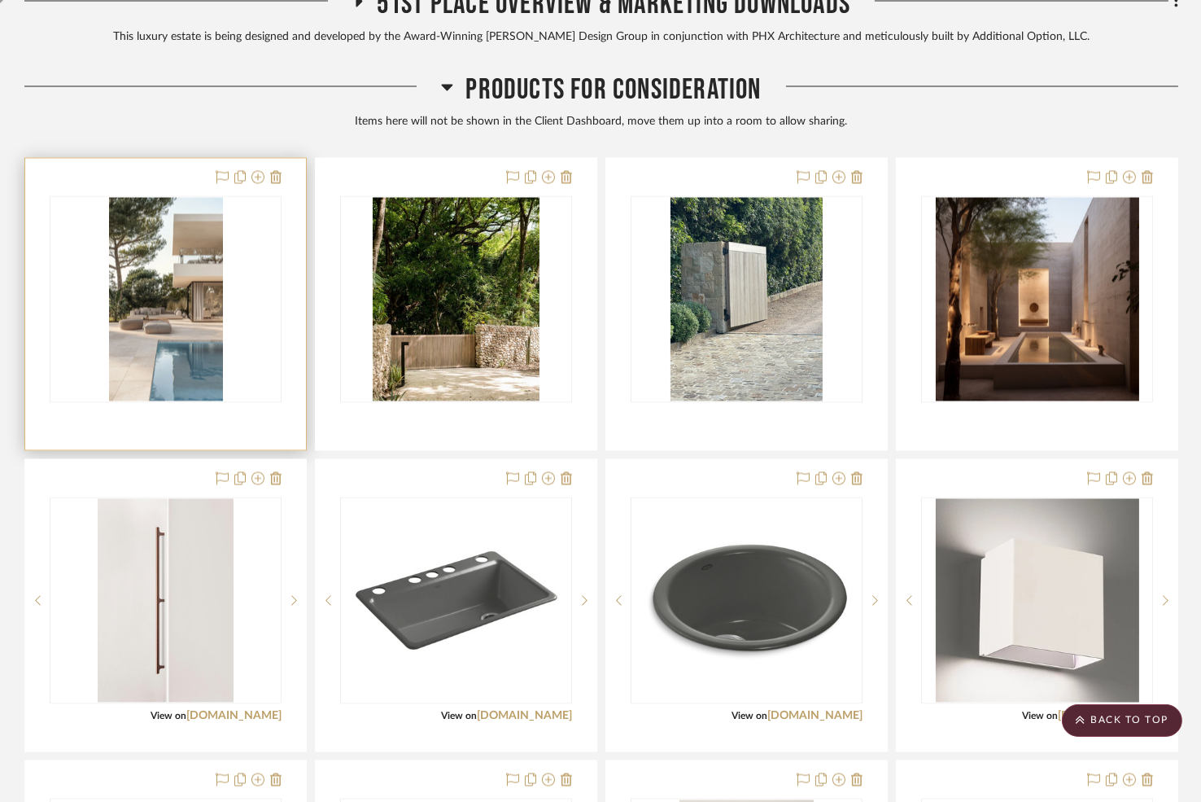
click at [0, 0] on img at bounding box center [0, 0] width 0 height 0
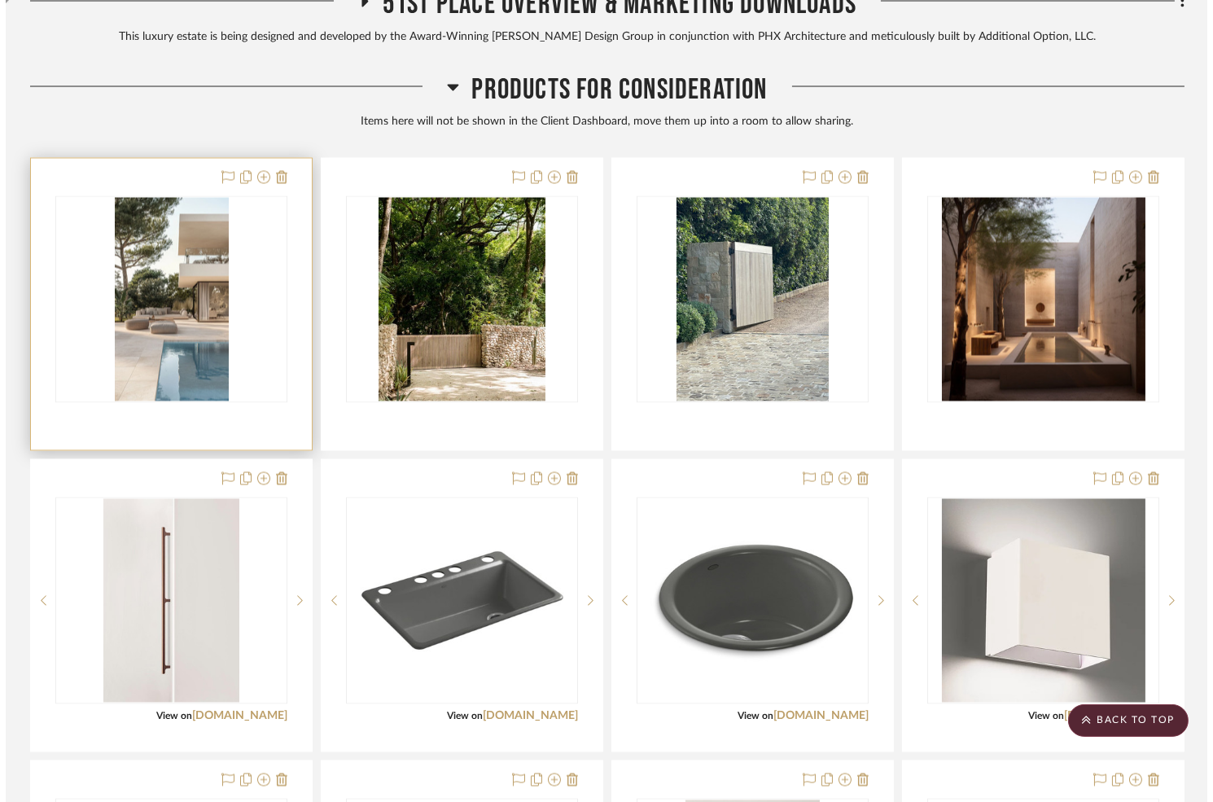
scroll to position [0, 0]
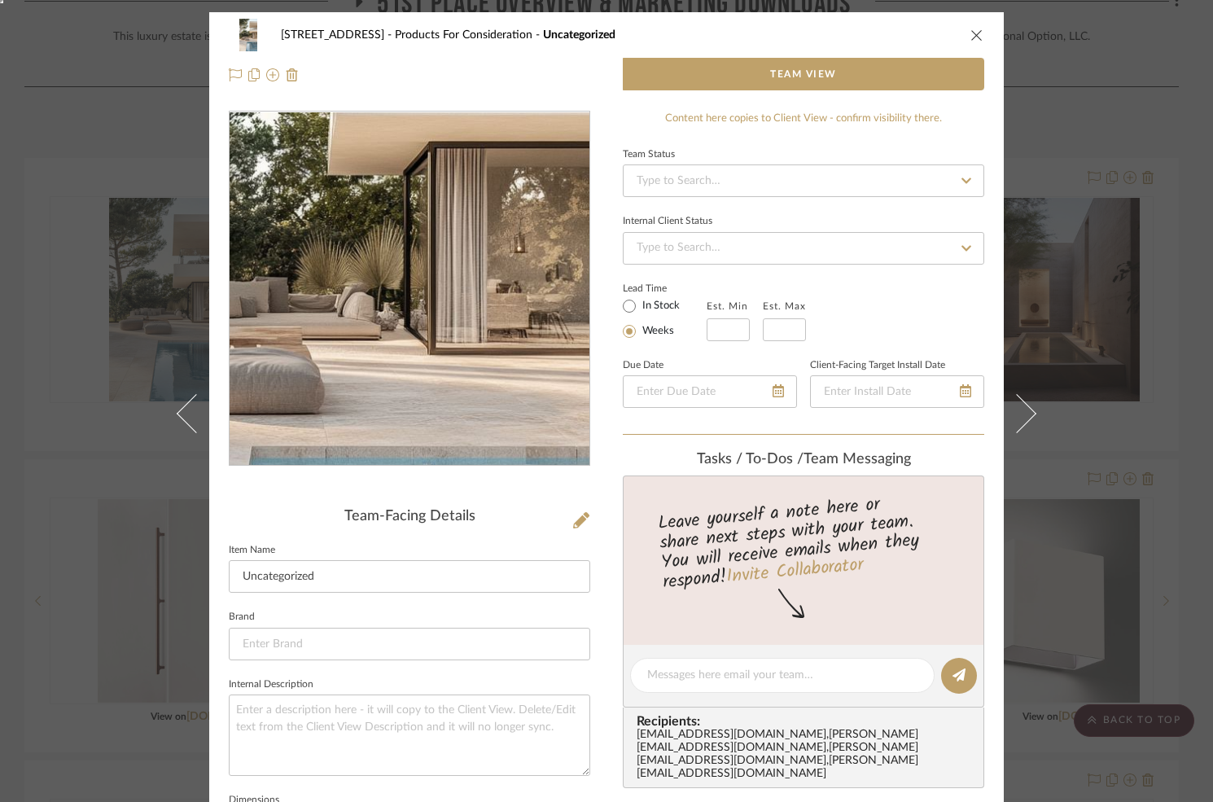
click at [447, 306] on img "0" at bounding box center [409, 288] width 198 height 353
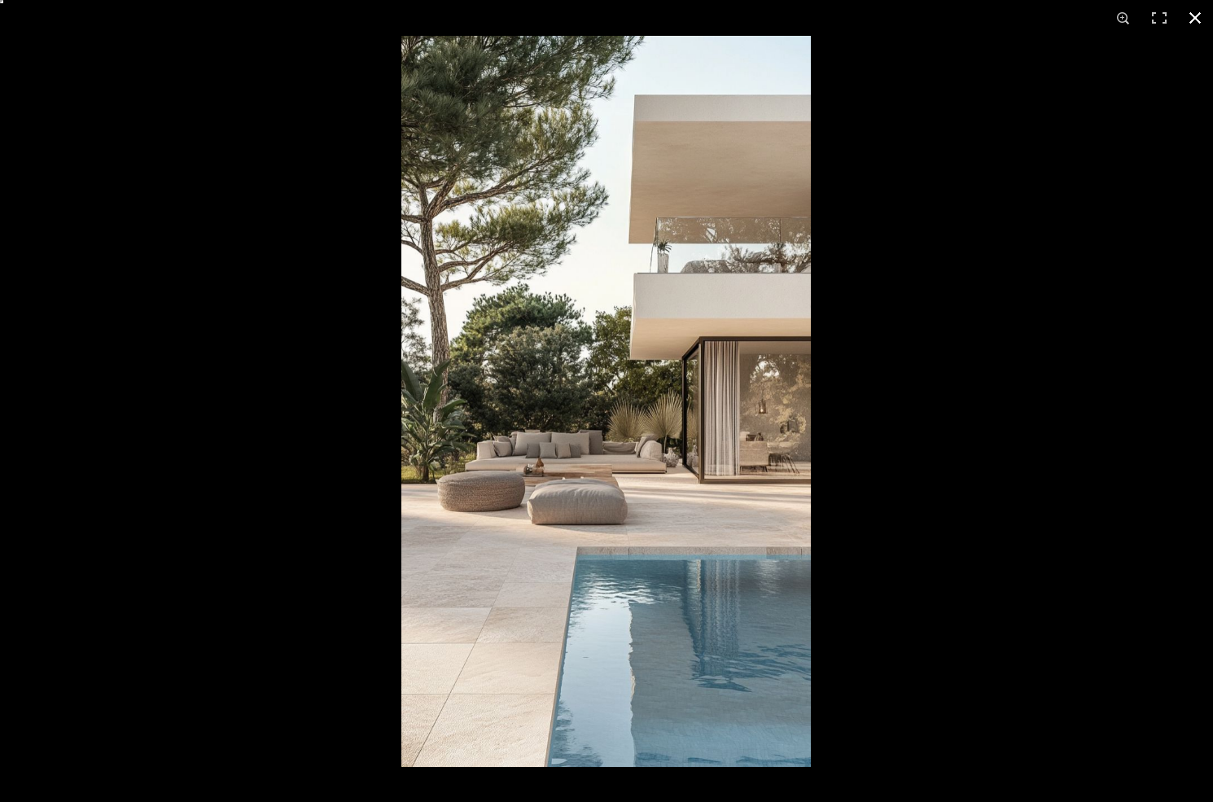
click at [1198, 12] on button at bounding box center [1195, 18] width 36 height 36
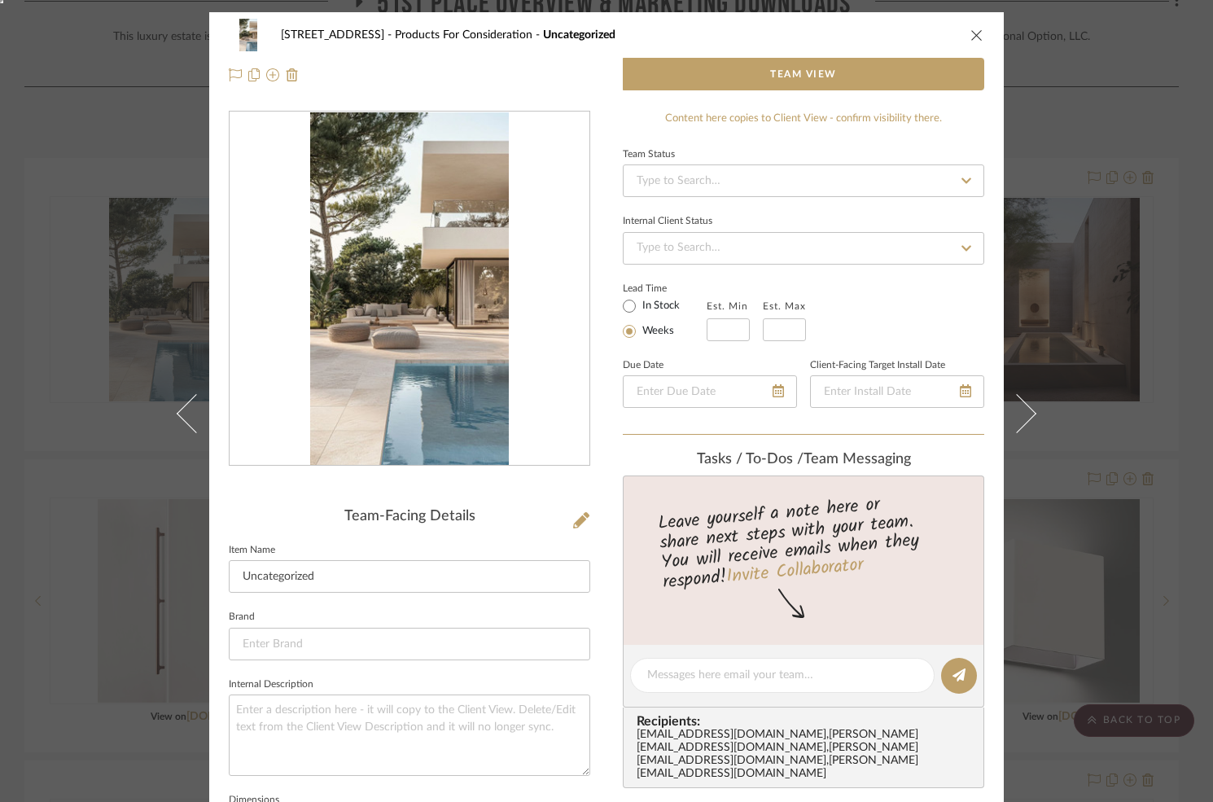
click at [1060, 527] on div "6135 N. 51st Place Products For Consideration Uncategorized Team View Team-Faci…" at bounding box center [606, 401] width 1213 height 802
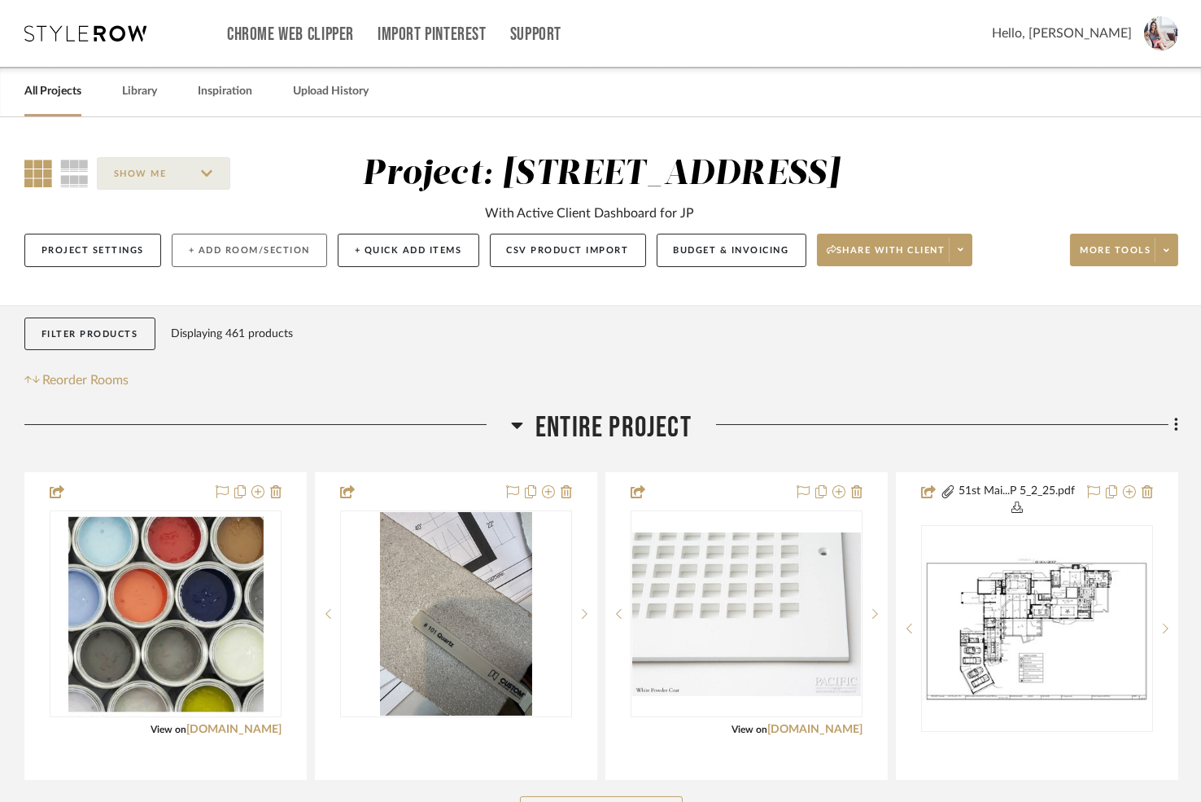
click at [237, 249] on button "+ Add Room/Section" at bounding box center [249, 250] width 155 height 33
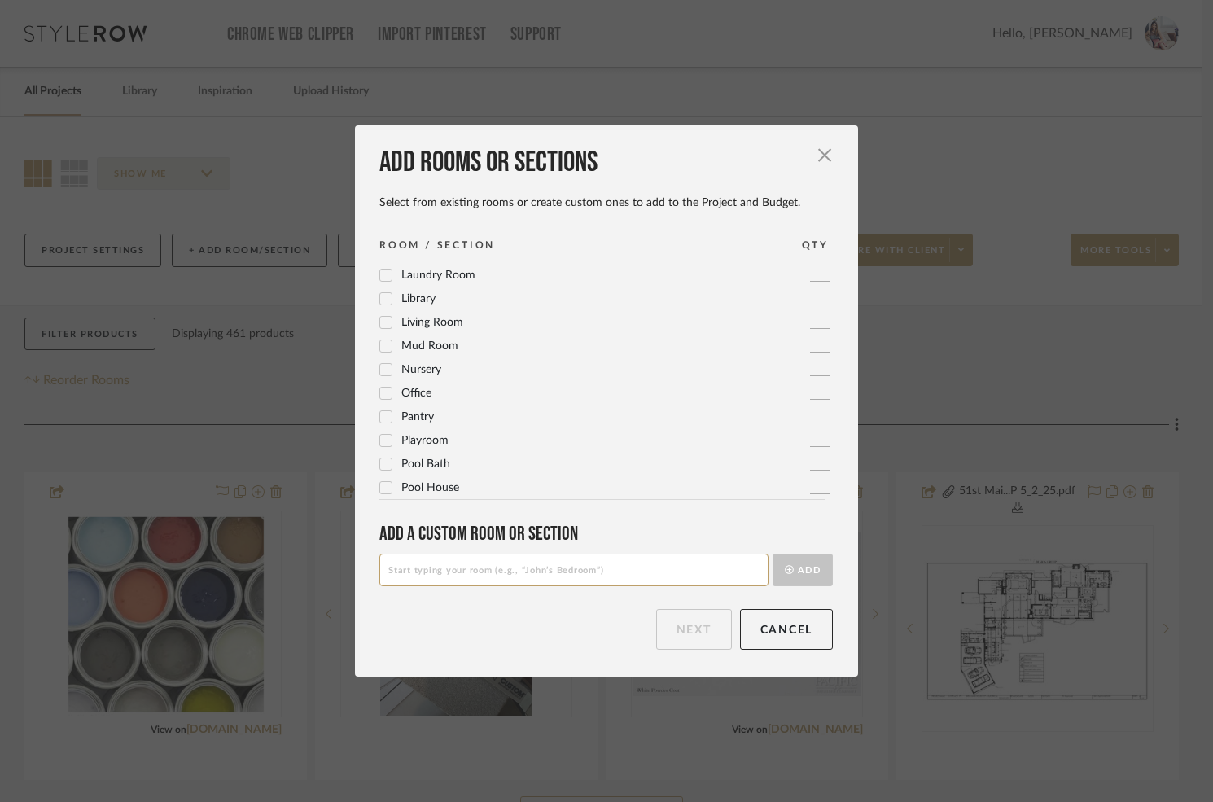
scroll to position [452, 0]
click at [409, 361] on span "Nursery" at bounding box center [421, 363] width 40 height 11
click at [694, 630] on button "Next" at bounding box center [694, 629] width 76 height 41
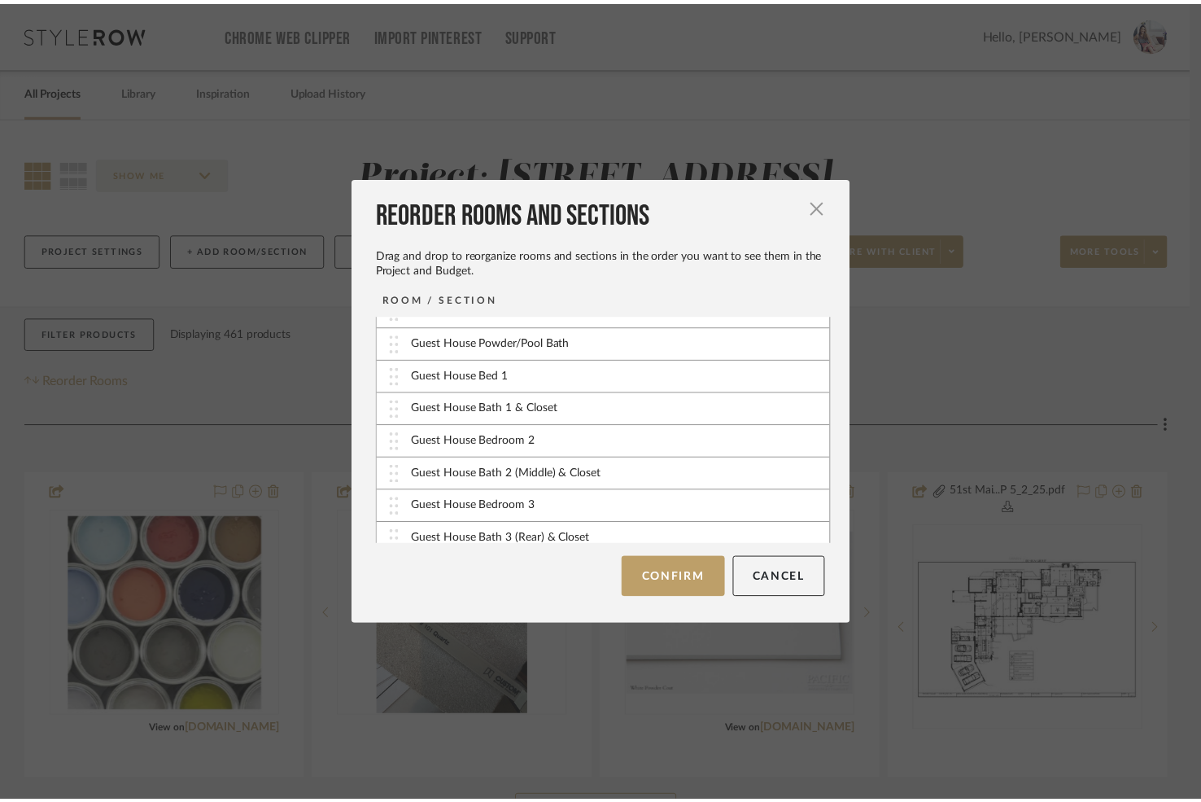
scroll to position [867, 0]
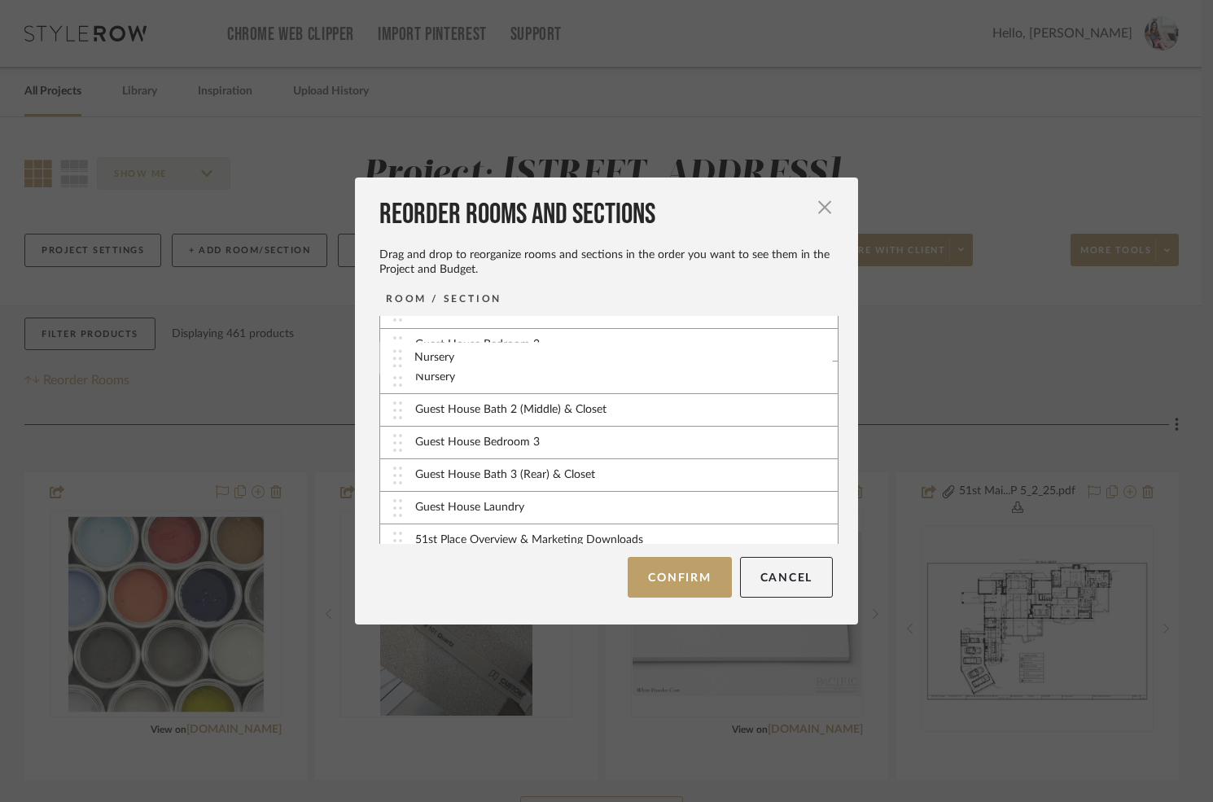
drag, startPoint x: 430, startPoint y: 530, endPoint x: 435, endPoint y: 360, distance: 170.2
click at [661, 583] on button "Confirm" at bounding box center [678, 577] width 103 height 41
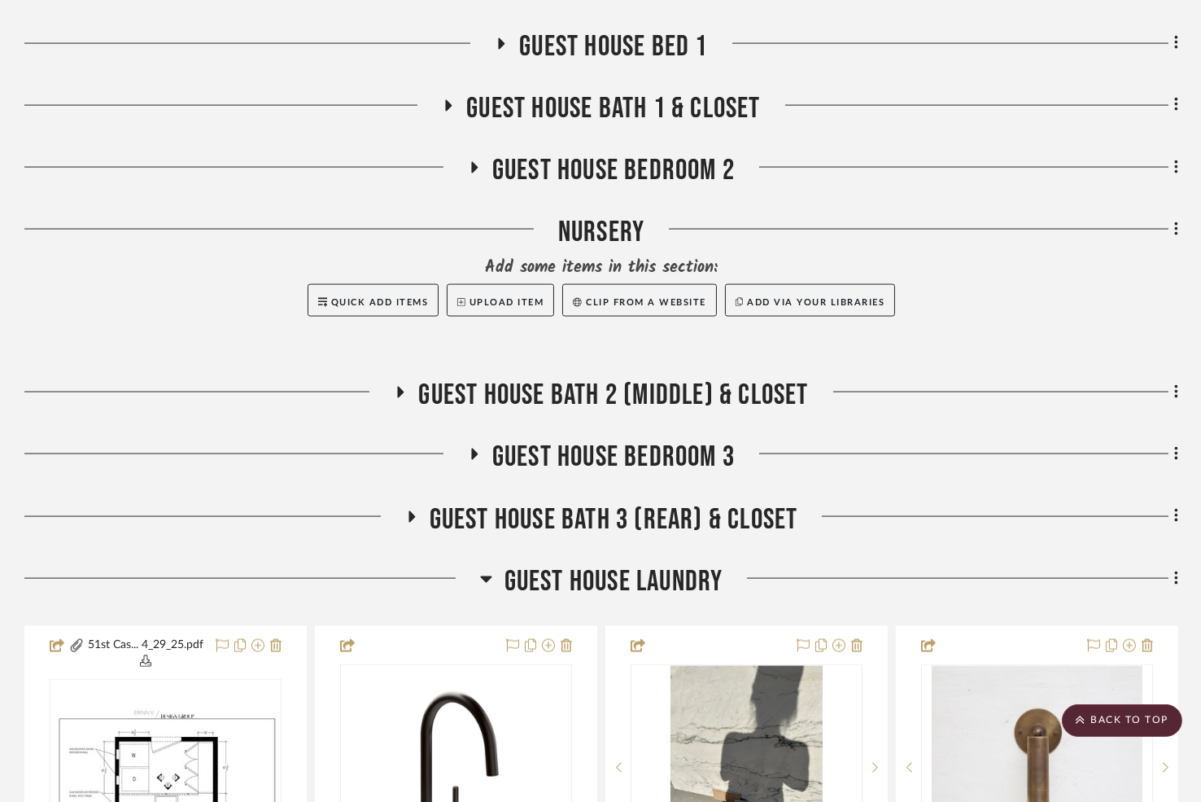
scroll to position [4429, 0]
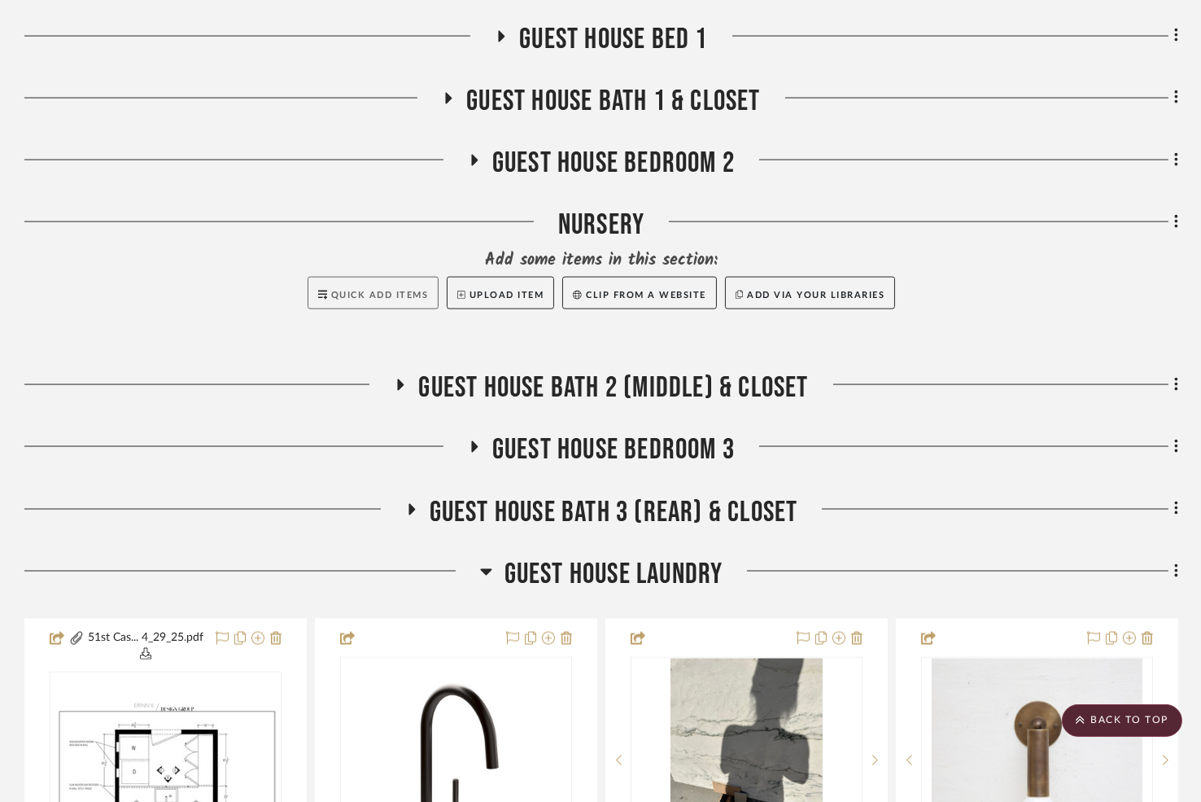
click at [362, 291] on span "Quick Add Items" at bounding box center [380, 295] width 98 height 9
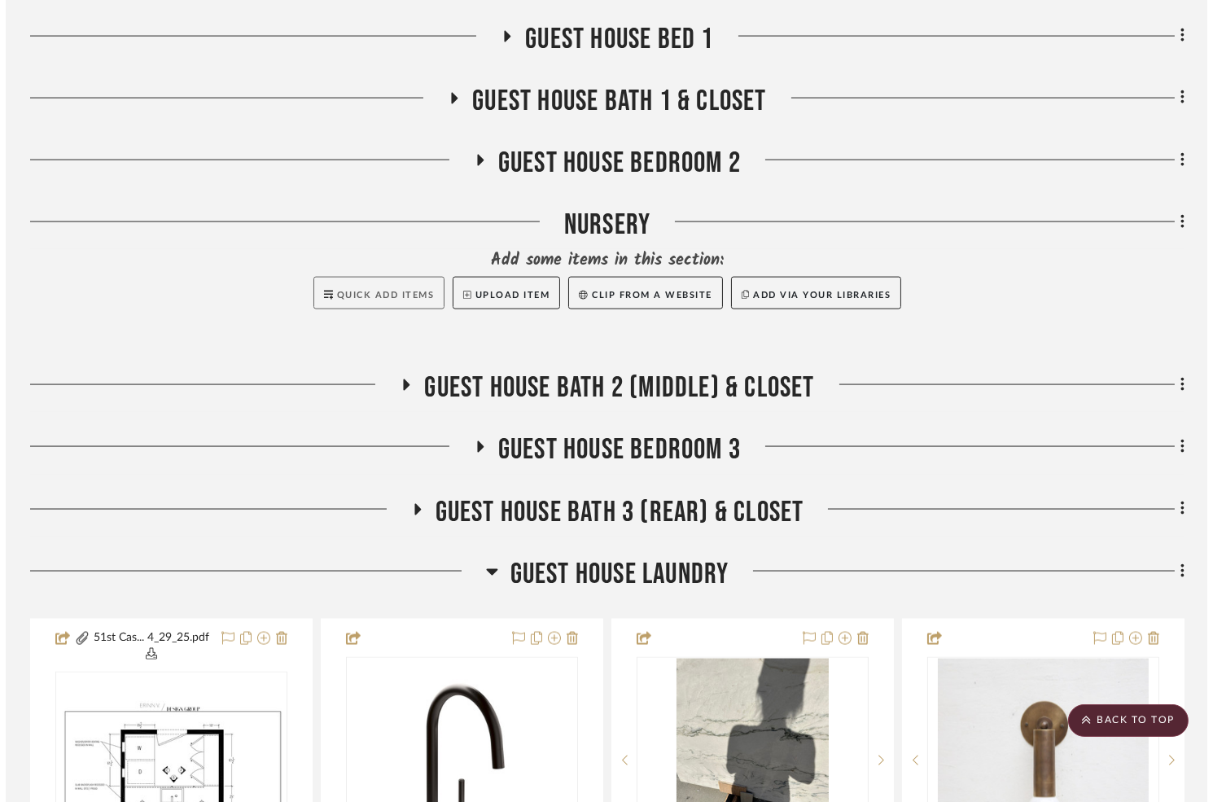
scroll to position [0, 0]
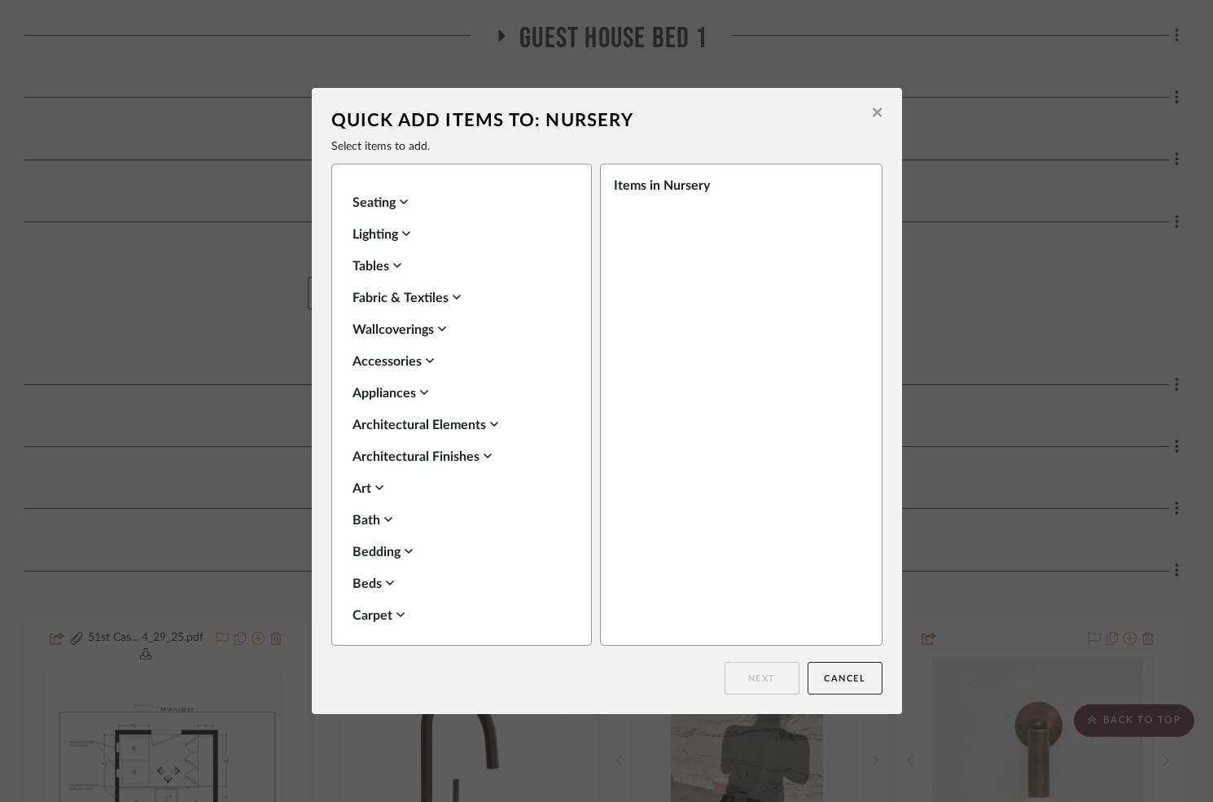
click at [363, 491] on div "Art" at bounding box center [457, 488] width 210 height 20
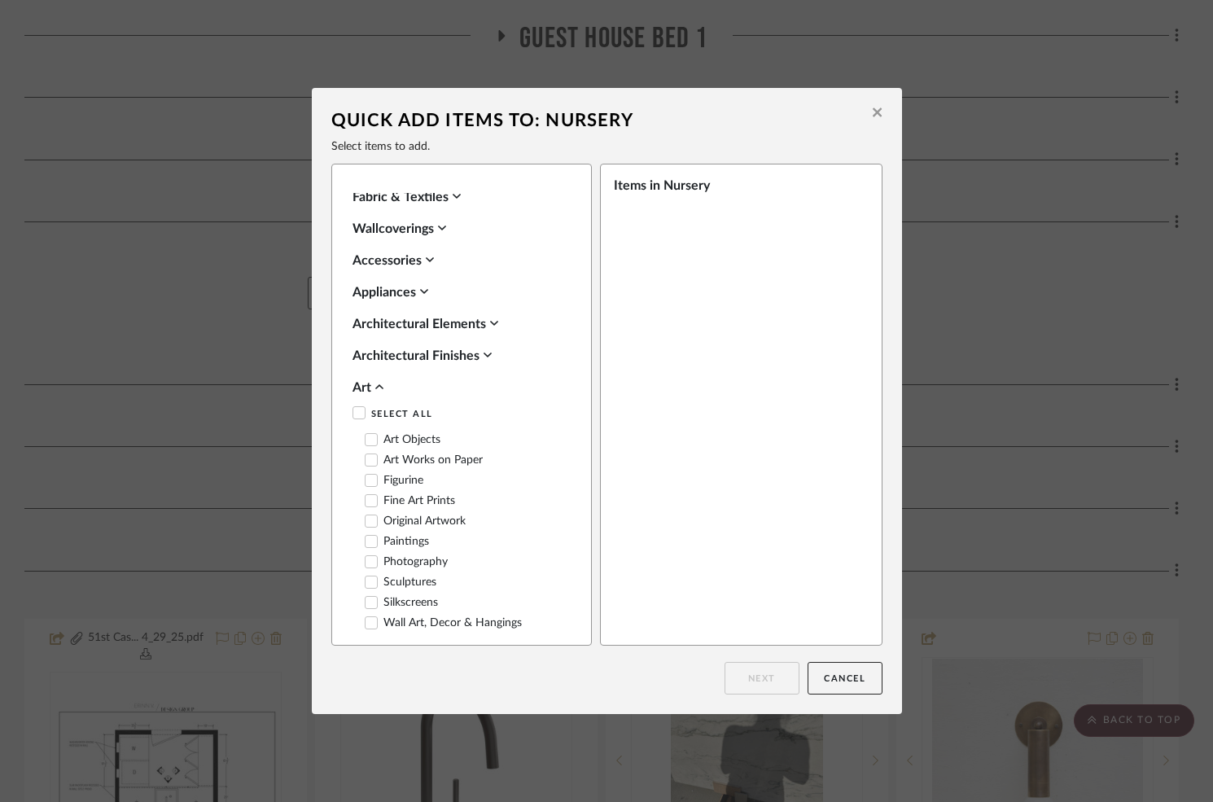
scroll to position [115, 0]
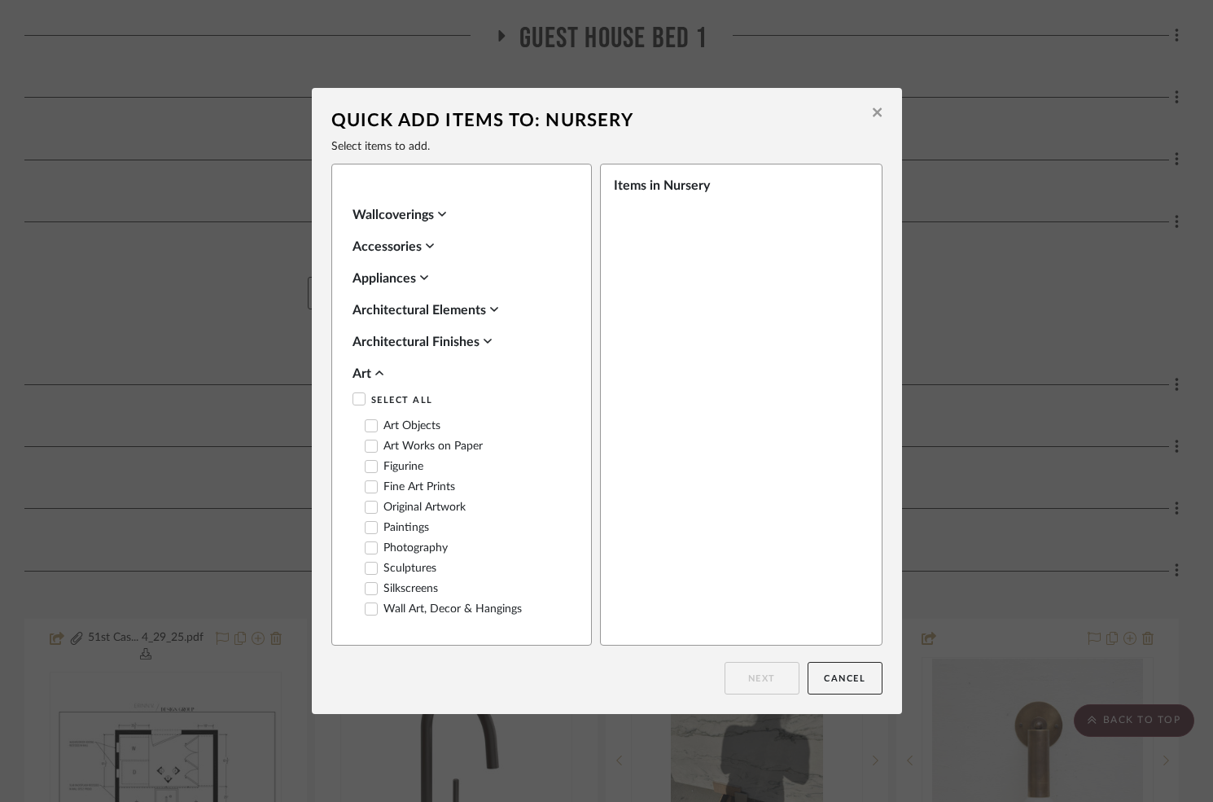
click at [413, 509] on label "Original Artwork" at bounding box center [415, 507] width 101 height 14
click at [754, 680] on button "Next" at bounding box center [761, 678] width 75 height 33
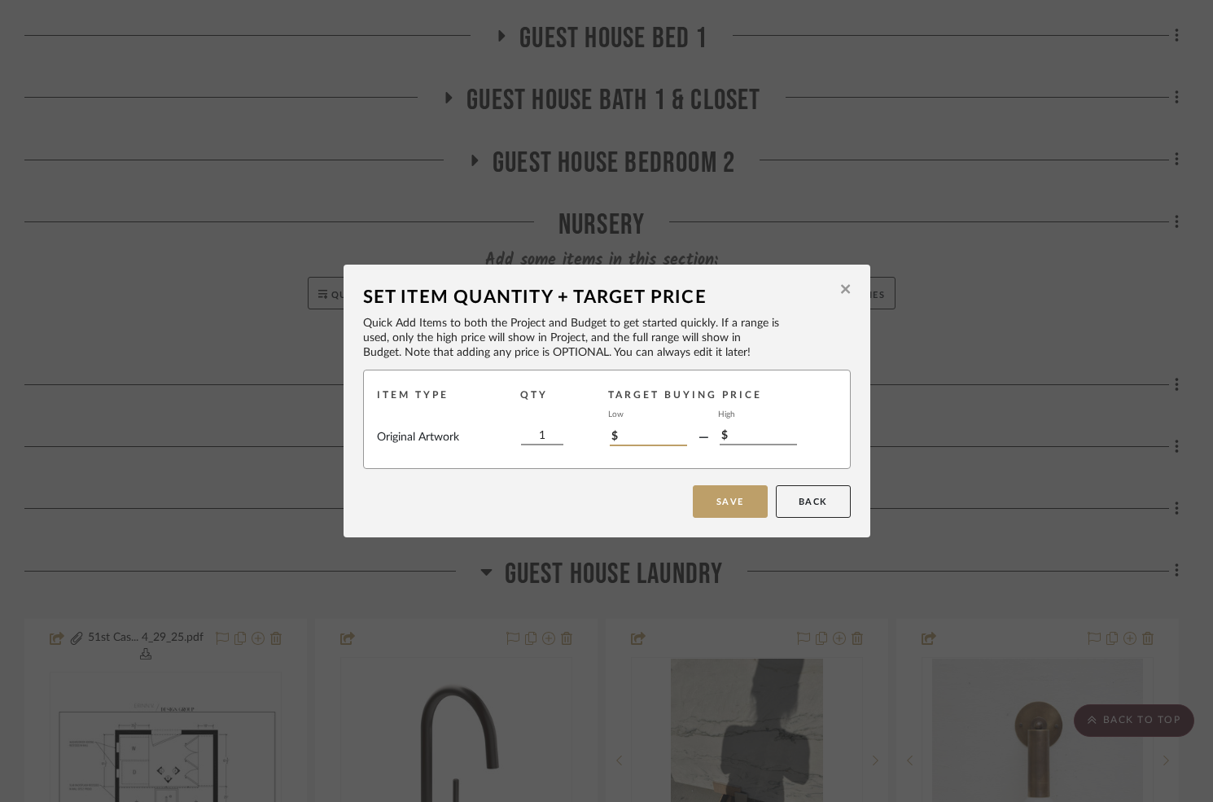
click at [658, 444] on input "$" at bounding box center [648, 437] width 77 height 18
type input "$500"
type input "$600"
click at [709, 496] on button "Save" at bounding box center [730, 501] width 75 height 33
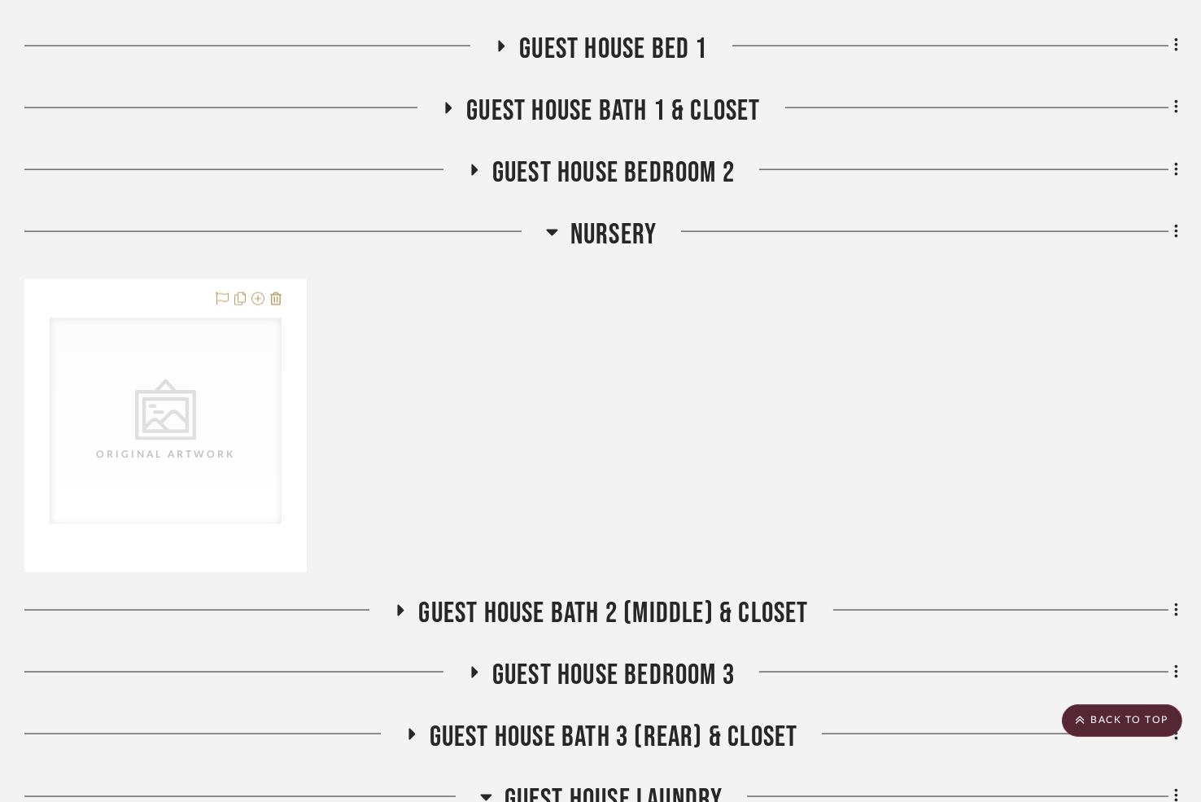
scroll to position [4435, 0]
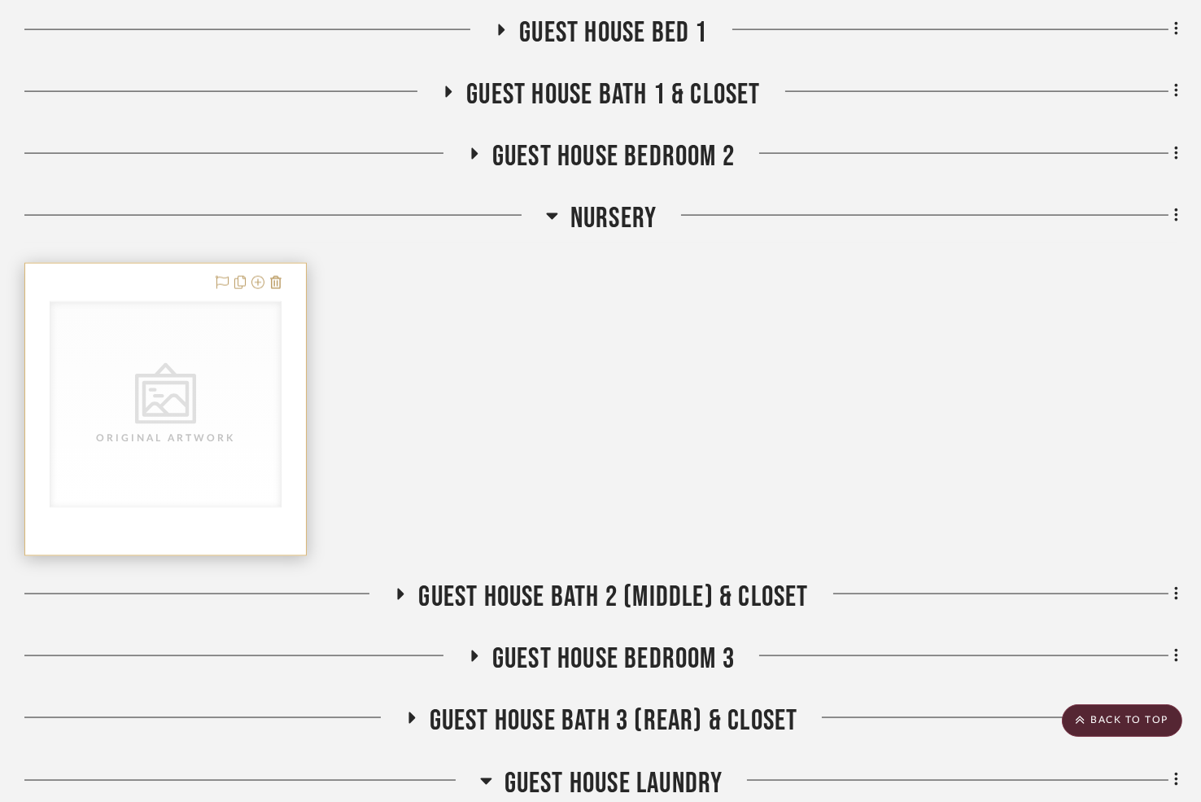
click at [172, 398] on icon "CategoryIconArt Created with Sketch." at bounding box center [165, 393] width 61 height 61
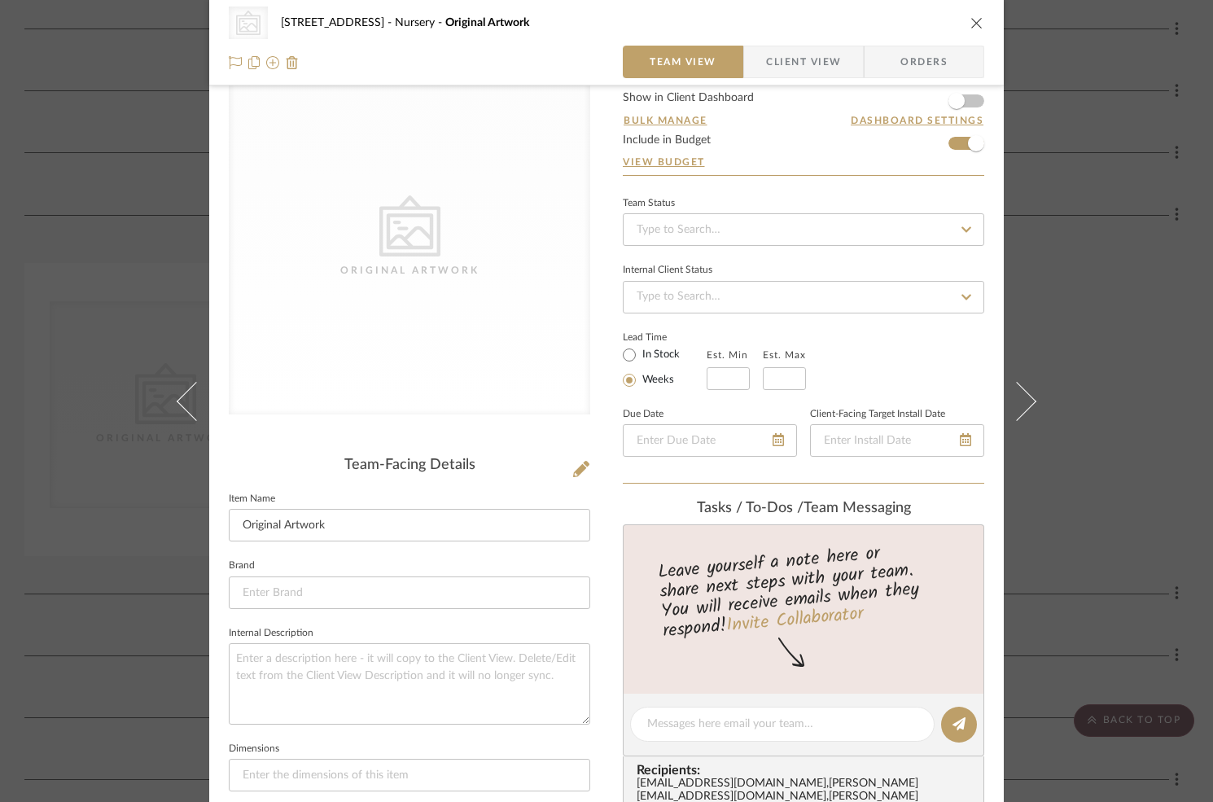
scroll to position [0, 0]
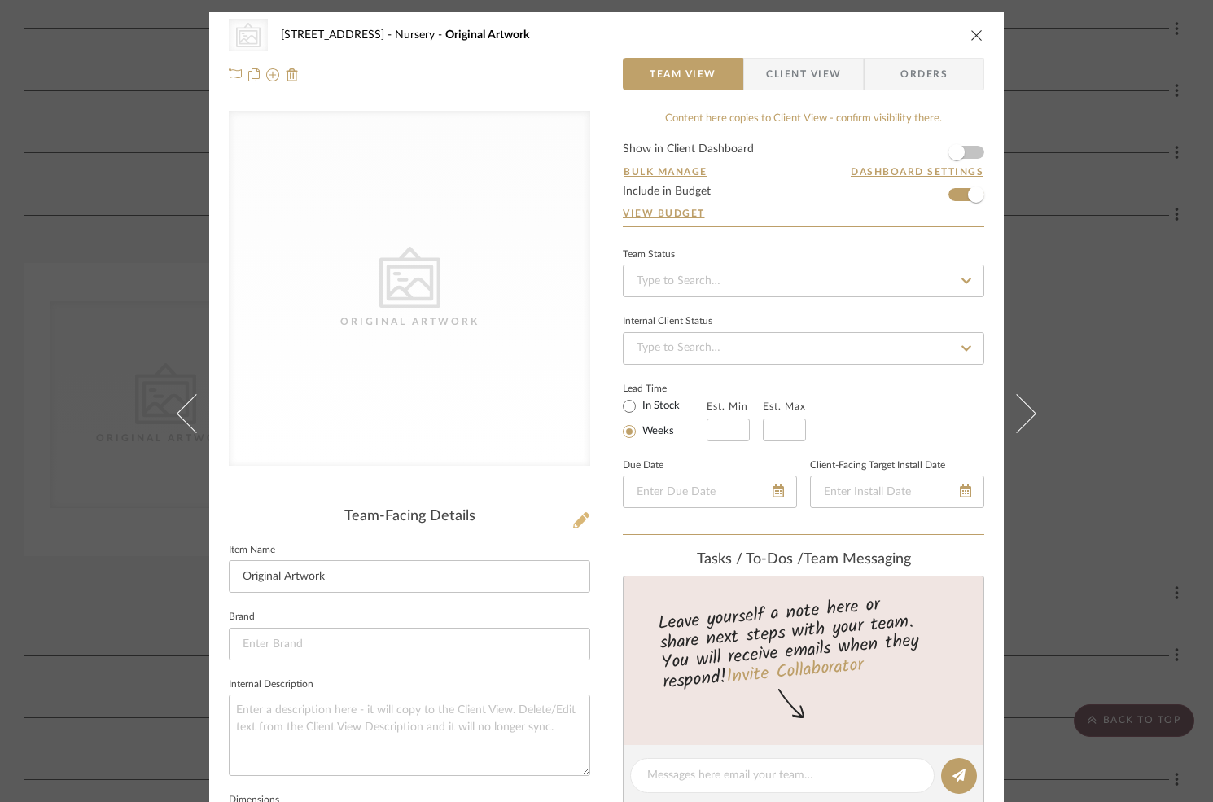
click at [573, 513] on fa-icon at bounding box center [581, 521] width 16 height 16
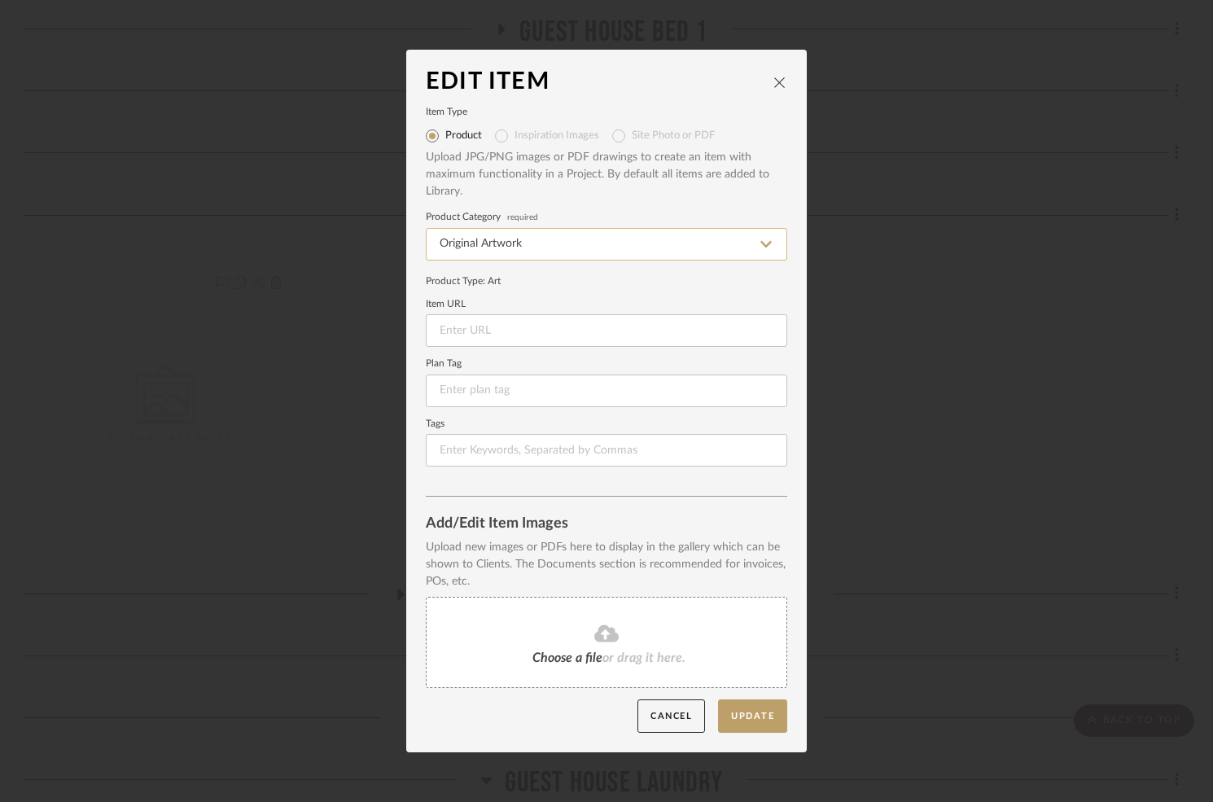
click at [485, 254] on input "Original Artwork" at bounding box center [606, 244] width 361 height 33
click at [765, 243] on icon at bounding box center [767, 244] width 8 height 13
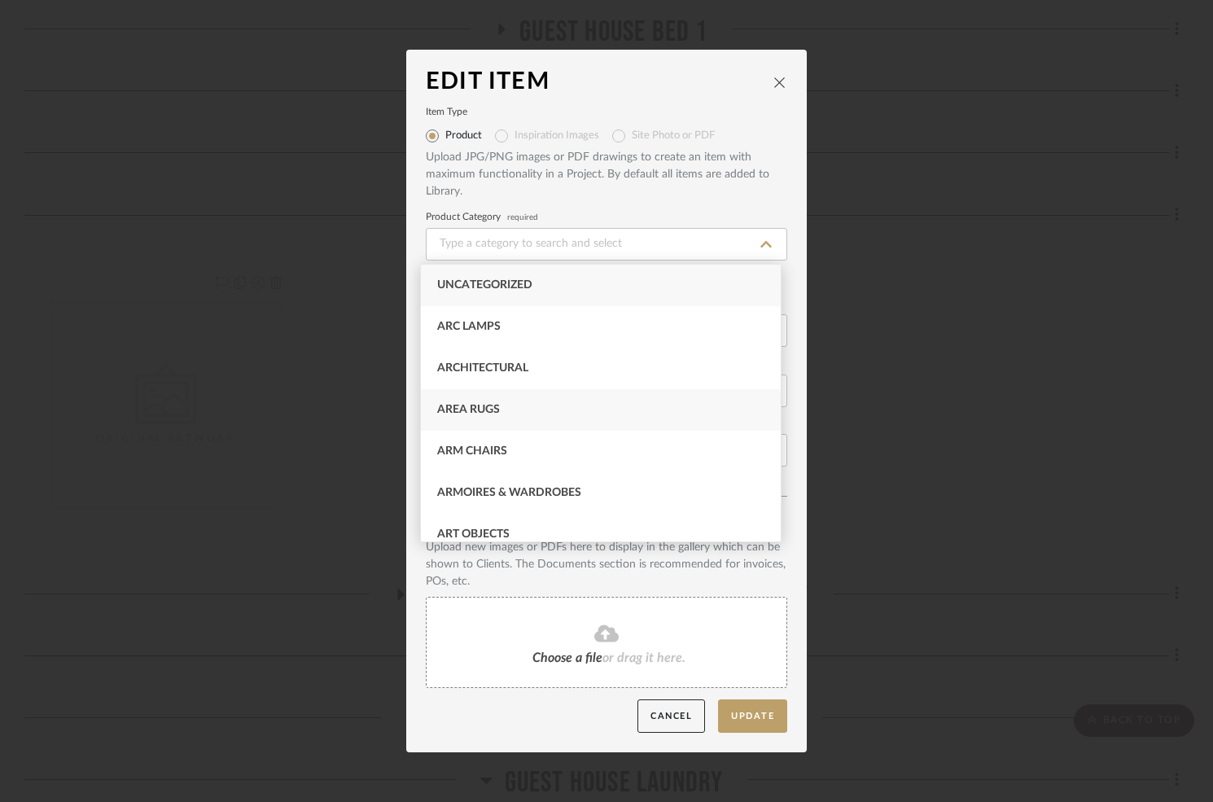
click at [482, 409] on span "Area Rugs" at bounding box center [468, 409] width 63 height 11
type input "Area Rugs"
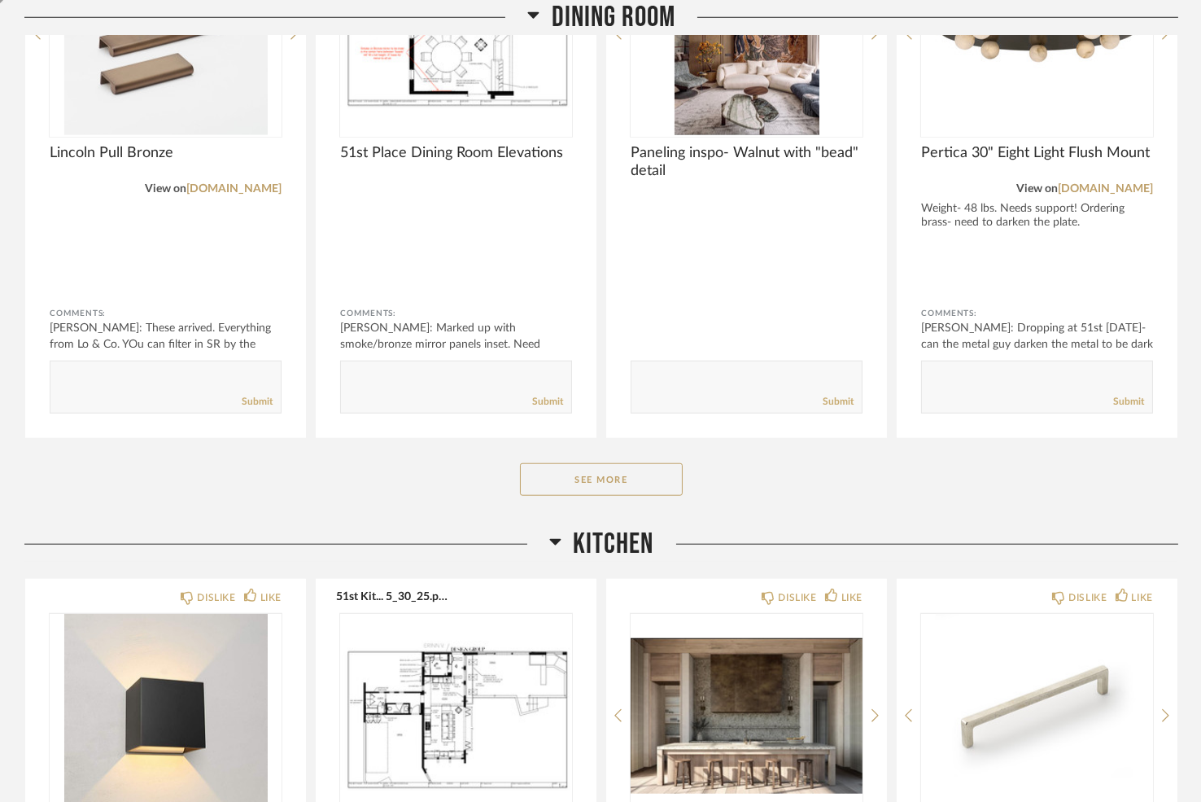
scroll to position [2642, 0]
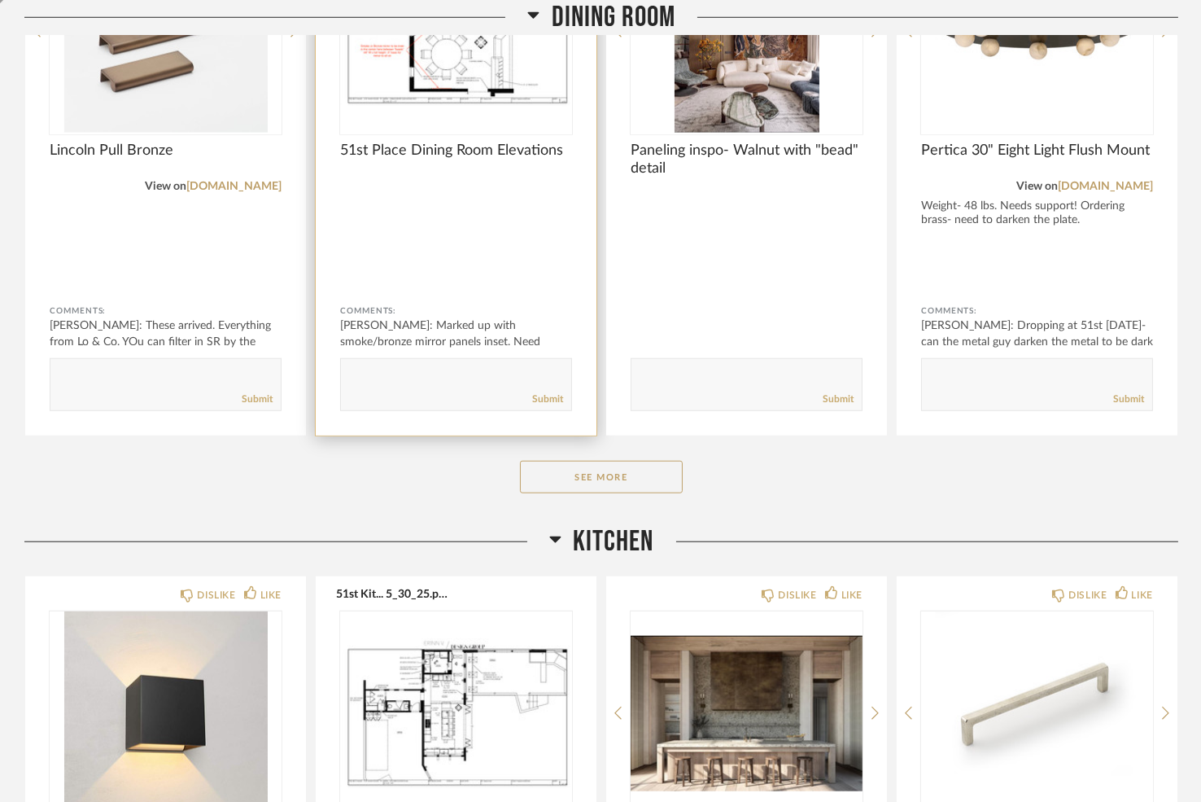
click at [426, 388] on div "Submit" at bounding box center [456, 399] width 230 height 22
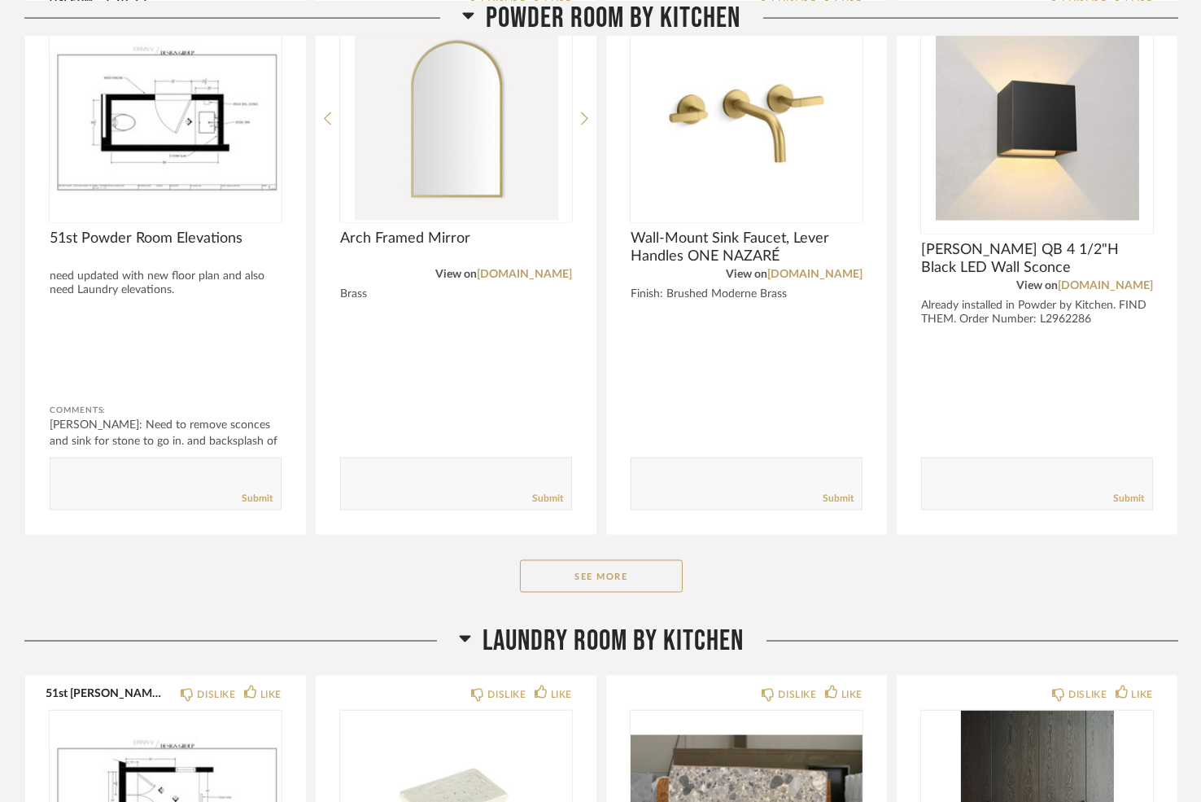
scroll to position [4683, 0]
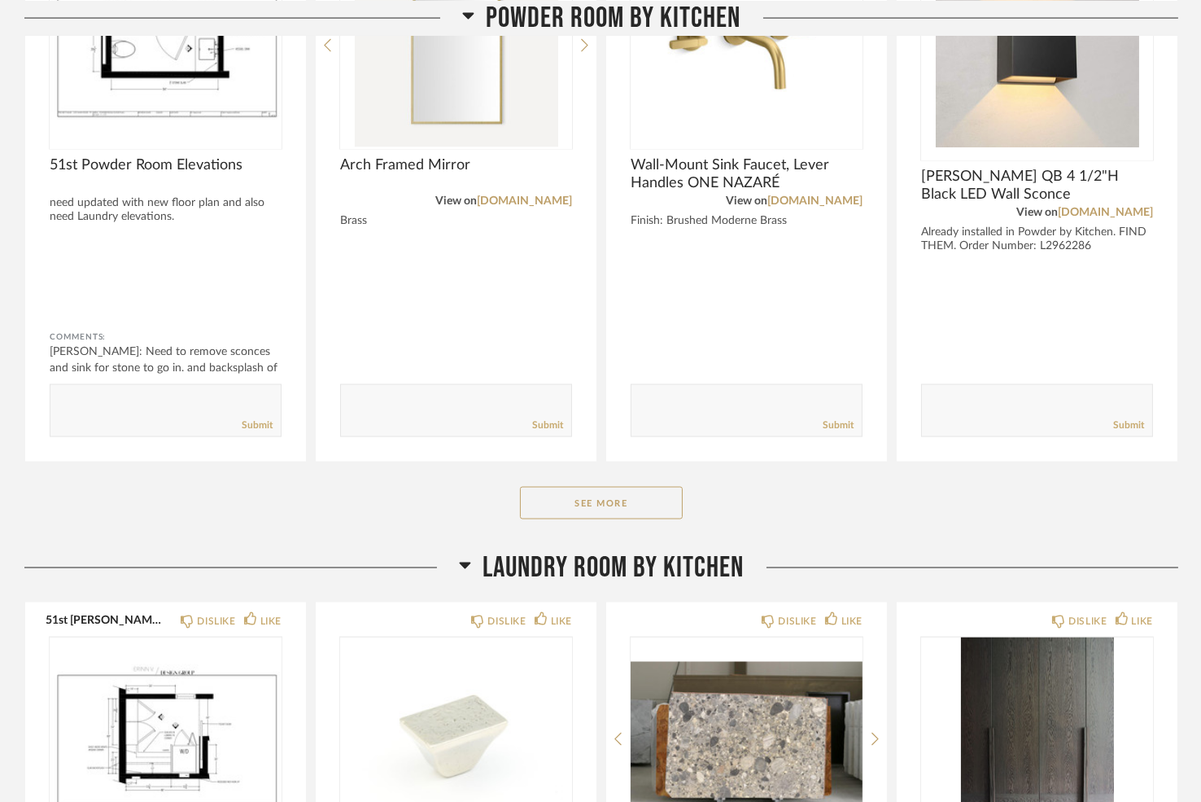
click at [463, 562] on icon at bounding box center [465, 565] width 12 height 20
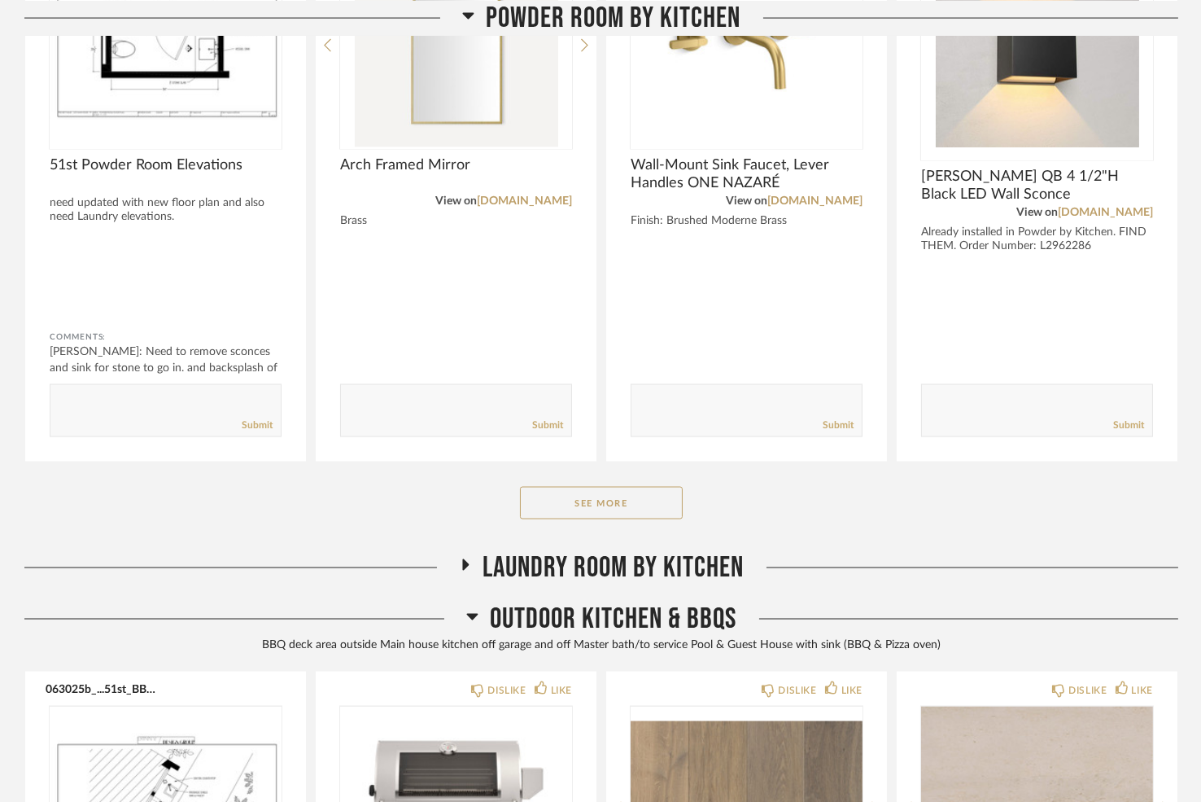
click at [468, 612] on icon at bounding box center [472, 616] width 12 height 20
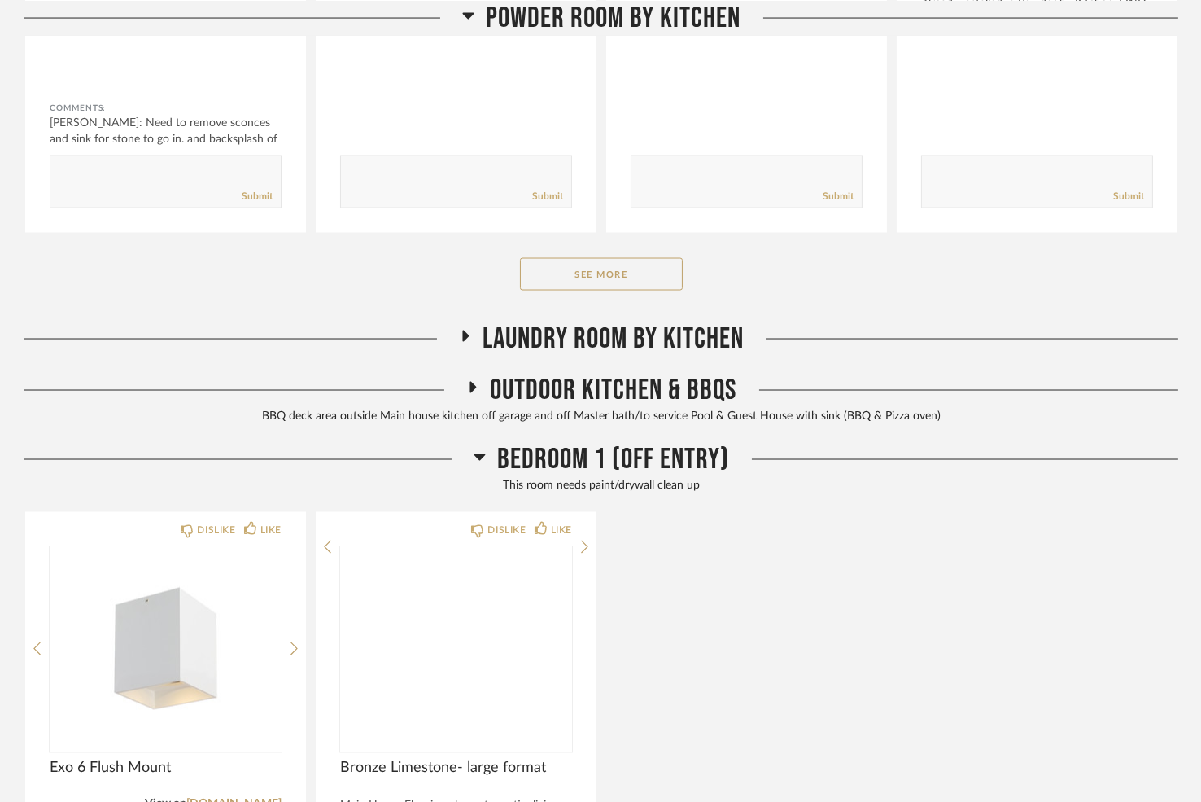
scroll to position [4936, 0]
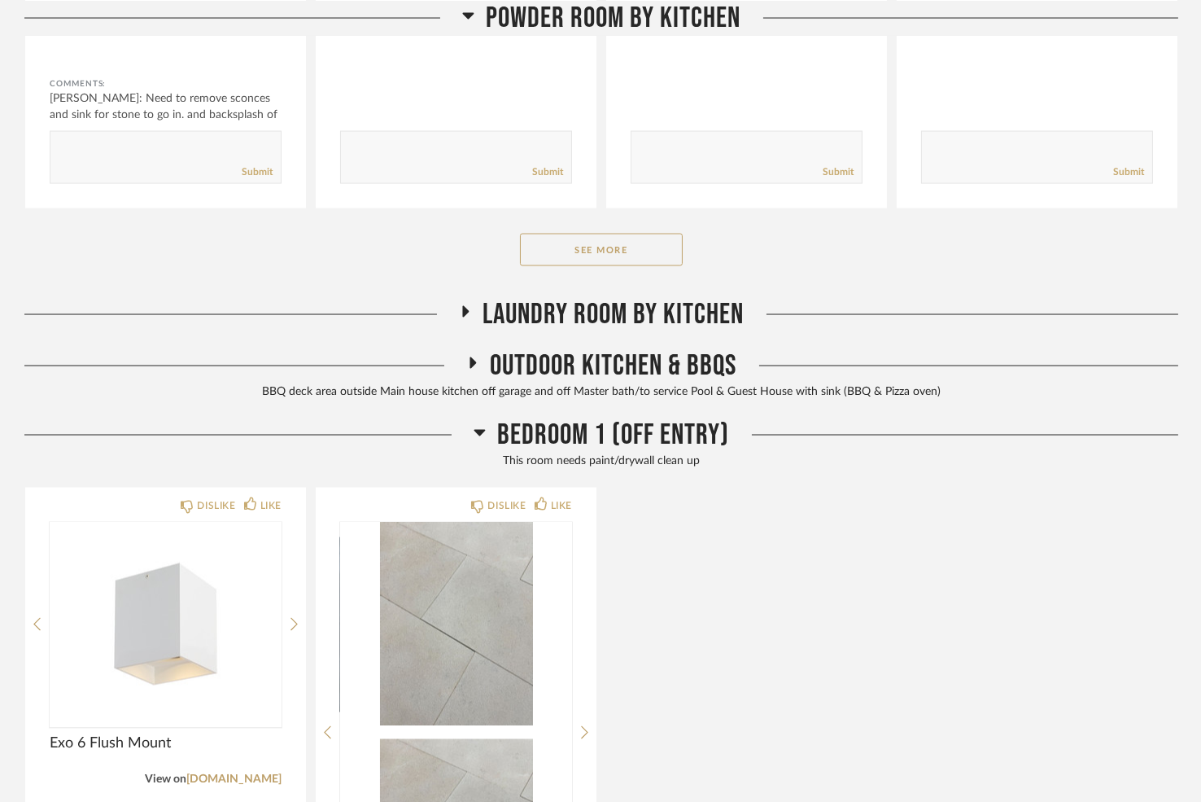
click at [470, 432] on div "Bedroom 1 (Off Entry)" at bounding box center [601, 434] width 1154 height 35
click at [475, 422] on icon at bounding box center [480, 432] width 12 height 20
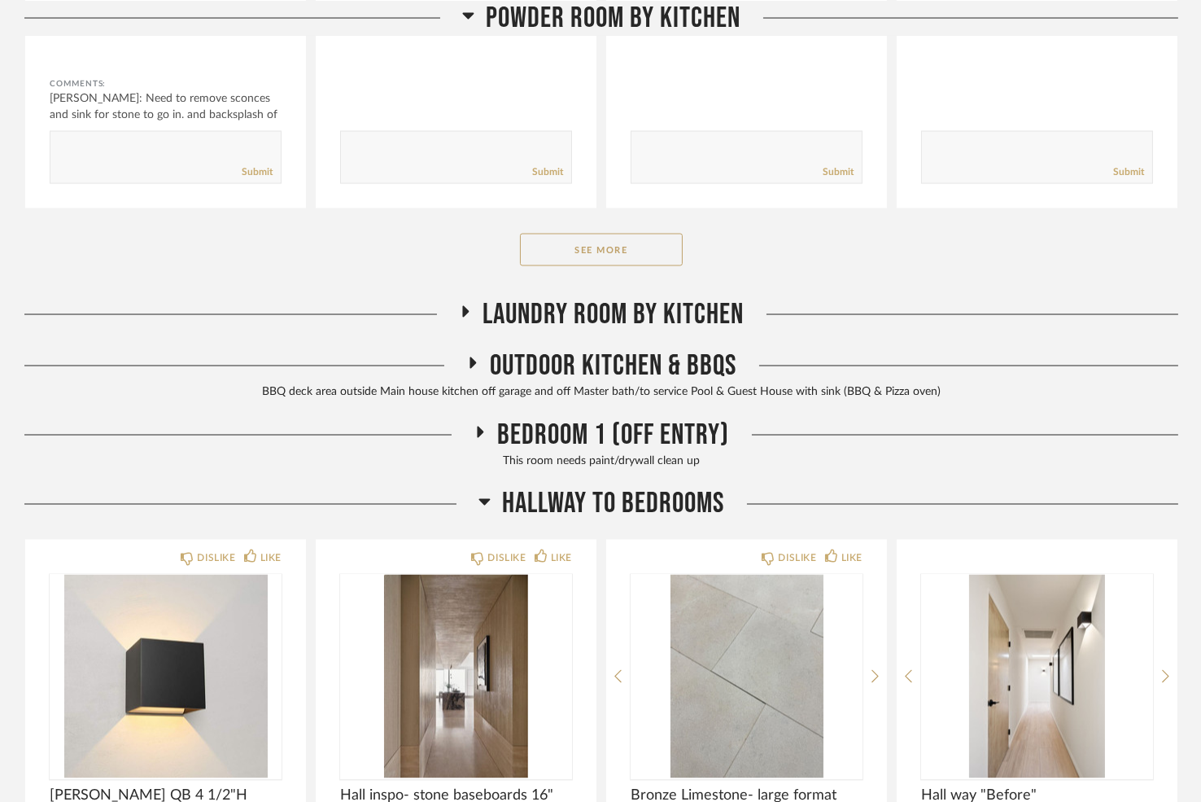
click at [483, 499] on icon at bounding box center [483, 502] width 11 height 7
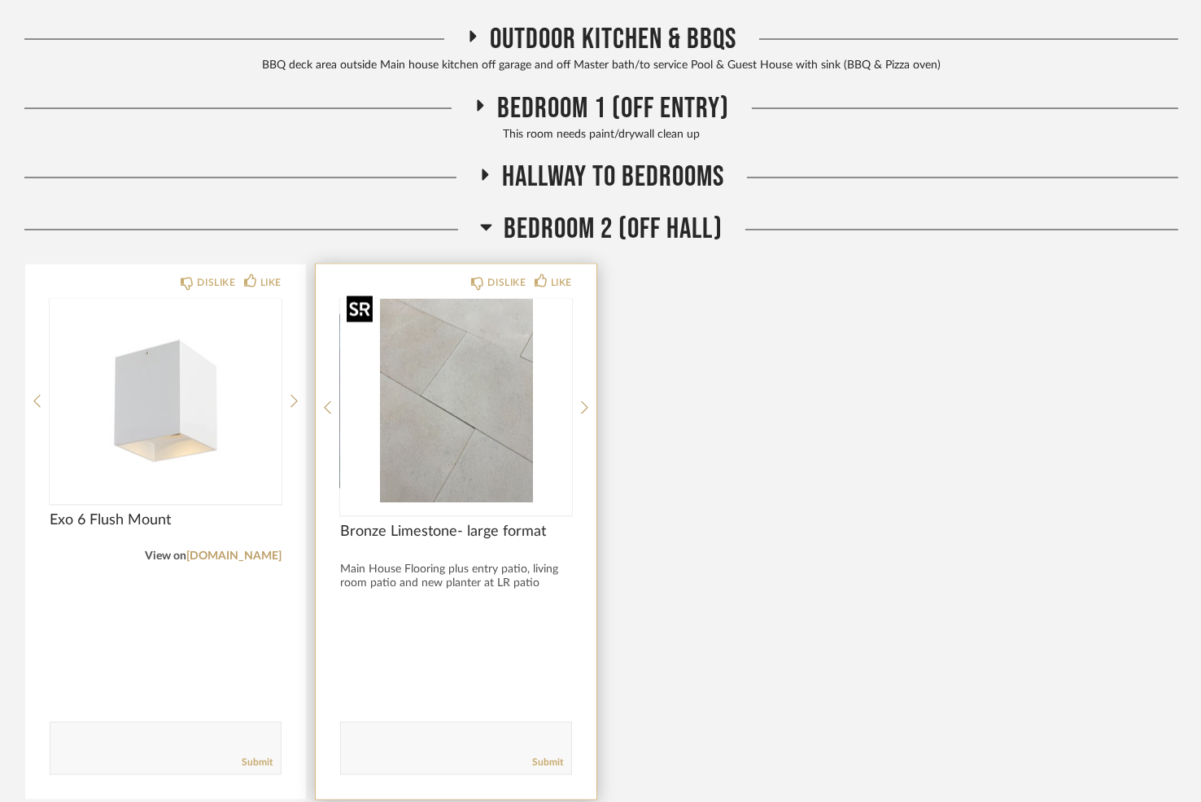
scroll to position [5271, 0]
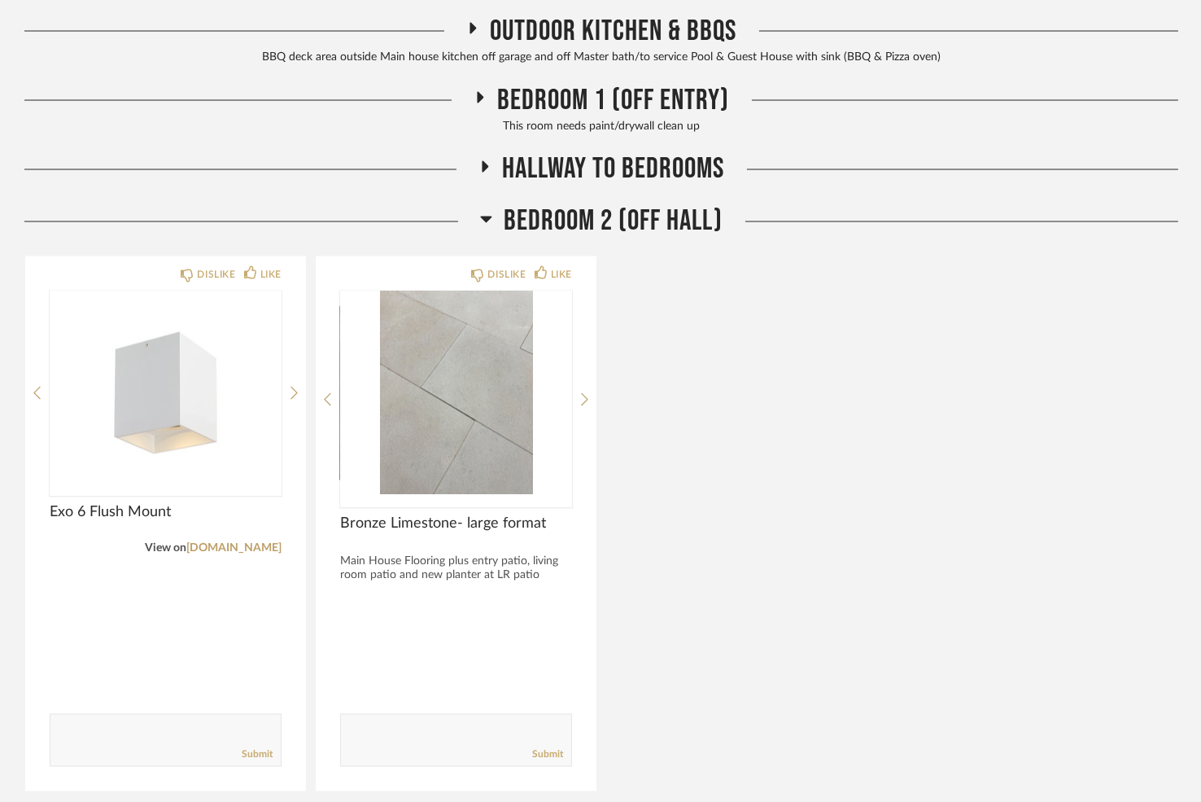
click at [492, 210] on h2 "Bedroom 2 (Off Hall)" at bounding box center [601, 221] width 243 height 35
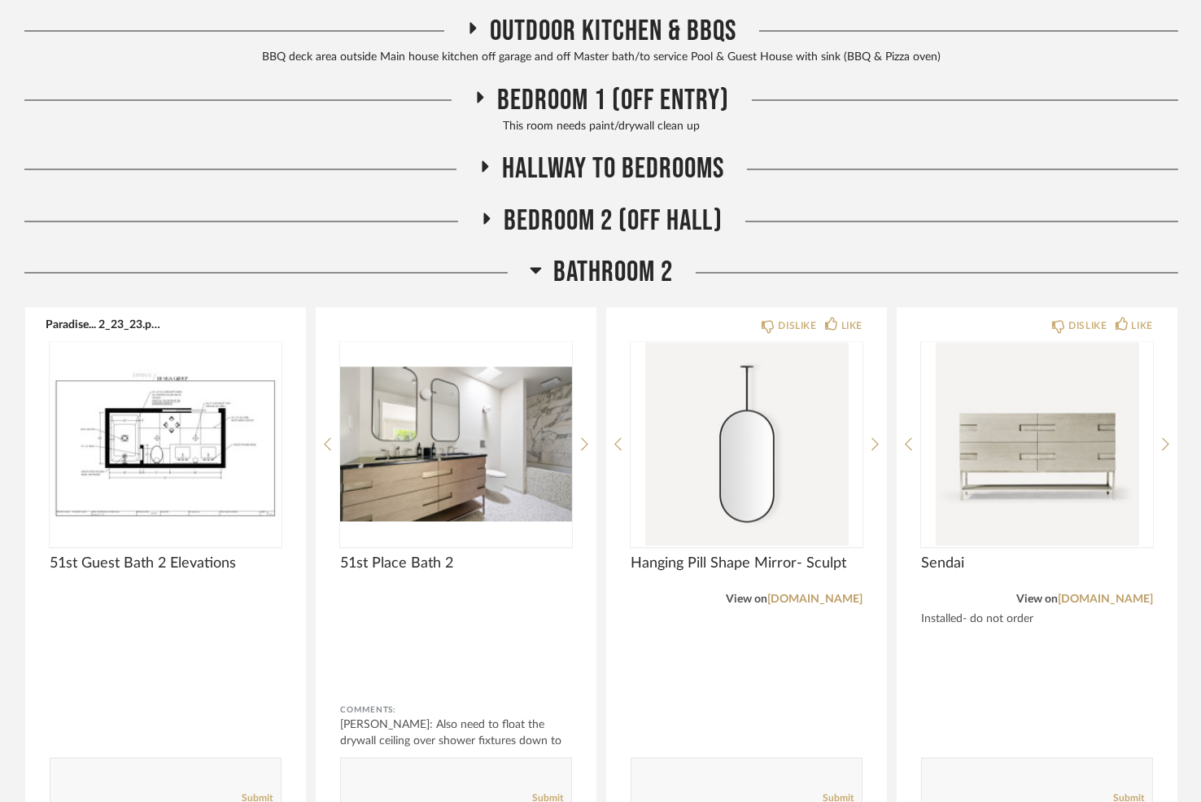
click at [535, 268] on icon at bounding box center [535, 271] width 11 height 7
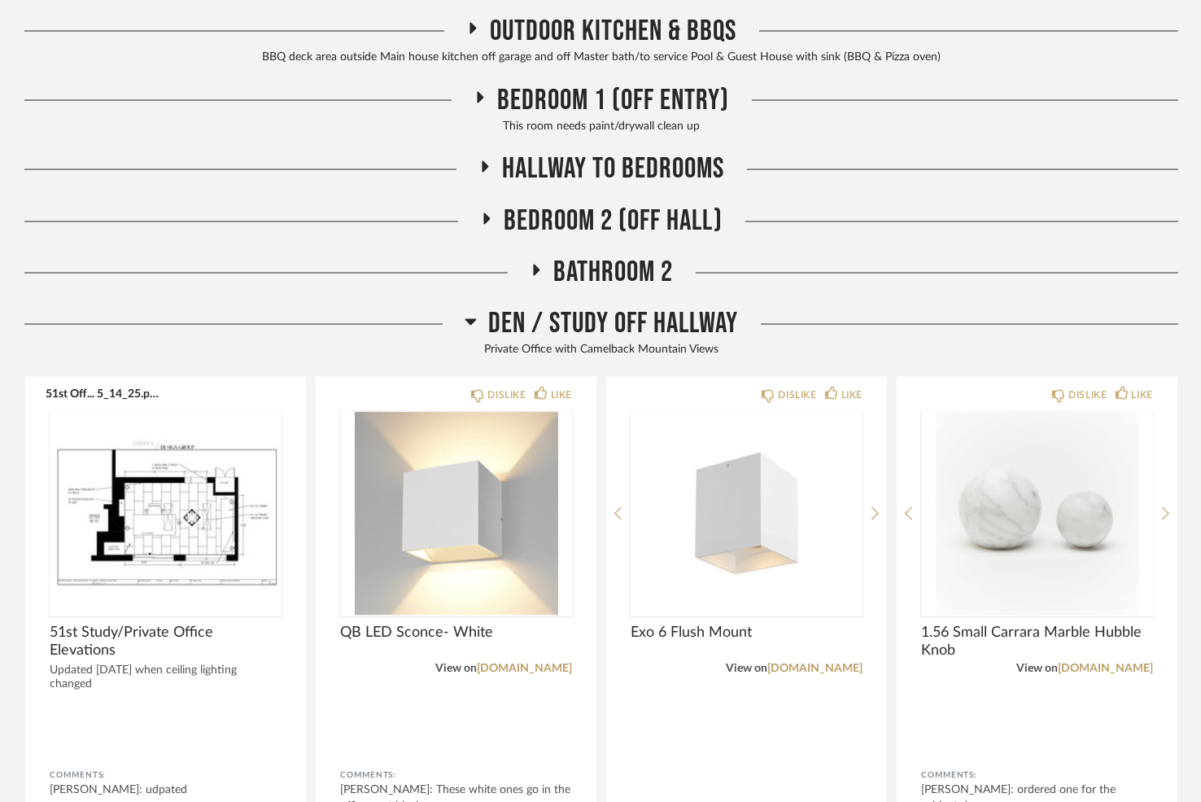
click at [469, 319] on icon at bounding box center [470, 322] width 11 height 7
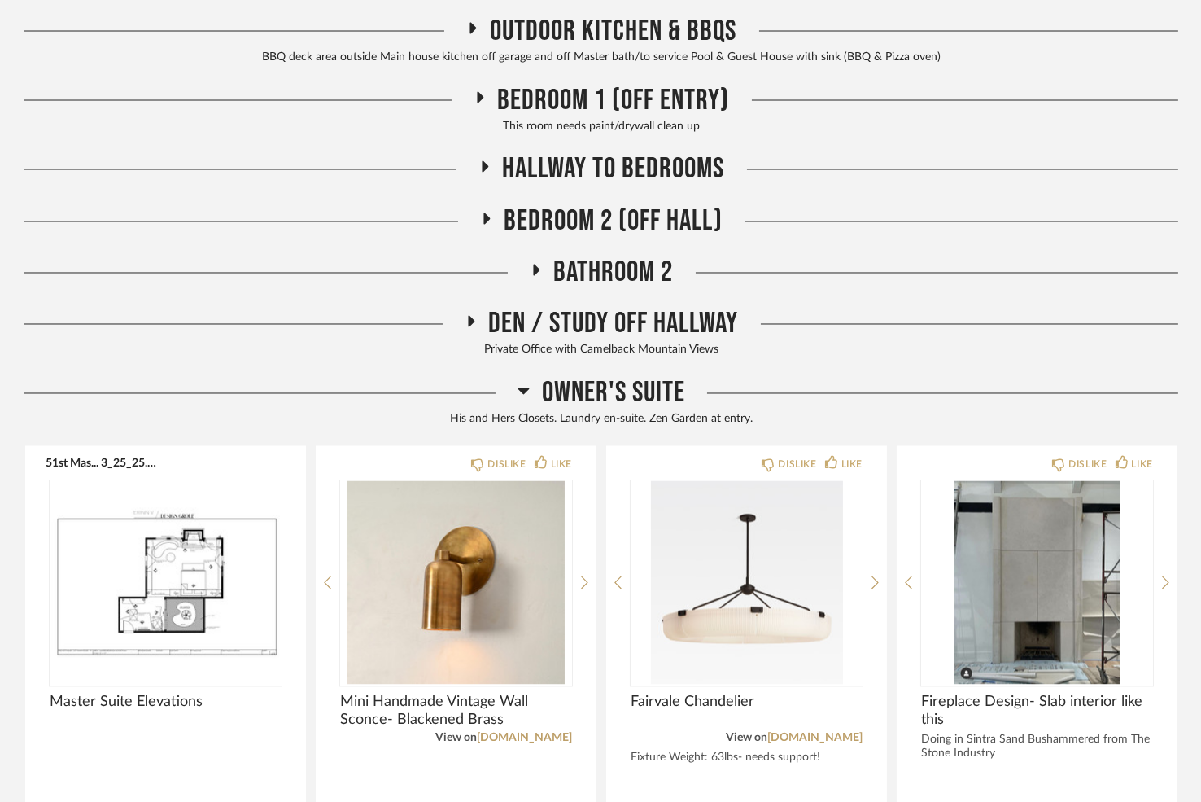
click at [523, 388] on icon at bounding box center [523, 391] width 11 height 7
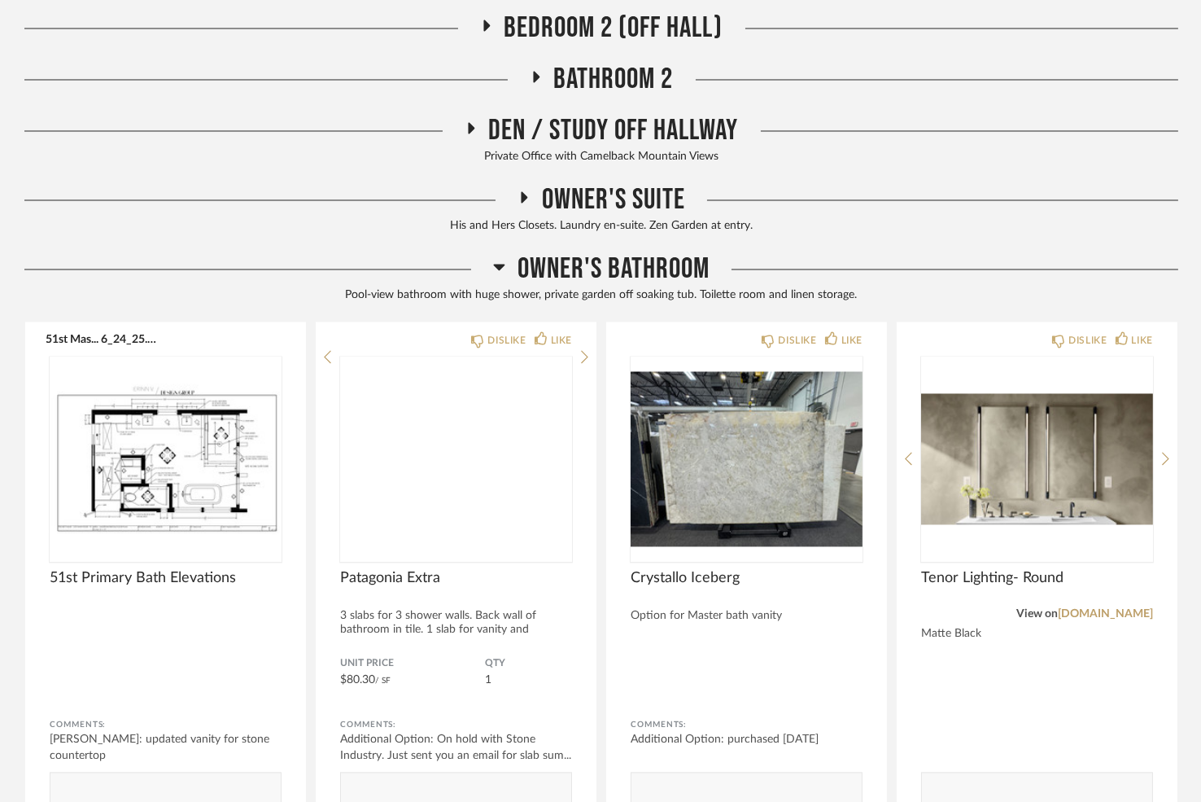
scroll to position [5554, 0]
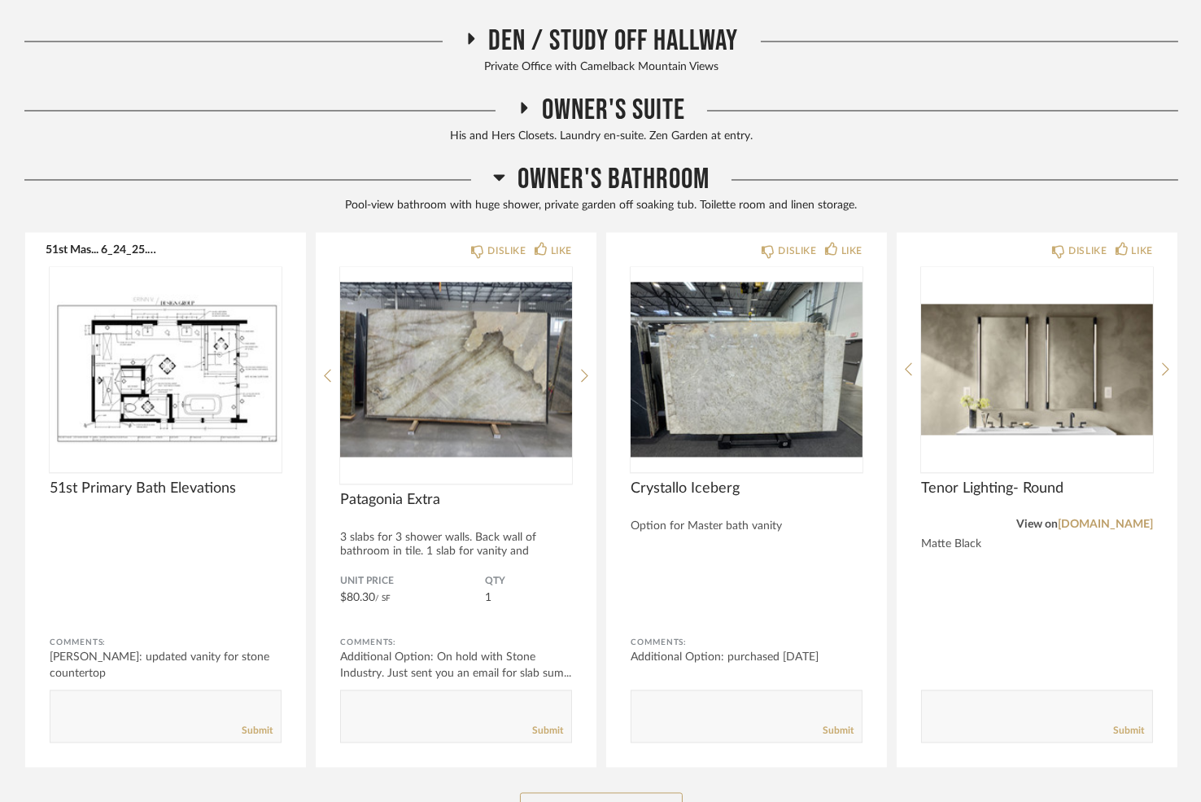
click at [500, 174] on icon at bounding box center [499, 177] width 11 height 7
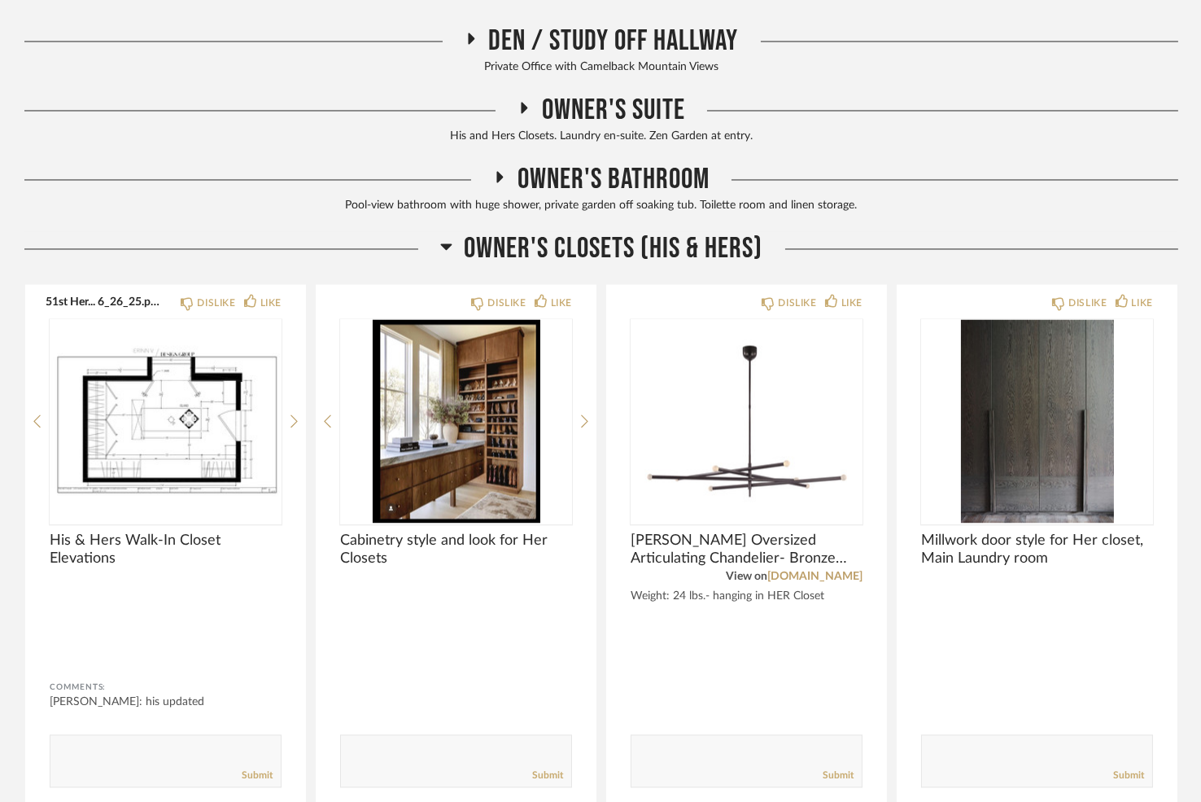
click at [444, 243] on icon at bounding box center [445, 246] width 11 height 7
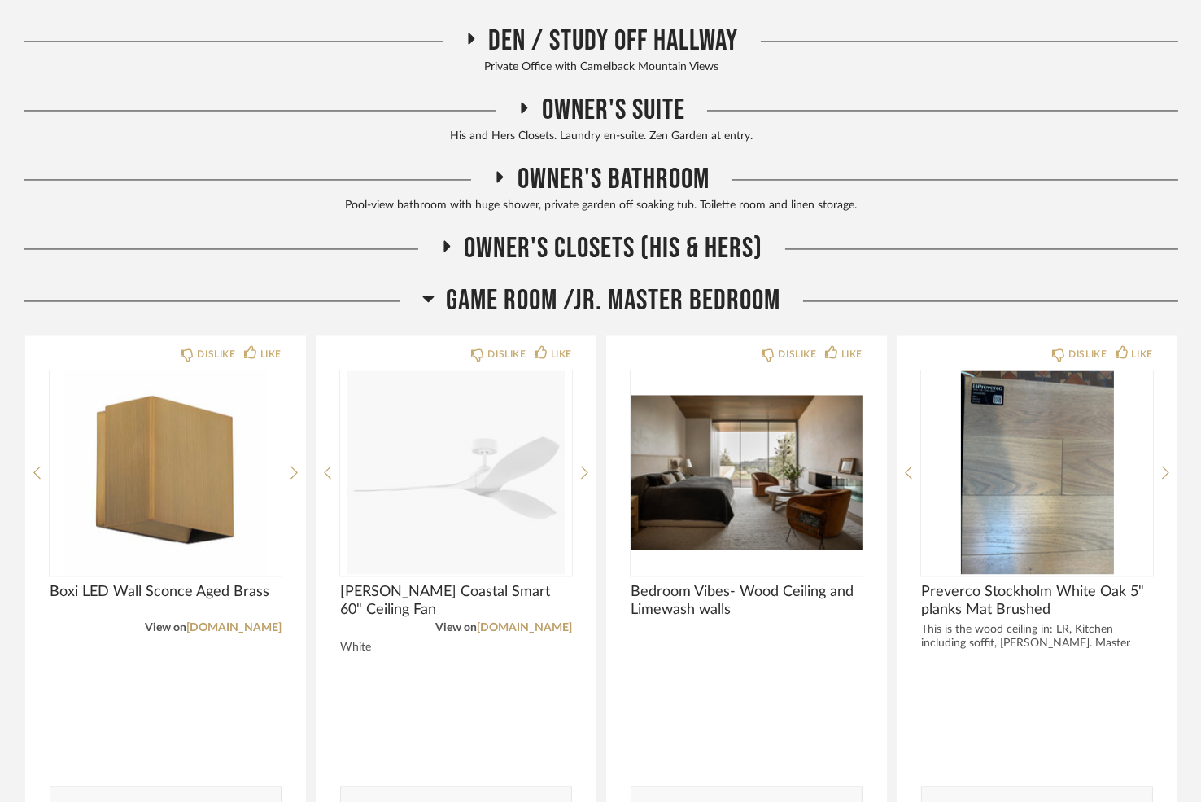
click at [422, 290] on icon at bounding box center [428, 298] width 12 height 20
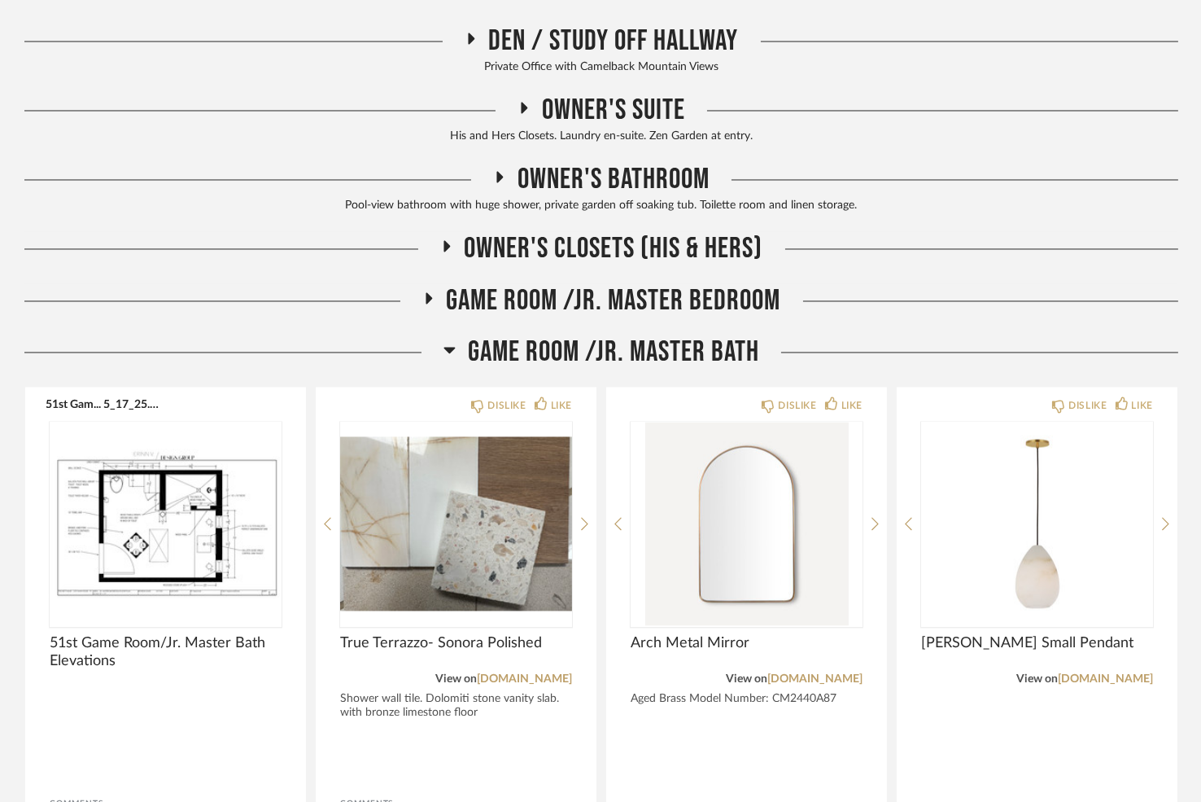
click at [440, 335] on div "Game Room /Jr. Master Bath" at bounding box center [601, 351] width 1154 height 35
click at [453, 340] on icon at bounding box center [450, 349] width 12 height 20
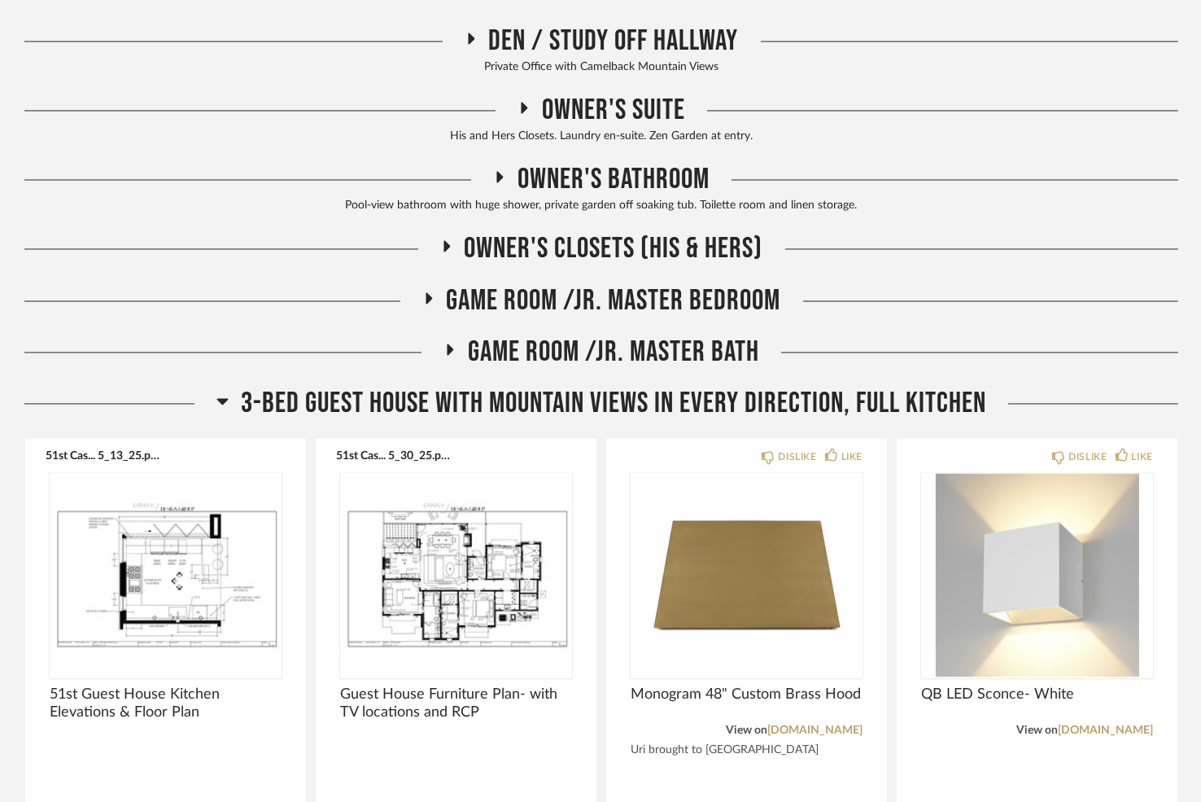
click at [220, 391] on icon at bounding box center [222, 401] width 12 height 20
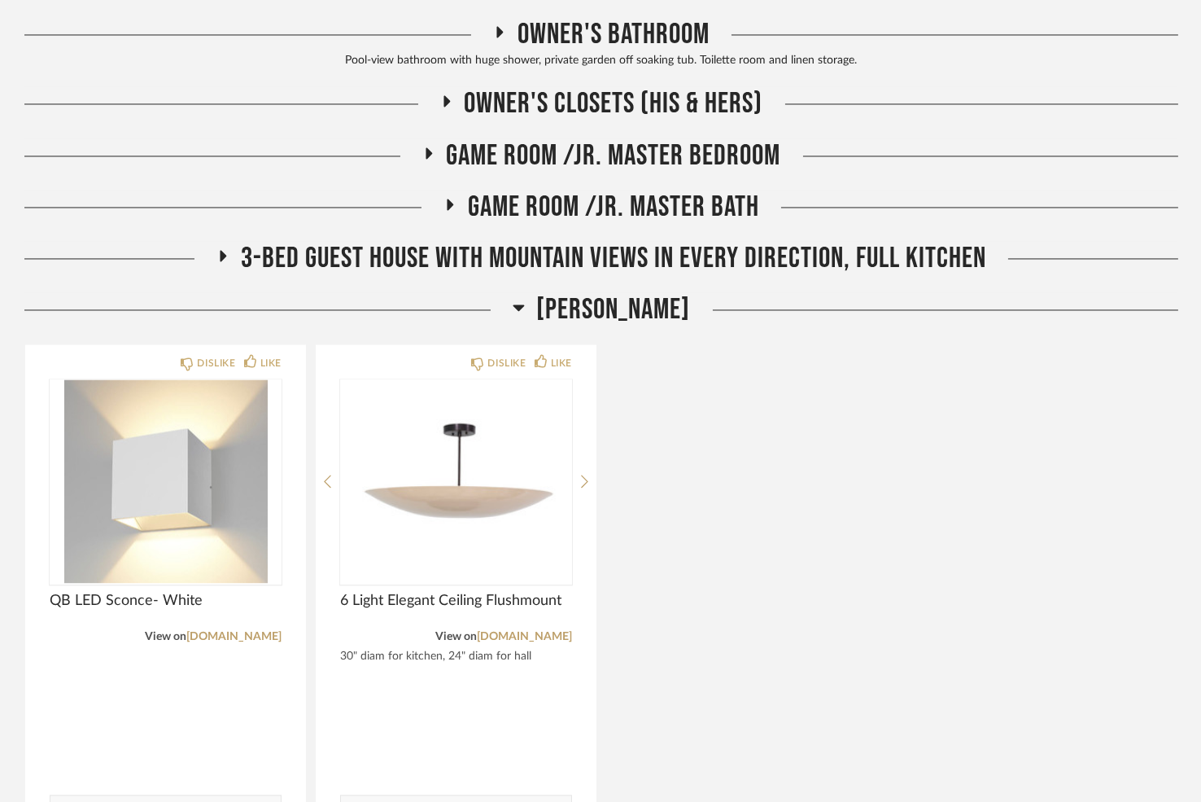
scroll to position [5700, 0]
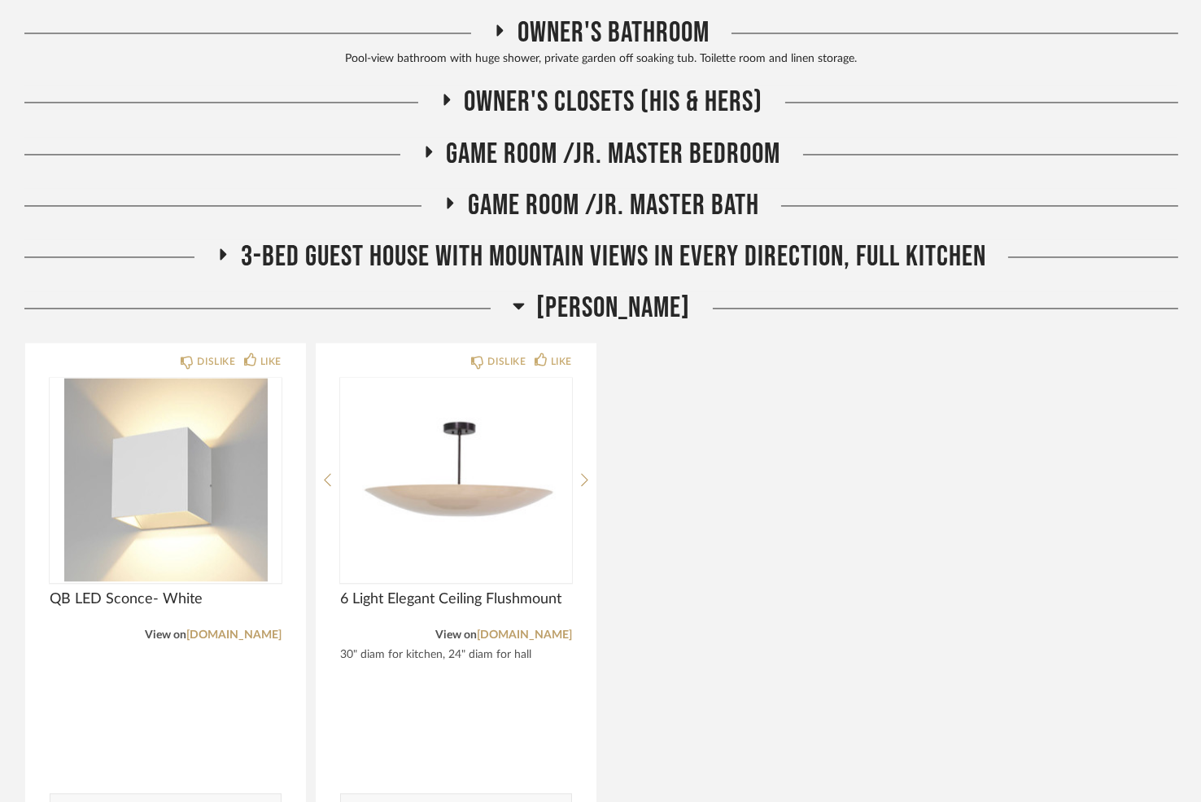
click at [564, 297] on h2 "GH Hall" at bounding box center [602, 308] width 178 height 35
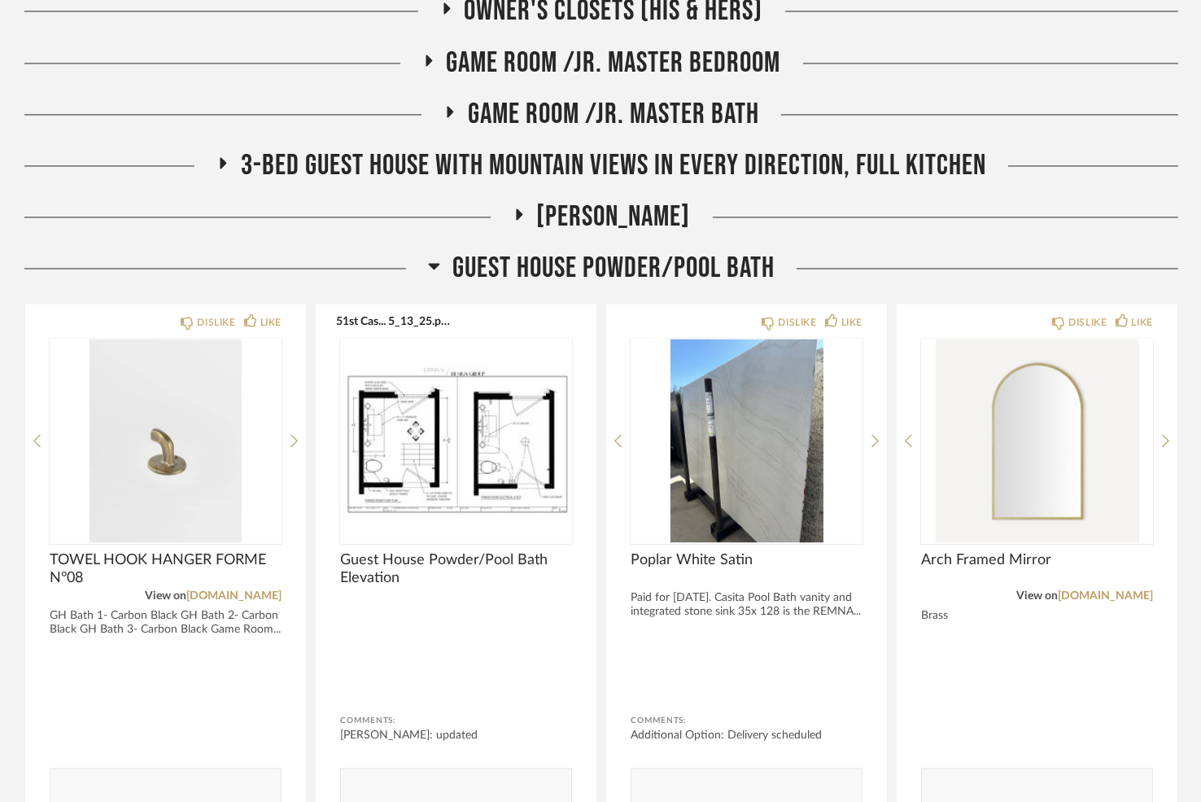
scroll to position [5801, 0]
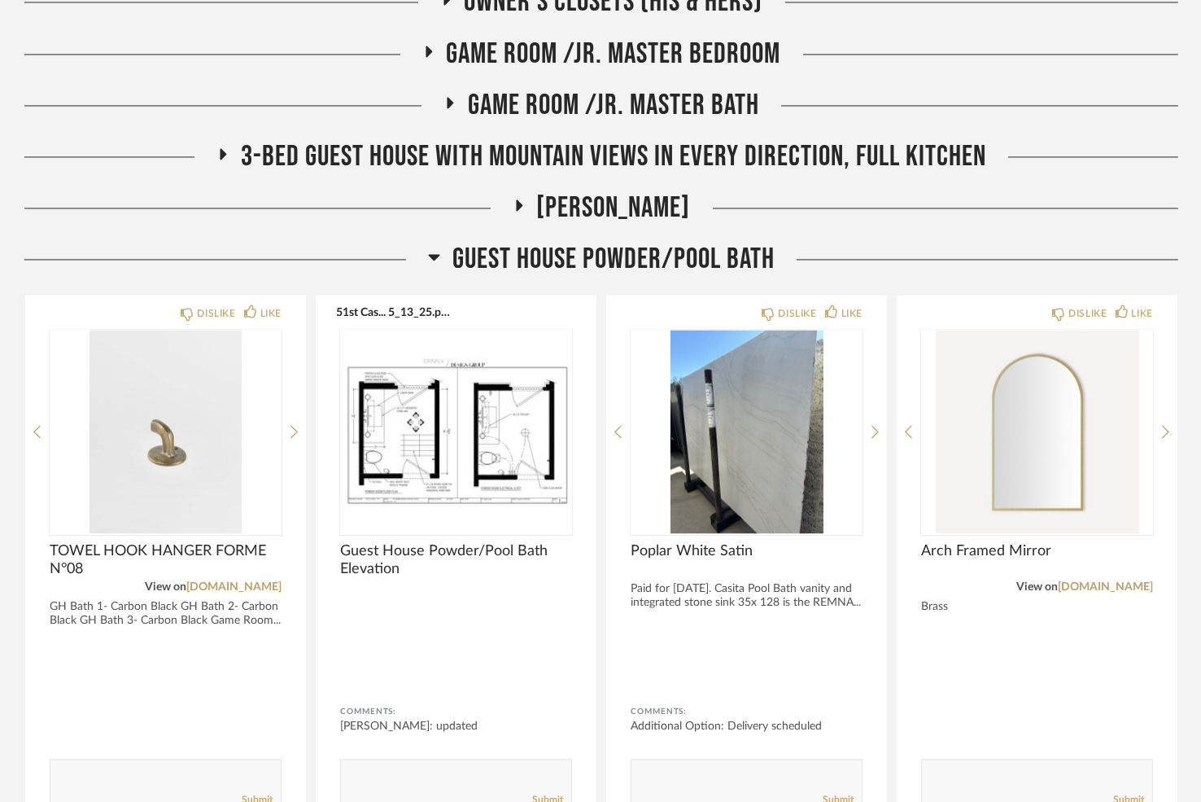
click at [434, 254] on icon at bounding box center [434, 257] width 11 height 7
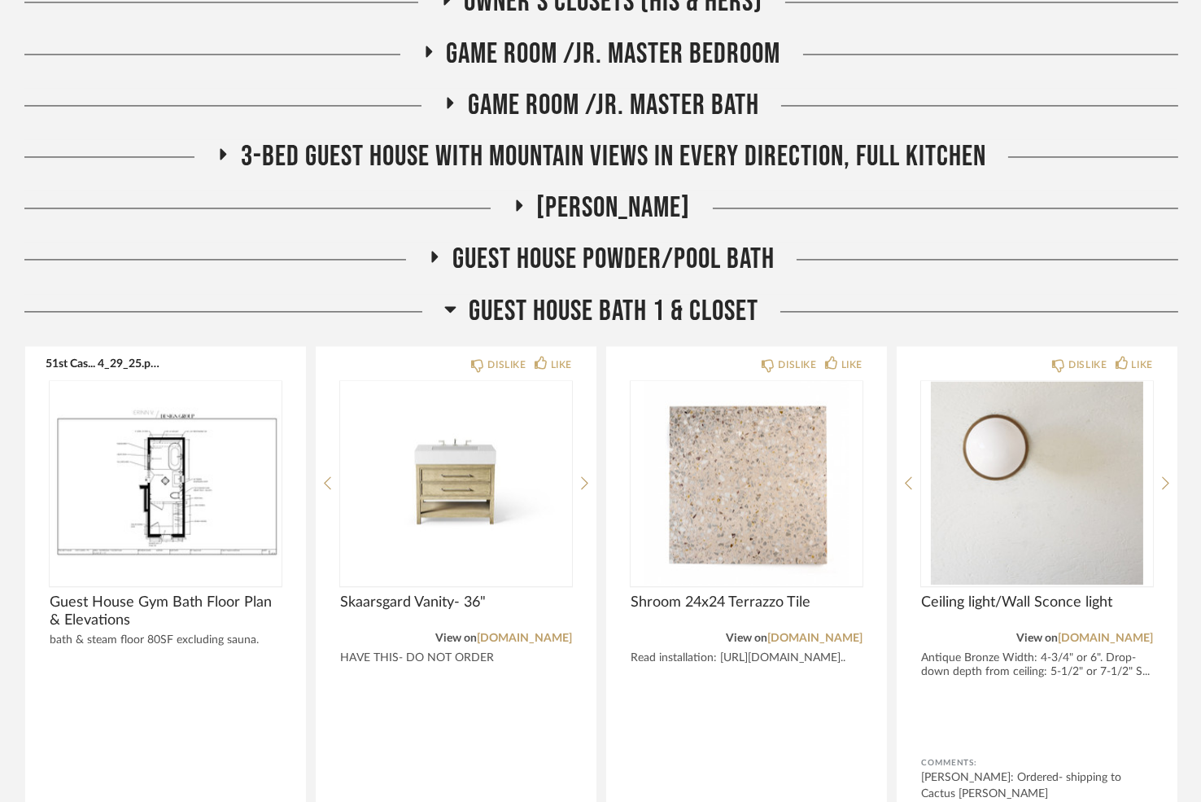
click at [449, 299] on icon at bounding box center [450, 309] width 12 height 20
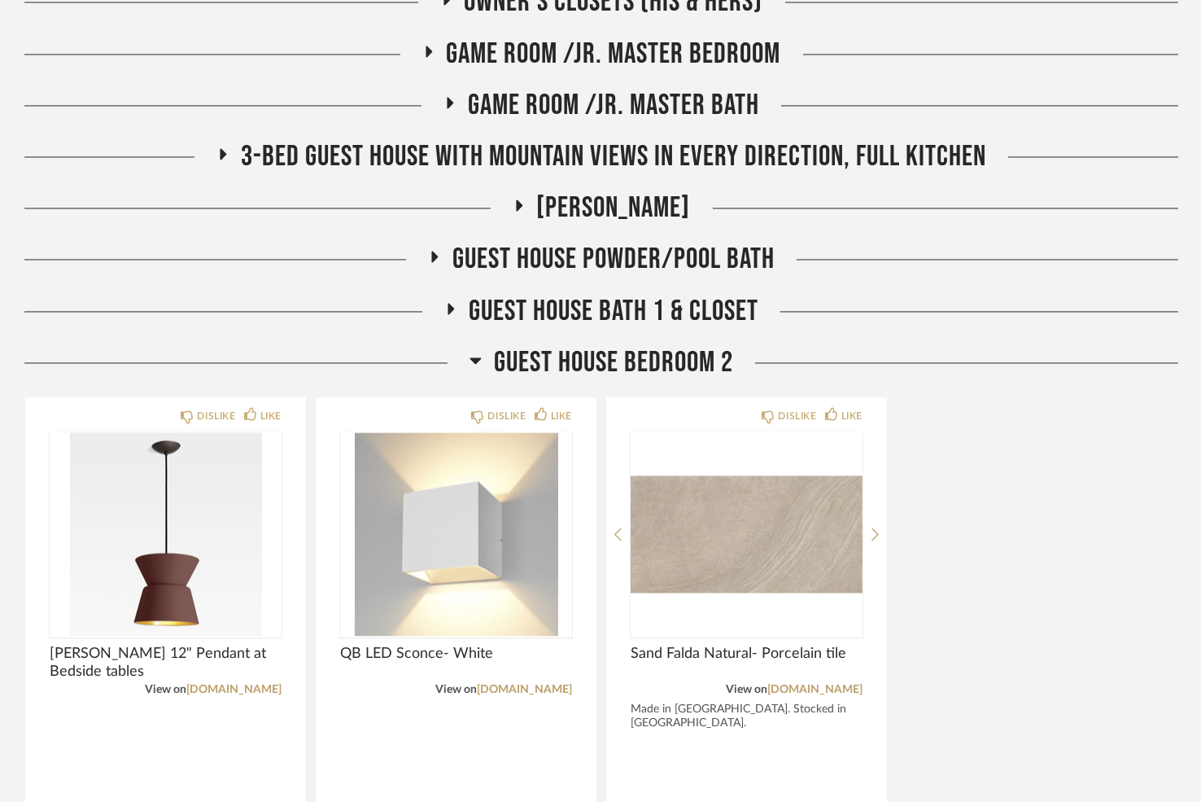
click at [471, 357] on icon at bounding box center [475, 360] width 11 height 7
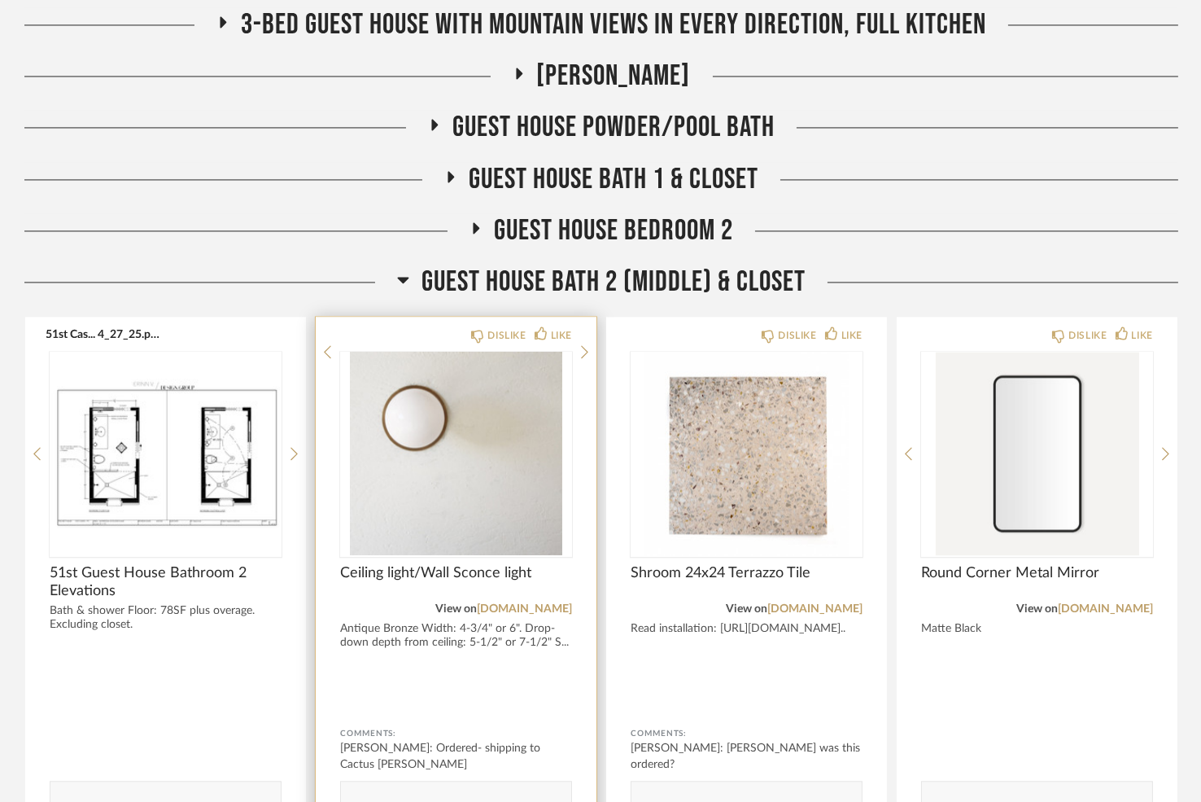
scroll to position [5941, 0]
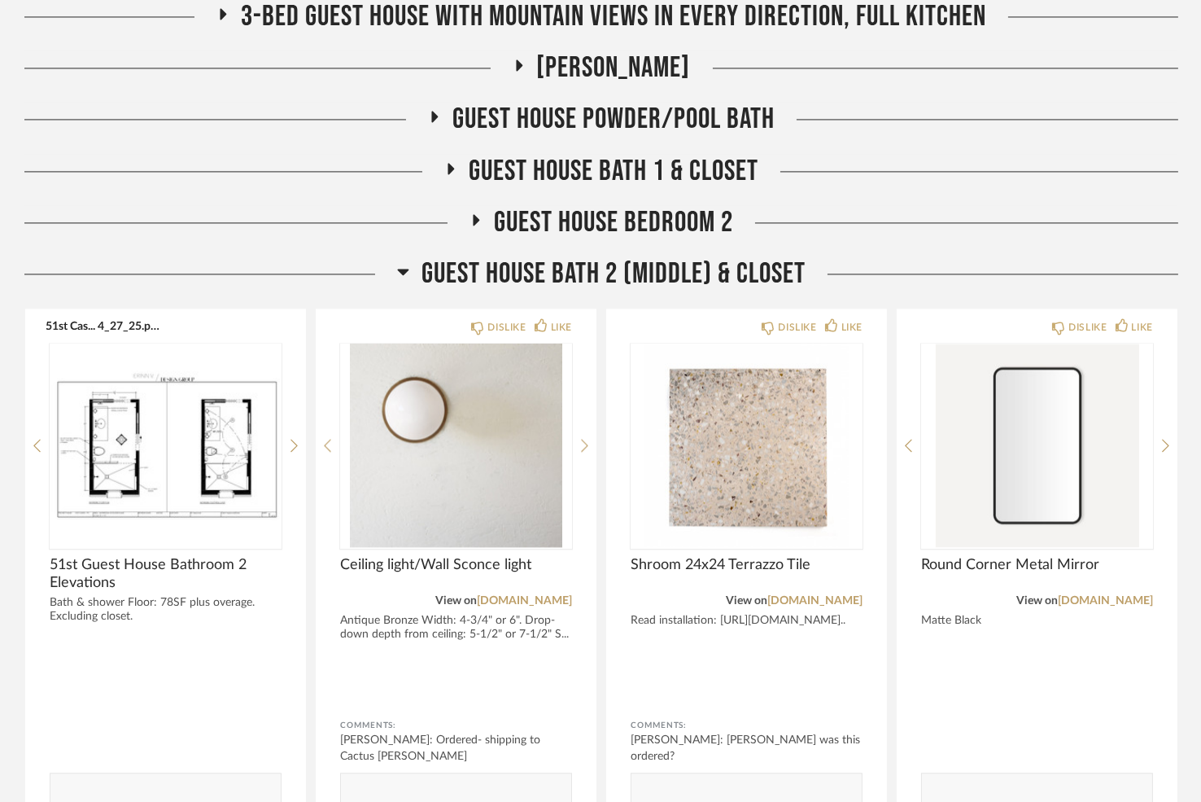
click at [402, 266] on icon at bounding box center [403, 271] width 12 height 20
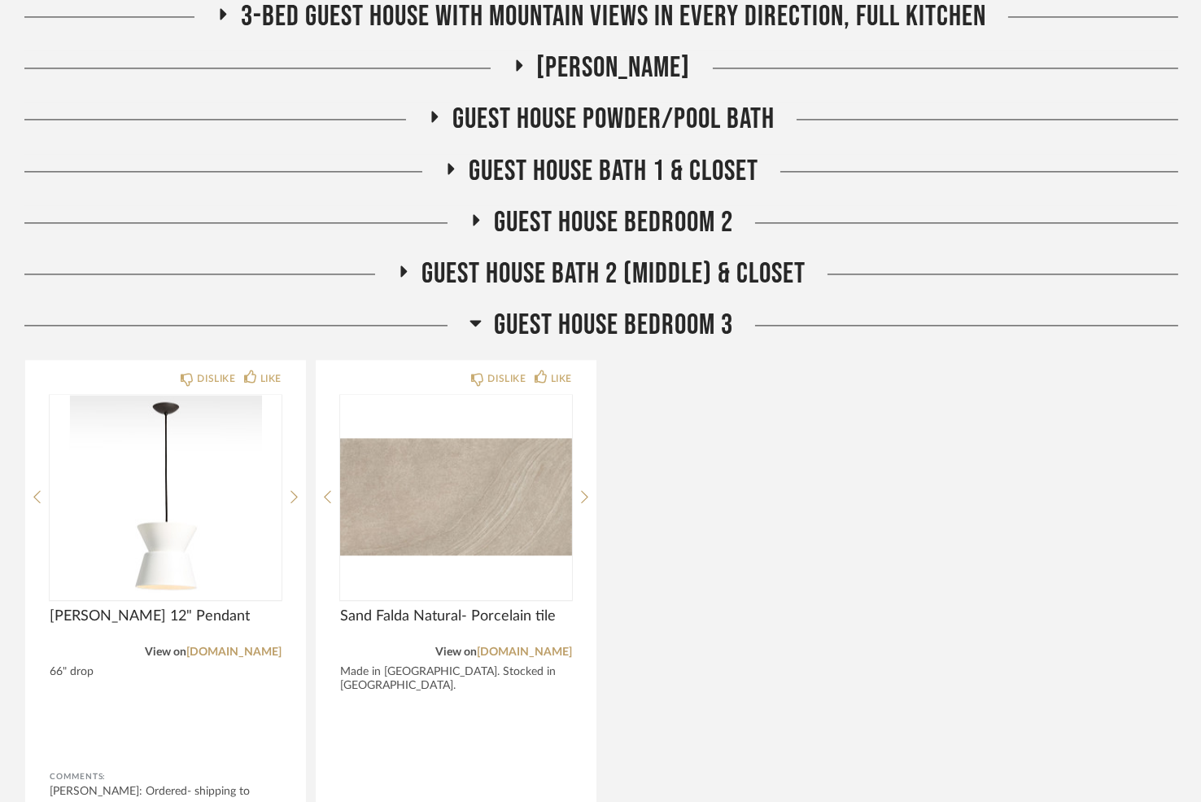
click at [472, 320] on icon at bounding box center [475, 323] width 11 height 7
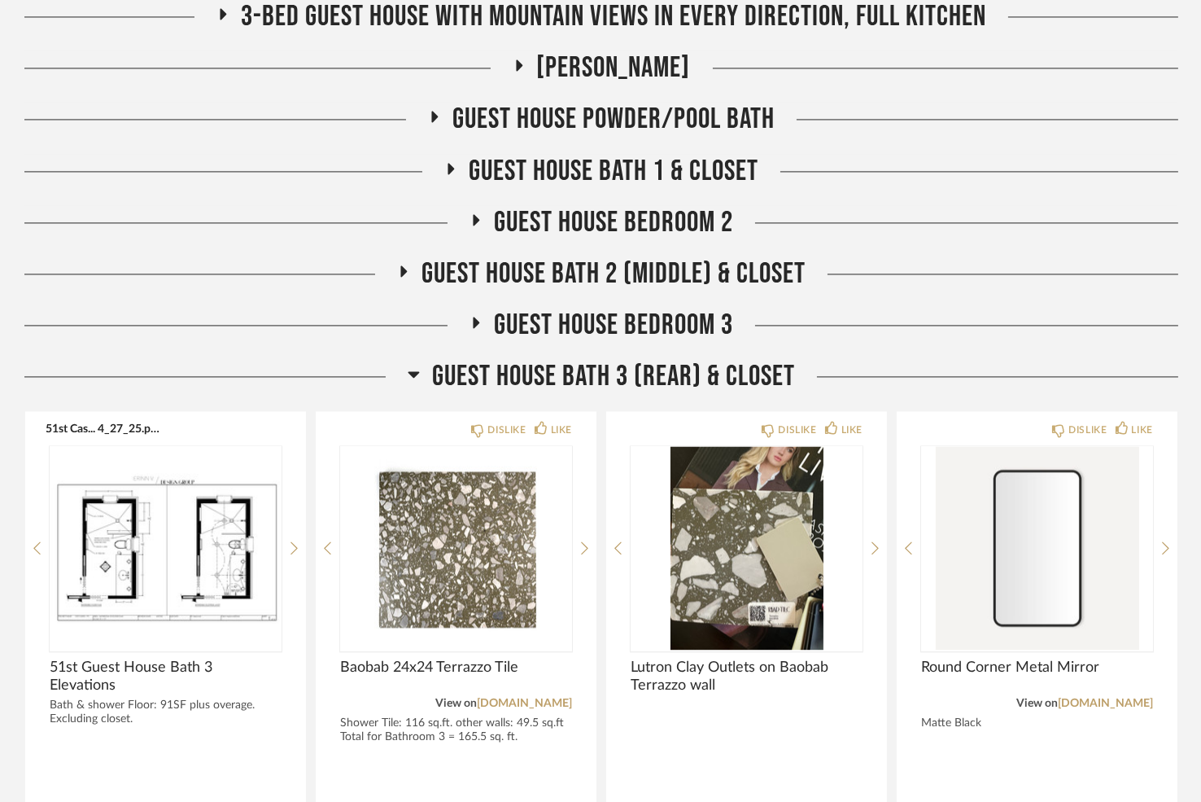
scroll to position [5949, 0]
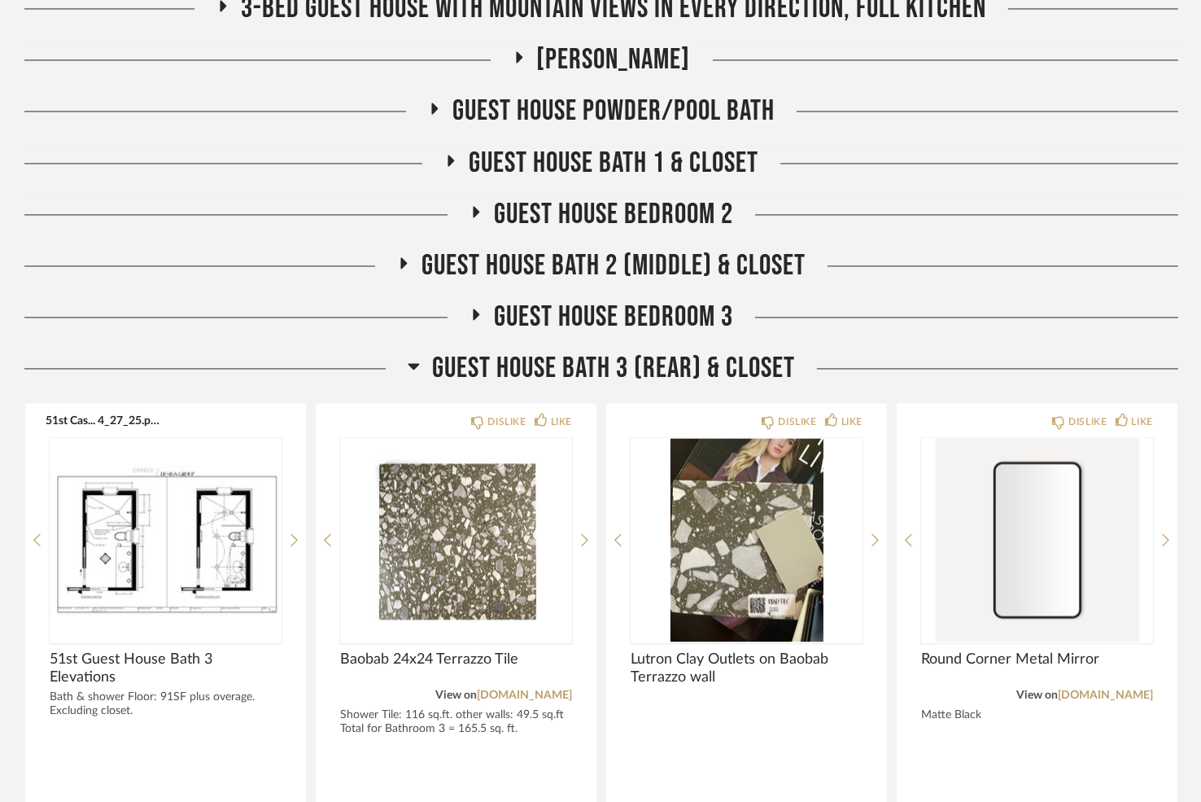
click at [414, 363] on icon at bounding box center [414, 366] width 11 height 7
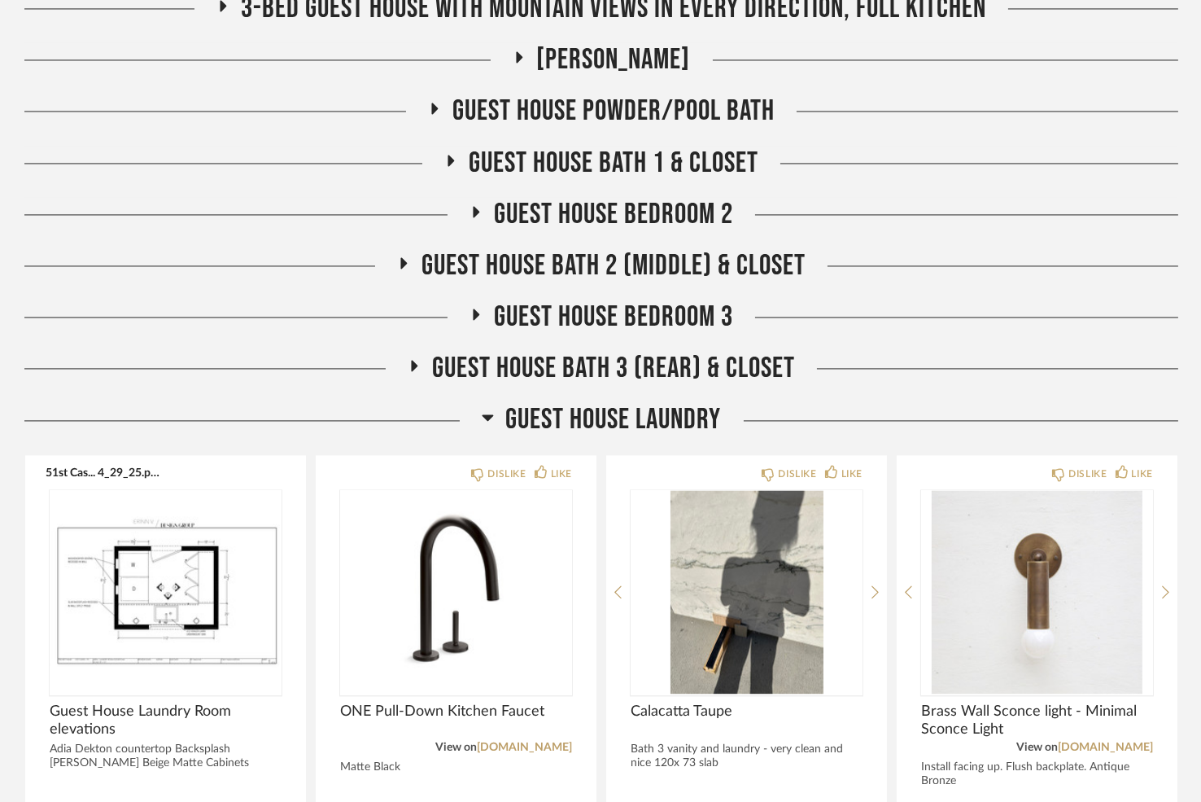
click at [486, 407] on icon at bounding box center [488, 417] width 12 height 20
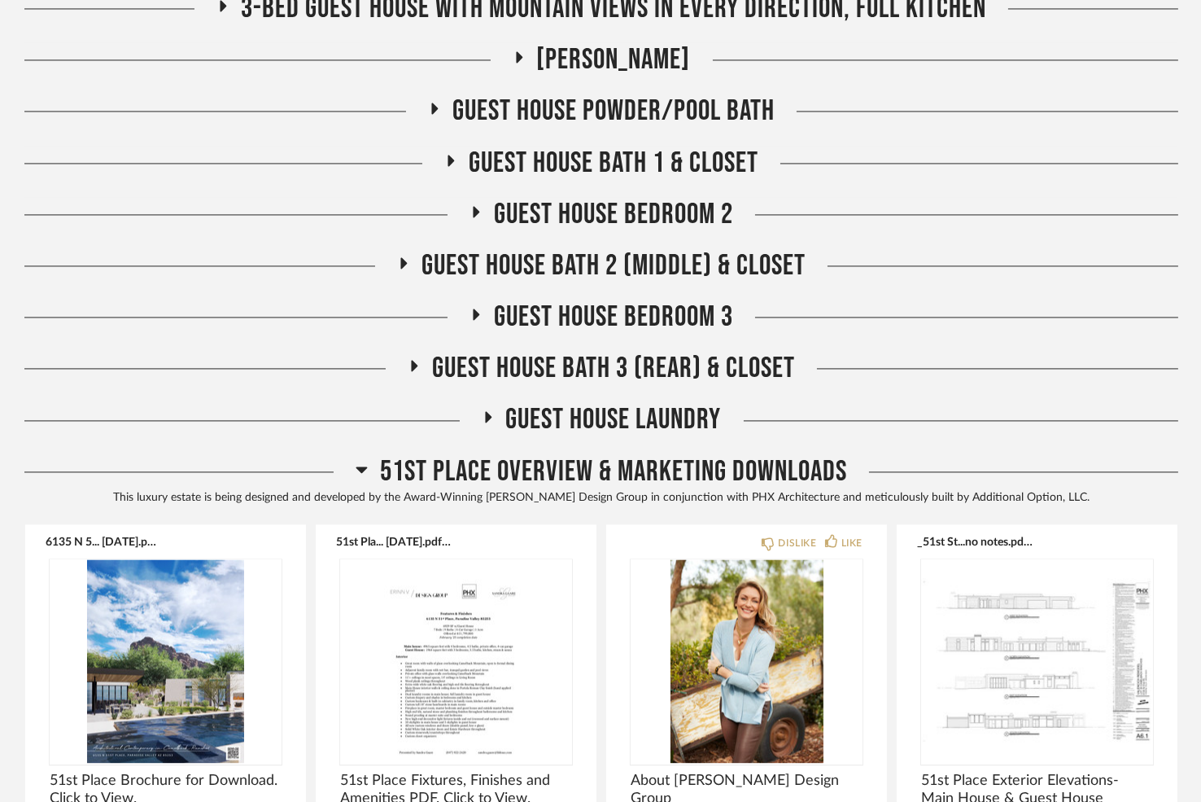
click at [361, 466] on icon at bounding box center [361, 469] width 11 height 7
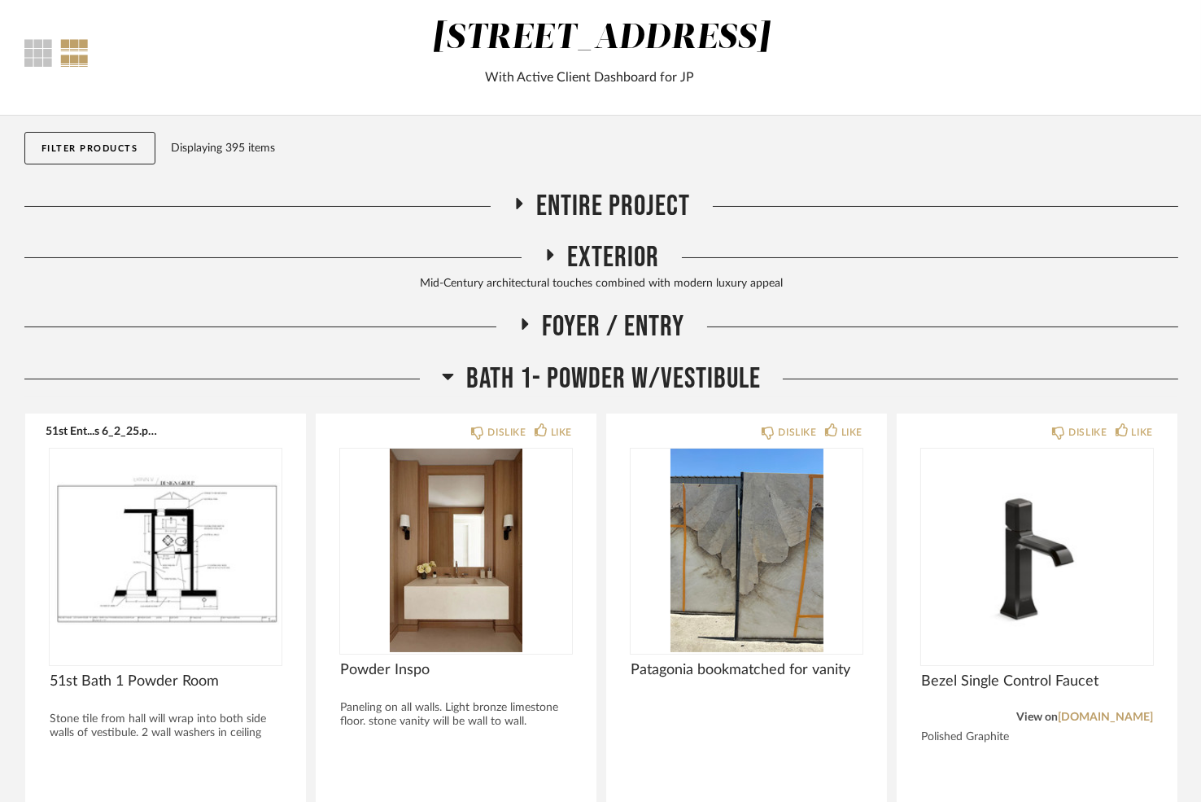
scroll to position [0, 0]
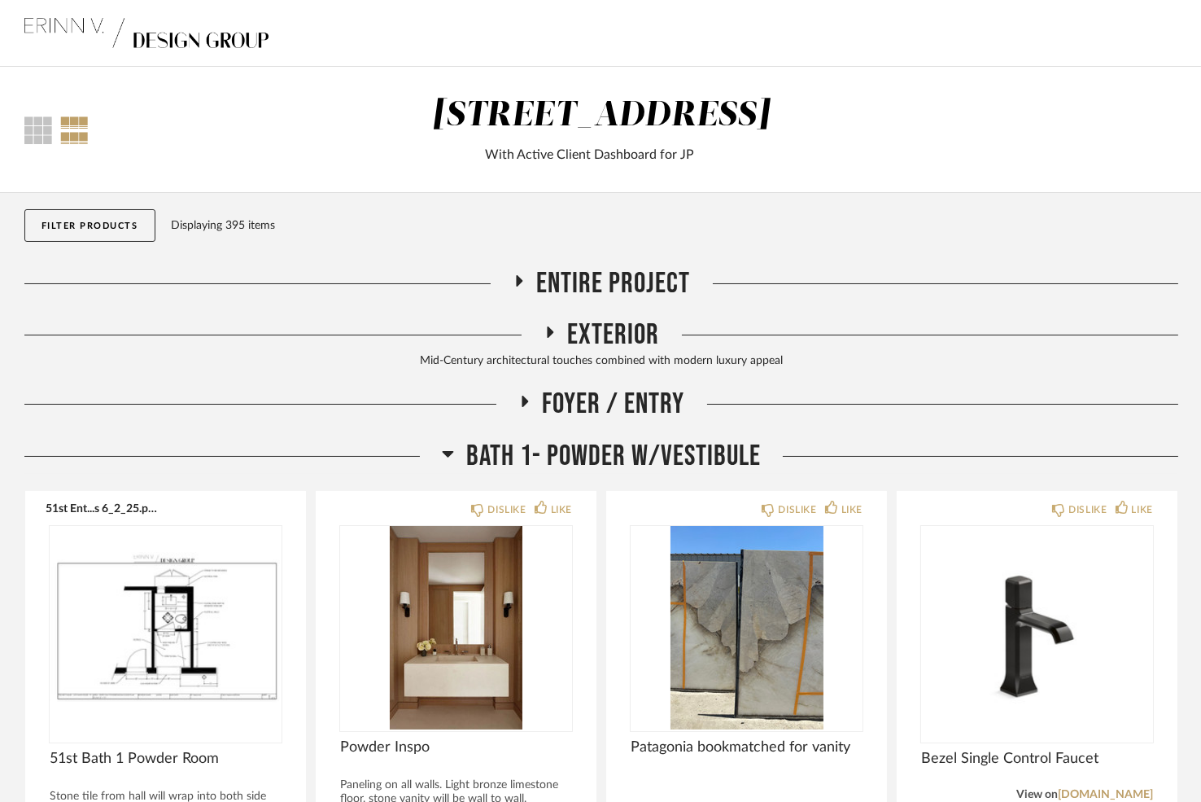
click at [81, 216] on button "Filter Products" at bounding box center [89, 225] width 131 height 33
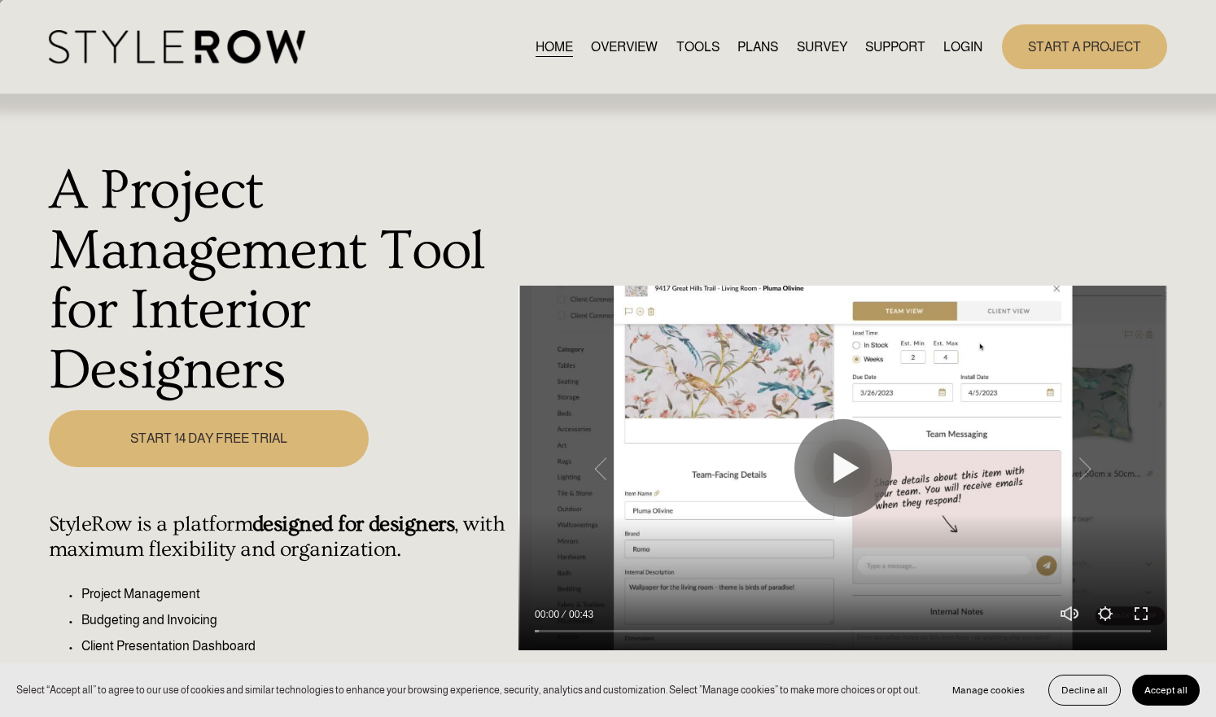
click at [949, 42] on link "LOGIN" at bounding box center [962, 47] width 39 height 22
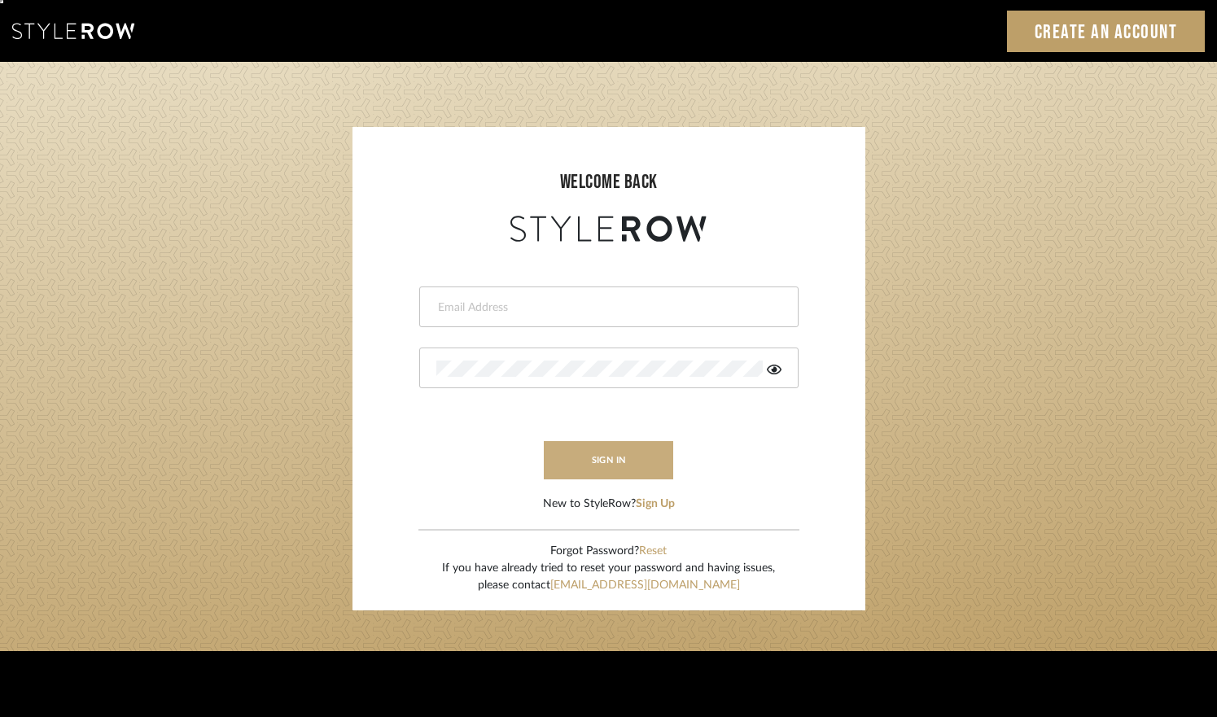
type input "erinn@erinnv.com"
click at [600, 452] on button "sign in" at bounding box center [609, 460] width 130 height 38
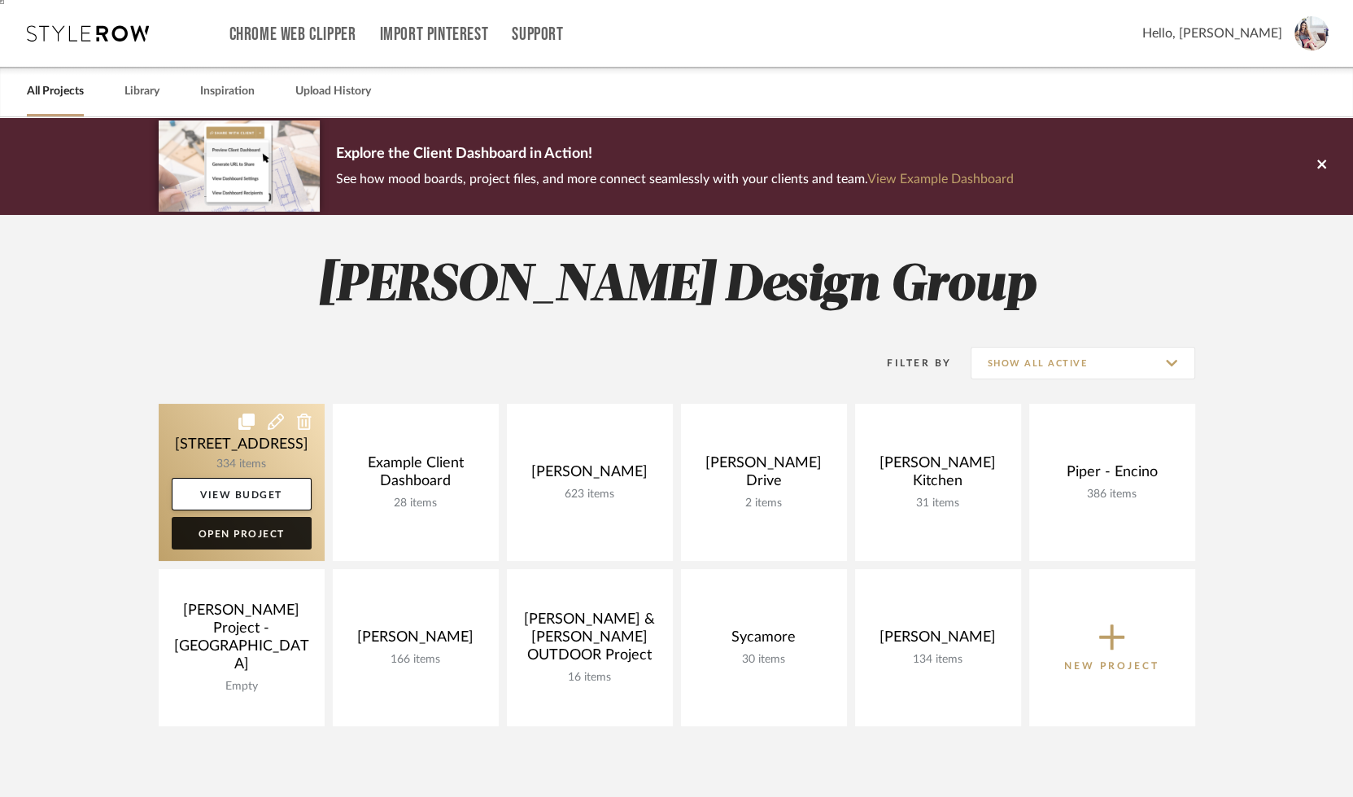
click at [261, 529] on link "Open Project" at bounding box center [242, 533] width 140 height 33
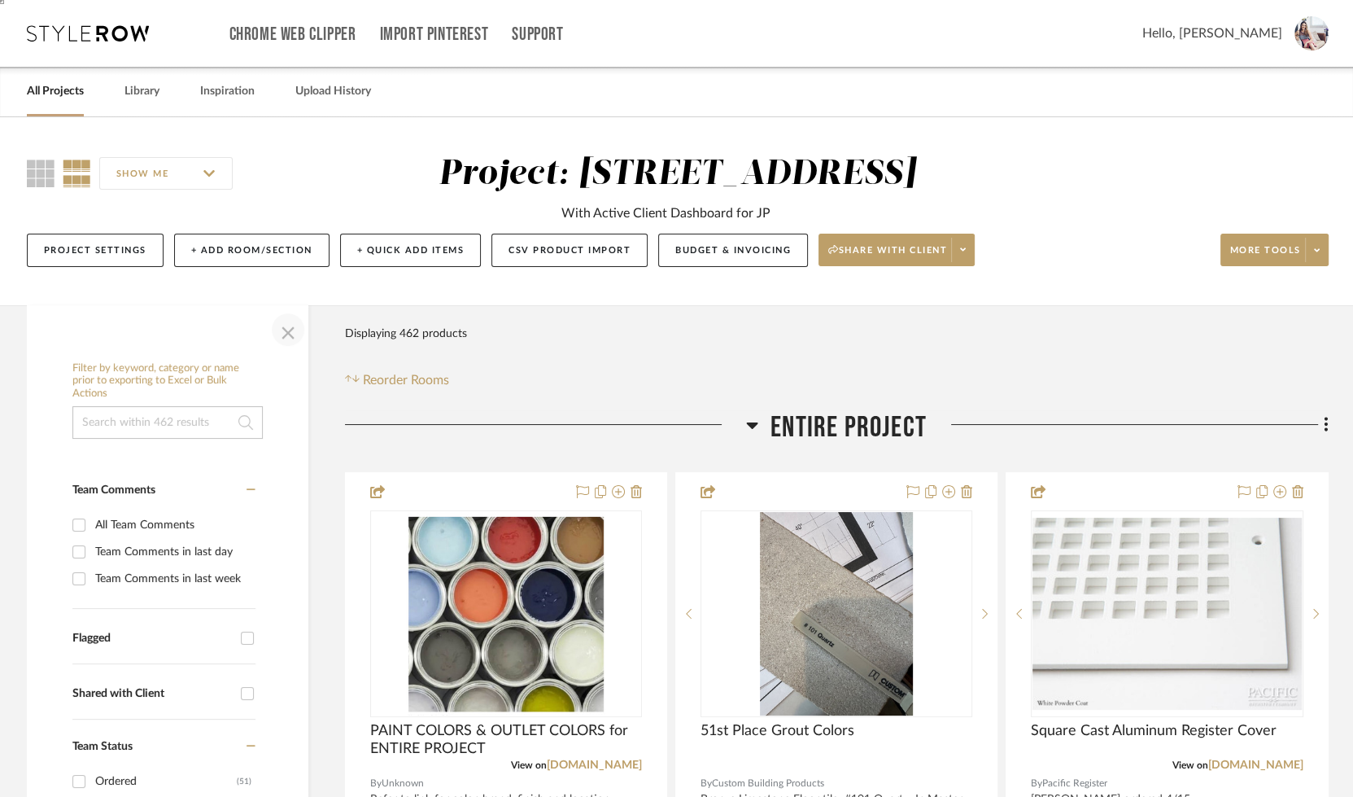
click at [286, 327] on span "button" at bounding box center [288, 329] width 39 height 39
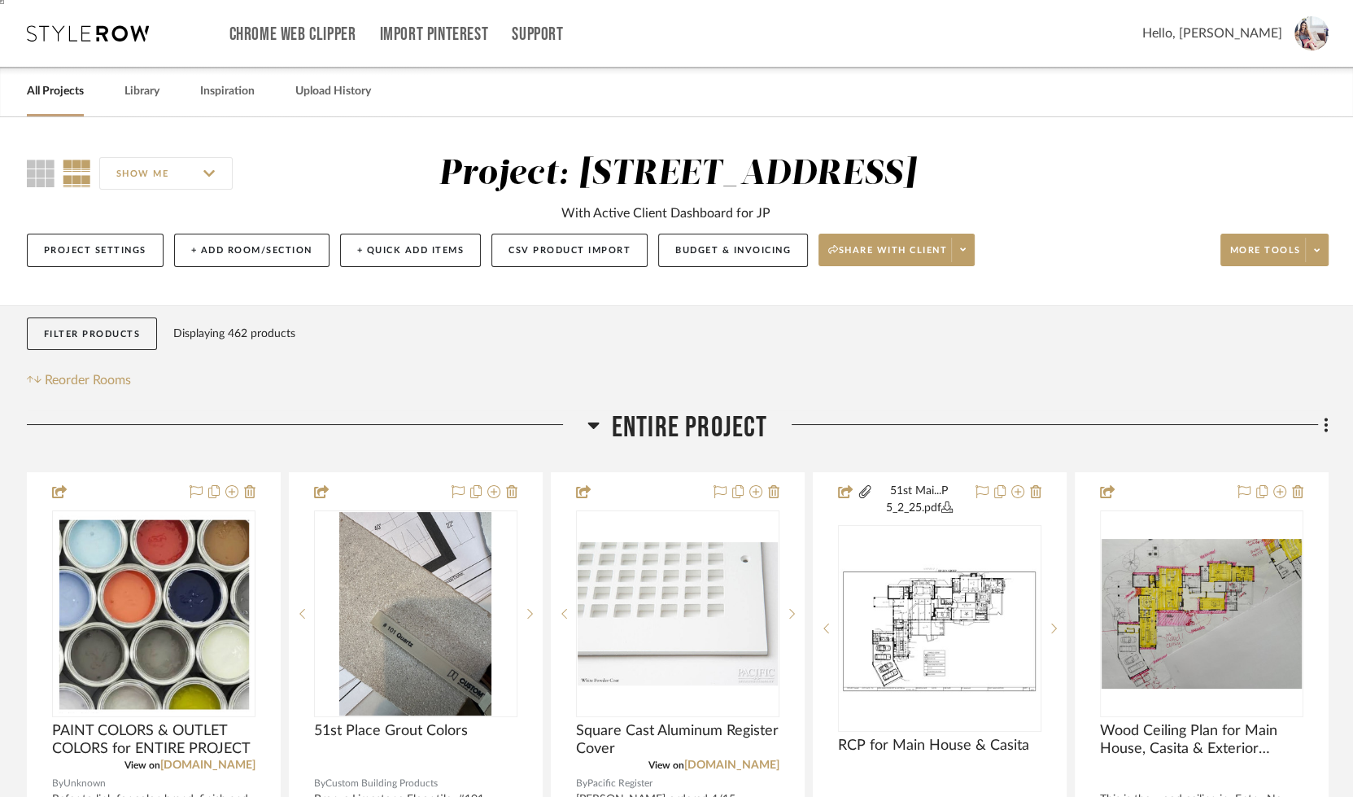
click at [599, 414] on h3 "Entire Project" at bounding box center [678, 427] width 181 height 35
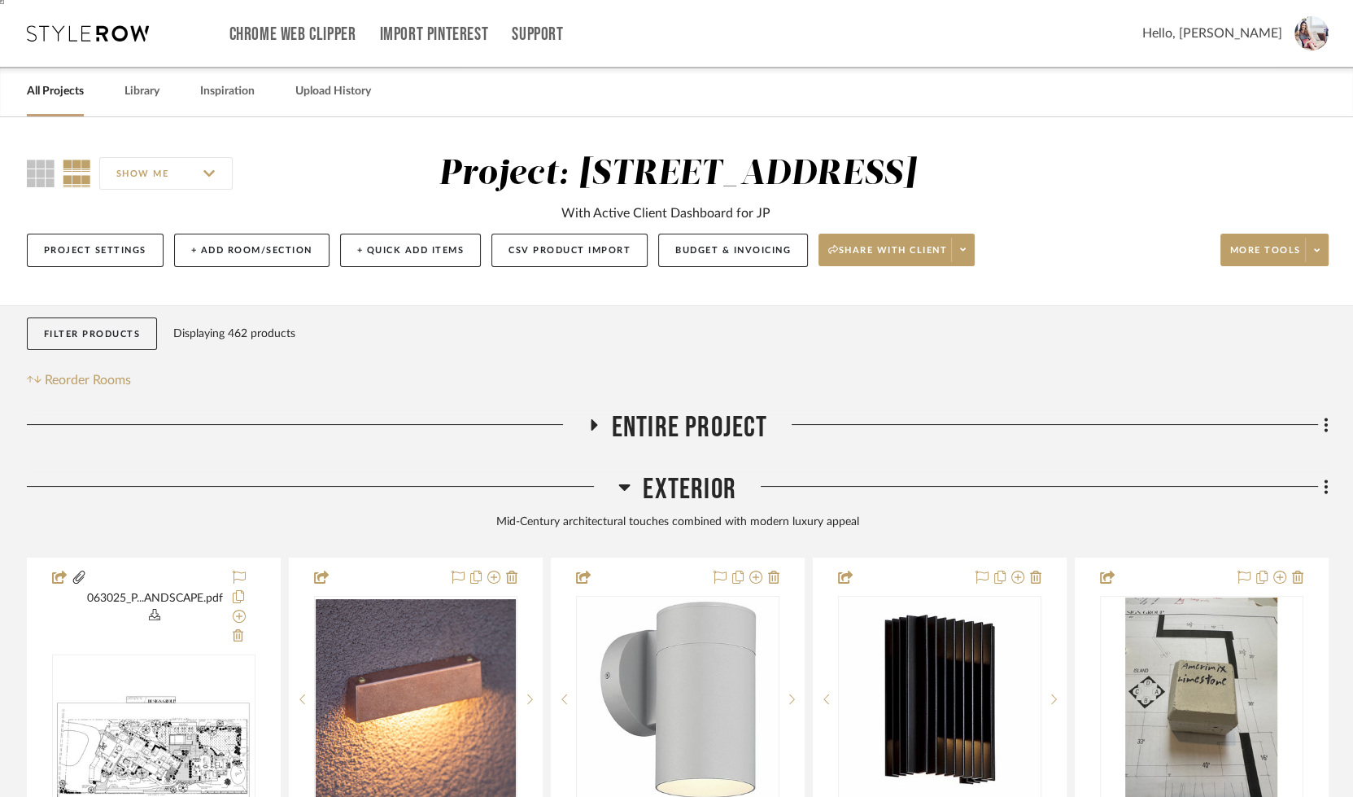
click at [625, 479] on icon at bounding box center [624, 487] width 12 height 20
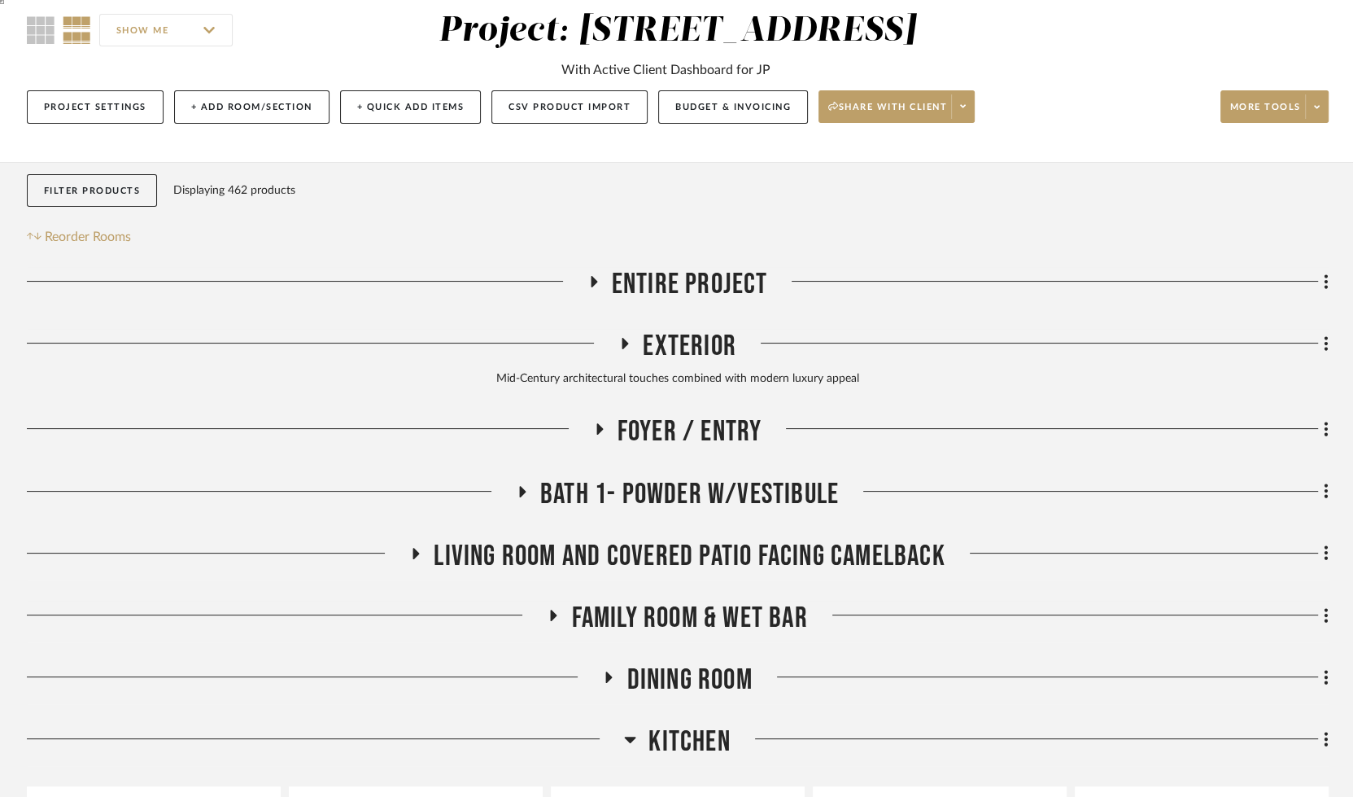
scroll to position [148, 0]
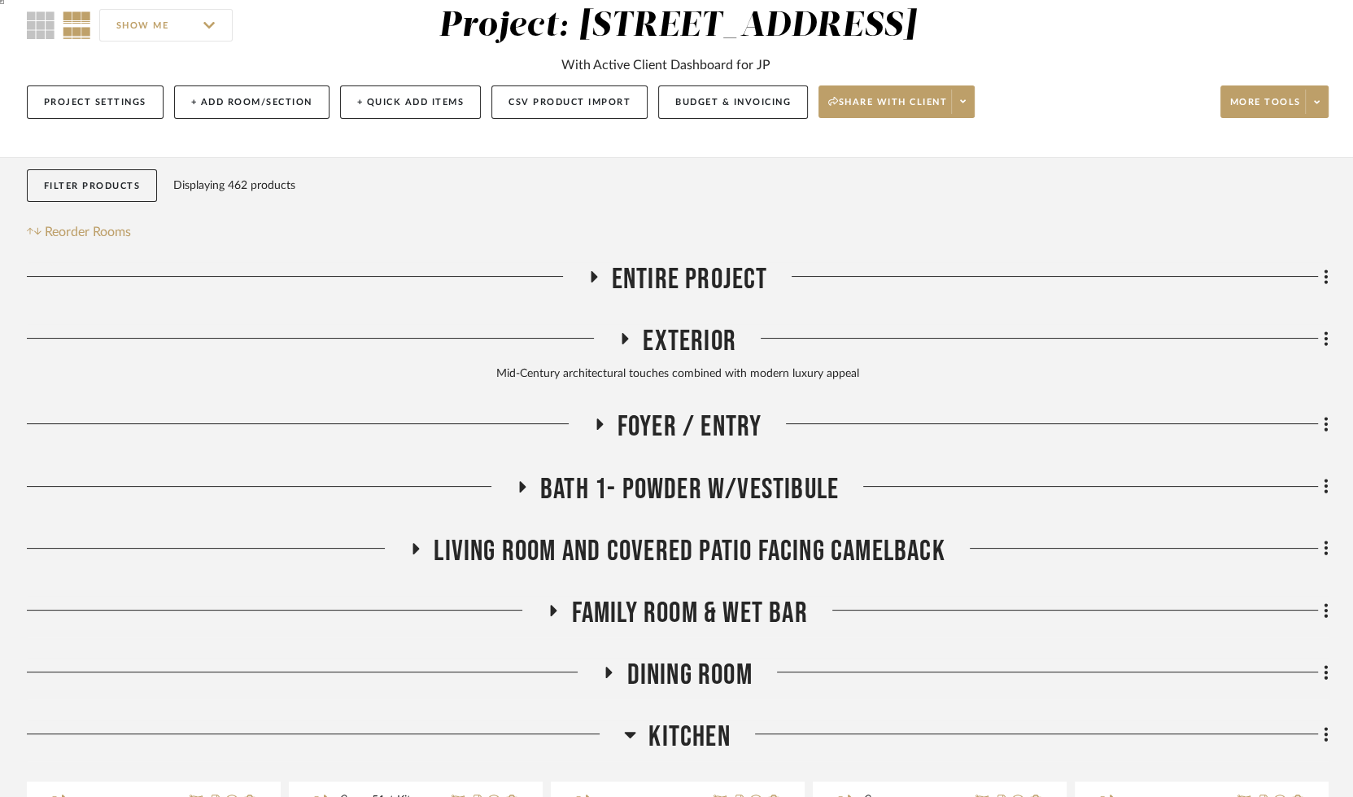
click at [599, 426] on icon at bounding box center [599, 423] width 7 height 11
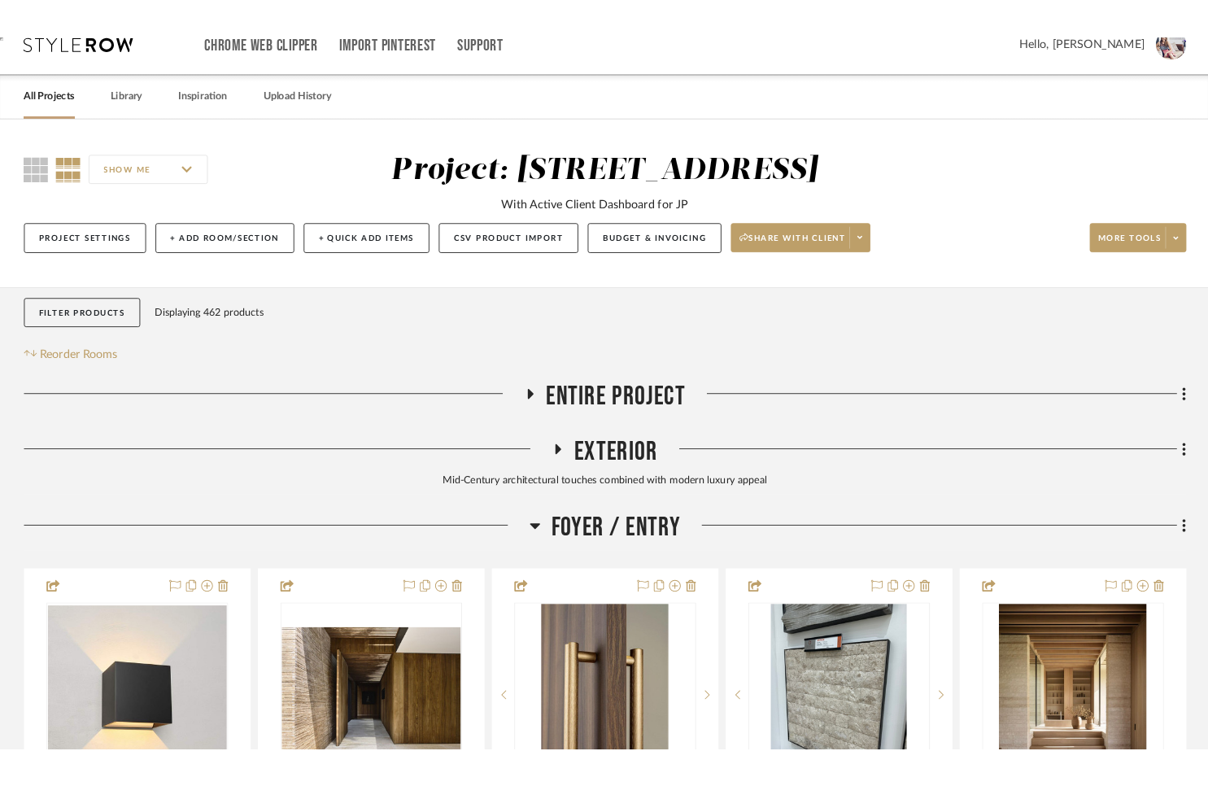
scroll to position [0, 0]
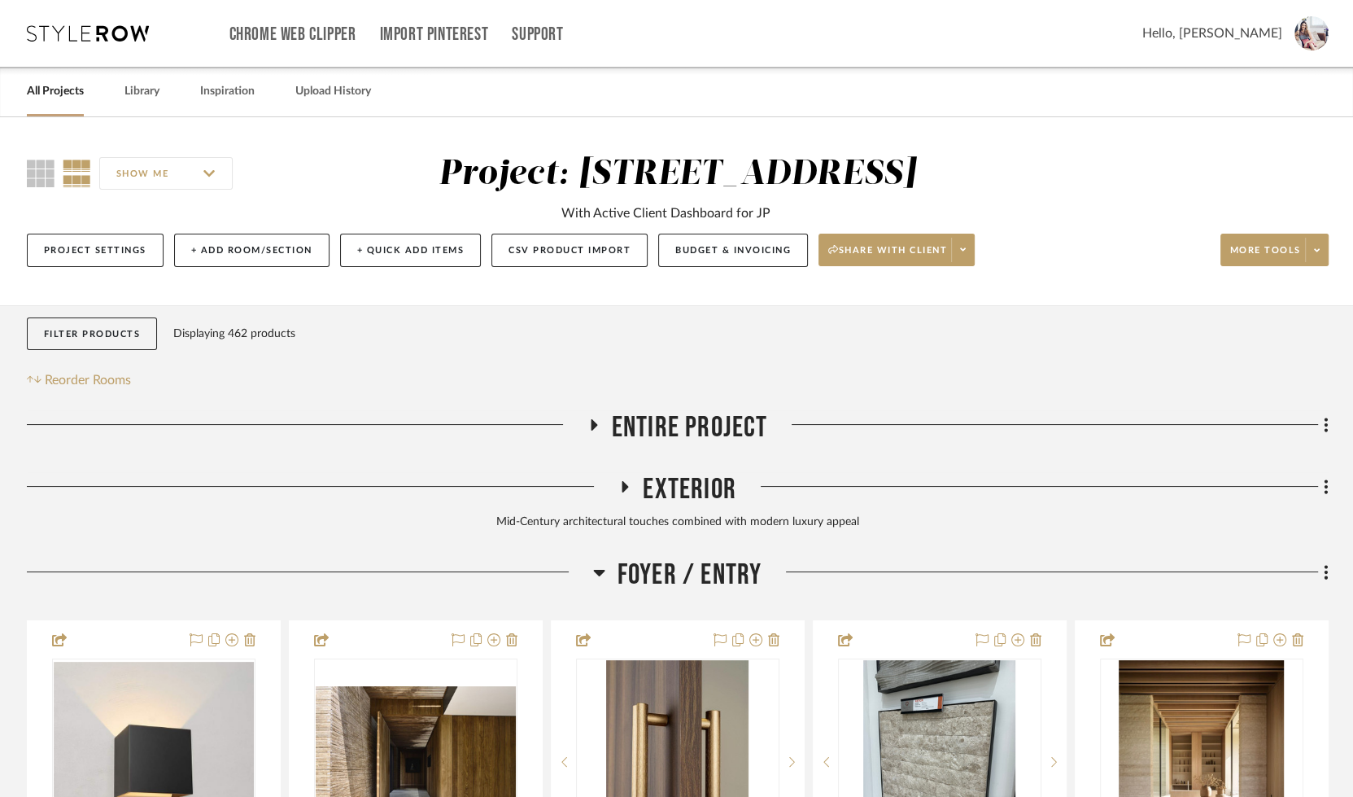
click at [326, 414] on div at bounding box center [307, 431] width 561 height 42
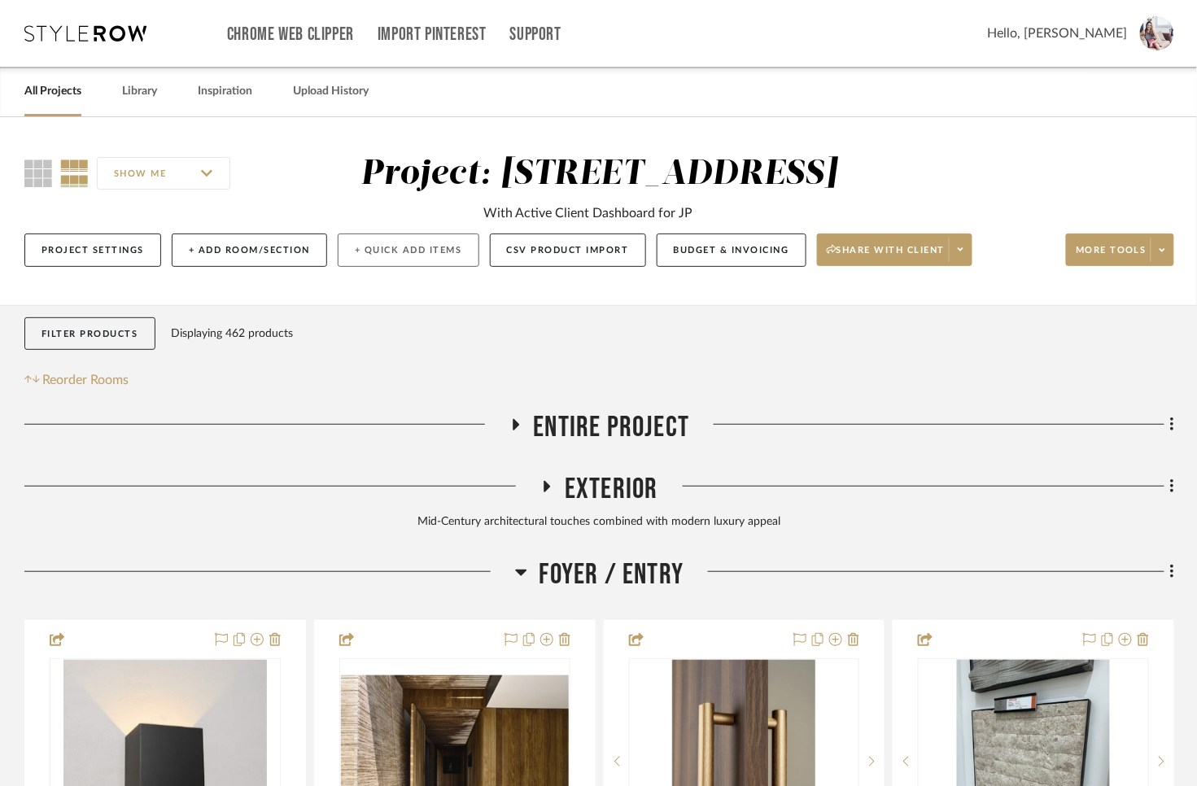
click at [402, 252] on button "+ Quick Add Items" at bounding box center [409, 250] width 142 height 33
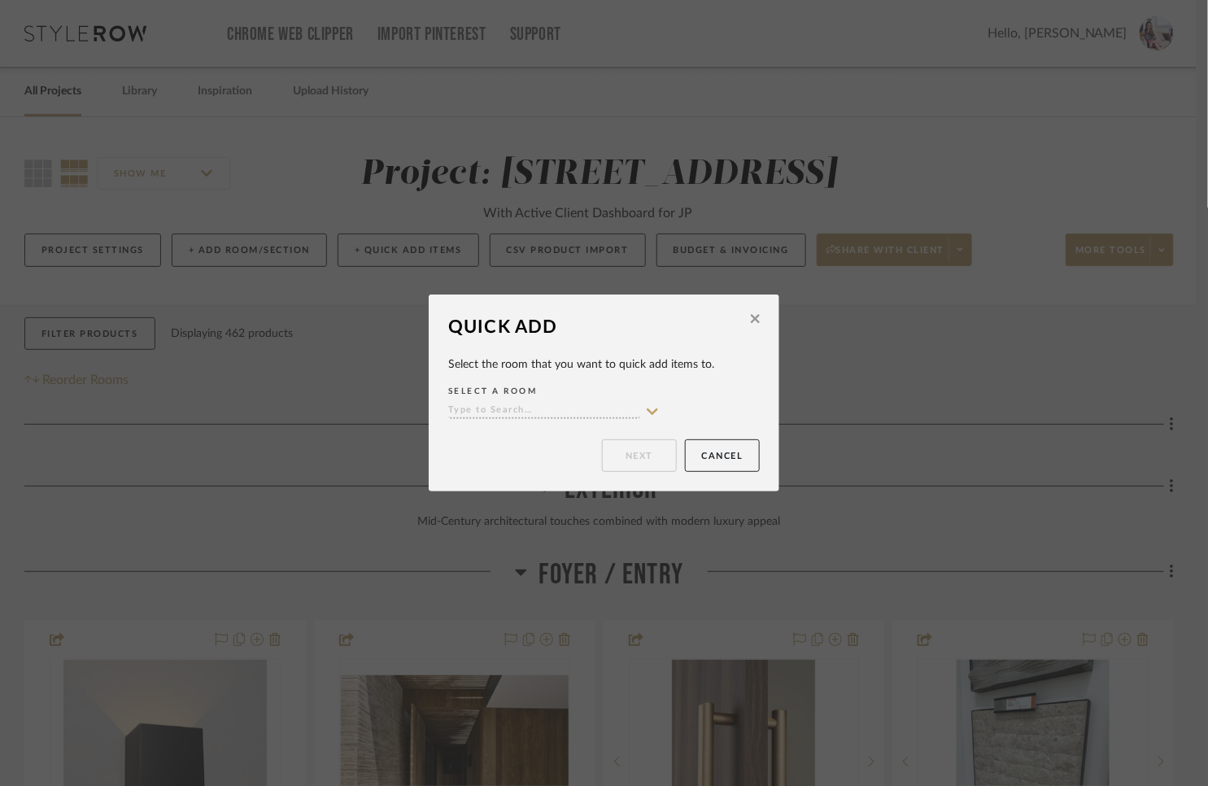
click at [500, 408] on input at bounding box center [544, 411] width 192 height 15
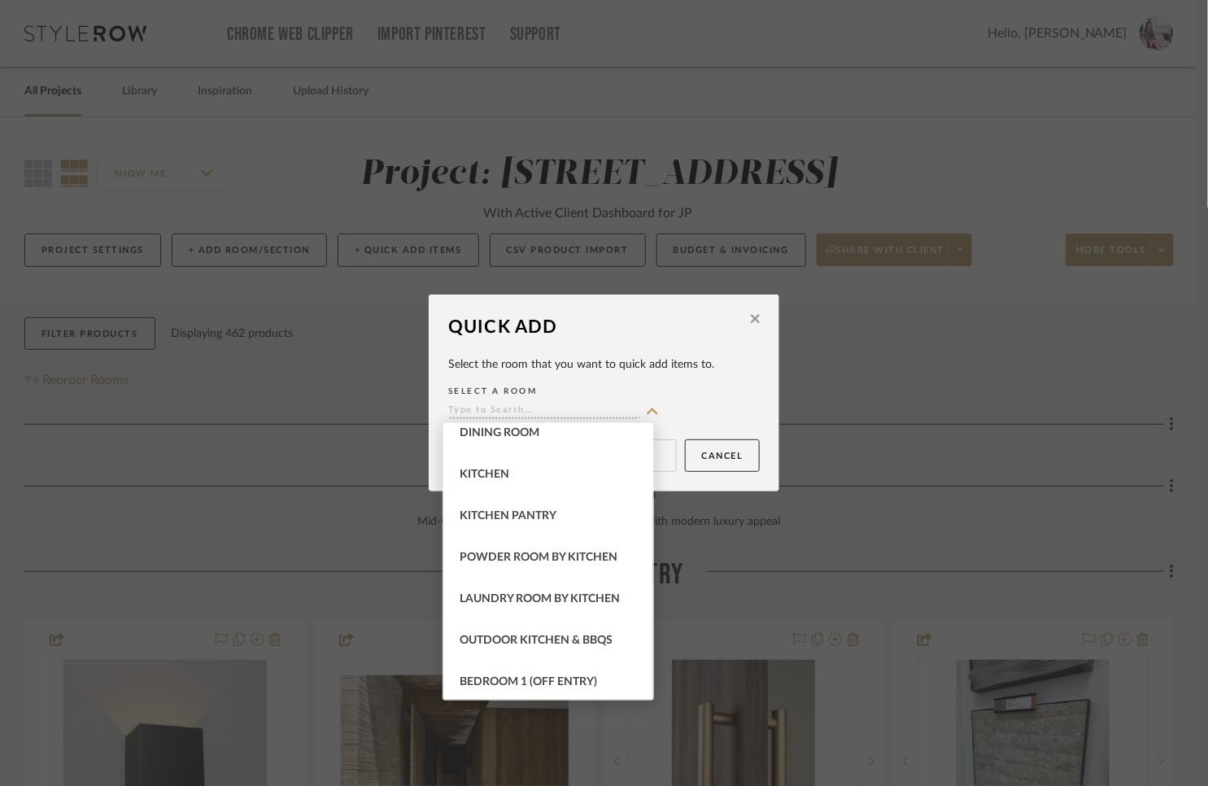
scroll to position [280, 0]
click at [515, 435] on span "Dining Room" at bounding box center [500, 429] width 80 height 11
type input "Dining Room"
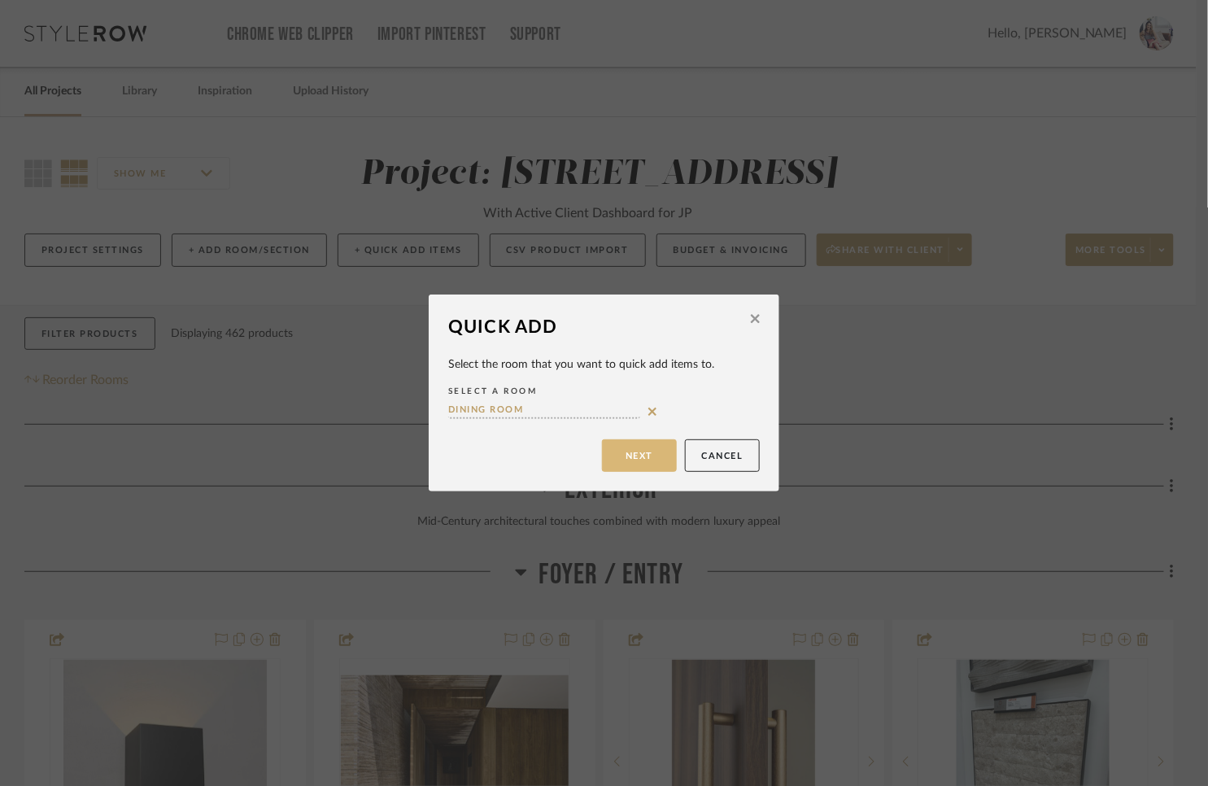
click at [640, 461] on button "Next" at bounding box center [639, 455] width 75 height 33
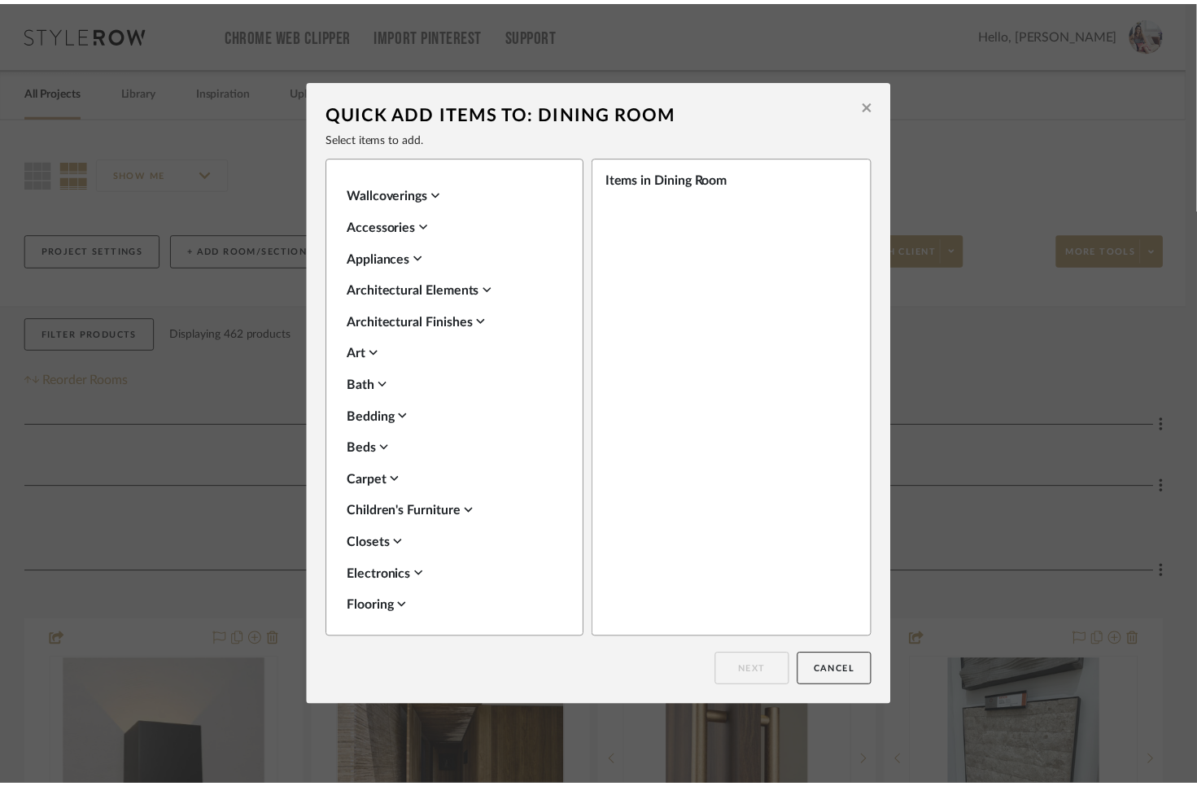
scroll to position [164, 0]
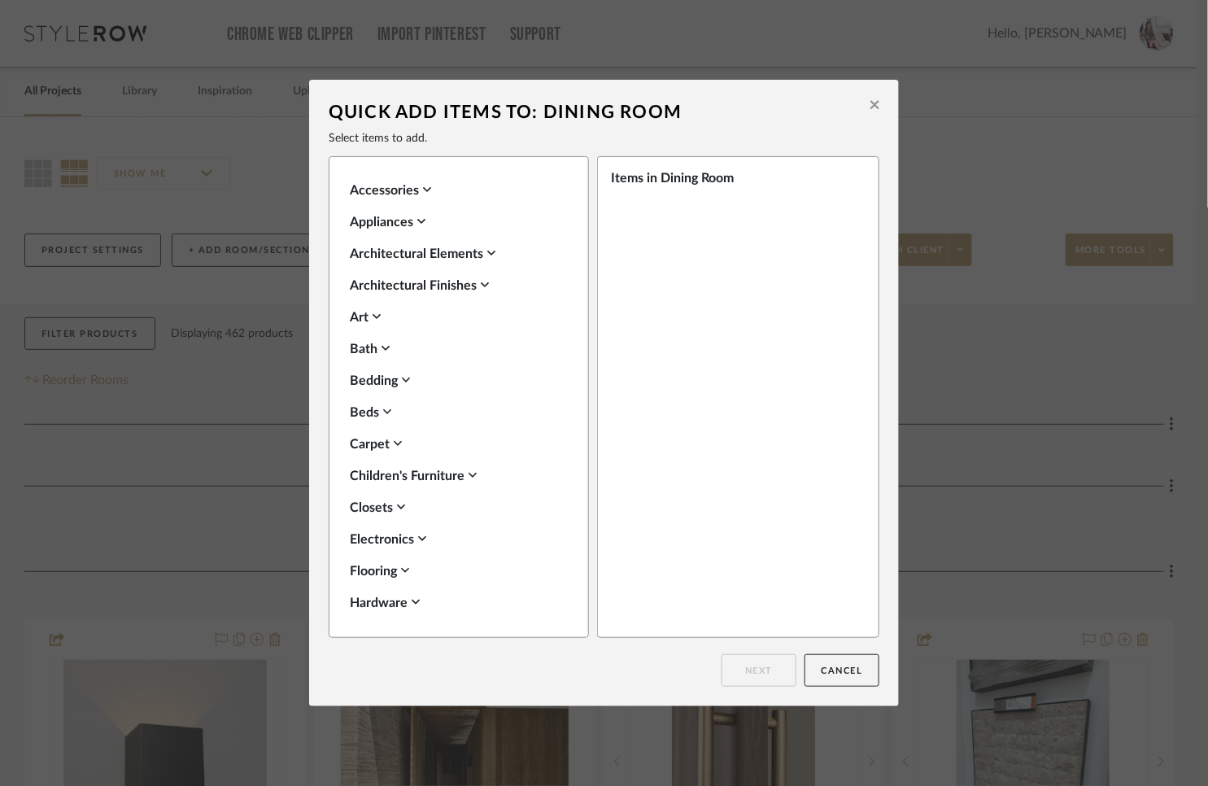
click at [366, 441] on div "Carpet" at bounding box center [455, 445] width 210 height 20
click at [386, 496] on label "Carpet" at bounding box center [388, 497] width 52 height 14
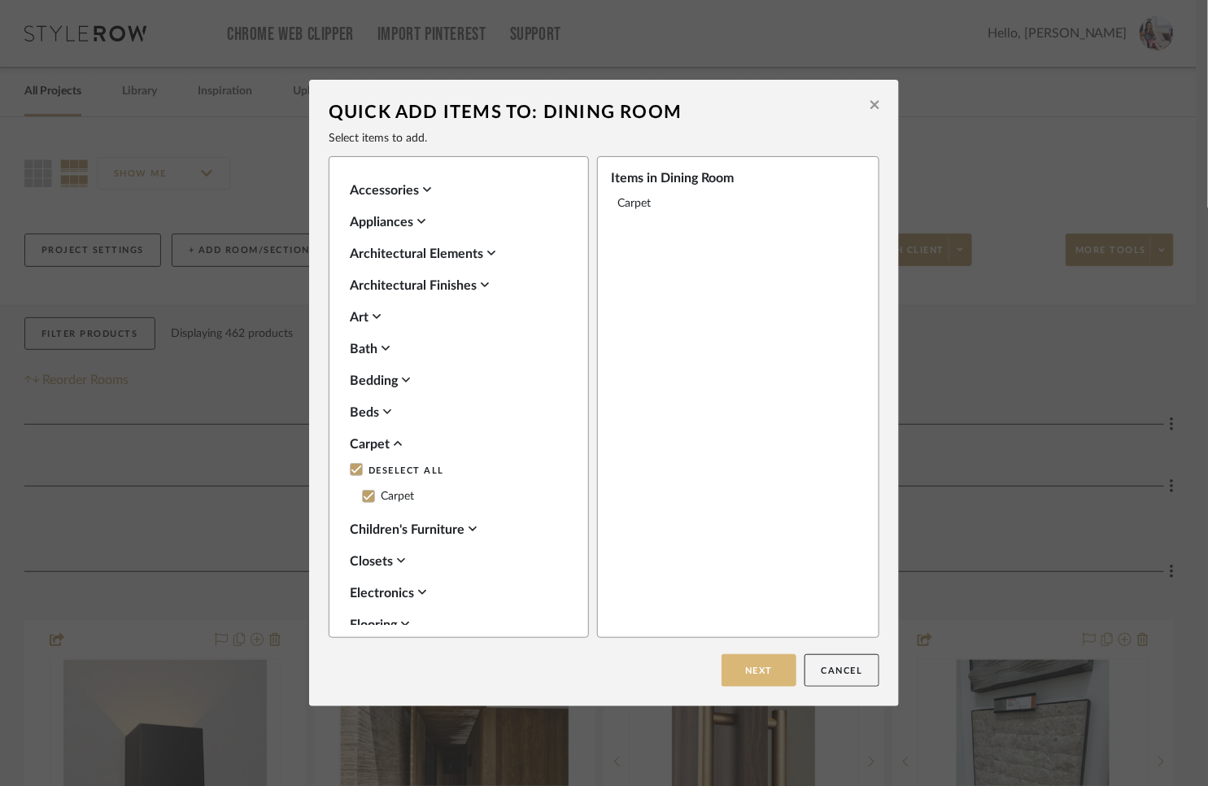
click at [745, 670] on button "Next" at bounding box center [759, 670] width 75 height 33
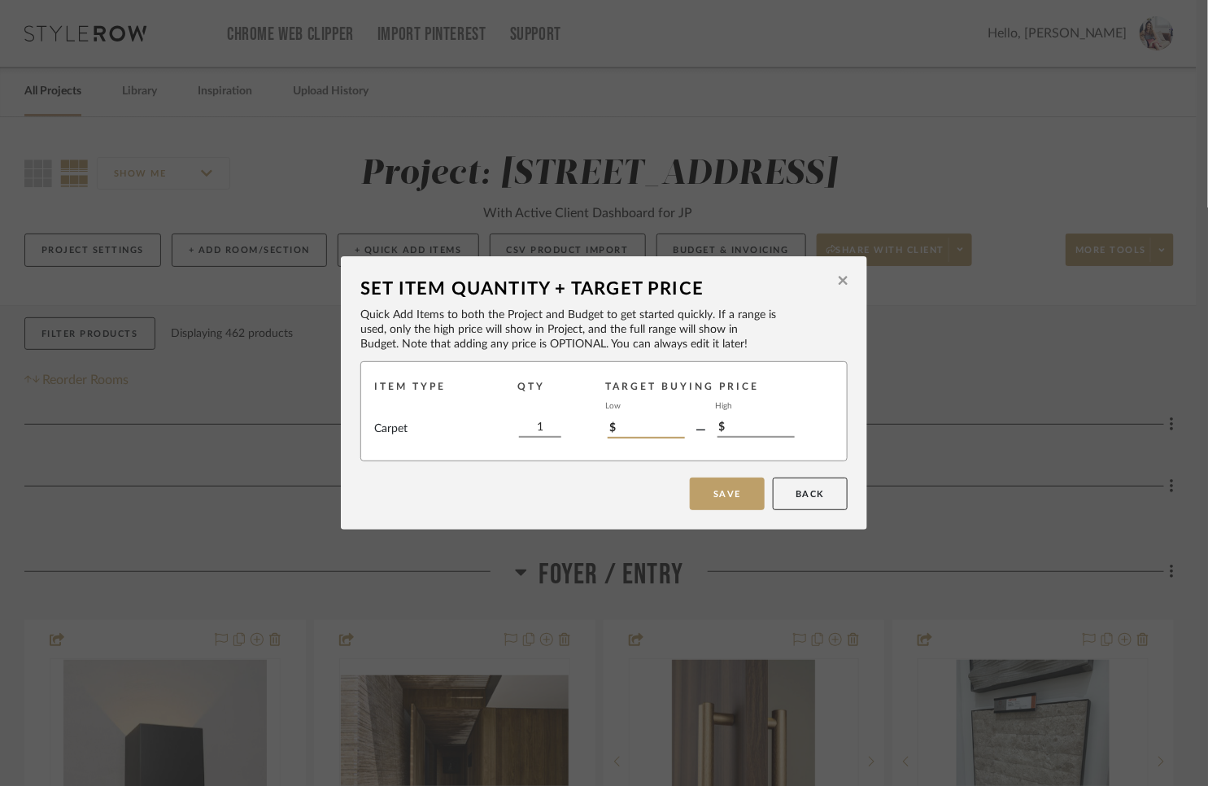
click at [639, 423] on input "$" at bounding box center [646, 430] width 77 height 18
type input "$200"
type input "$500"
click at [709, 491] on button "Save" at bounding box center [727, 494] width 75 height 33
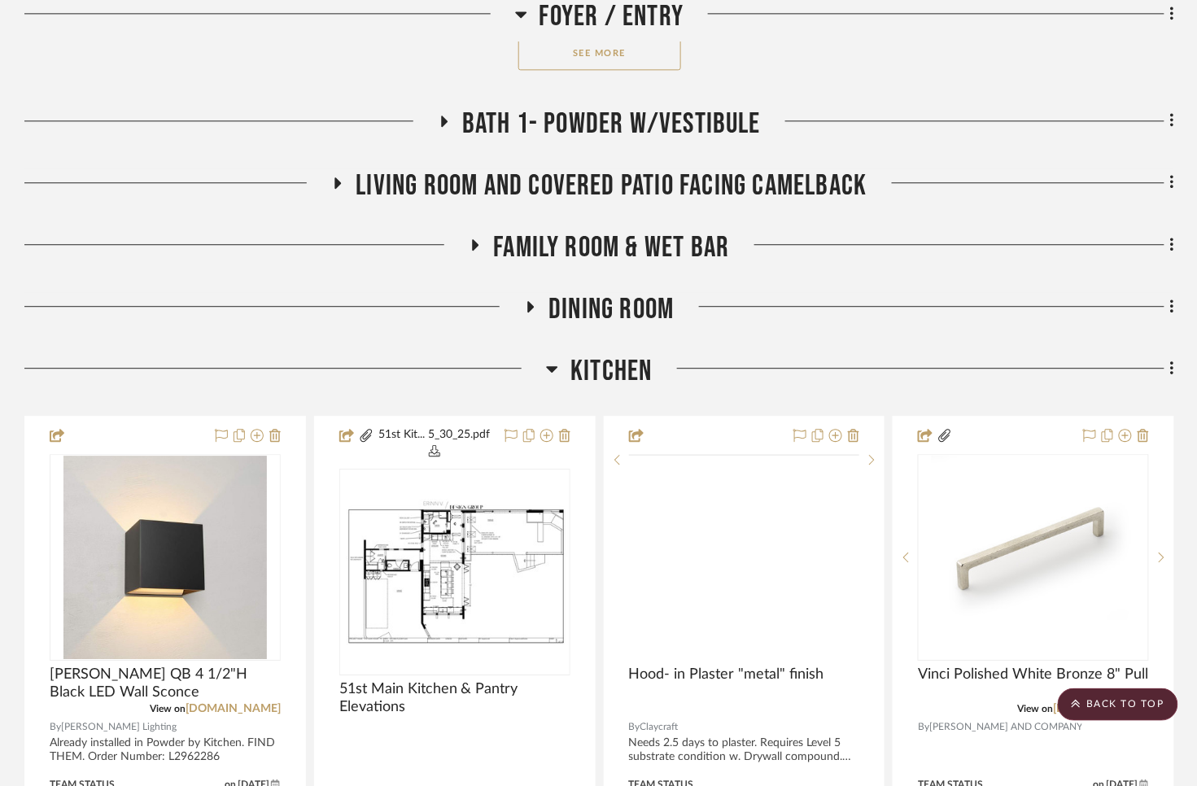
scroll to position [1108, 0]
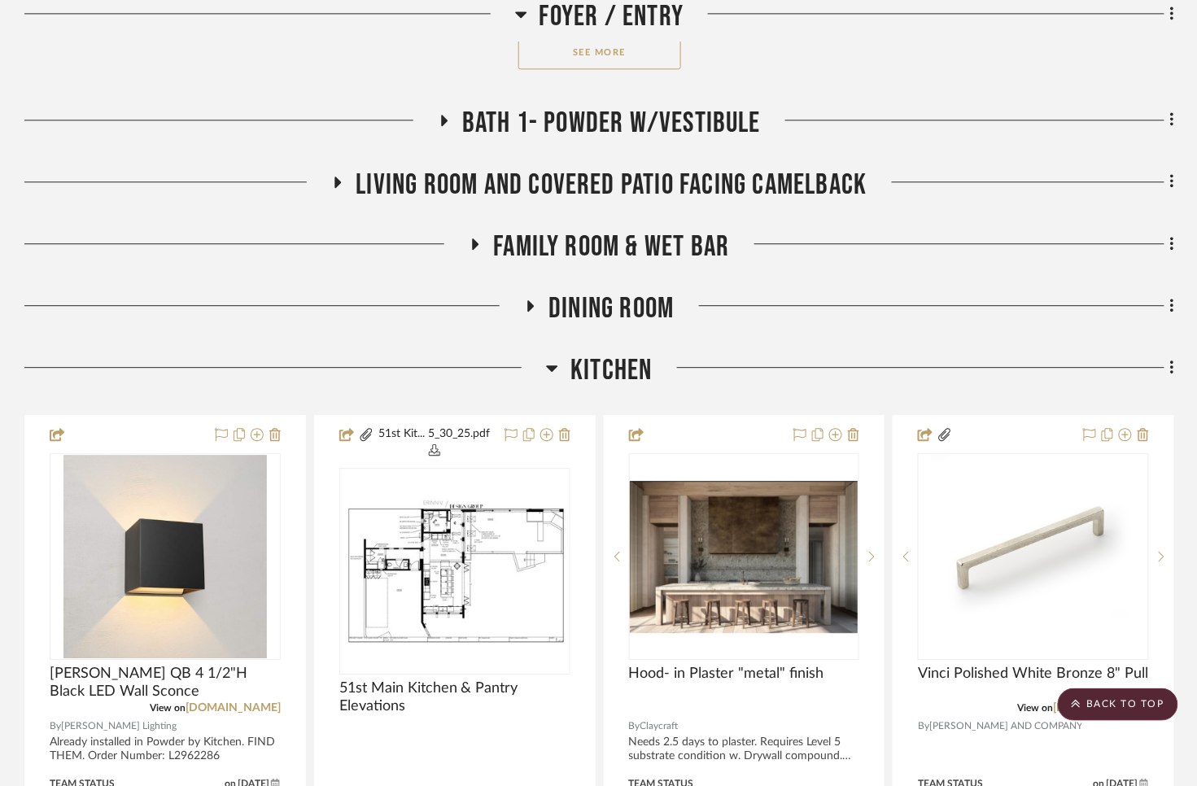
click at [531, 308] on icon at bounding box center [531, 306] width 20 height 12
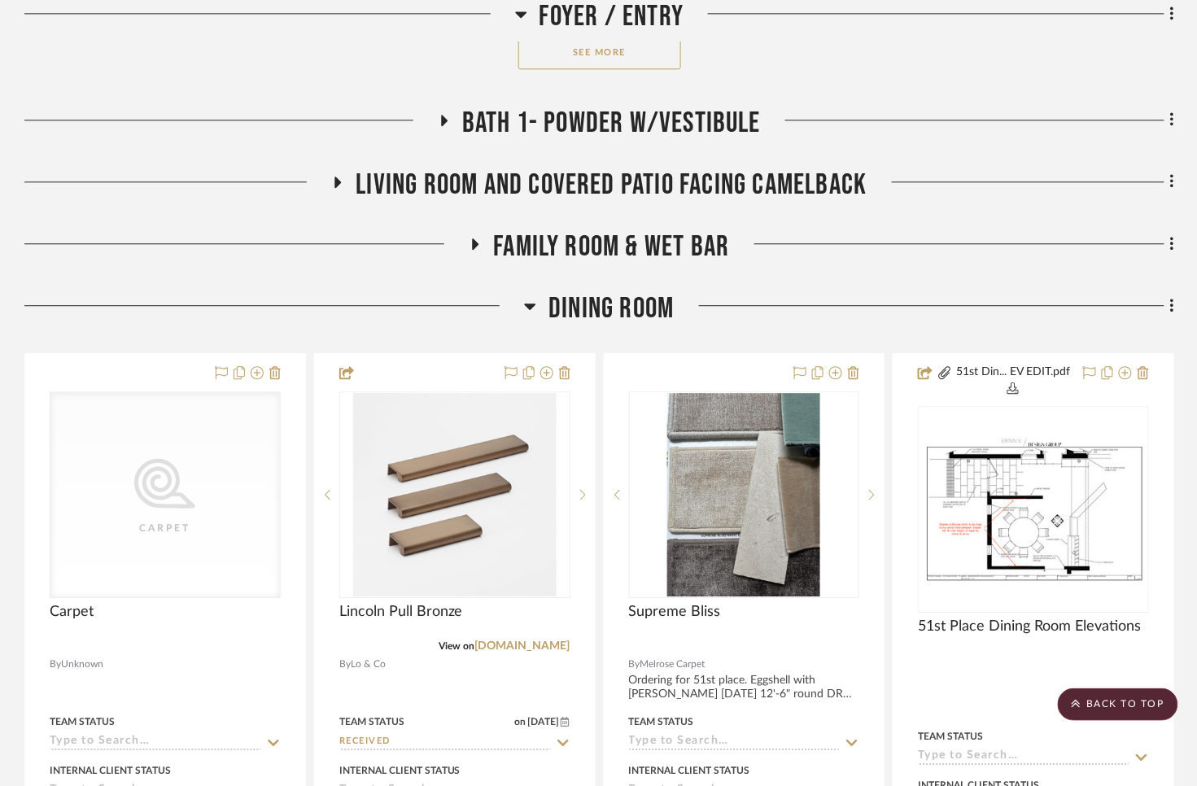
click at [531, 308] on icon at bounding box center [530, 306] width 12 height 20
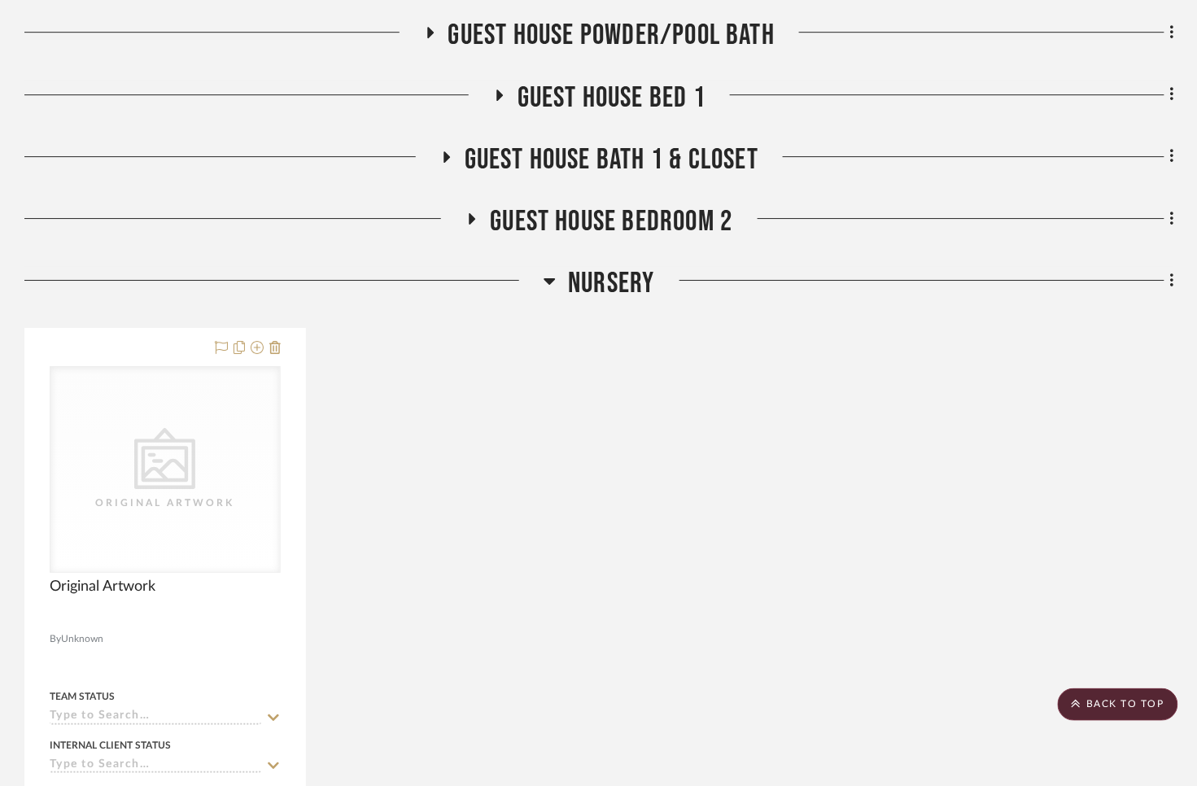
scroll to position [5041, 0]
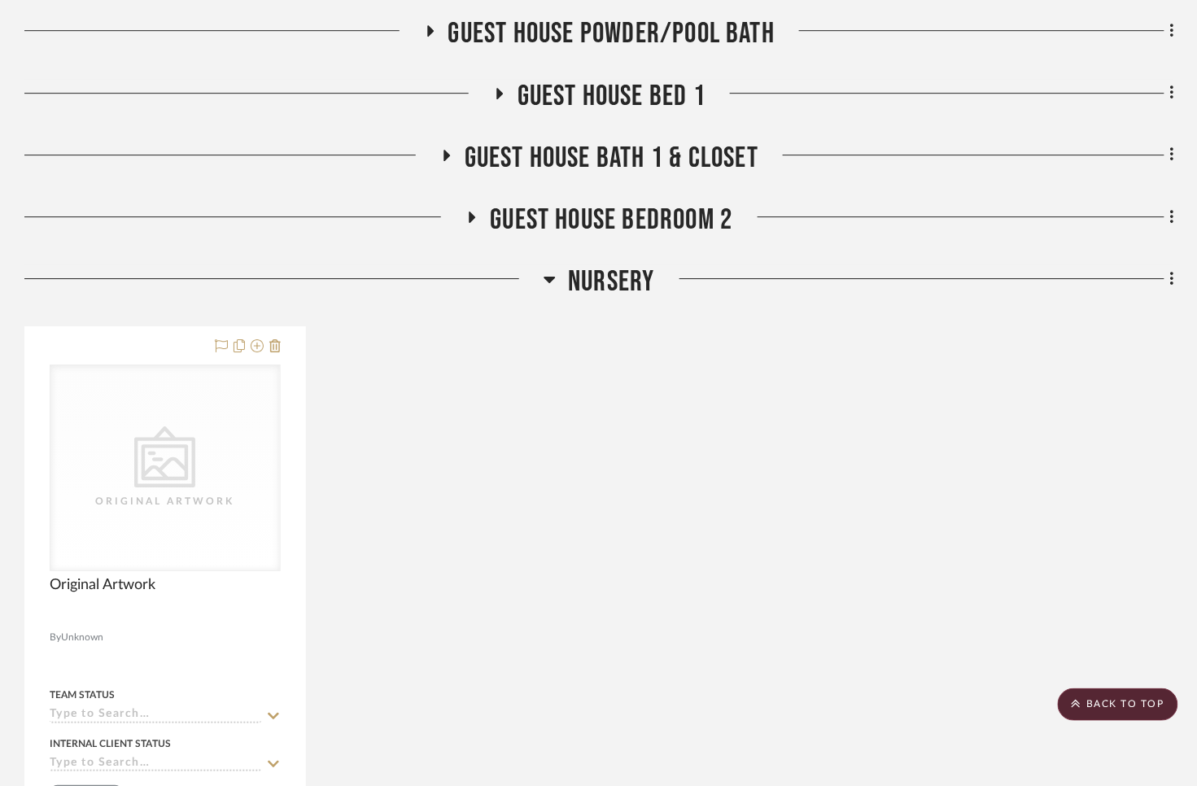
click at [550, 277] on icon at bounding box center [549, 280] width 11 height 7
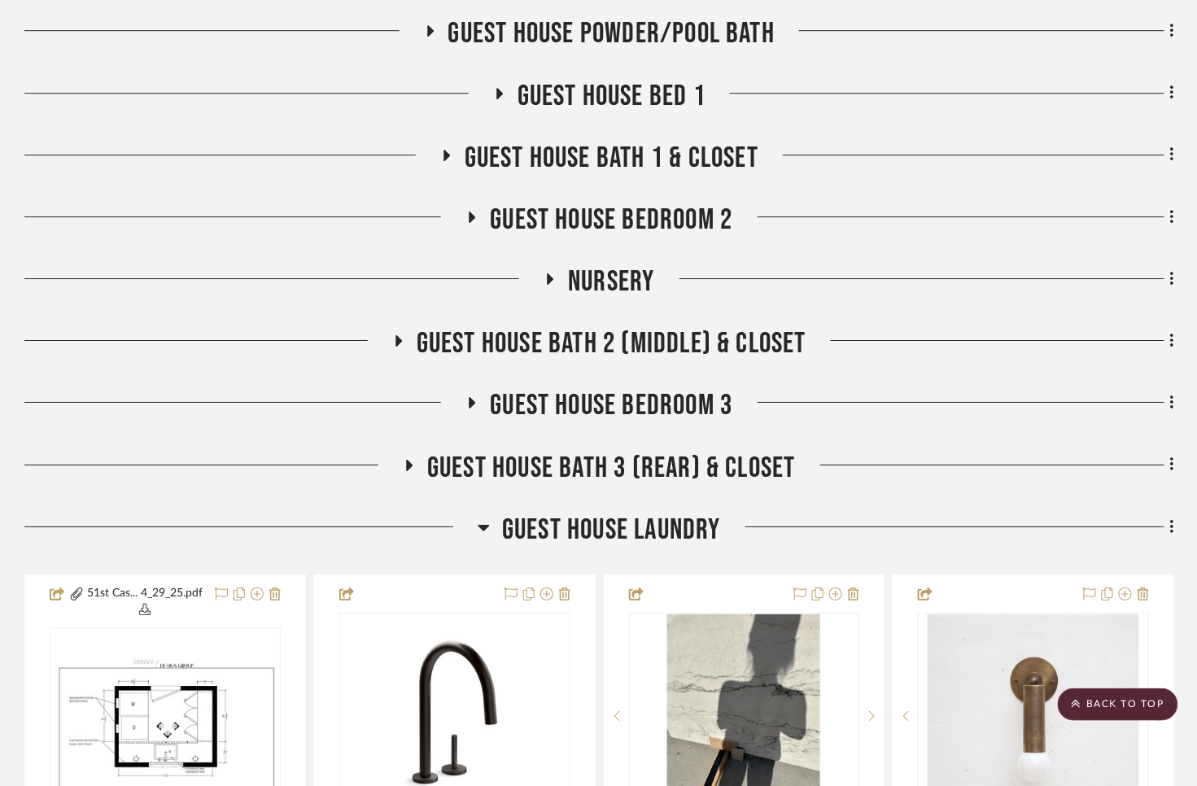
click at [1163, 264] on div at bounding box center [914, 285] width 519 height 42
click at [1174, 270] on icon at bounding box center [1172, 279] width 5 height 18
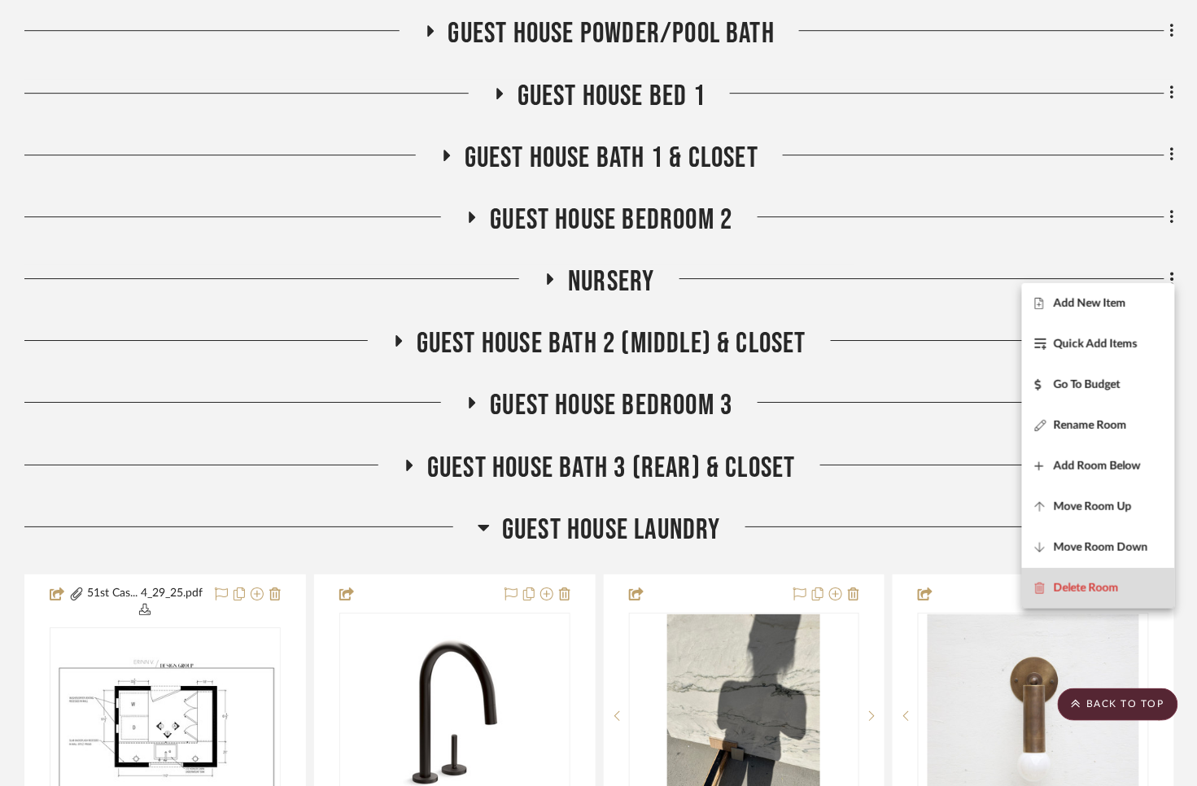
click at [1082, 590] on span "Delete Room" at bounding box center [1086, 588] width 65 height 14
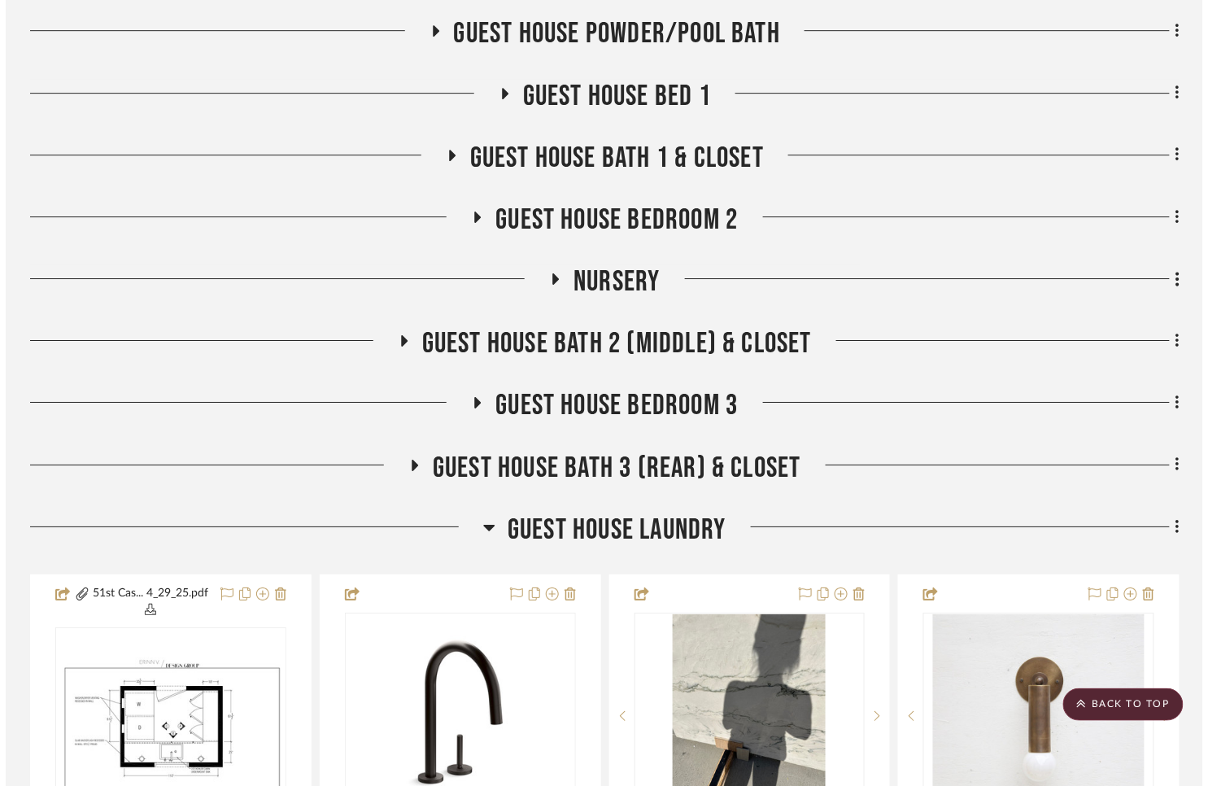
scroll to position [0, 0]
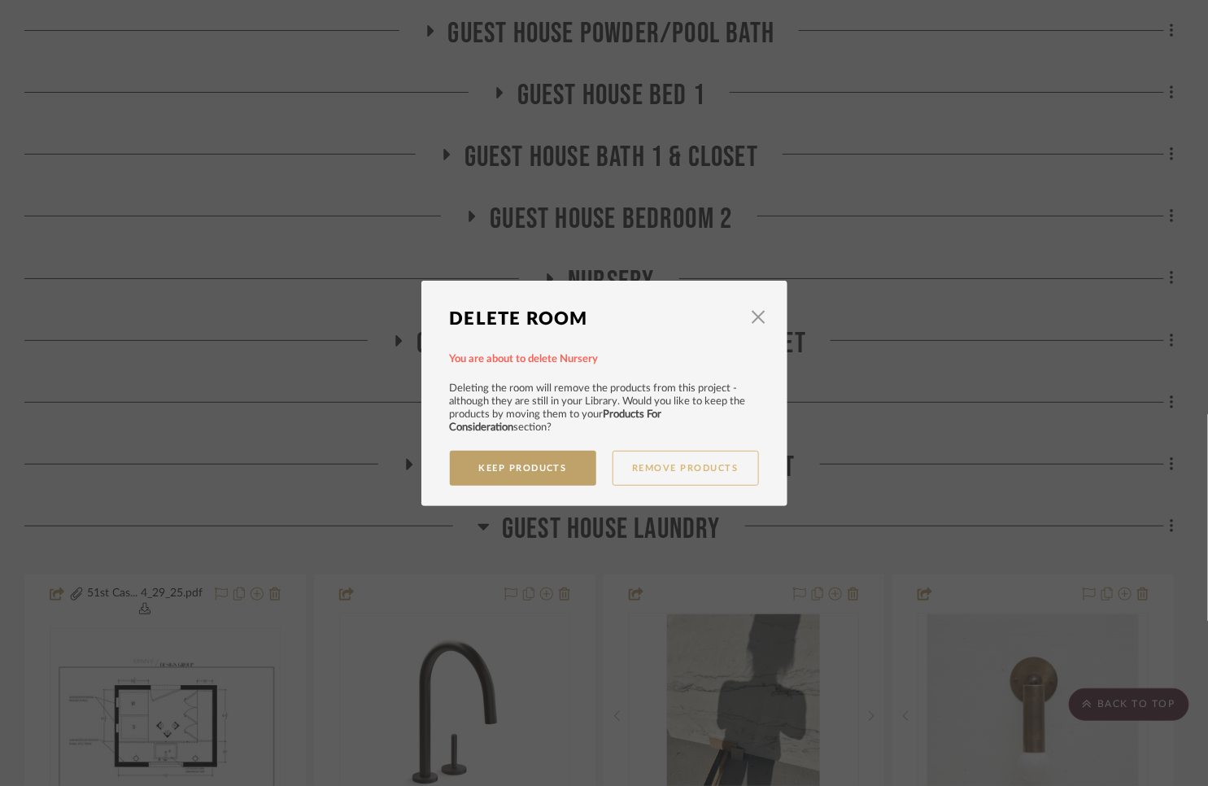
click at [671, 469] on button "Remove Products" at bounding box center [686, 468] width 146 height 35
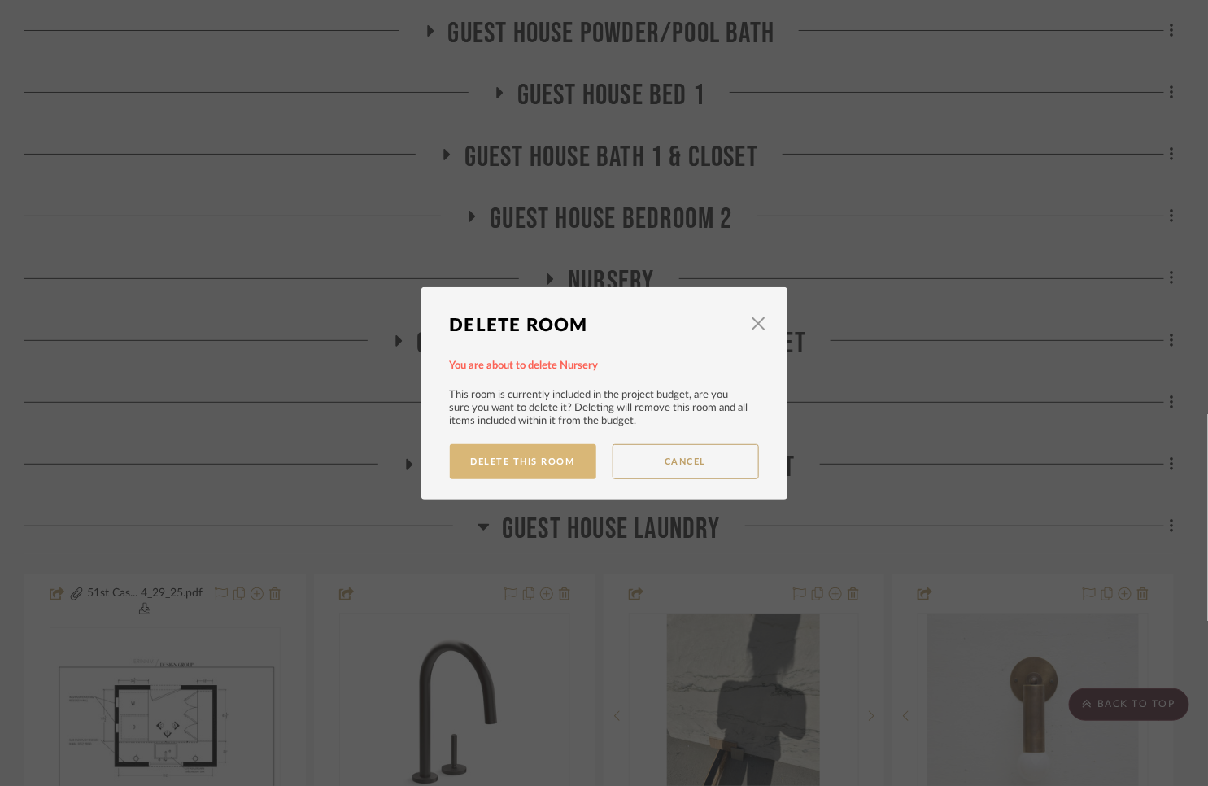
click at [522, 462] on button "Delete This Room" at bounding box center [523, 461] width 146 height 35
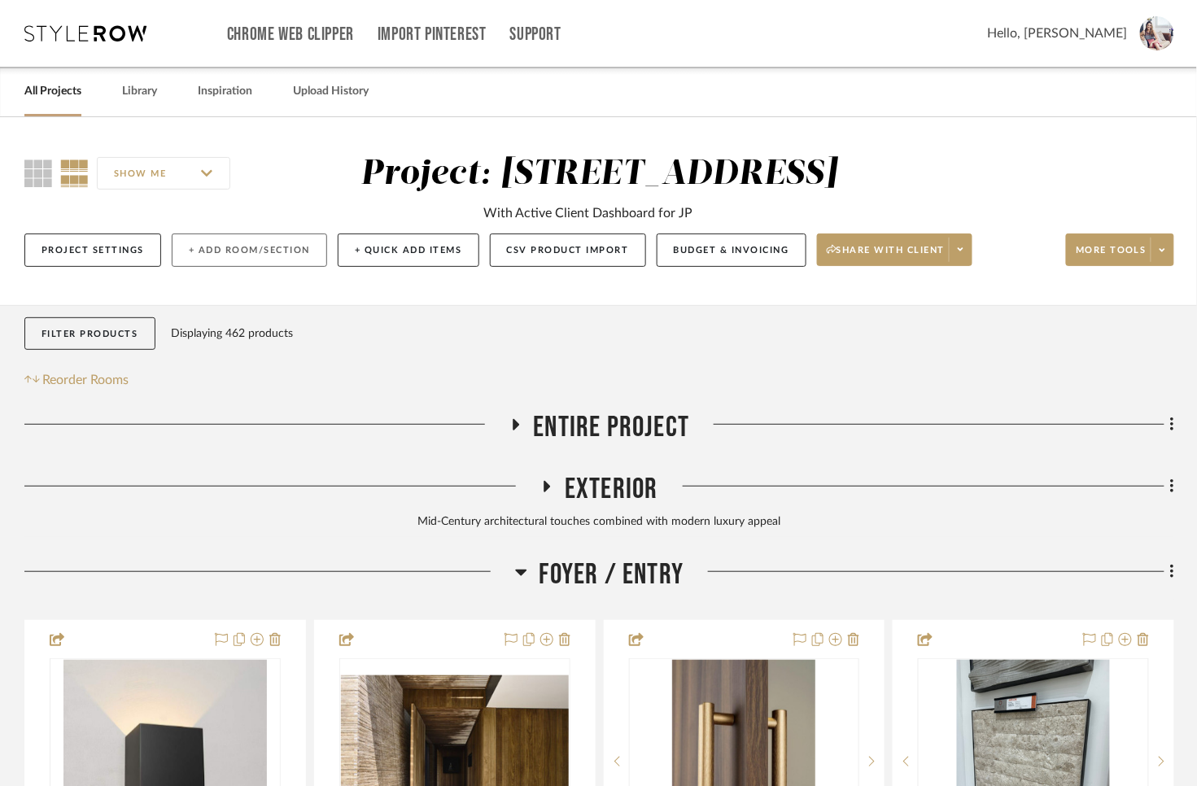
click at [280, 247] on button "+ Add Room/Section" at bounding box center [249, 250] width 155 height 33
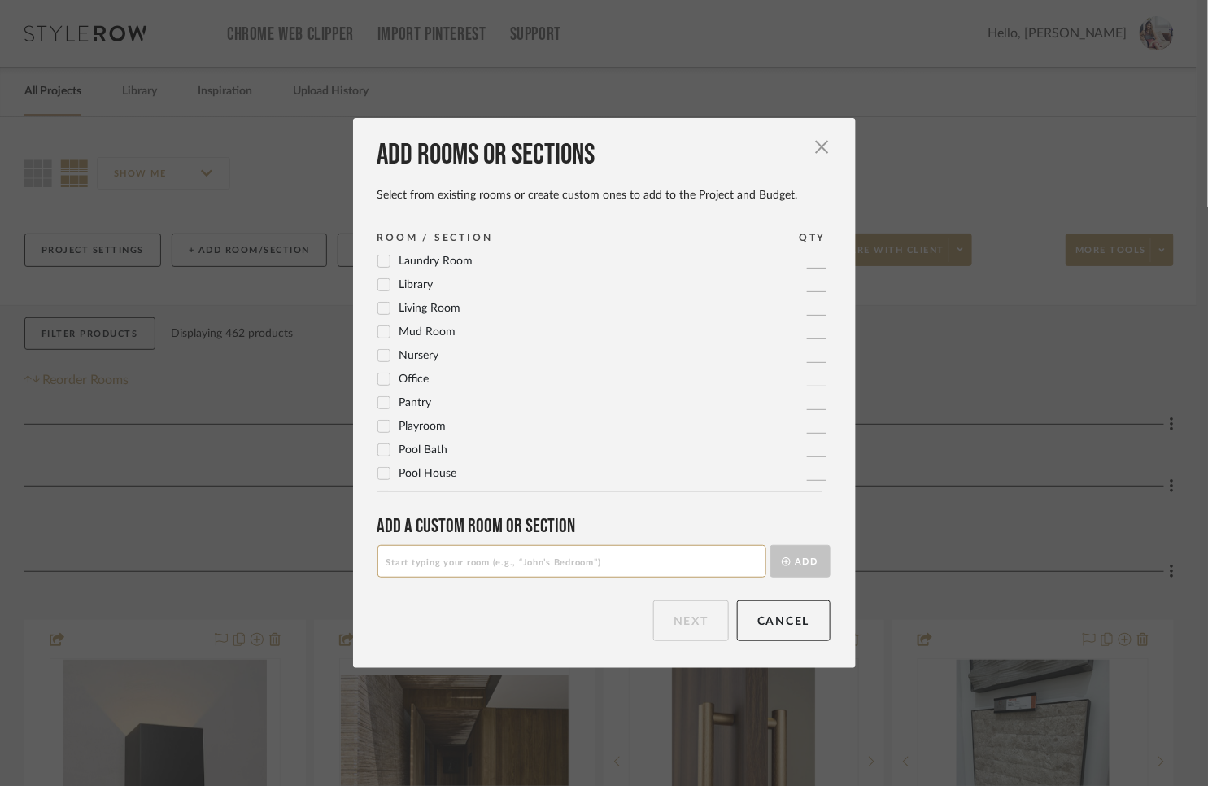
scroll to position [449, 0]
click at [405, 364] on span "Nursery" at bounding box center [420, 357] width 40 height 11
click at [693, 629] on button "Next" at bounding box center [691, 621] width 76 height 41
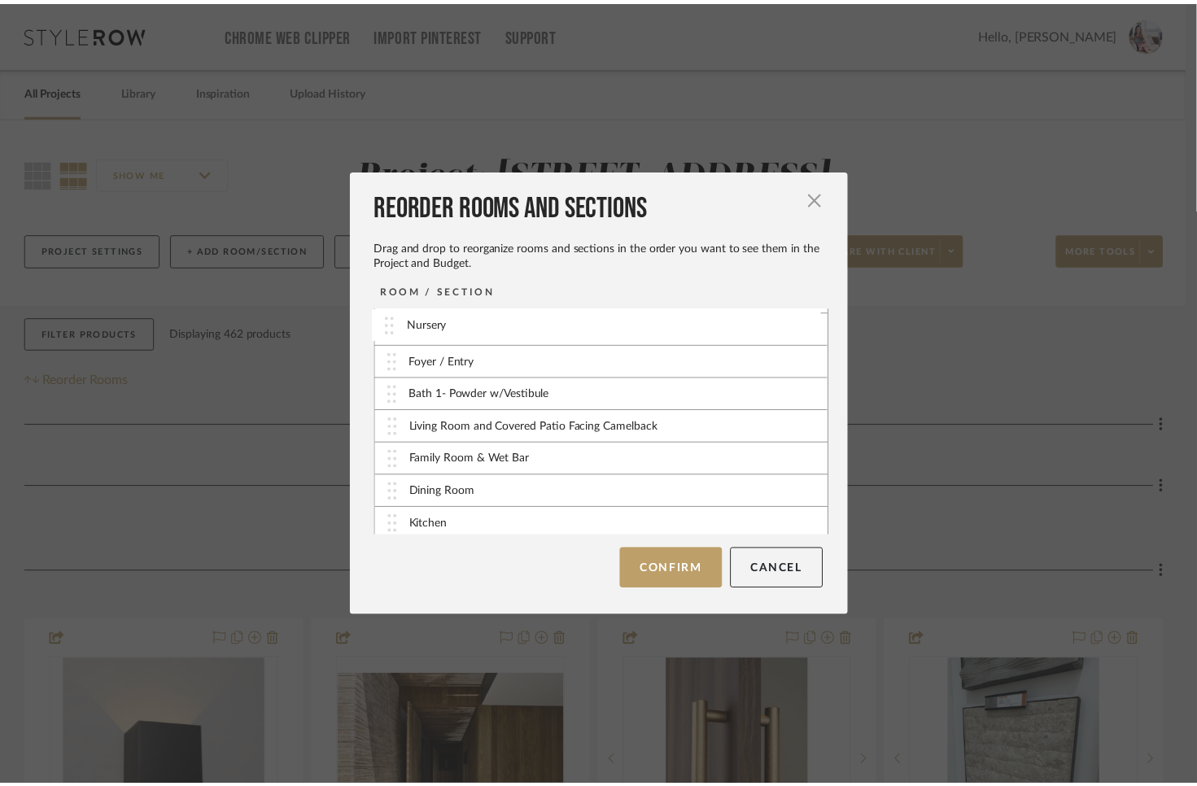
scroll to position [0, 0]
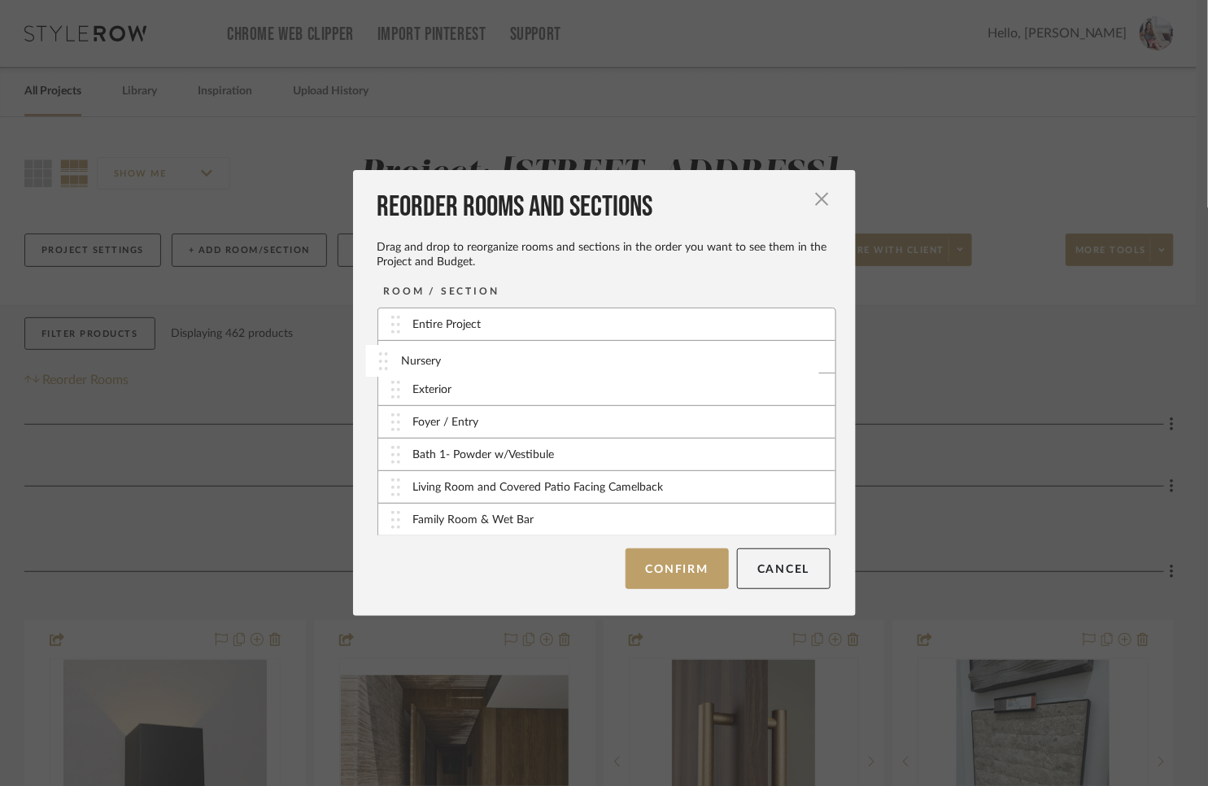
drag, startPoint x: 392, startPoint y: 519, endPoint x: 386, endPoint y: 361, distance: 158.8
click at [668, 571] on button "Confirm" at bounding box center [677, 568] width 103 height 41
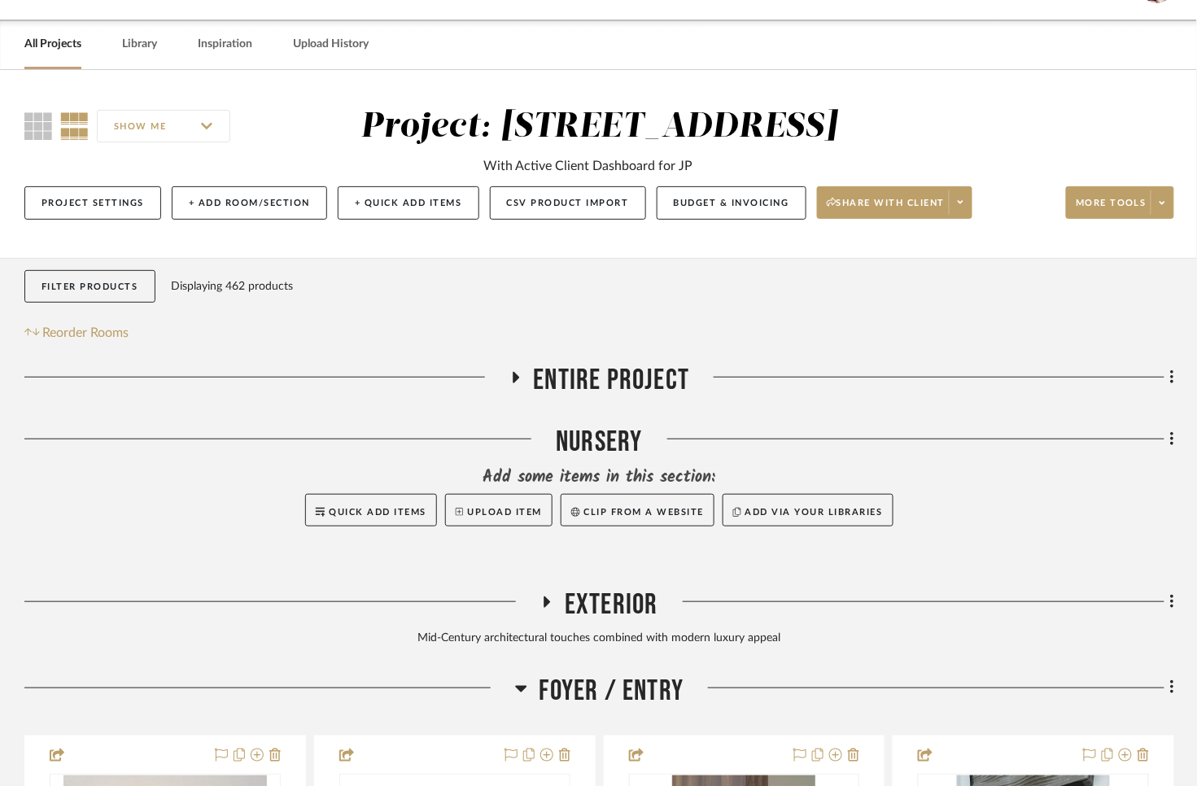
scroll to position [54, 0]
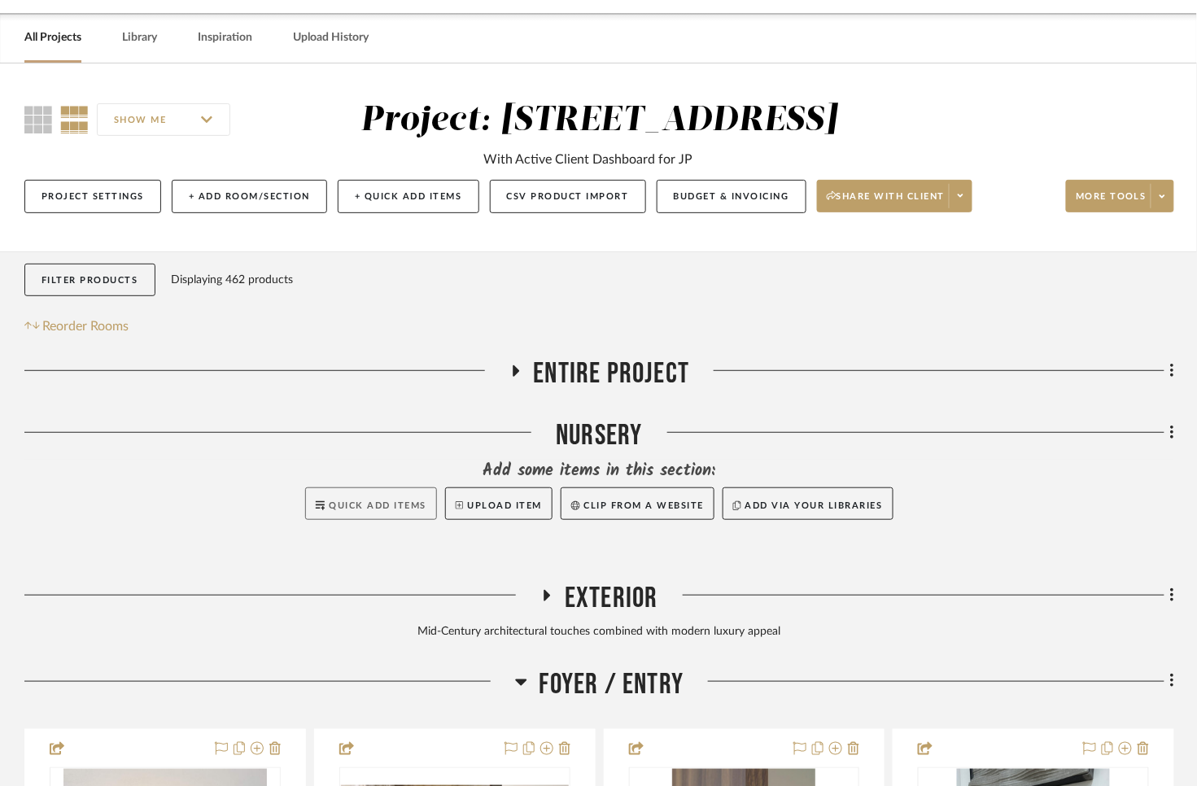
click at [361, 506] on span "Quick Add Items" at bounding box center [378, 505] width 98 height 9
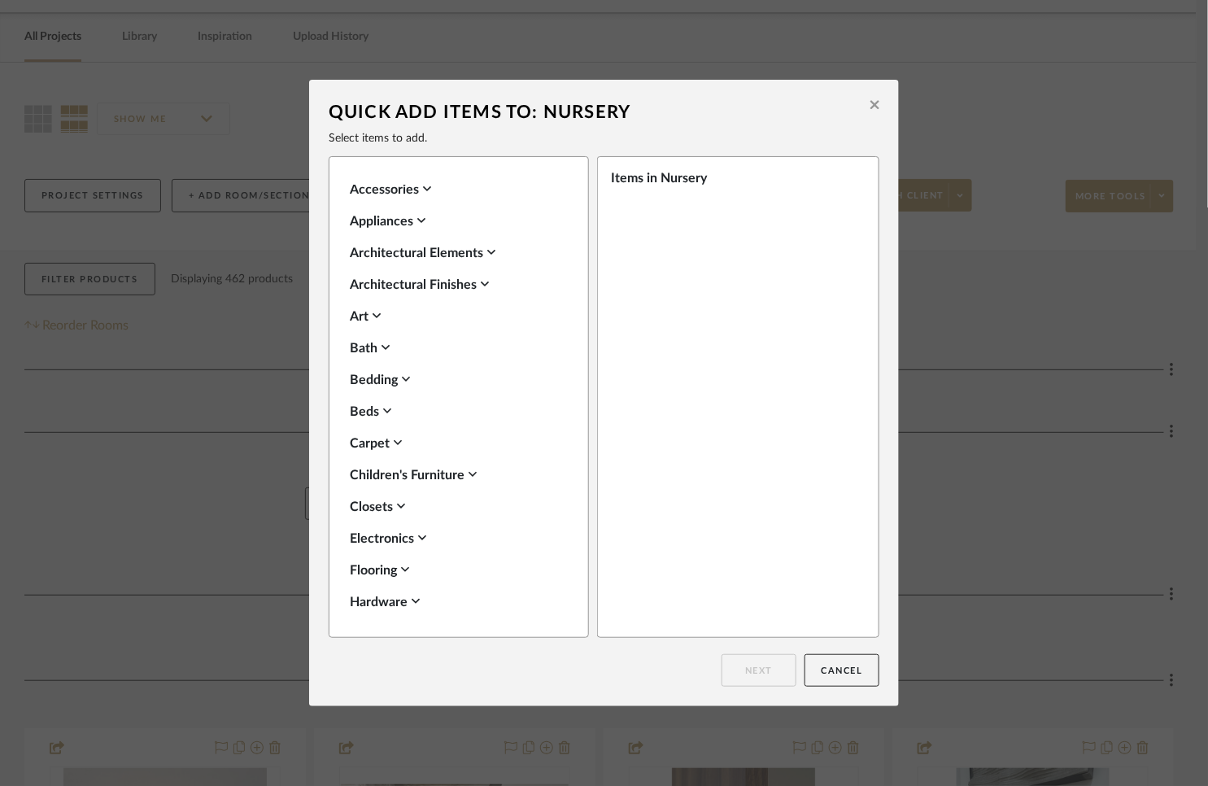
scroll to position [157, 0]
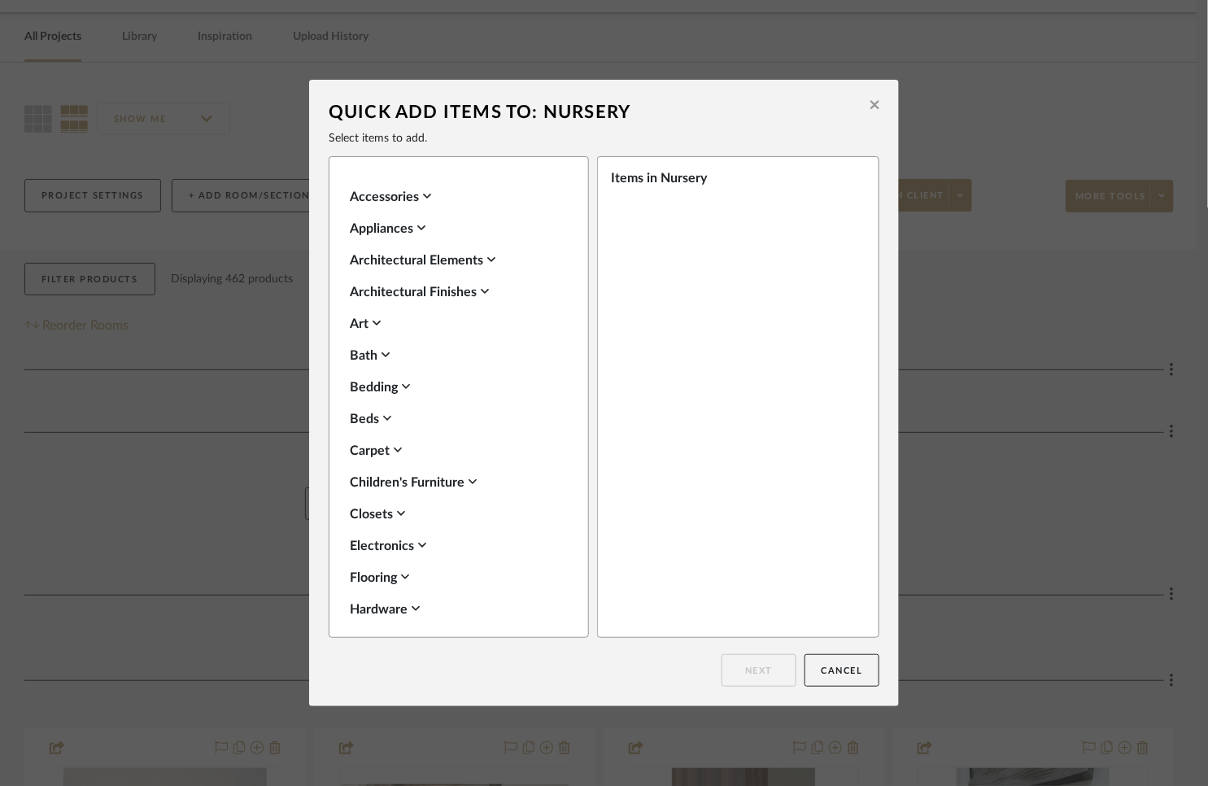
click at [370, 449] on div "Carpet" at bounding box center [455, 451] width 210 height 20
click at [365, 503] on icon at bounding box center [368, 502] width 11 height 11
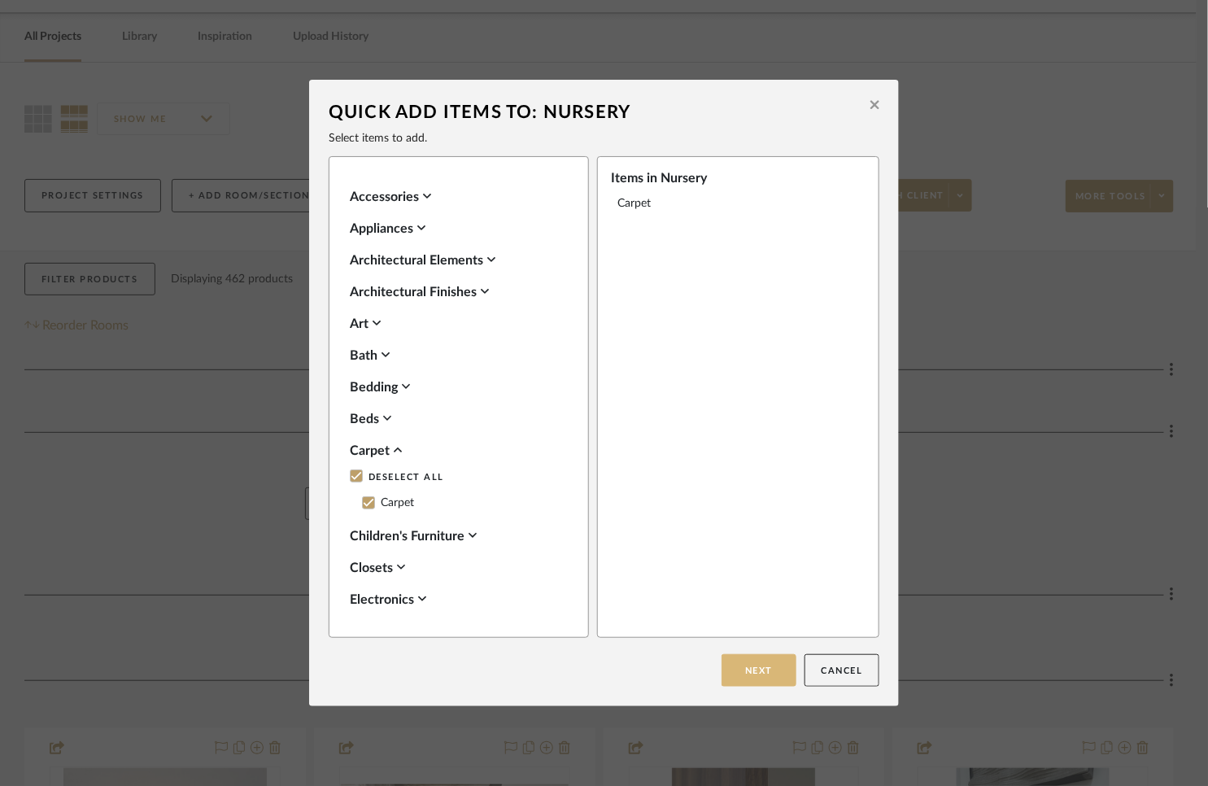
click at [754, 669] on button "Next" at bounding box center [759, 670] width 75 height 33
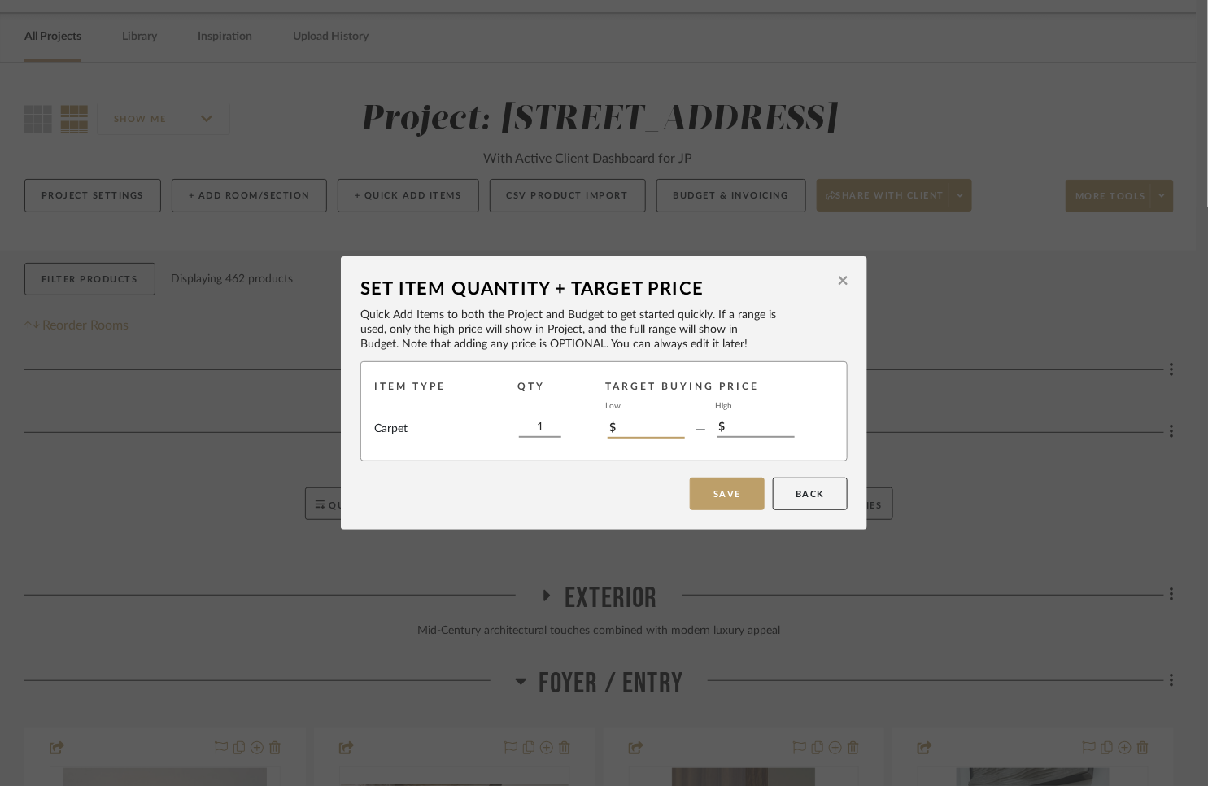
click at [650, 434] on input "$" at bounding box center [646, 430] width 77 height 18
type input "$500"
type input "$750"
click at [723, 497] on button "Save" at bounding box center [727, 494] width 75 height 33
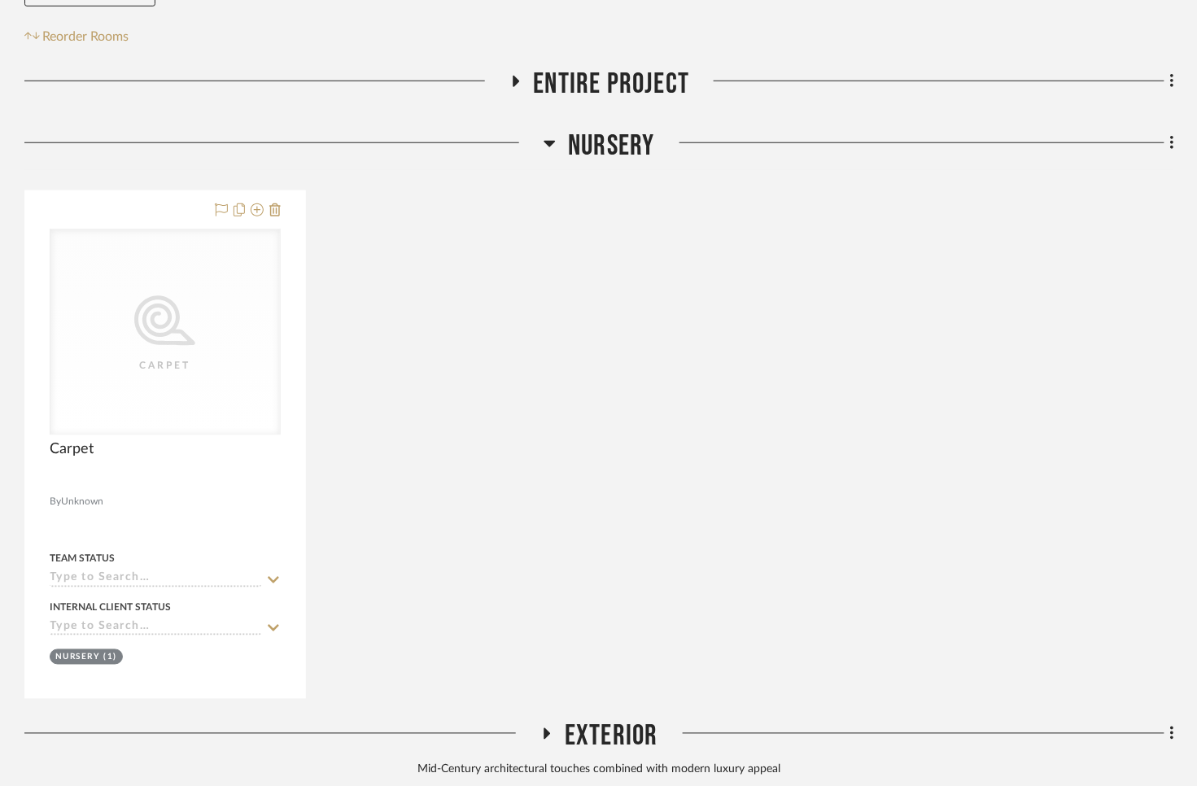
scroll to position [357, 0]
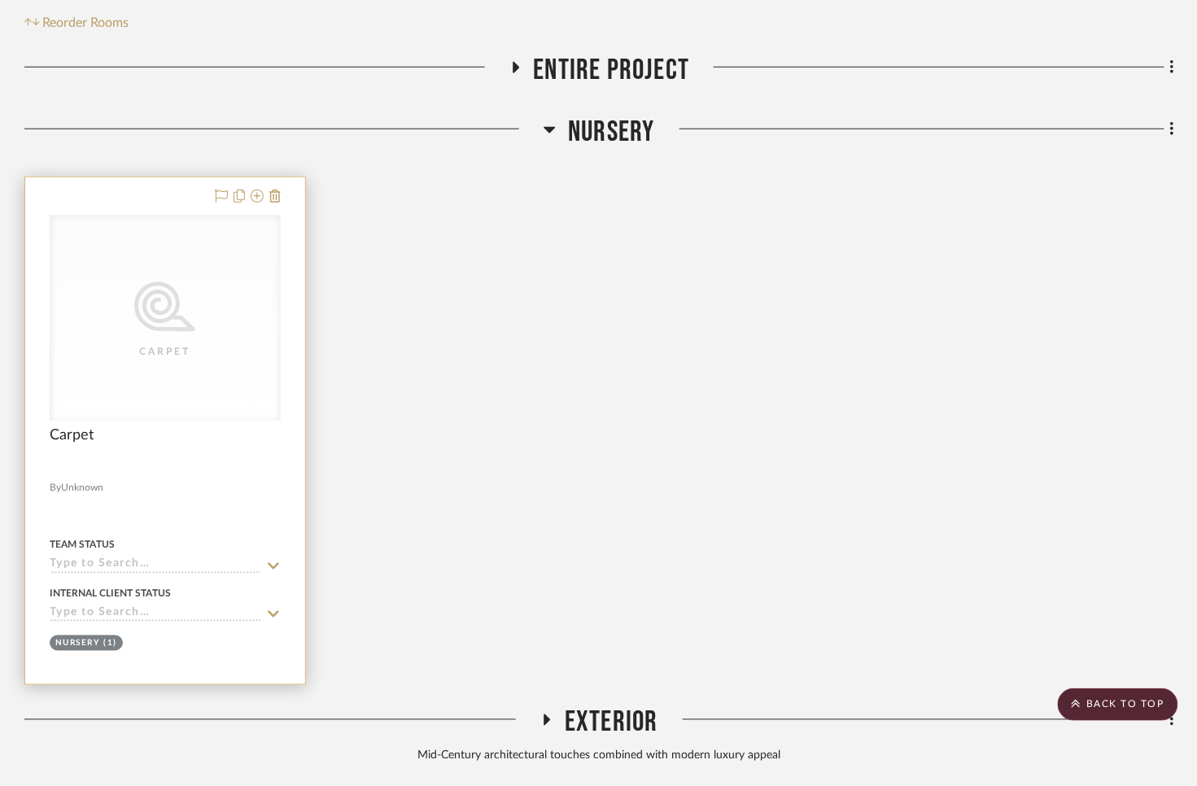
click at [132, 358] on div "Carpet" at bounding box center [165, 351] width 163 height 16
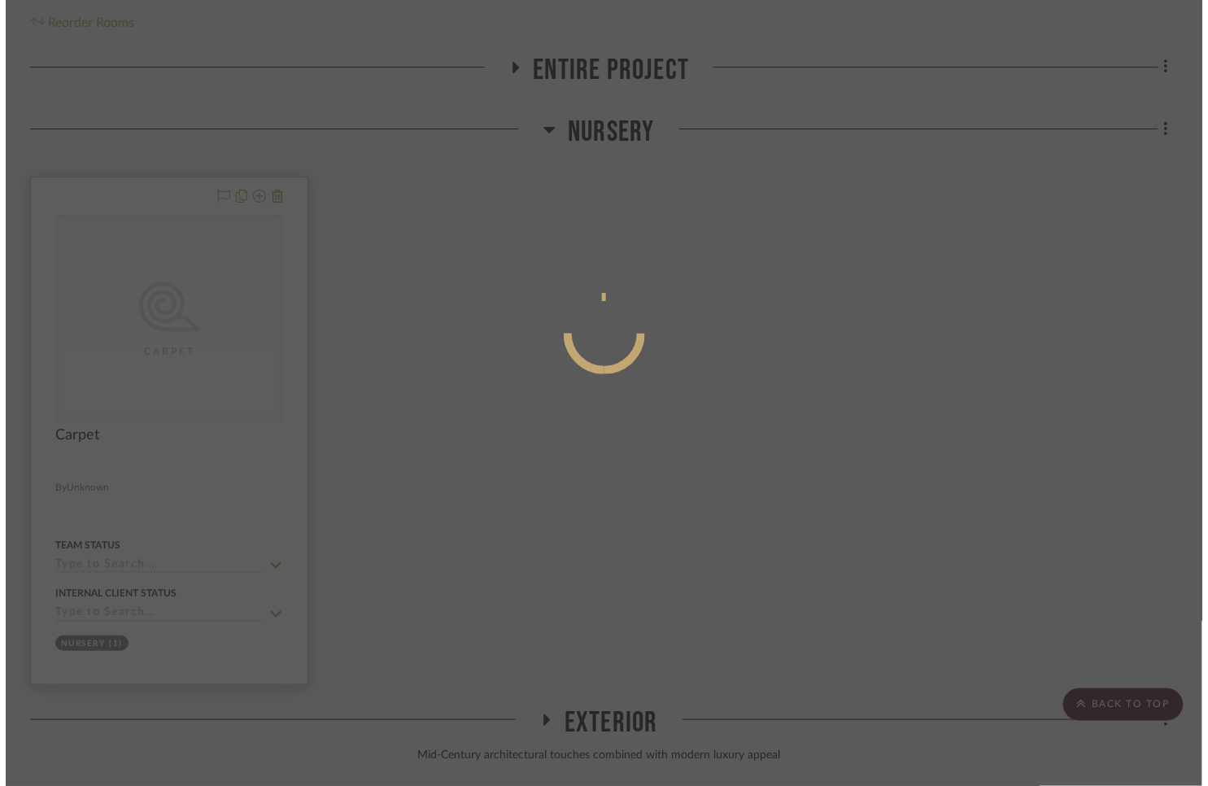
scroll to position [0, 0]
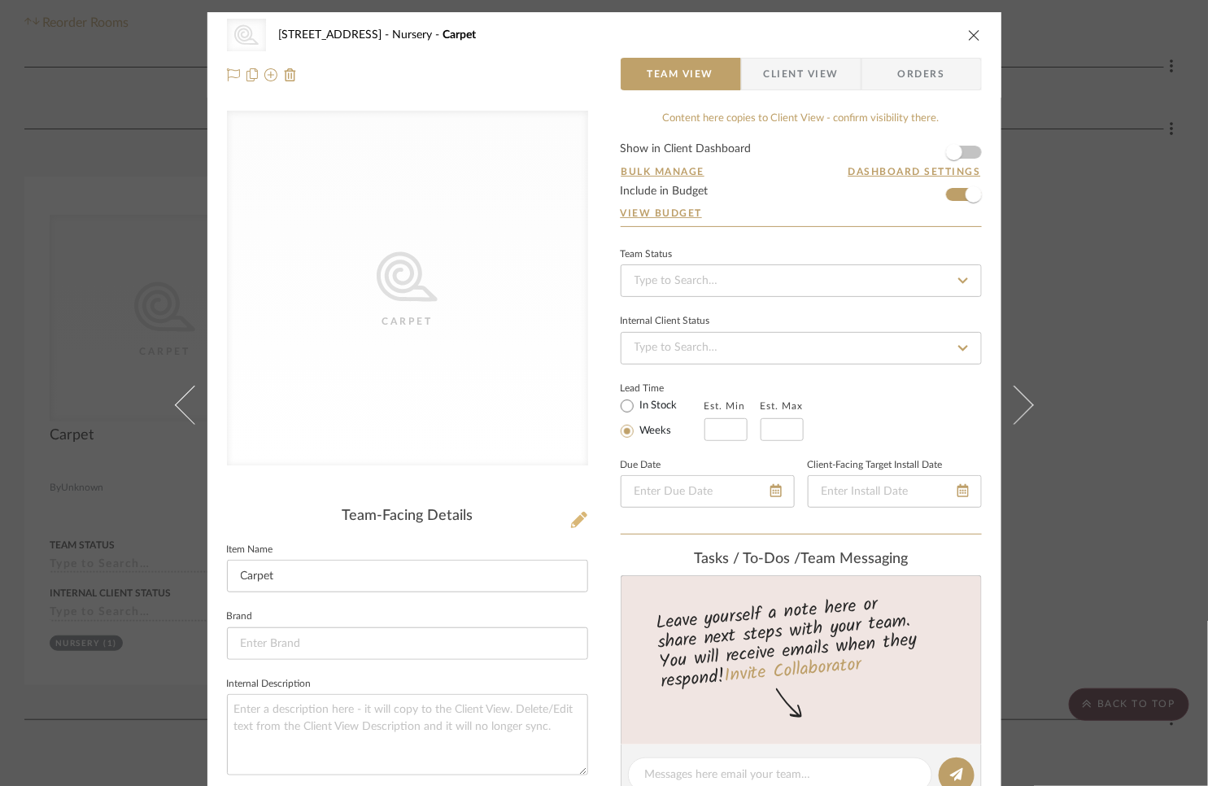
click at [575, 517] on icon at bounding box center [579, 520] width 16 height 16
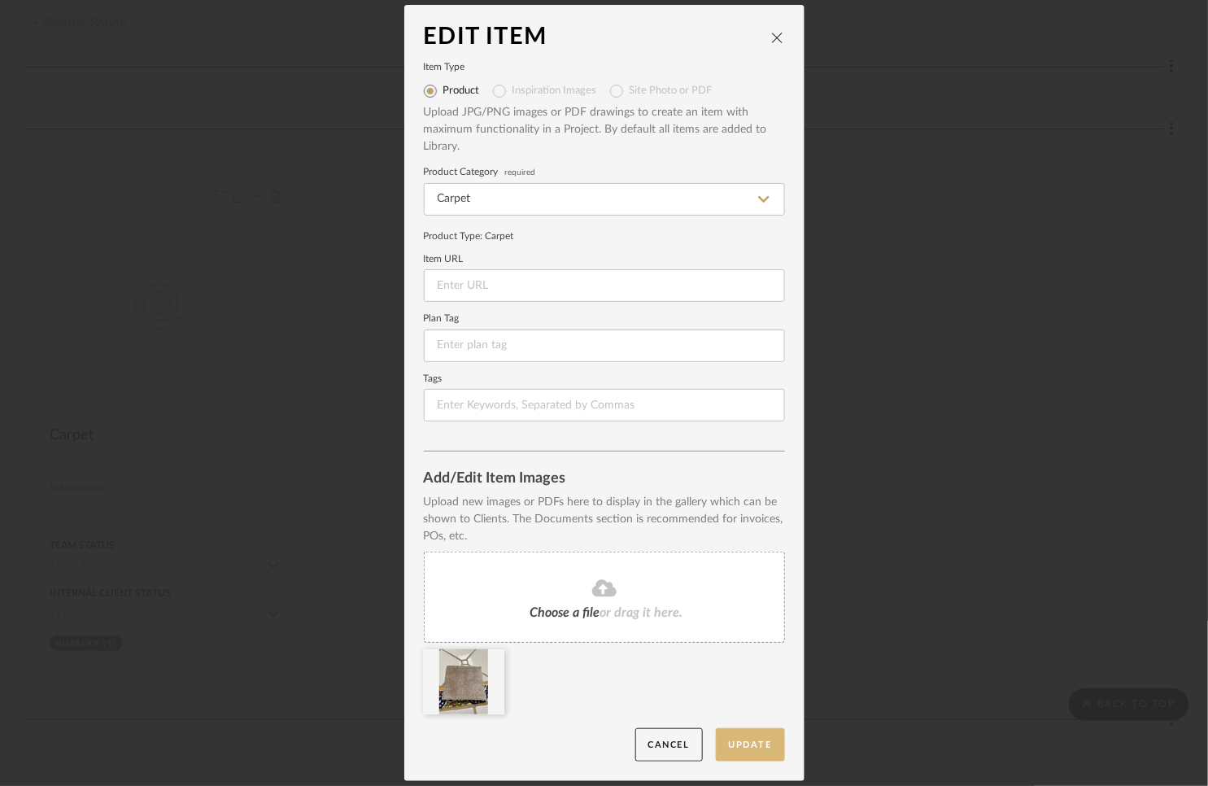
click at [733, 730] on button "Update" at bounding box center [750, 744] width 69 height 33
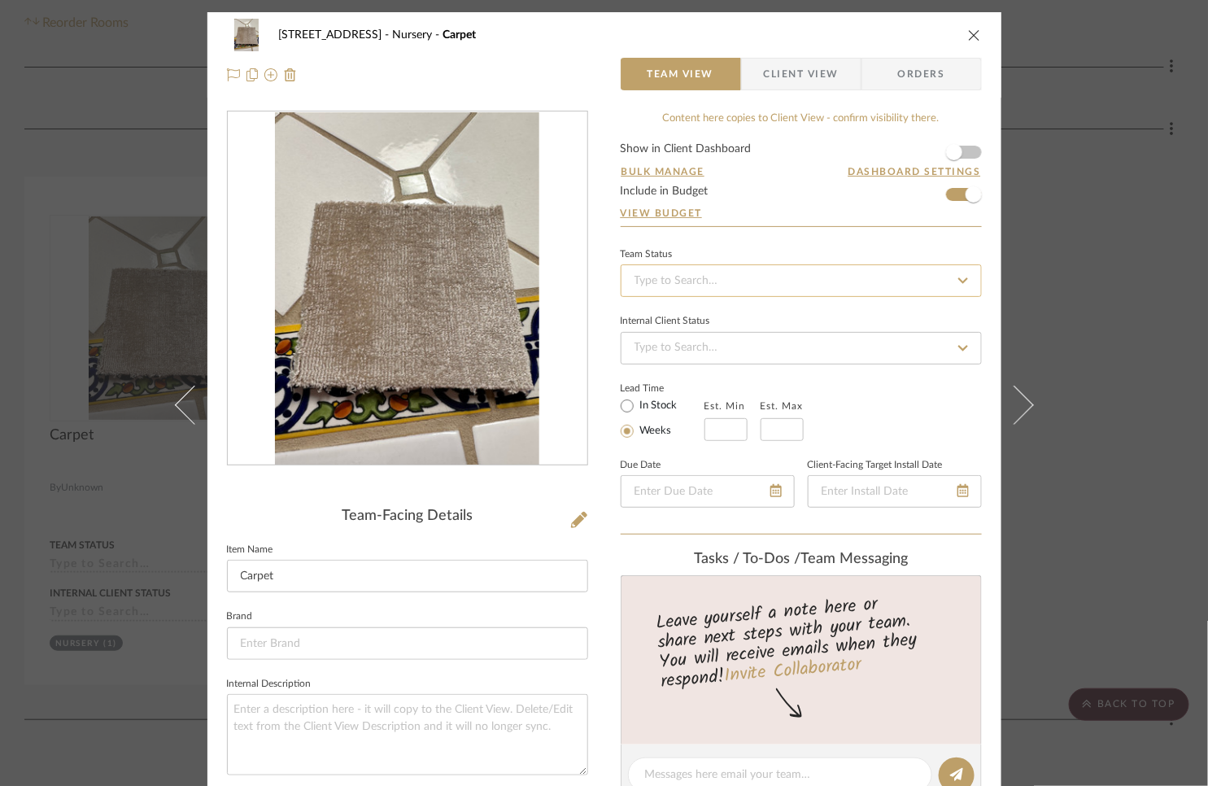
click at [651, 282] on input at bounding box center [801, 280] width 361 height 33
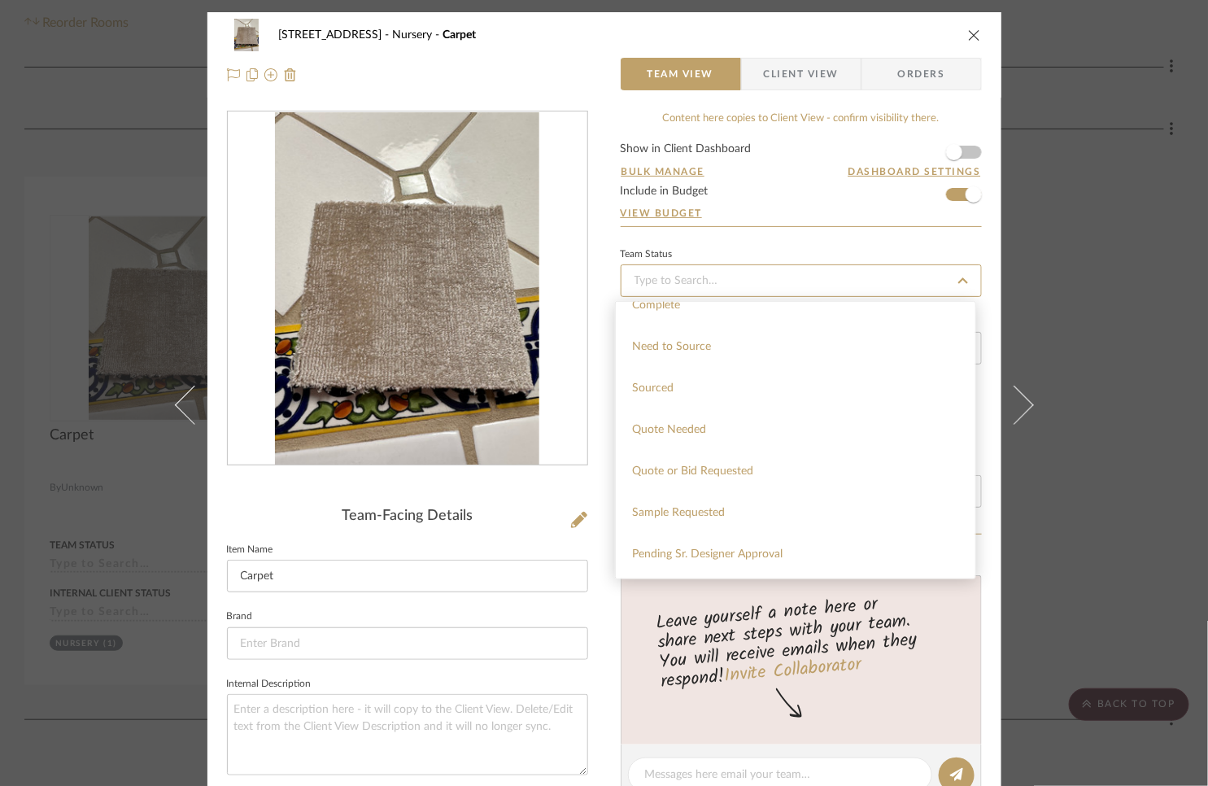
scroll to position [484, 0]
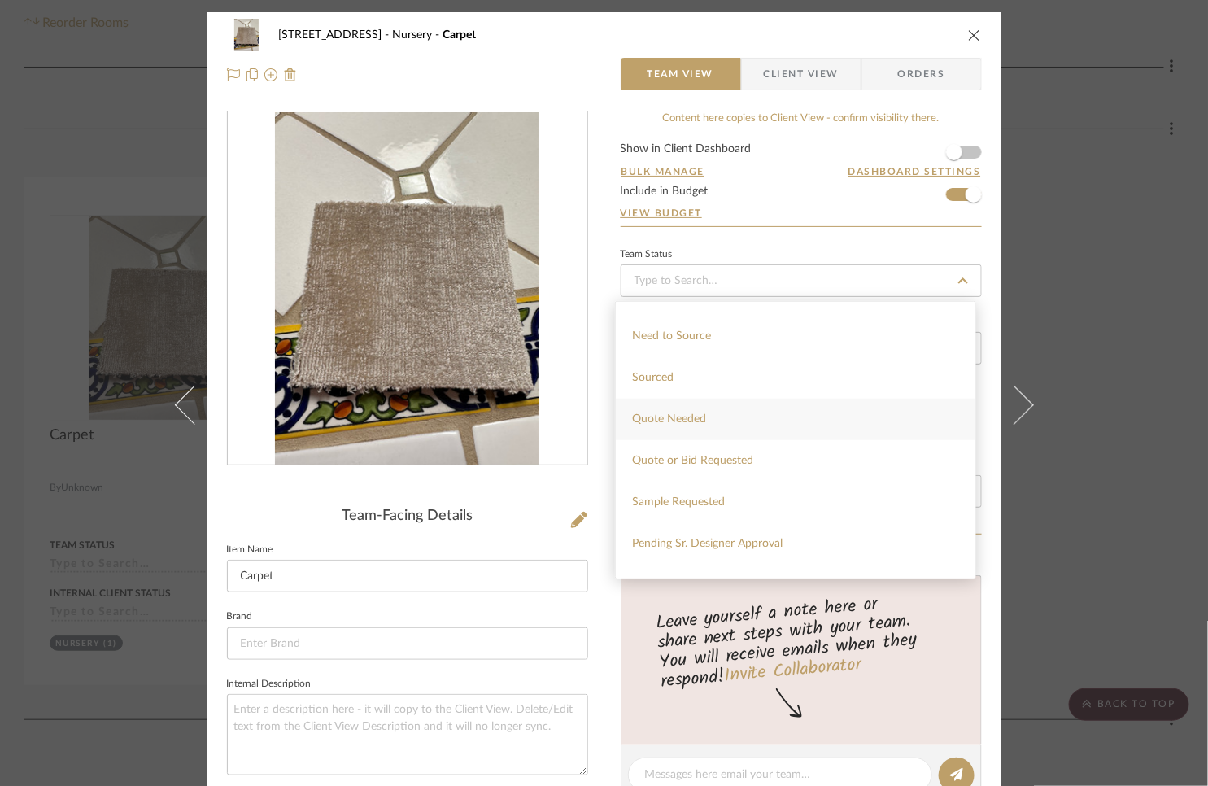
click at [713, 416] on div "Quote Needed" at bounding box center [796, 420] width 360 height 42
type input "8/16/2025"
type input "Quote Needed"
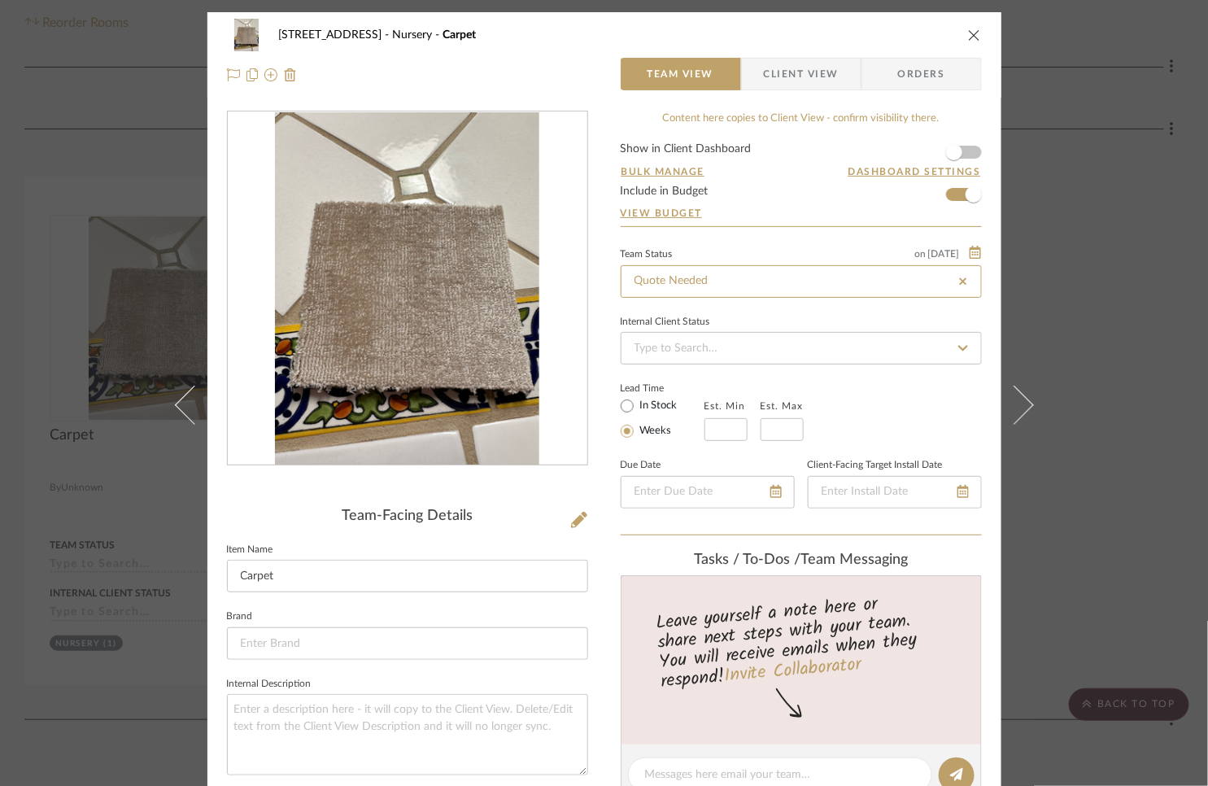
type input "8/16/2025"
type input "Quote Needed"
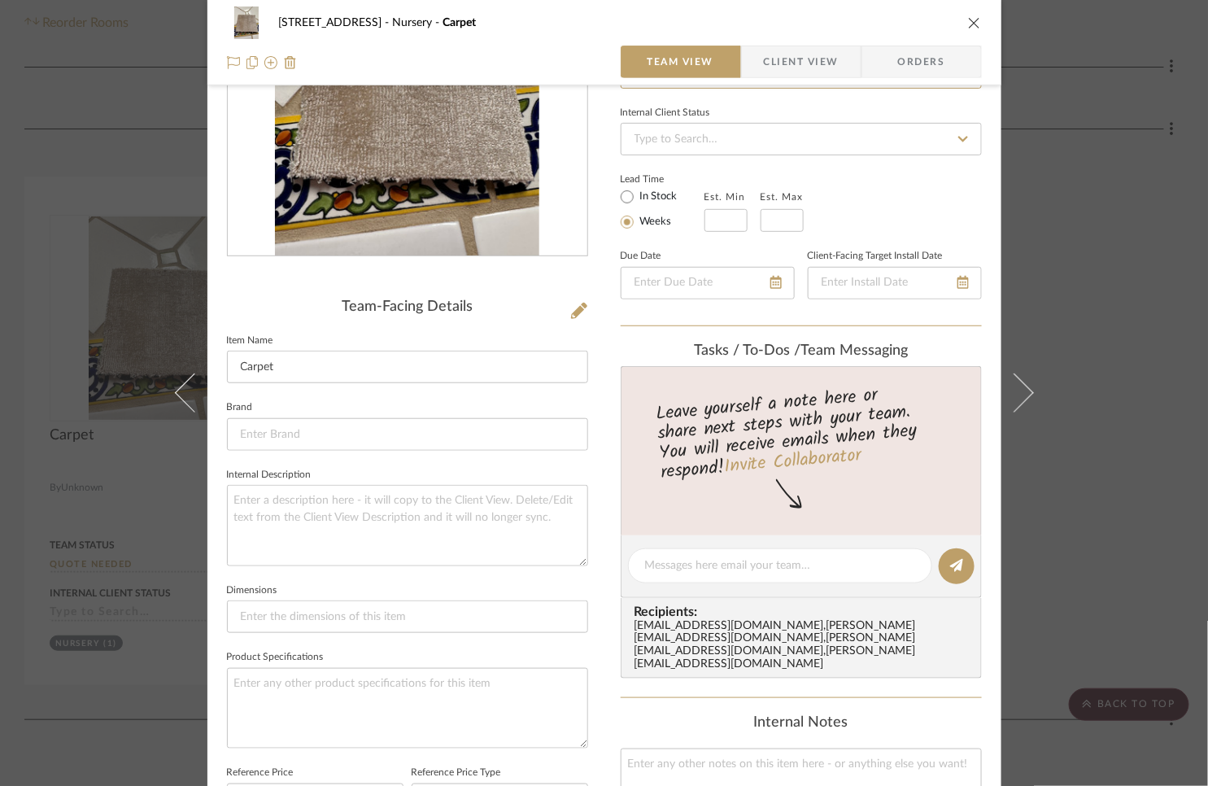
scroll to position [214, 0]
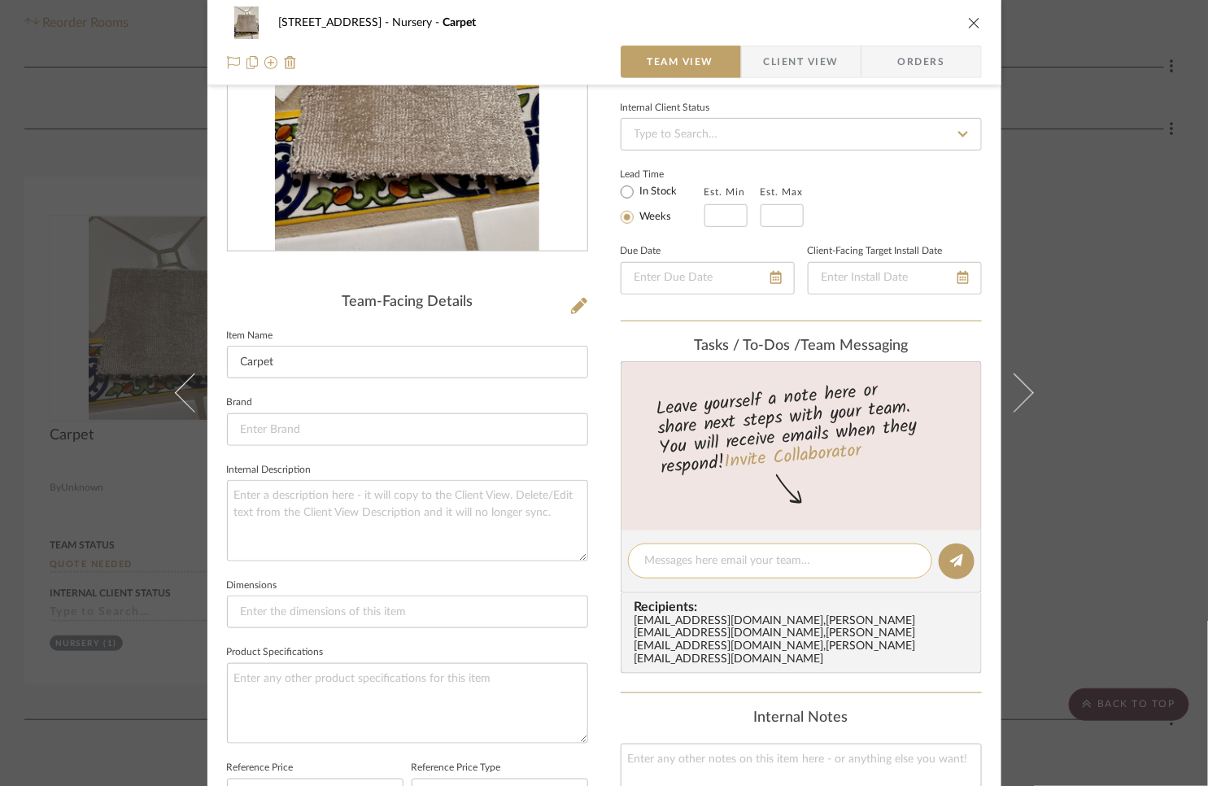
click at [659, 562] on textarea at bounding box center [780, 561] width 270 height 17
type textarea "{"
type textarea "Please get a quote on this."
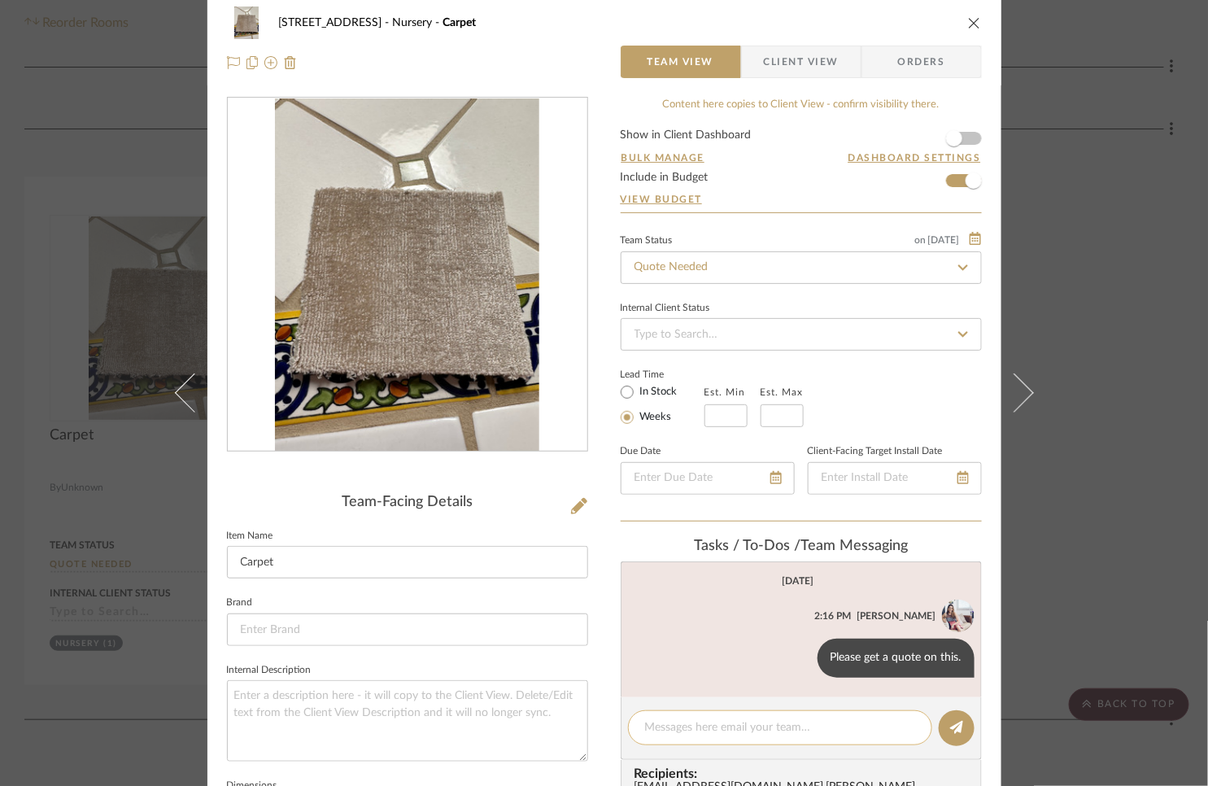
scroll to position [0, 0]
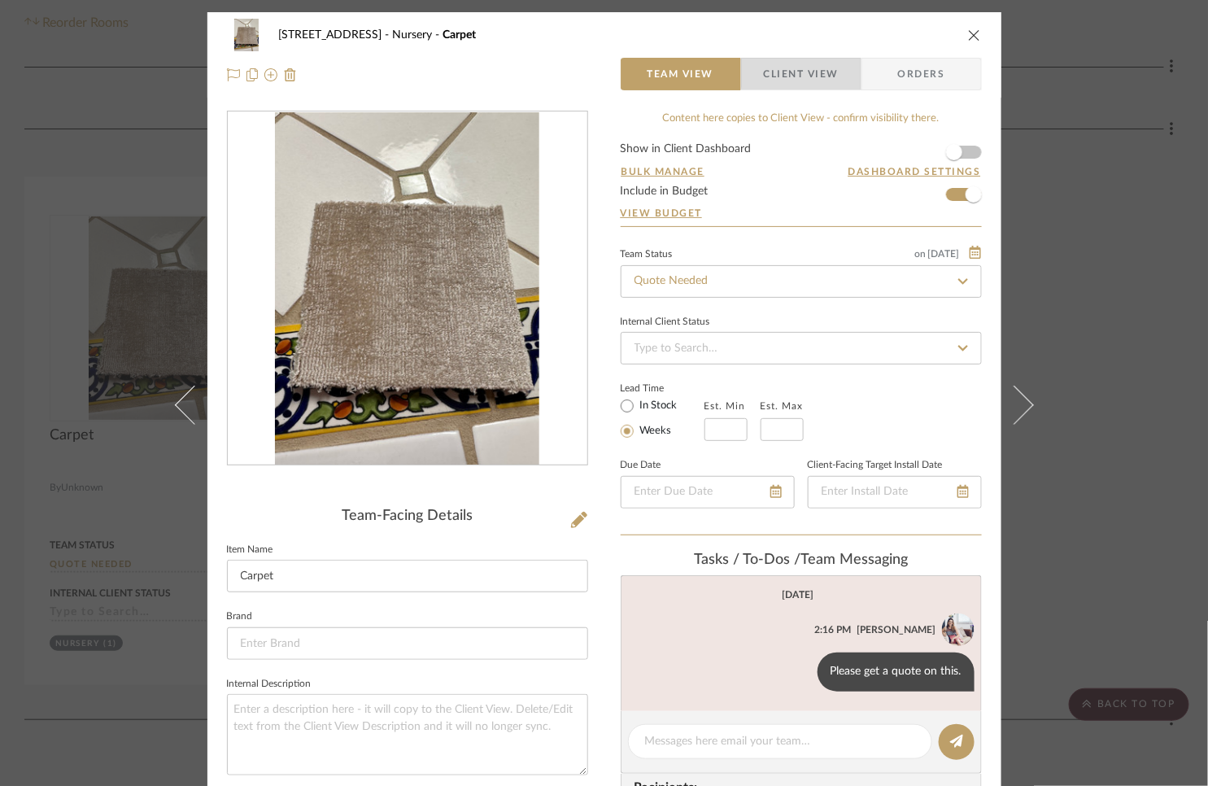
click at [806, 72] on span "Client View" at bounding box center [801, 74] width 75 height 33
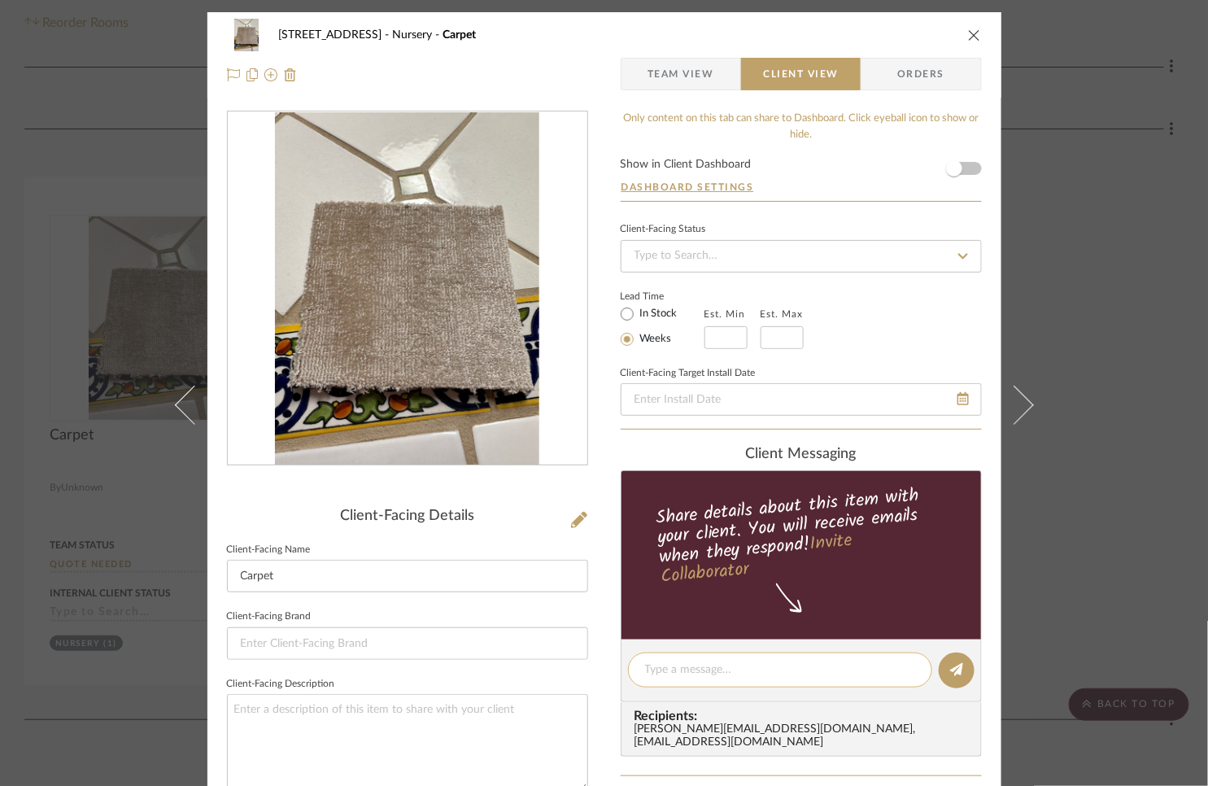
click at [662, 677] on div at bounding box center [780, 670] width 304 height 35
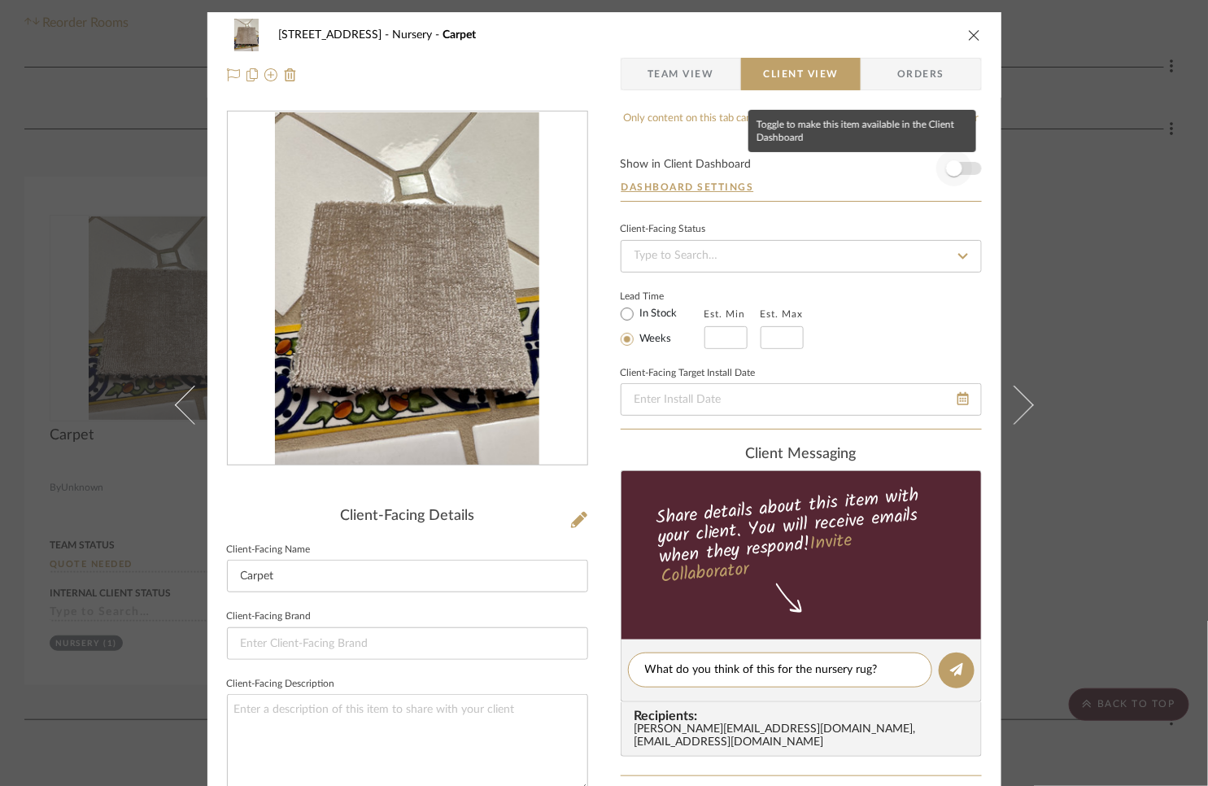
type textarea "What do you think of this for the nursery rug?"
click at [953, 168] on span "button" at bounding box center [954, 168] width 16 height 16
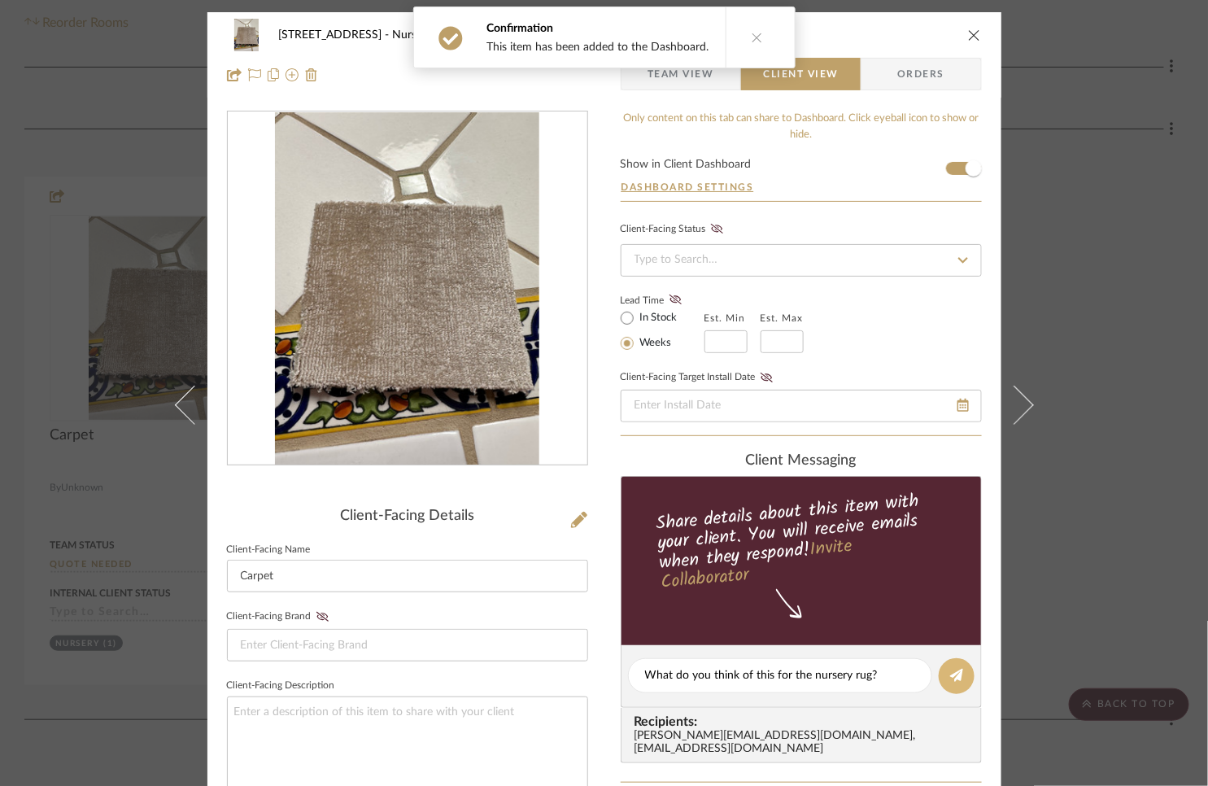
click at [954, 677] on icon at bounding box center [956, 675] width 13 height 13
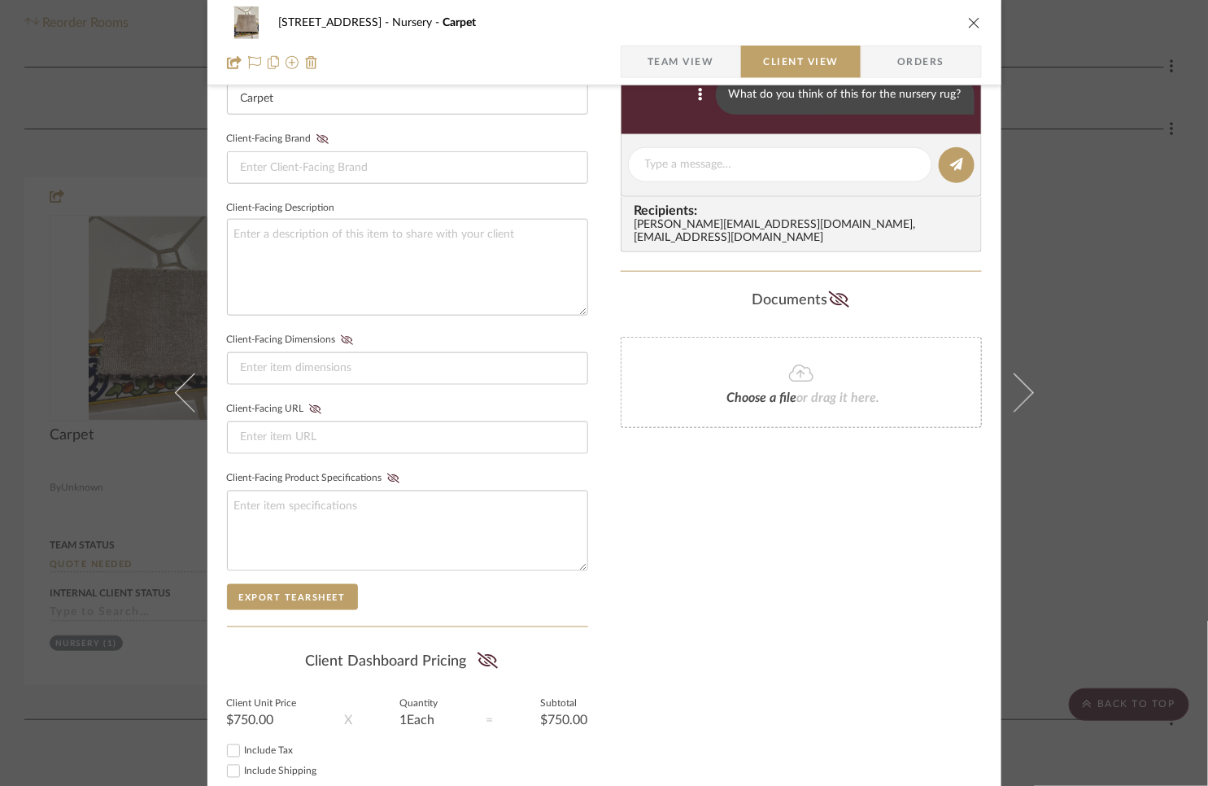
scroll to position [575, 0]
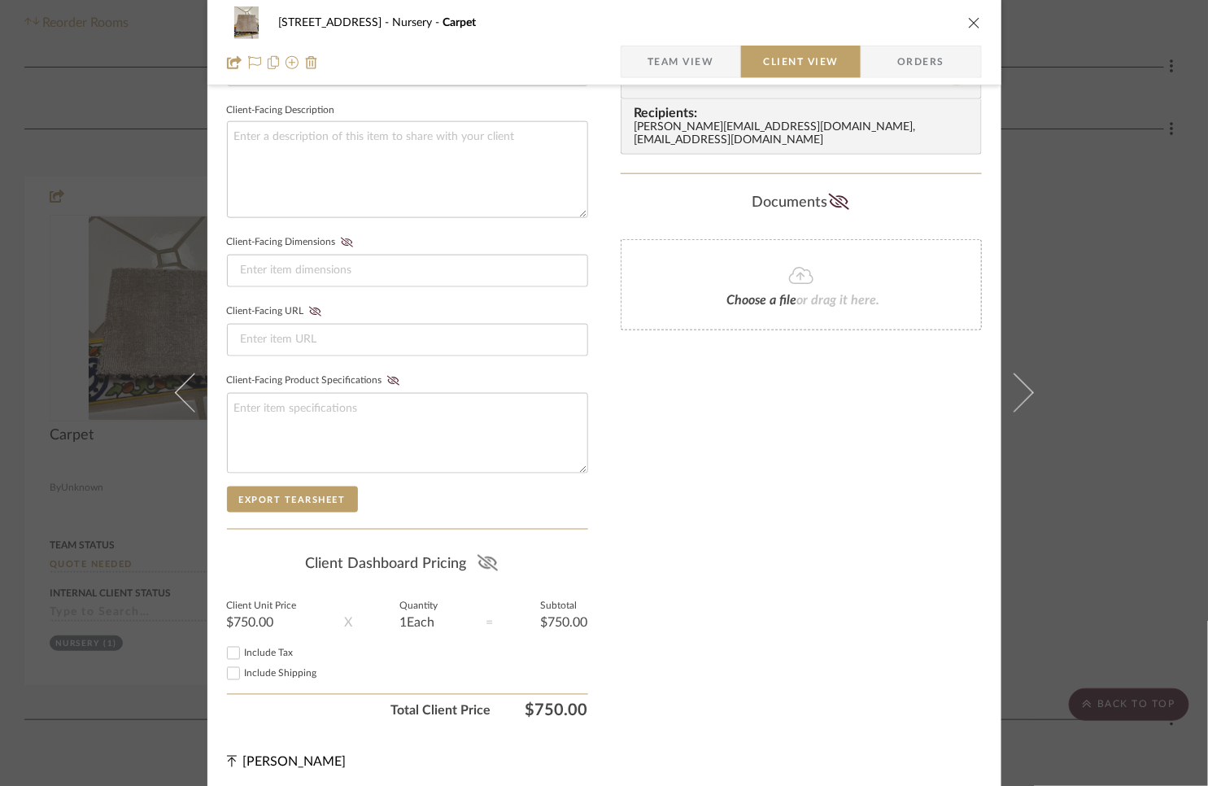
click at [485, 562] on icon at bounding box center [488, 563] width 20 height 16
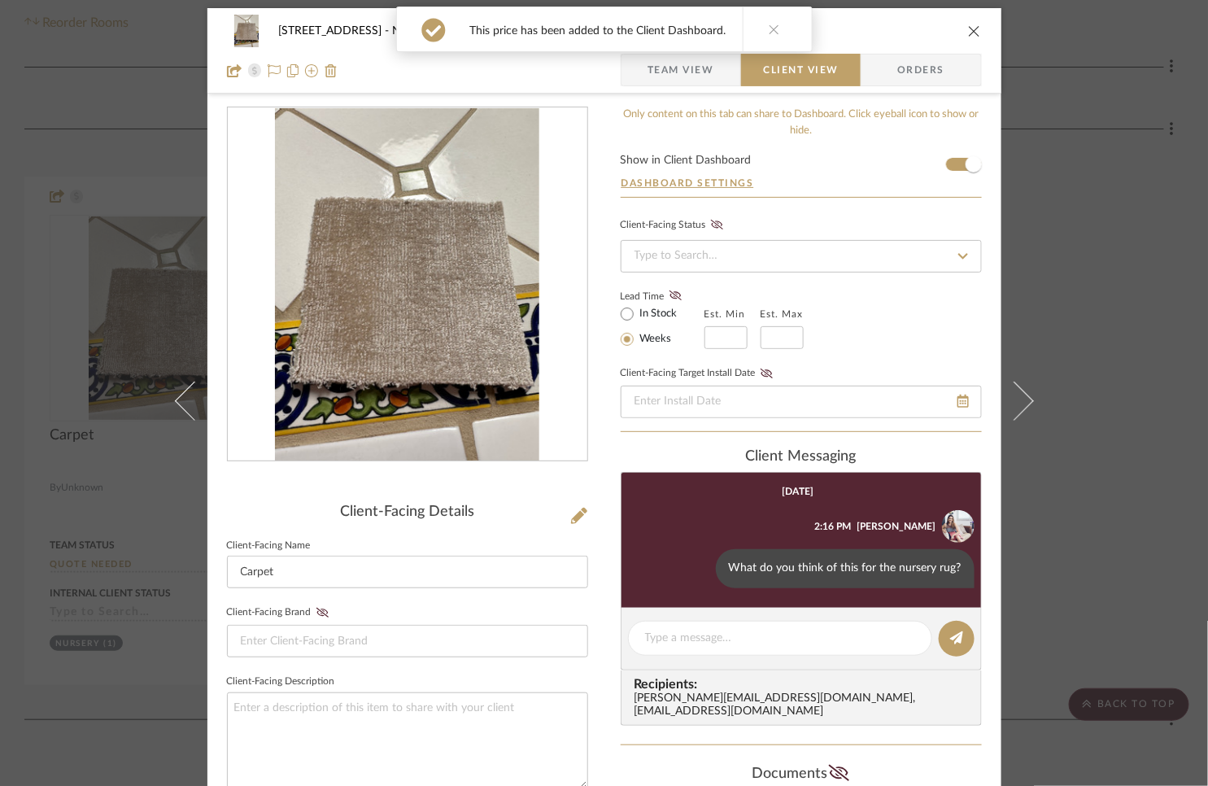
scroll to position [0, 0]
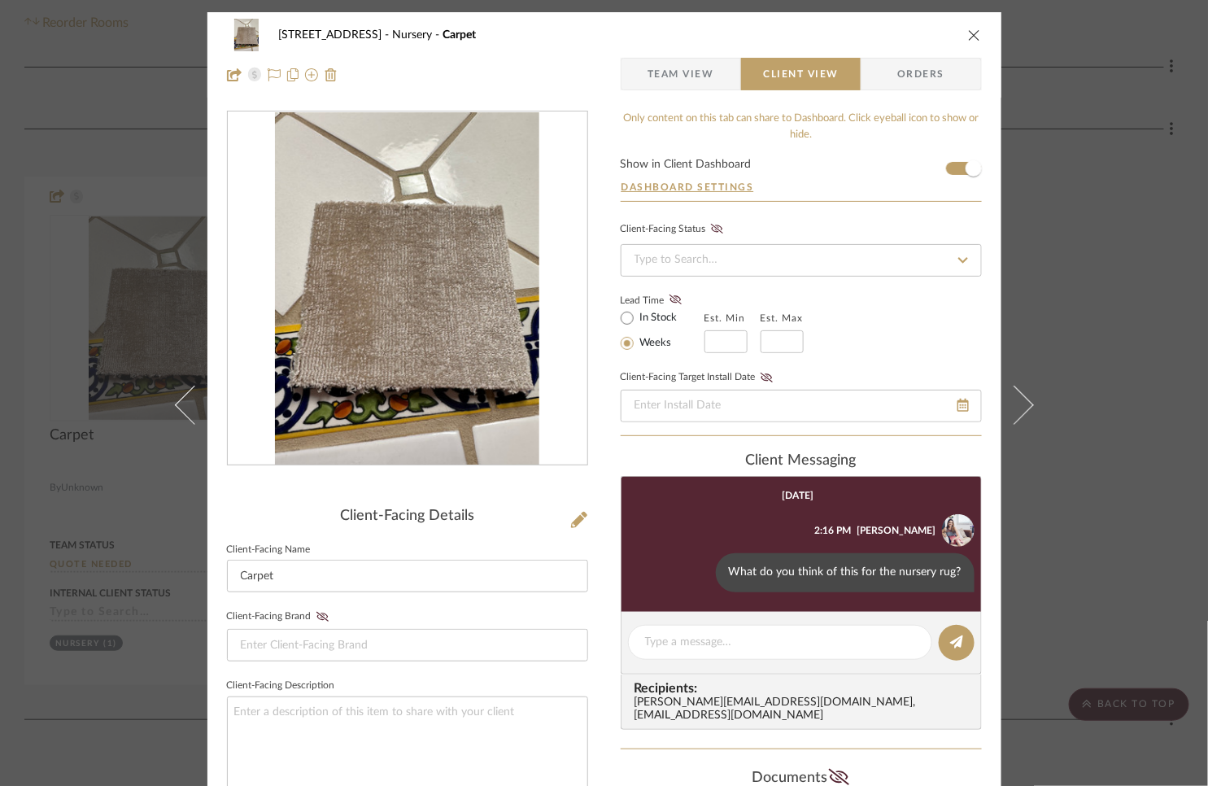
click at [1087, 327] on div "6135 N. 51st Place Nursery Carpet Team View Client View Orders Client-Facing De…" at bounding box center [604, 393] width 1208 height 786
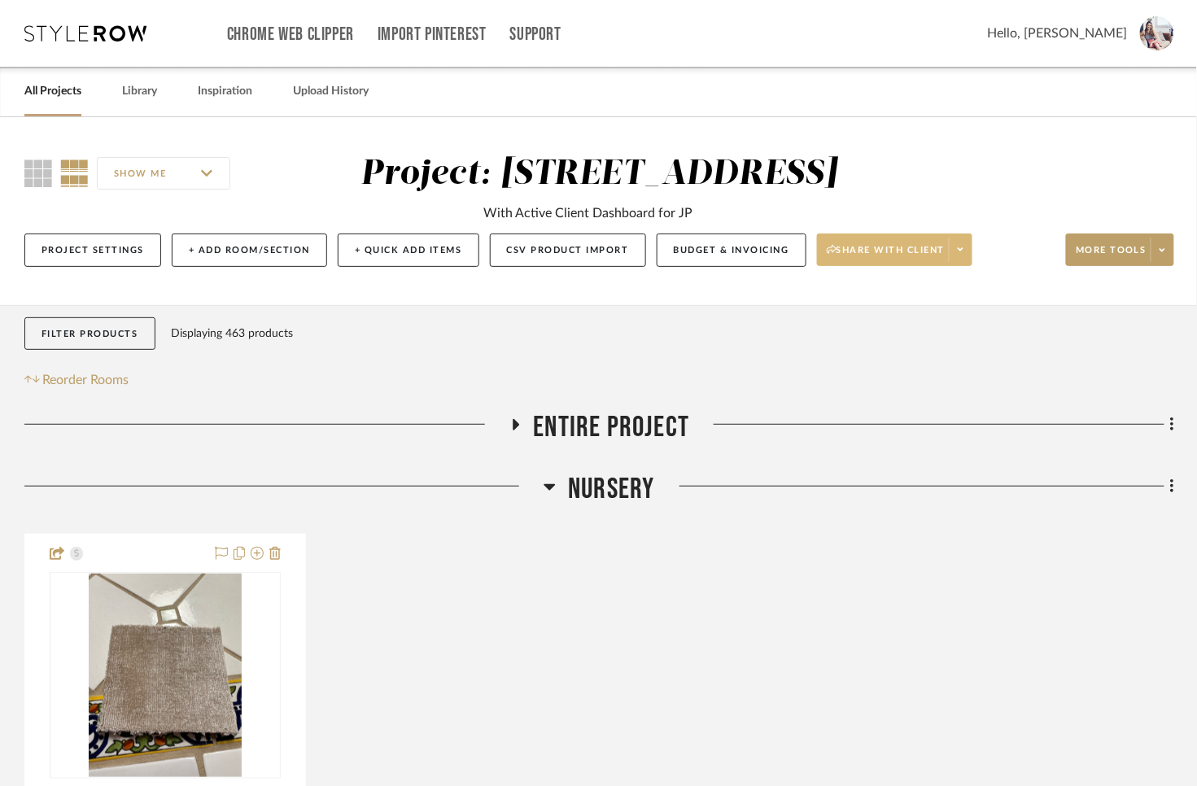
click at [902, 257] on span "Share with client" at bounding box center [886, 256] width 119 height 24
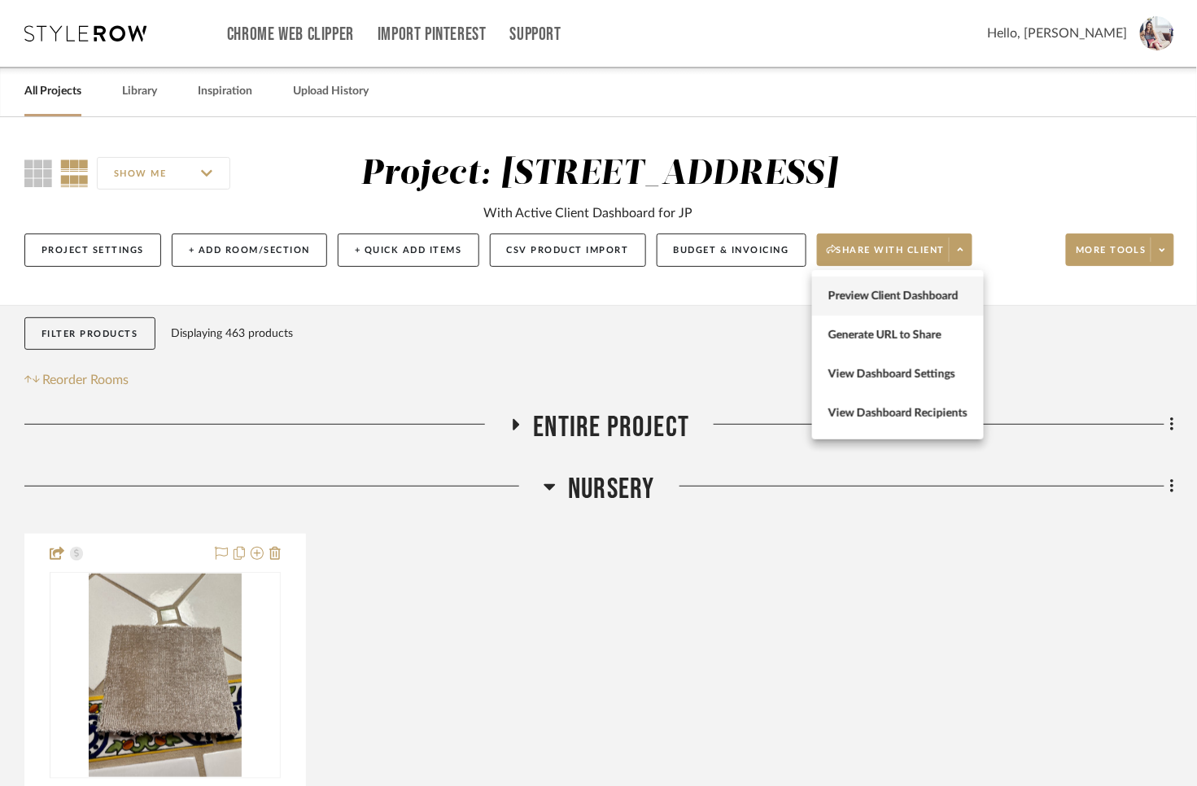
click at [874, 299] on span "Preview Client Dashboard" at bounding box center [897, 297] width 139 height 14
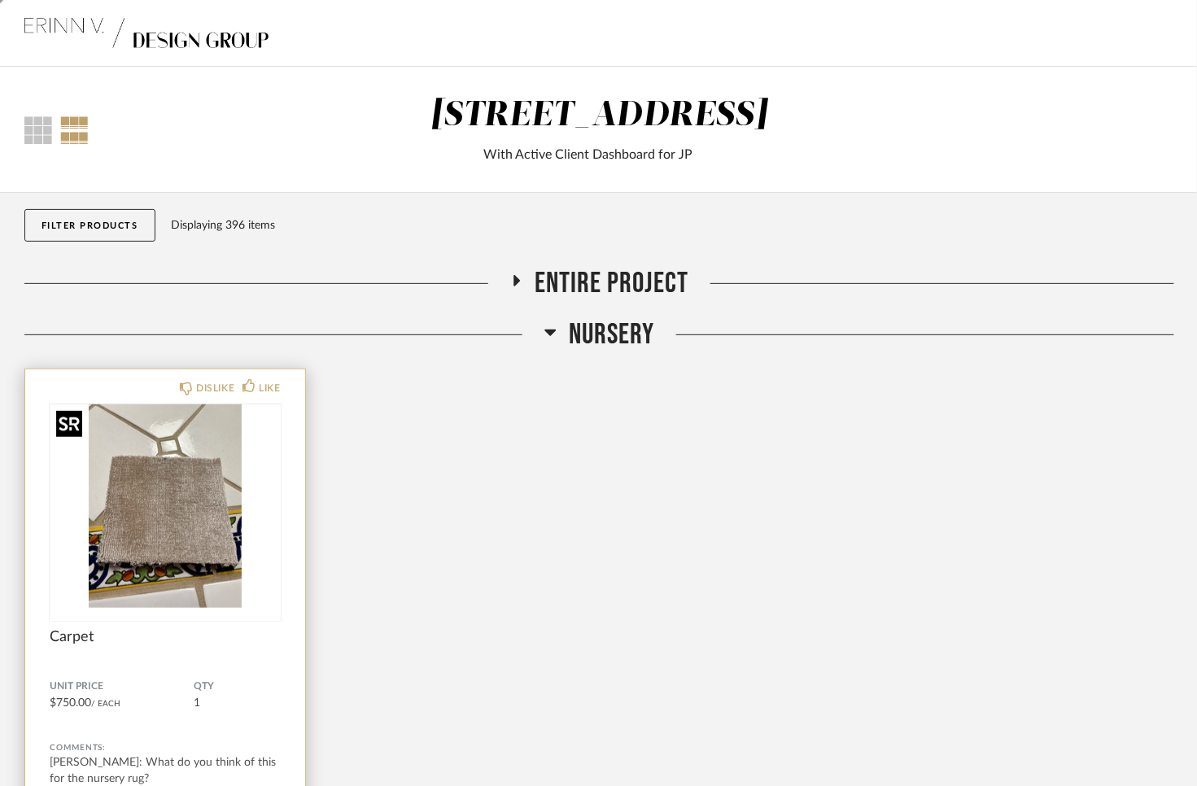
click at [216, 472] on img "0" at bounding box center [165, 505] width 231 height 203
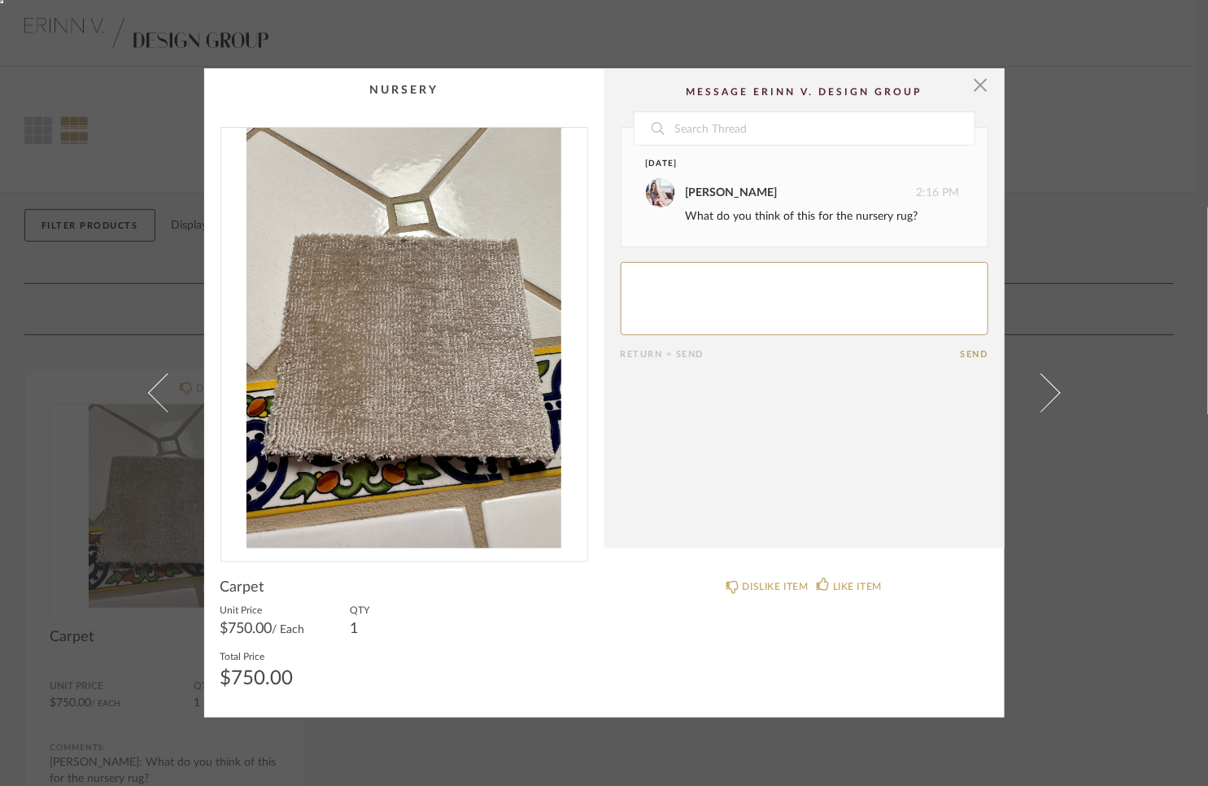
click at [1082, 513] on div "× Date [DATE] [PERSON_NAME] 2:16 PM What do you think of this for the nursery r…" at bounding box center [604, 393] width 1208 height 786
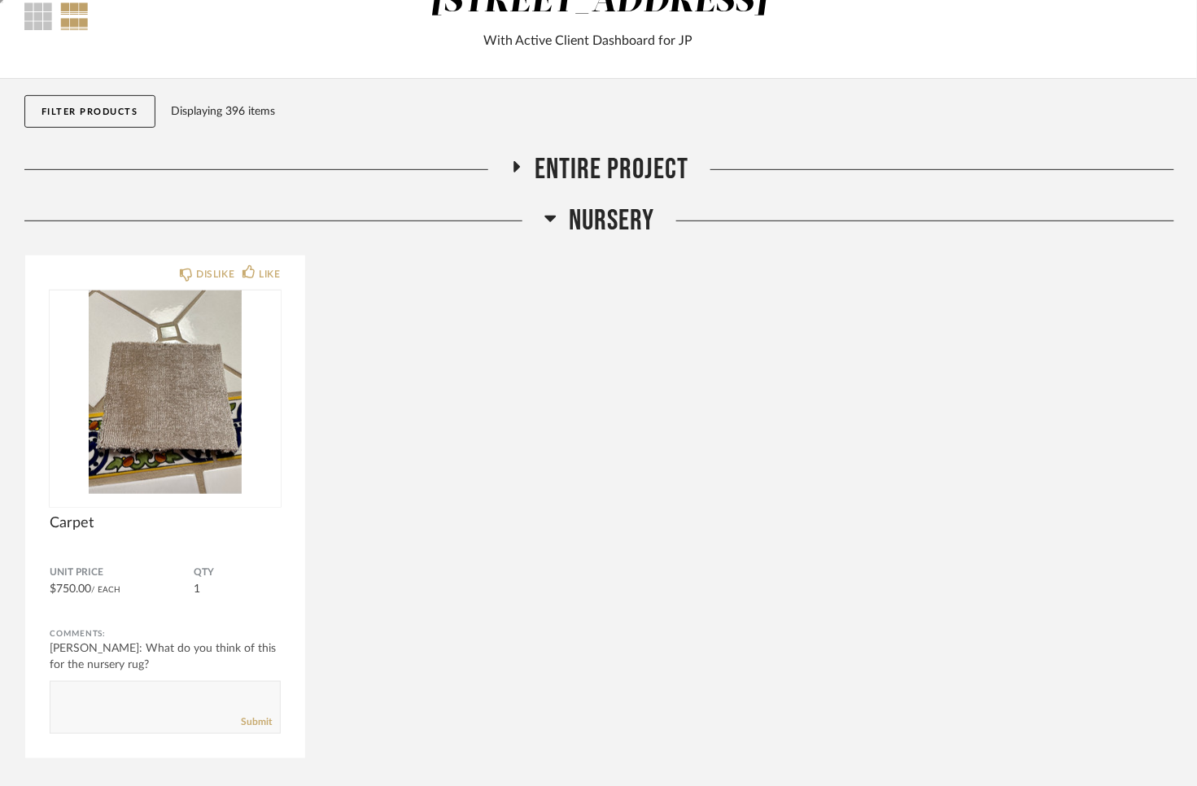
scroll to position [127, 0]
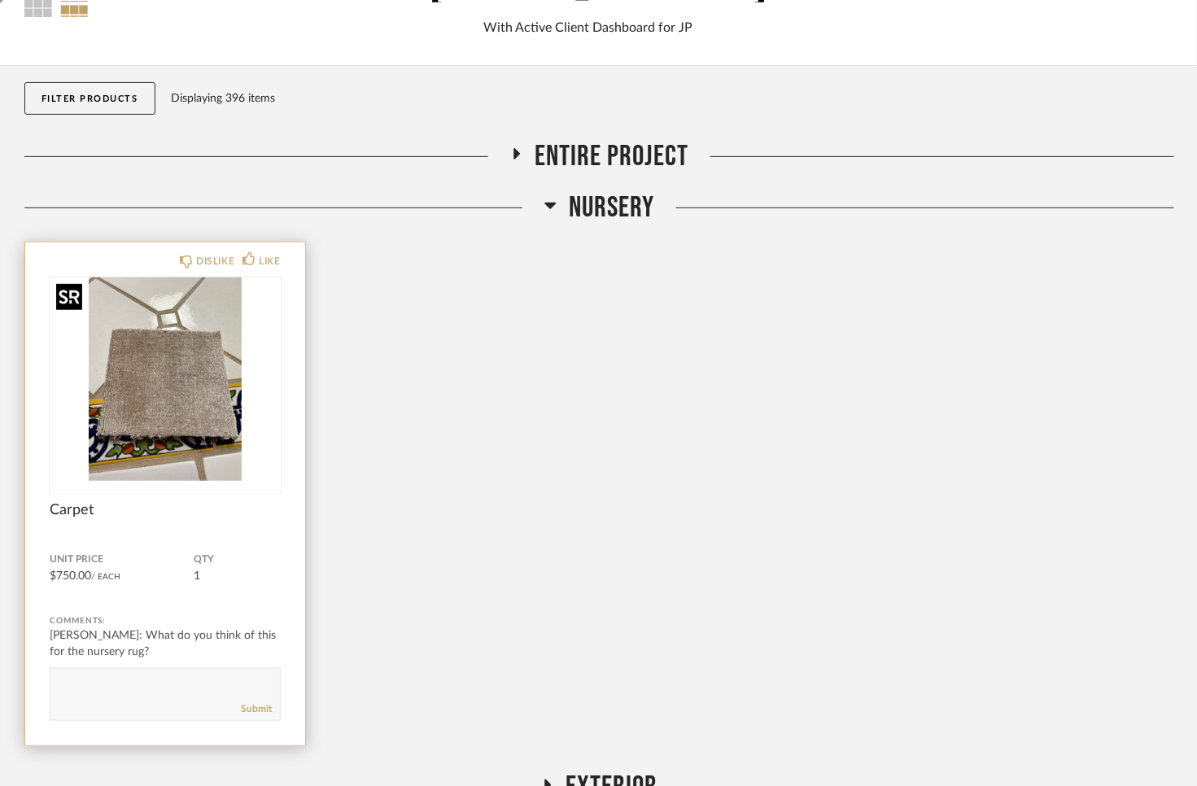
click at [165, 396] on img "0" at bounding box center [165, 378] width 231 height 203
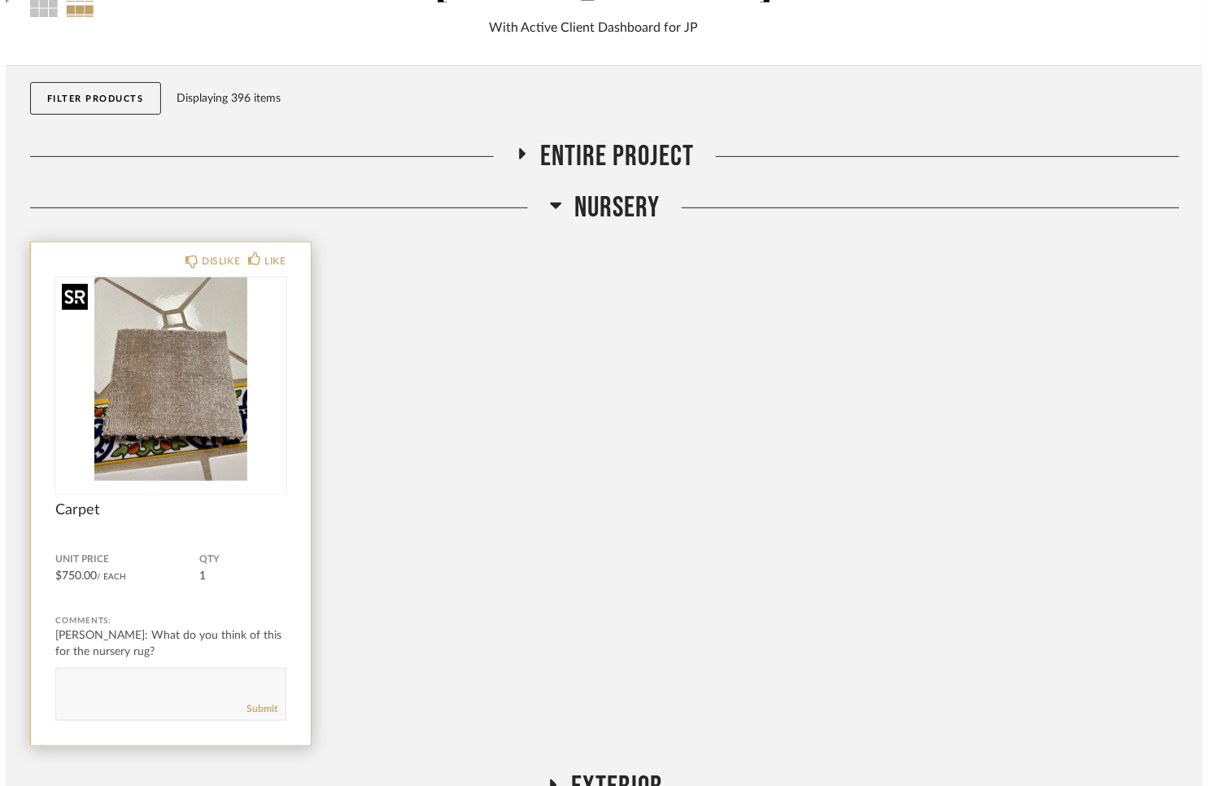
scroll to position [0, 0]
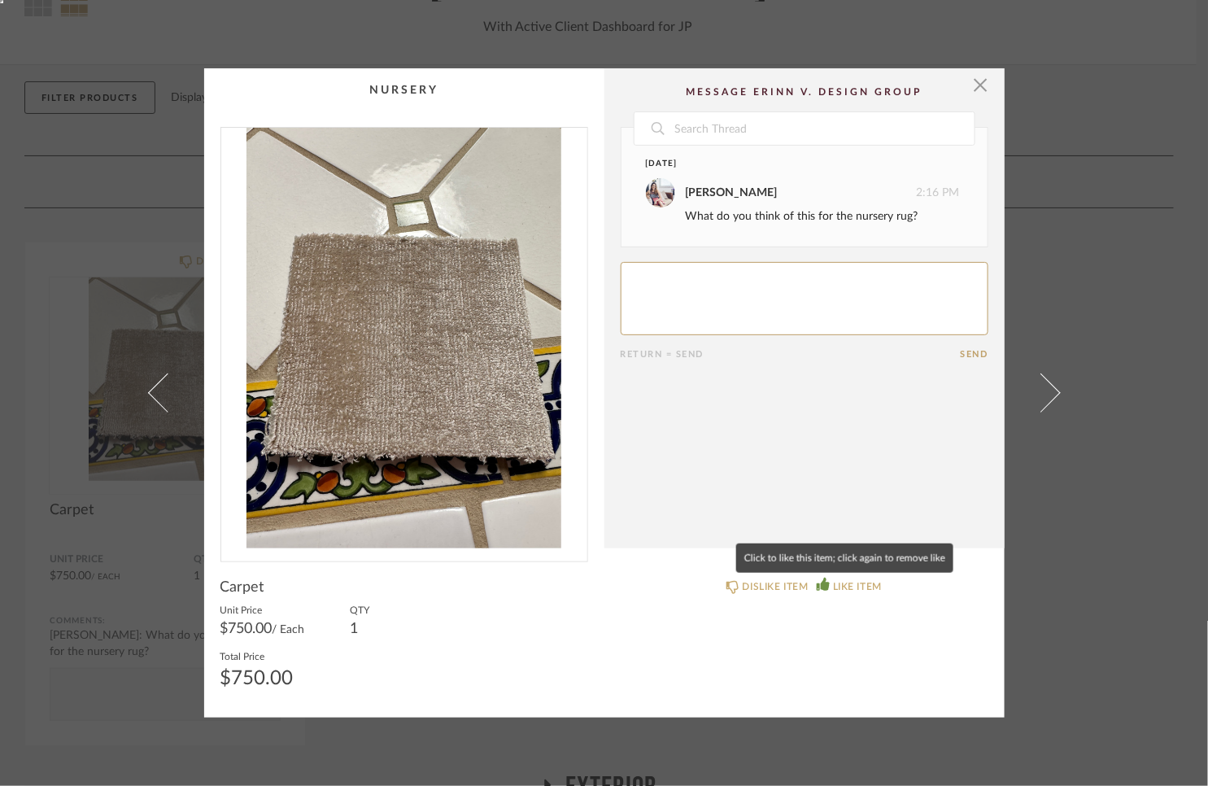
click at [851, 588] on div "LIKE ITEM" at bounding box center [857, 587] width 49 height 16
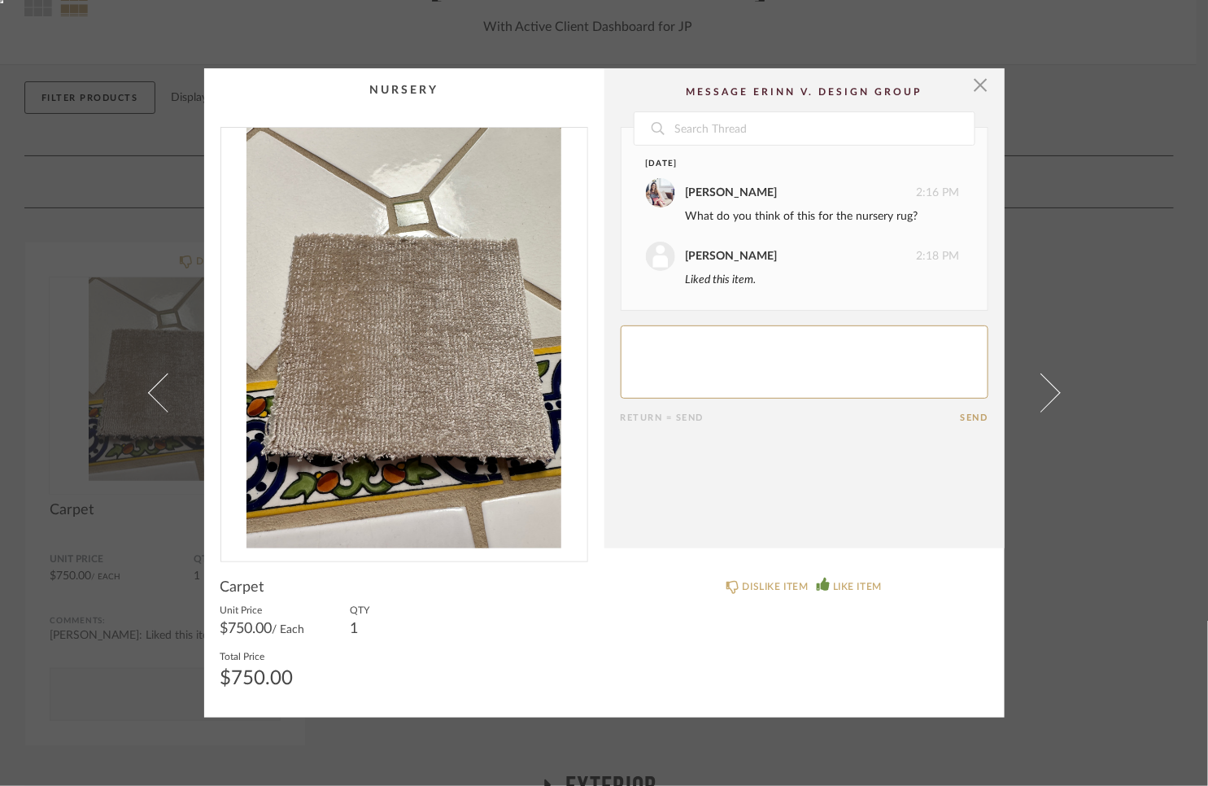
click at [664, 283] on div "[PERSON_NAME] 2:18 PM Liked this item." at bounding box center [803, 265] width 314 height 47
click at [675, 327] on textarea at bounding box center [805, 362] width 368 height 73
type textarea "This looks great!"
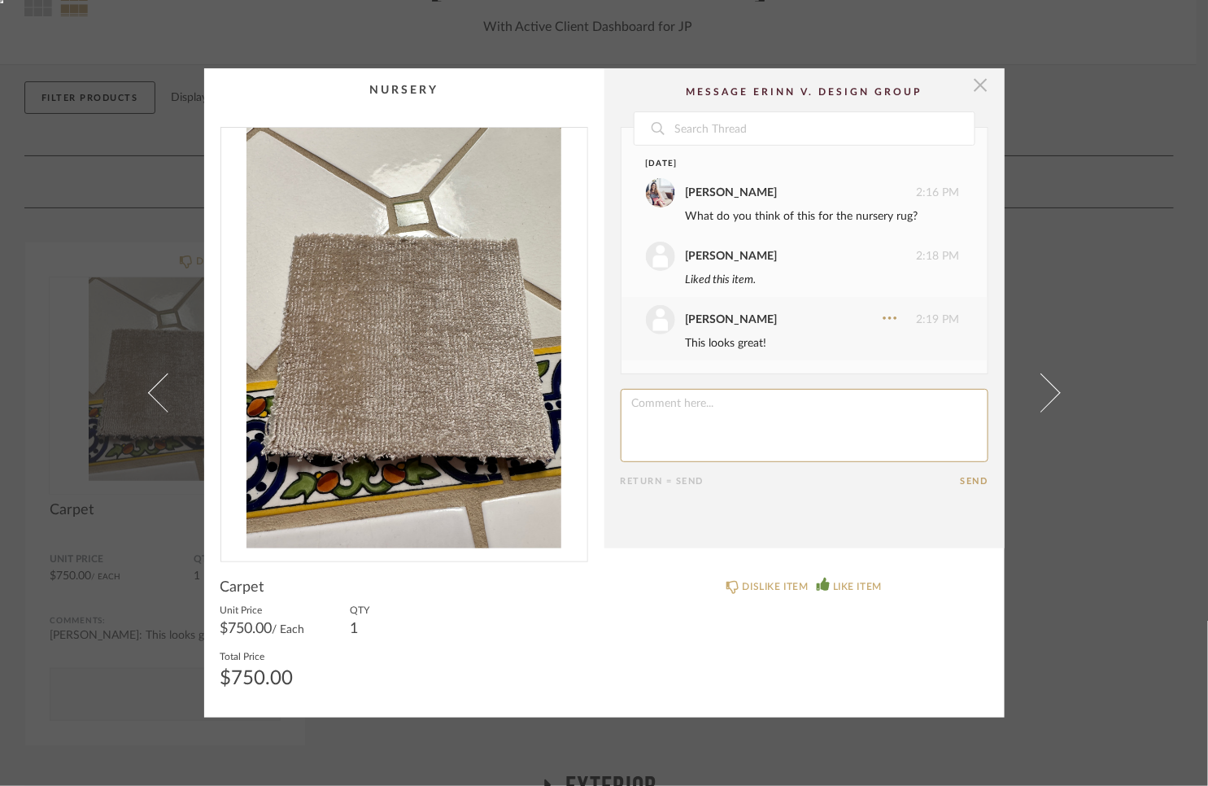
click at [977, 89] on span "button" at bounding box center [981, 84] width 33 height 33
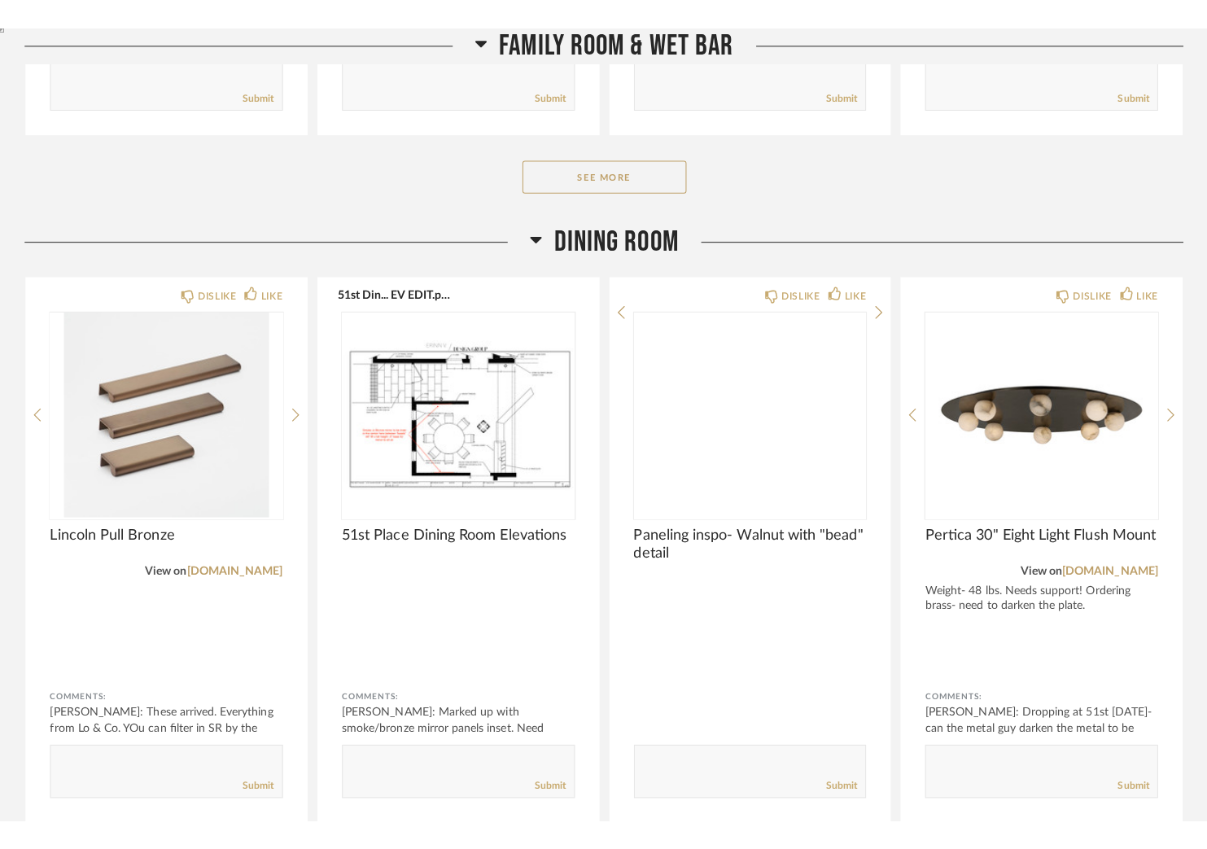
scroll to position [2885, 0]
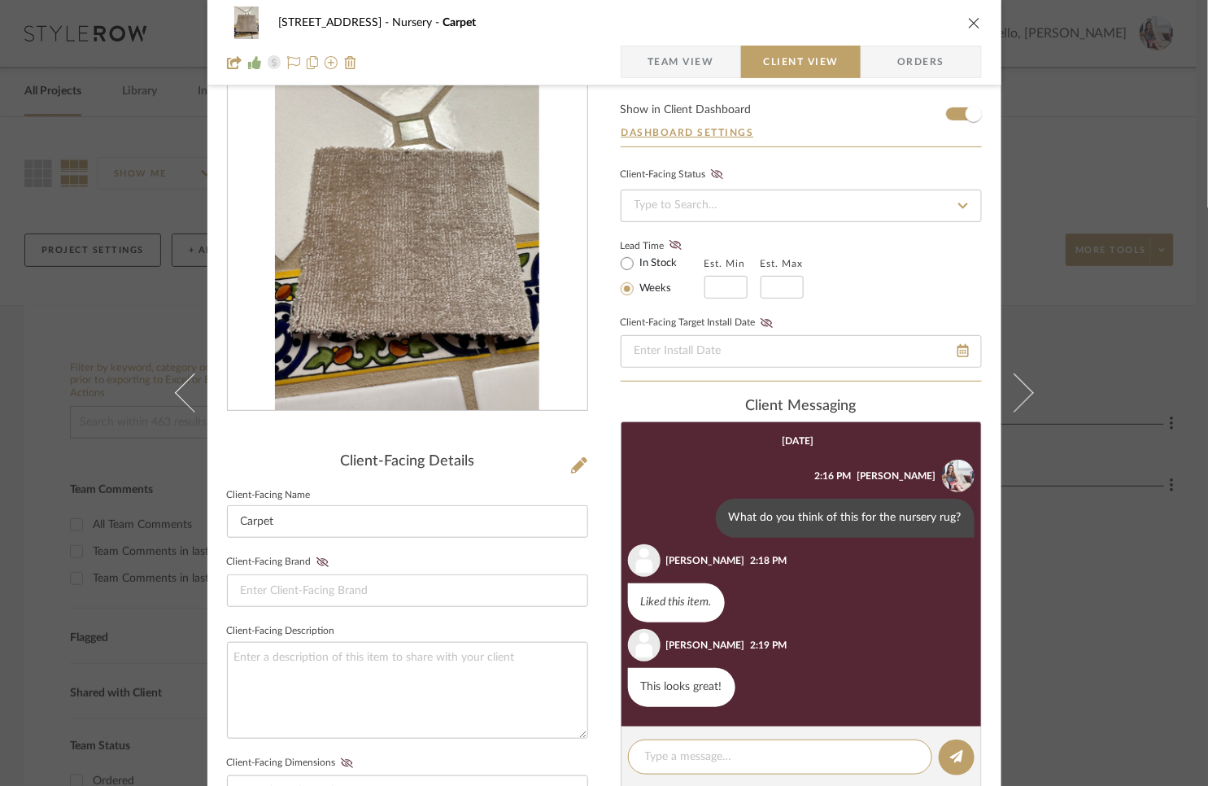
click at [1171, 363] on div "[STREET_ADDRESS] Nursery Carpet Team View Client View Orders Client-Facing Deta…" at bounding box center [604, 393] width 1208 height 786
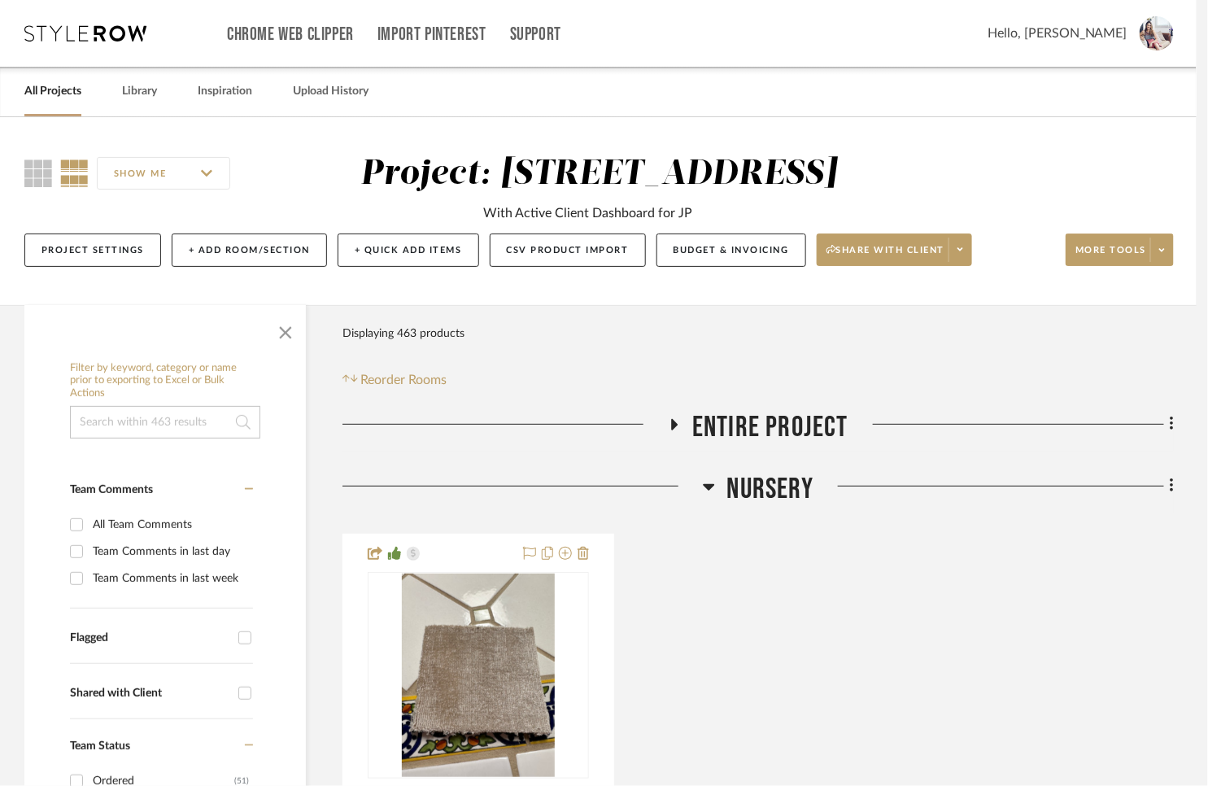
click at [1171, 363] on div "[STREET_ADDRESS] Nursery Carpet Team View Client View Orders Client-Facing Deta…" at bounding box center [604, 393] width 1208 height 786
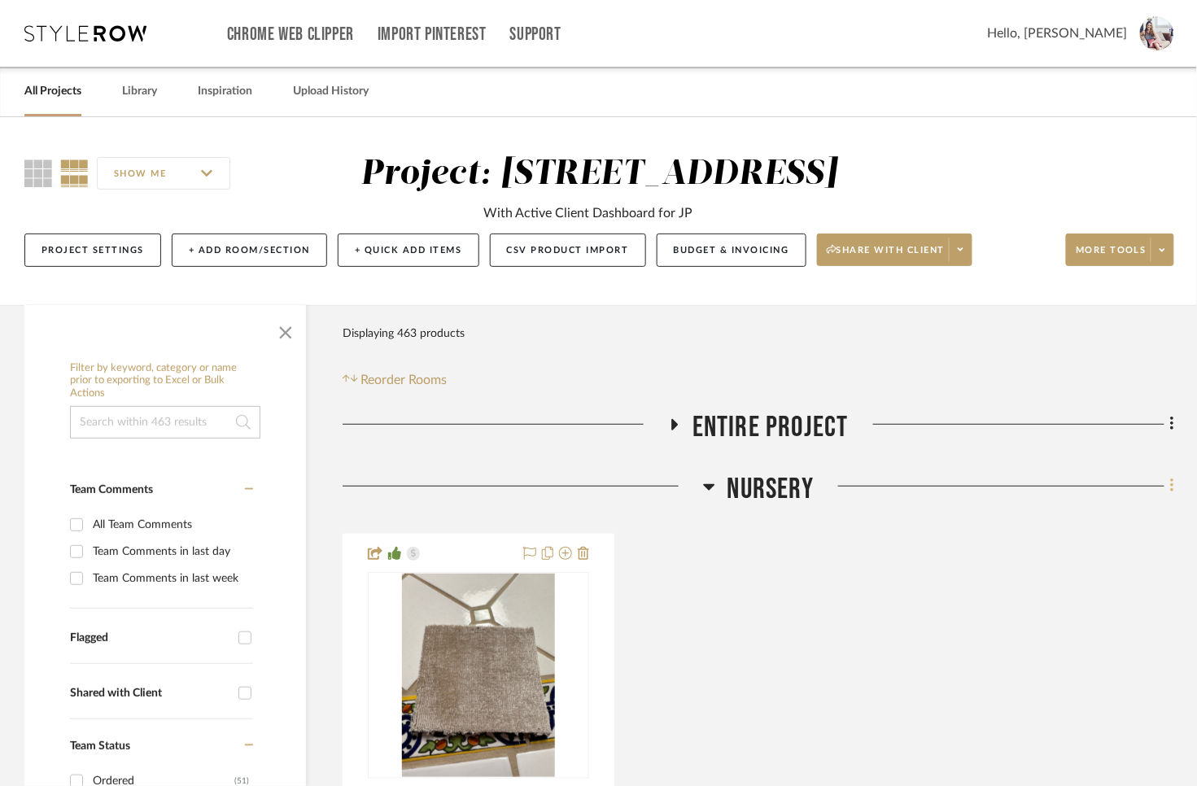
click at [1173, 488] on icon at bounding box center [1171, 486] width 3 height 14
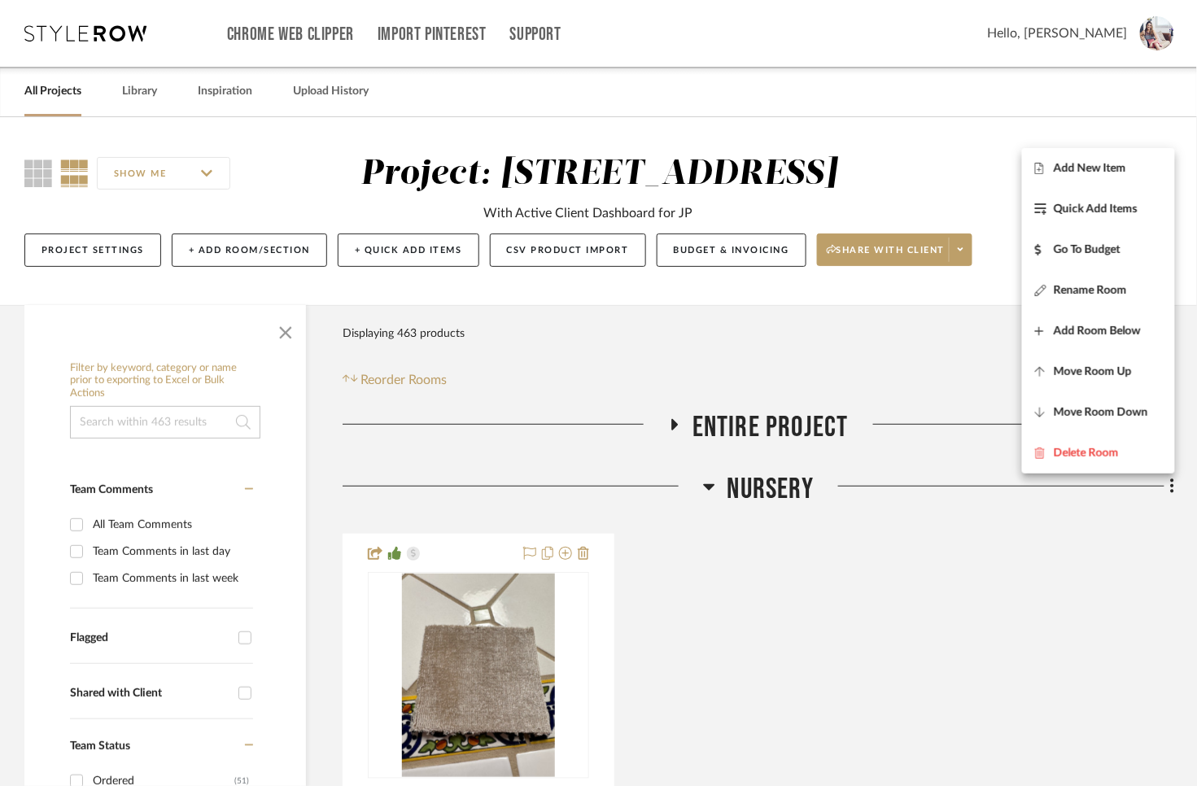
click at [776, 512] on div at bounding box center [598, 393] width 1197 height 786
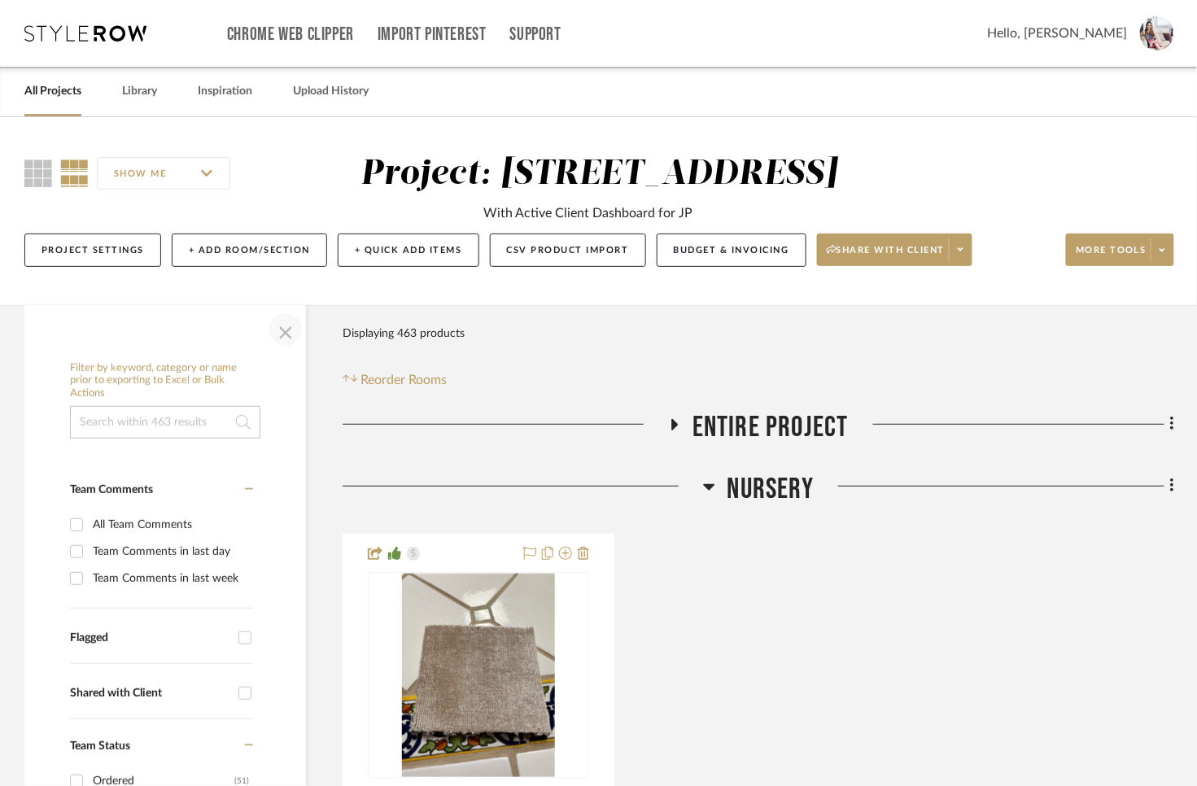
click at [273, 334] on span "button" at bounding box center [285, 329] width 39 height 39
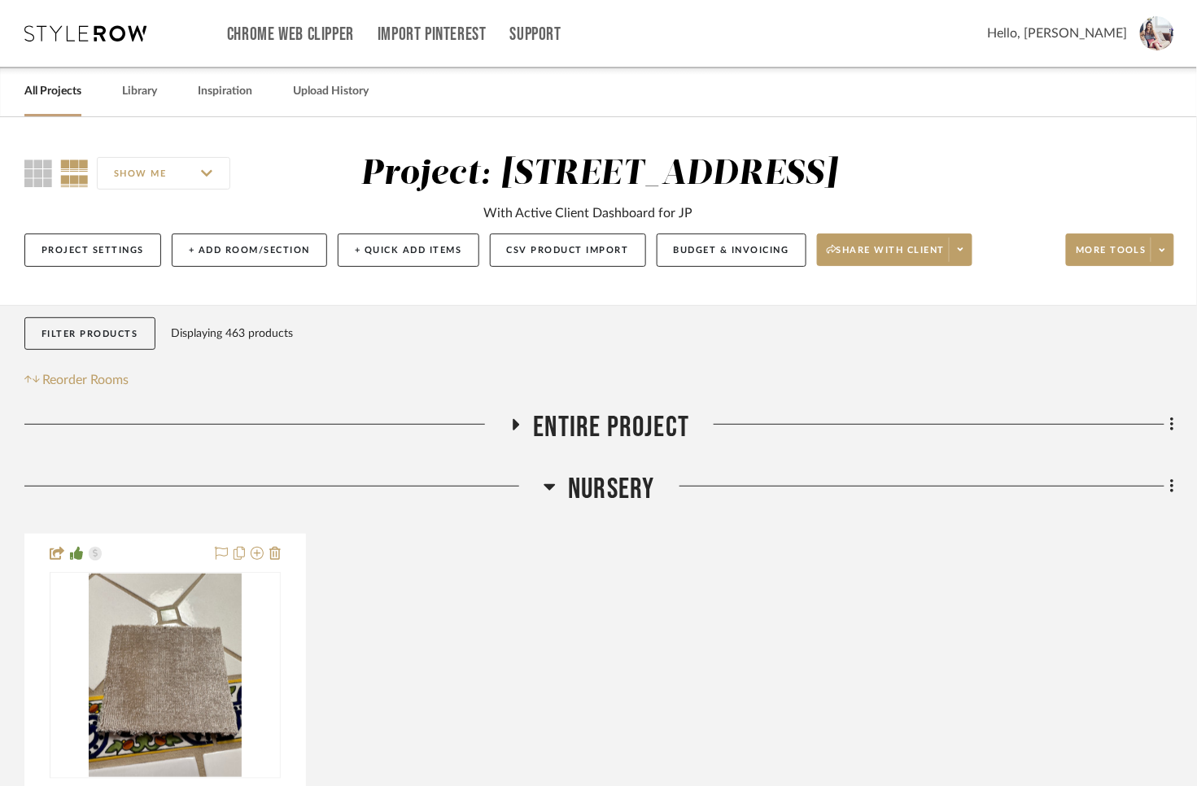
click at [548, 492] on icon at bounding box center [550, 487] width 12 height 20
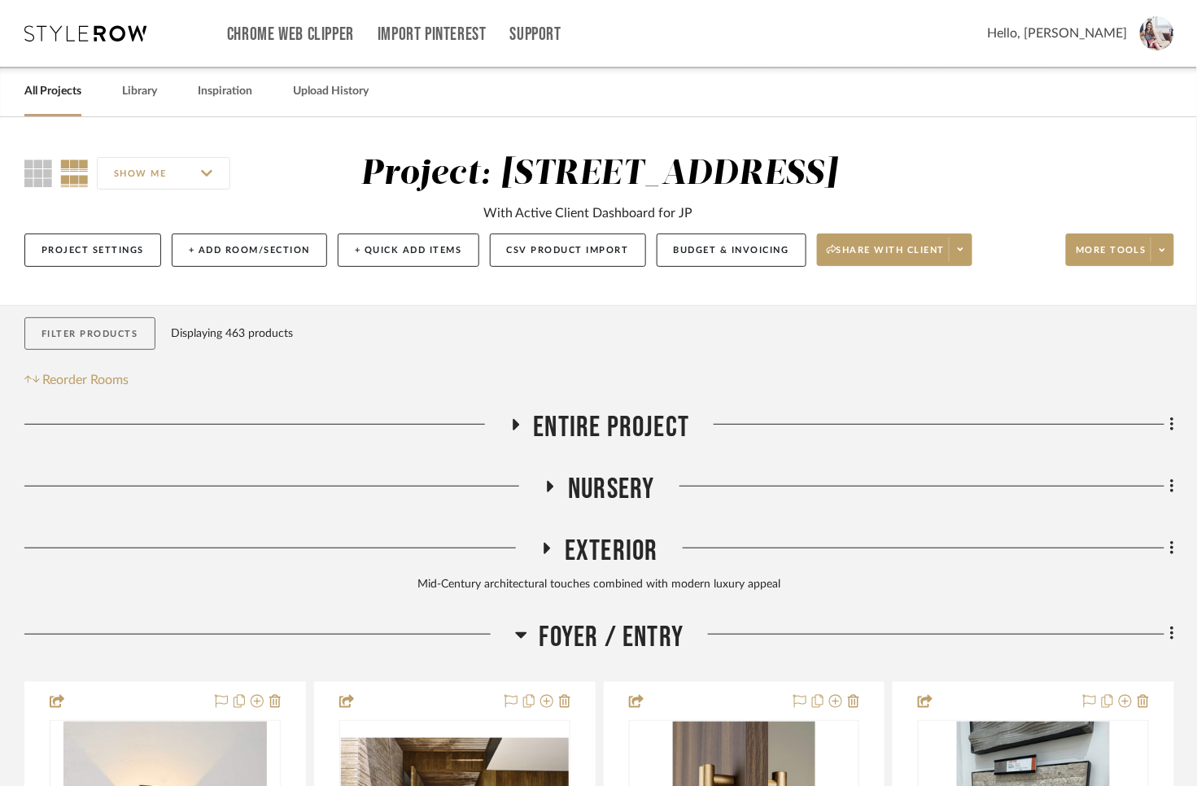
click at [95, 331] on button "Filter Products" at bounding box center [89, 333] width 131 height 33
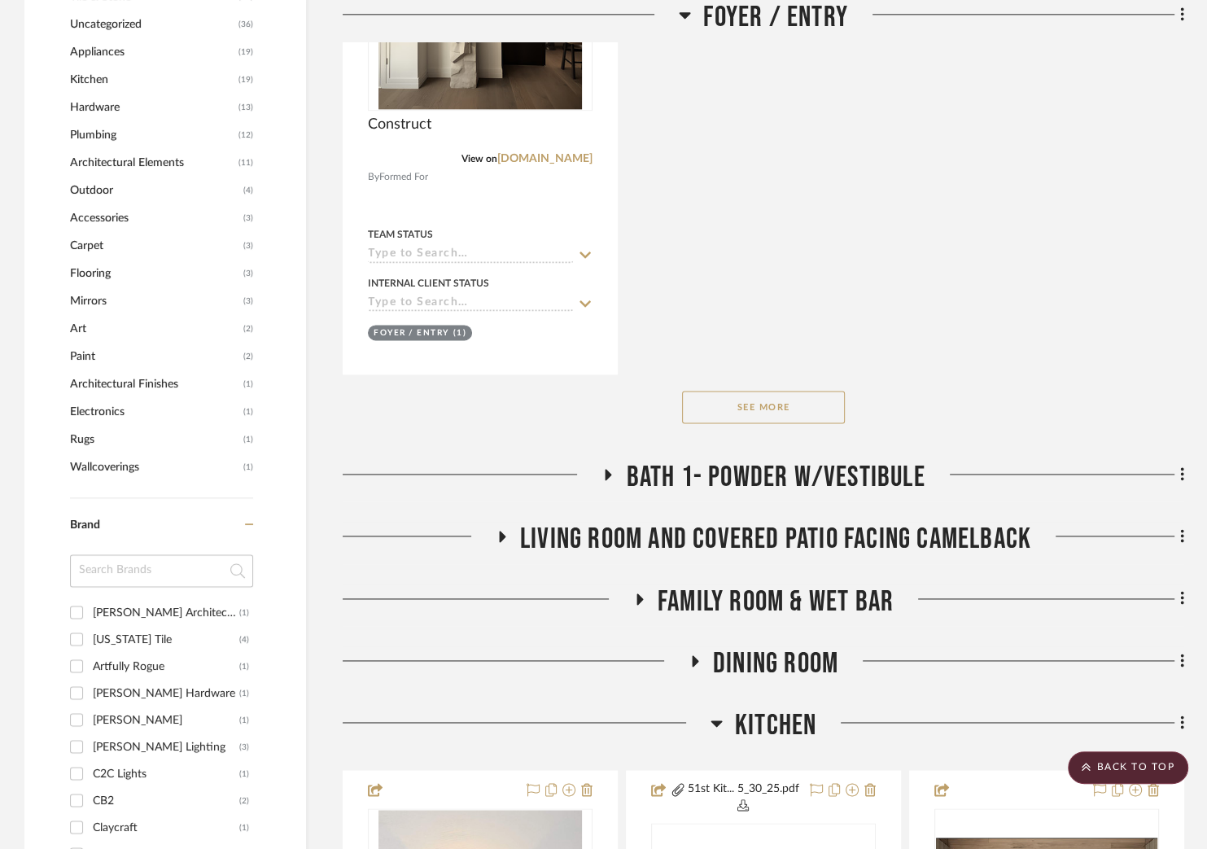
scroll to position [1821, 0]
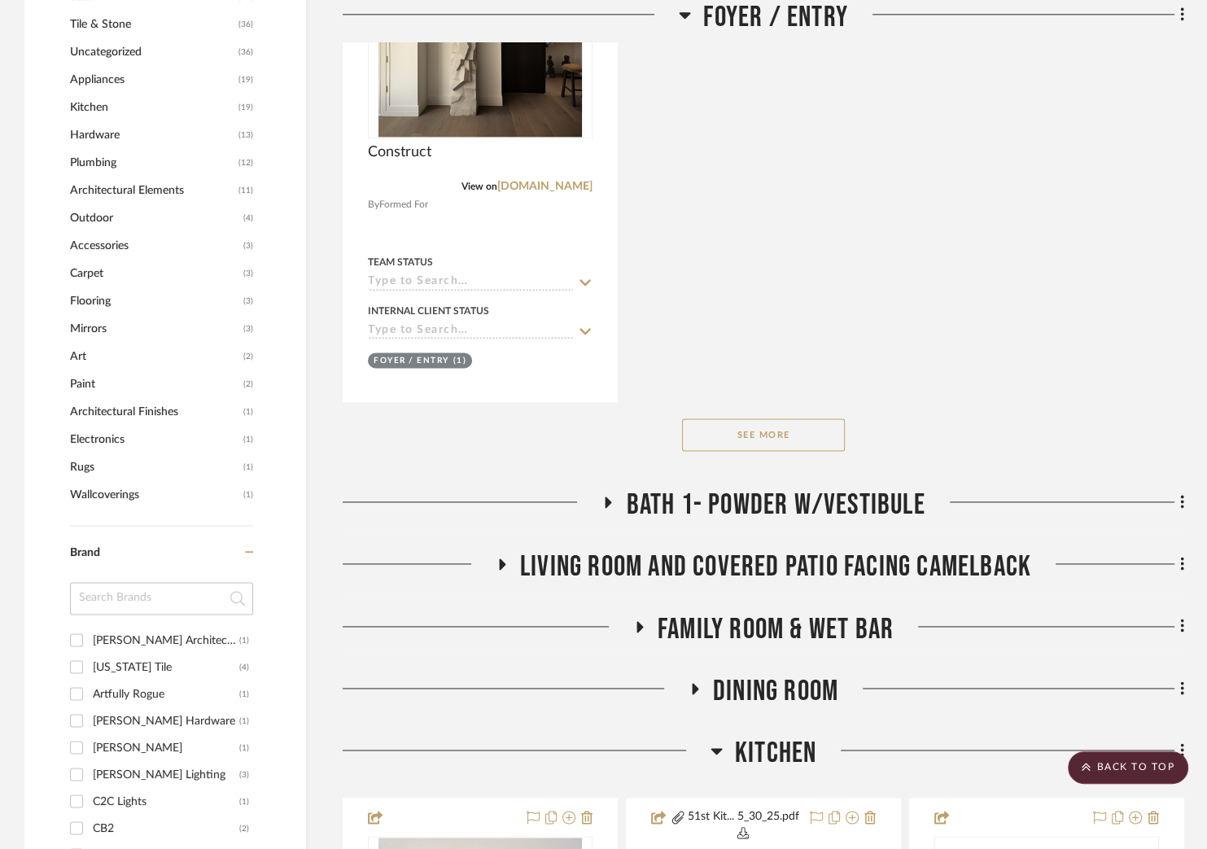
click at [82, 158] on span "Plumbing" at bounding box center [152, 163] width 164 height 28
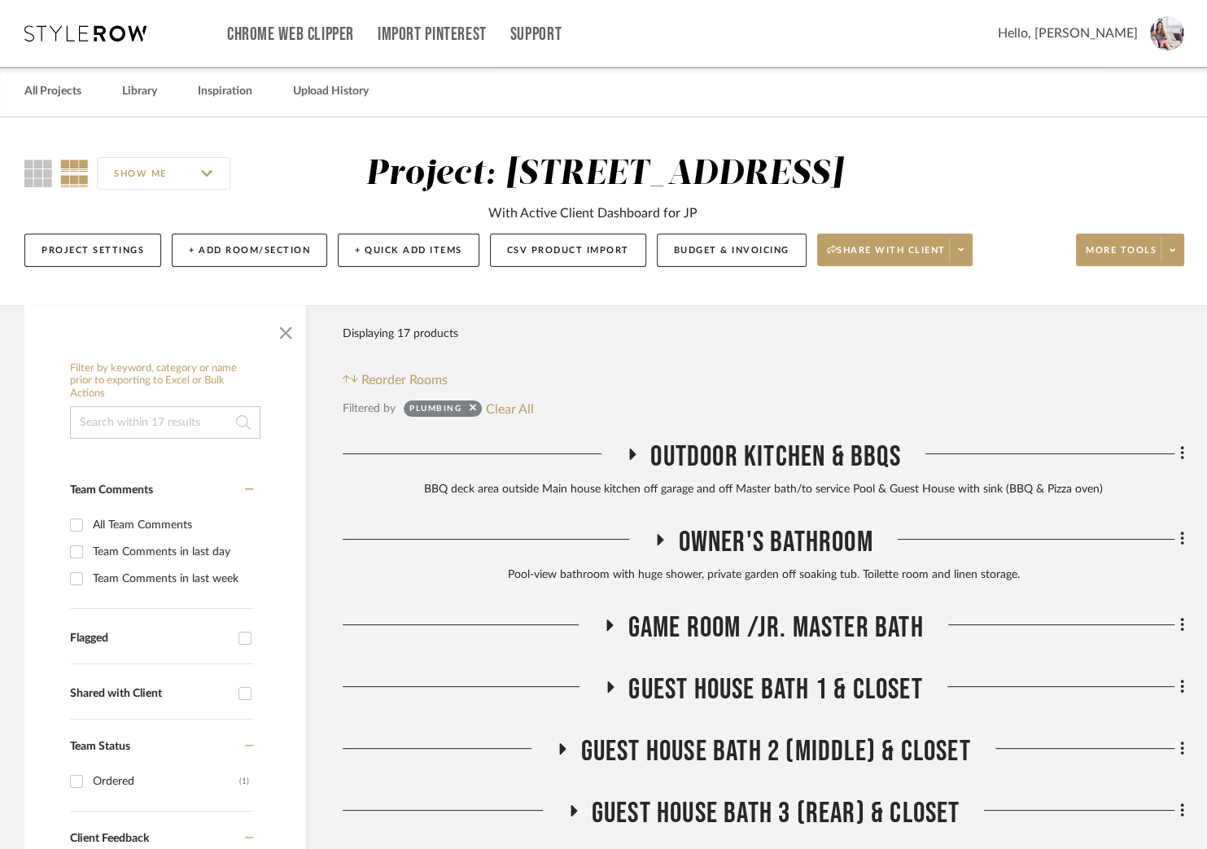
click at [658, 535] on icon at bounding box center [661, 539] width 7 height 11
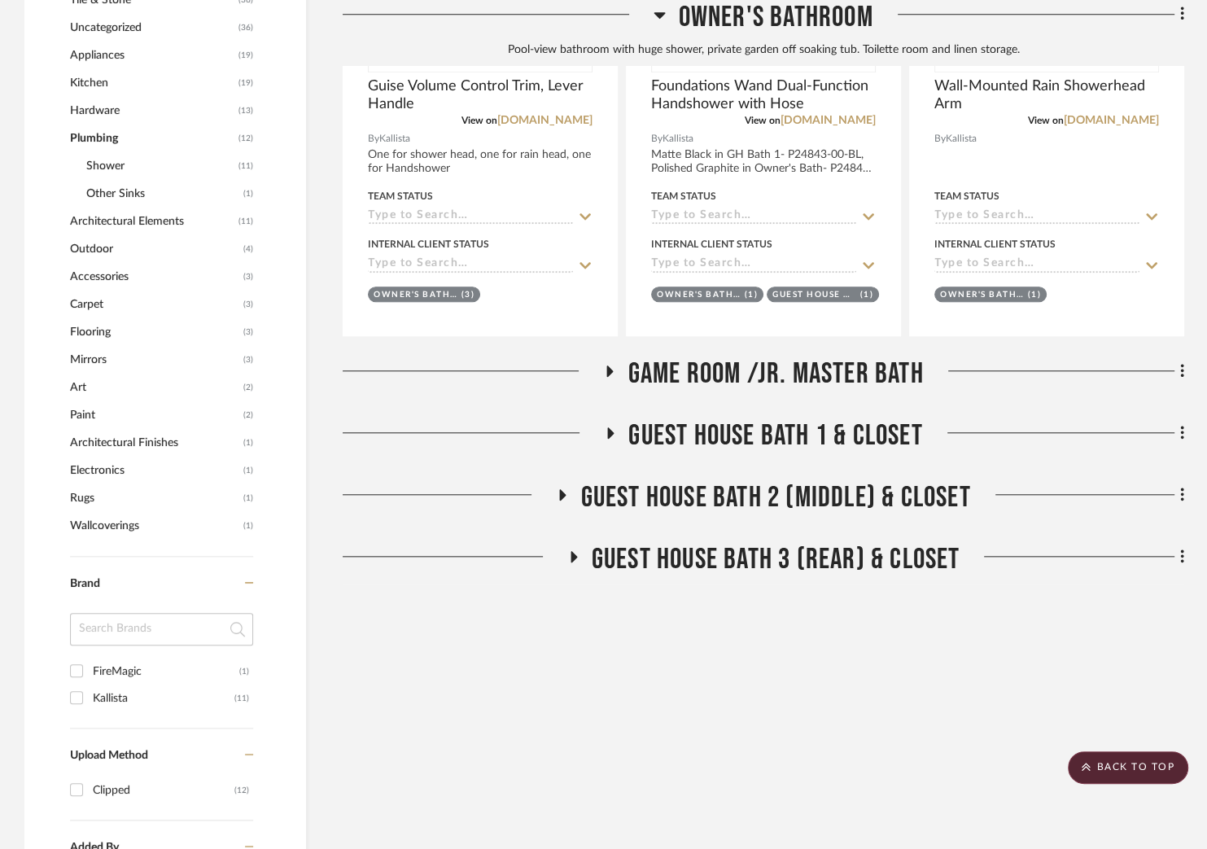
scroll to position [1314, 0]
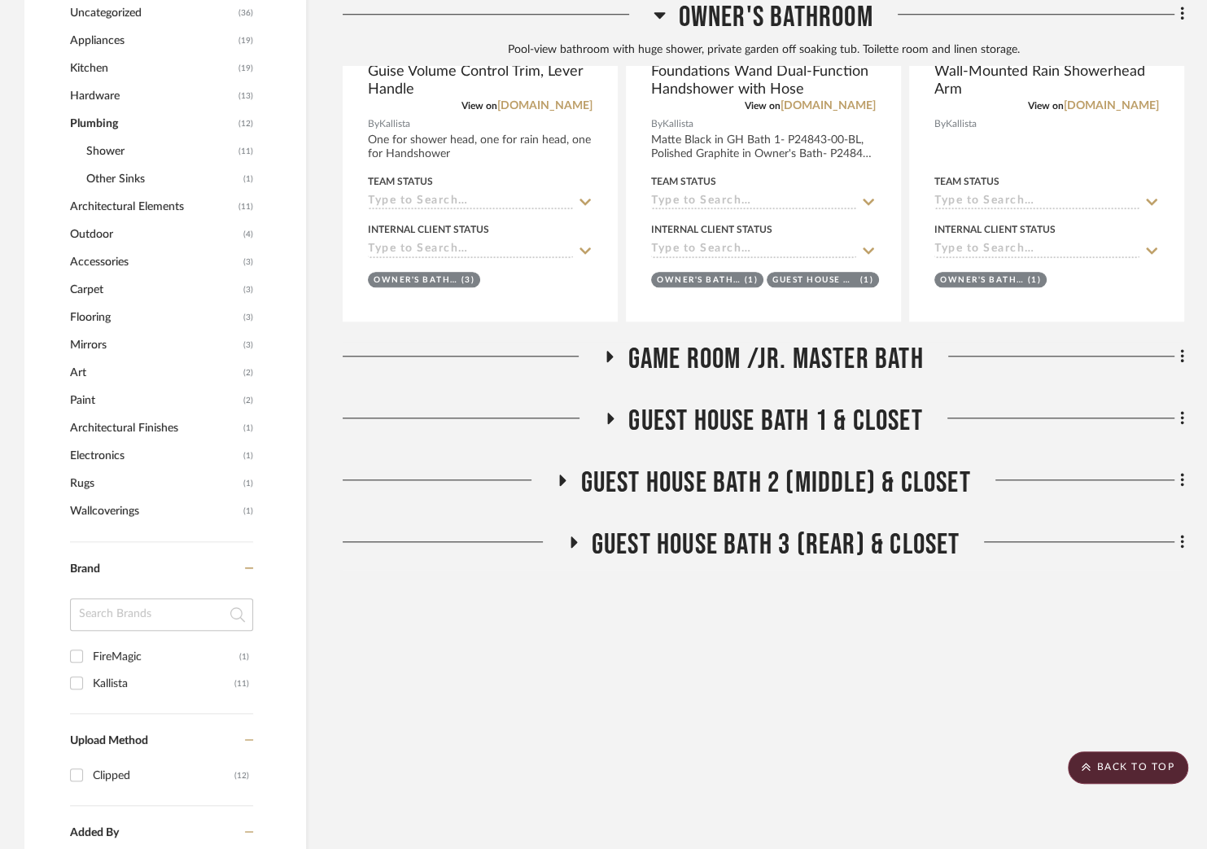
click at [563, 479] on icon at bounding box center [563, 480] width 20 height 12
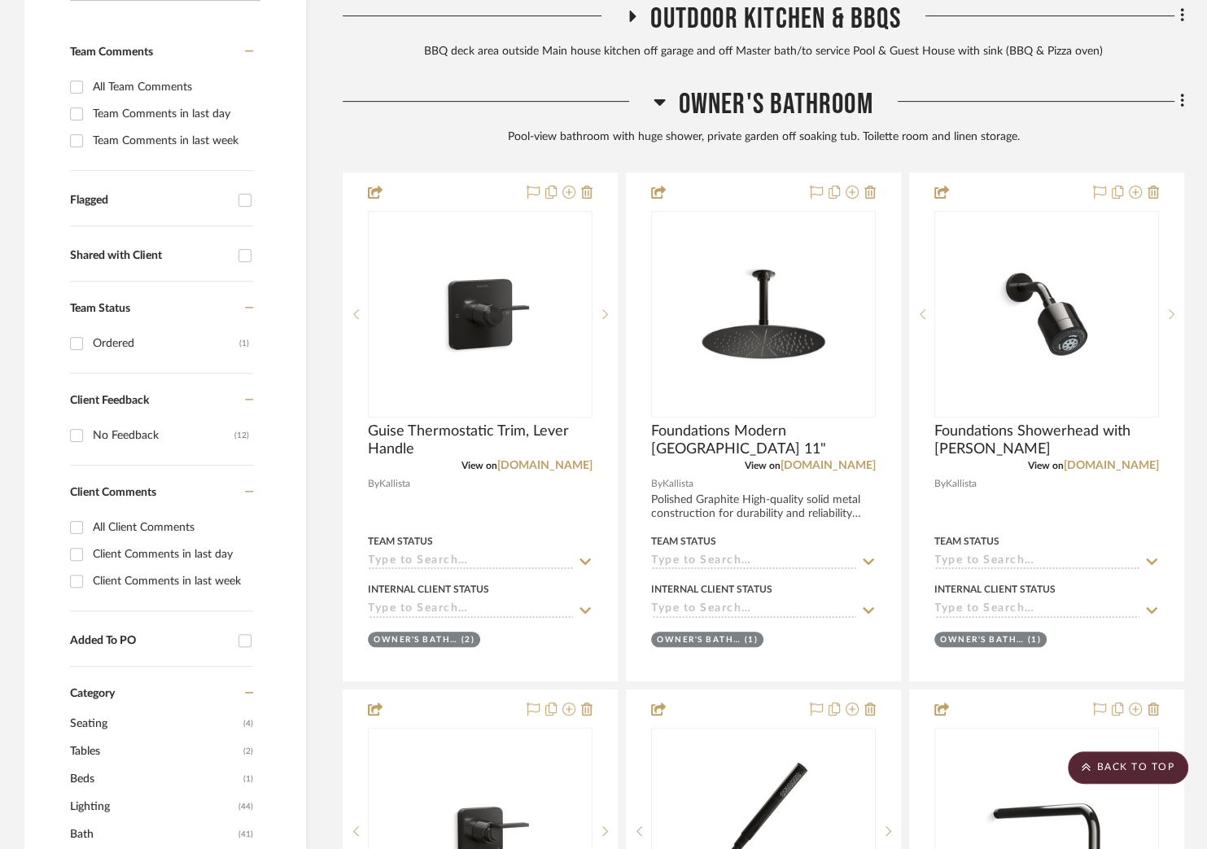
scroll to position [0, 0]
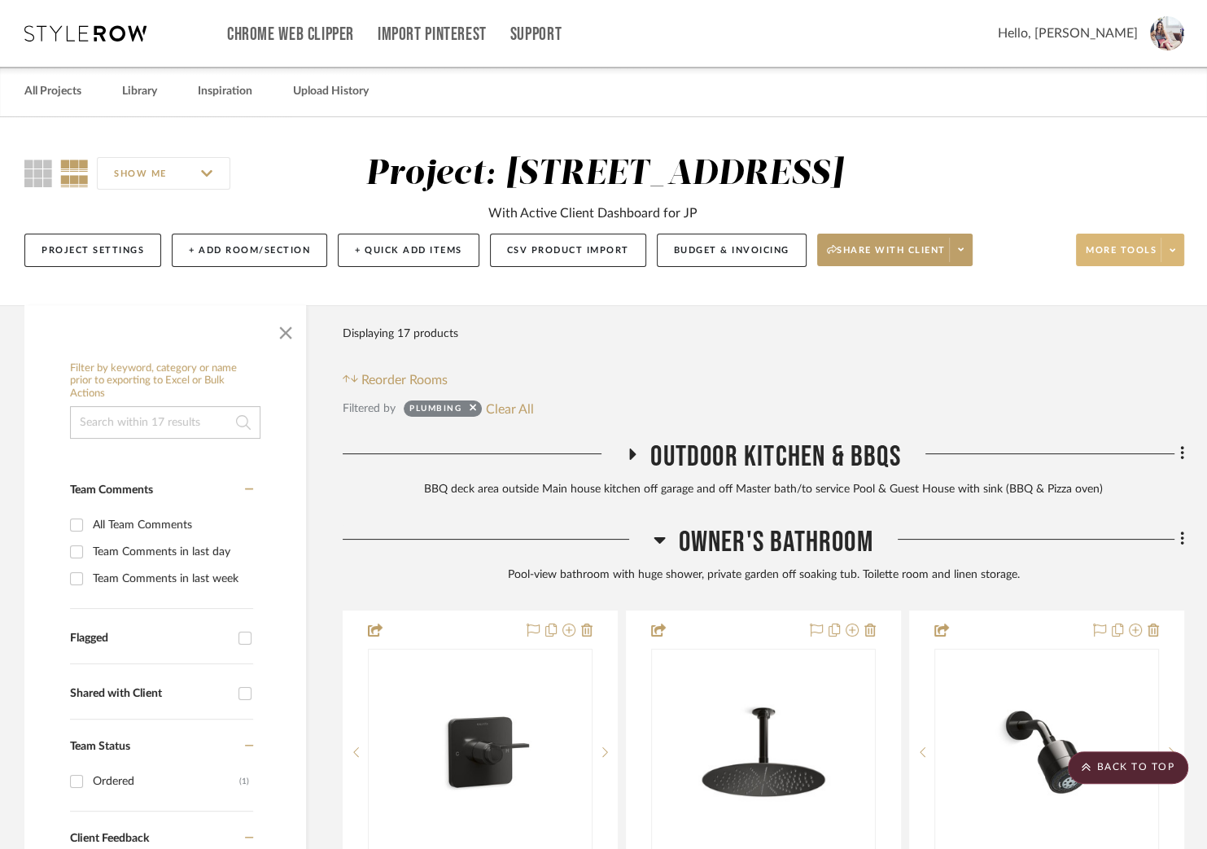
click at [1104, 251] on span "More tools" at bounding box center [1121, 256] width 71 height 24
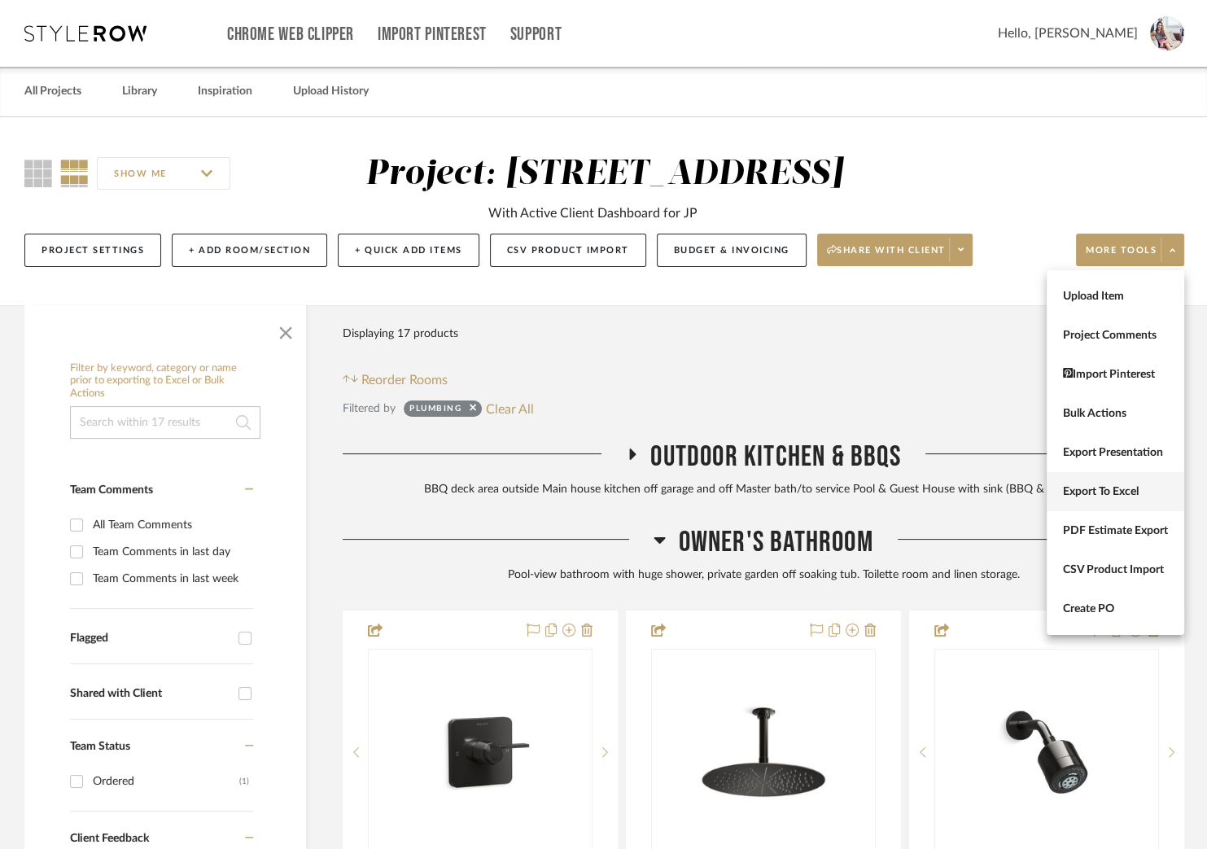
click at [1098, 487] on span "Export To Excel" at bounding box center [1115, 492] width 105 height 14
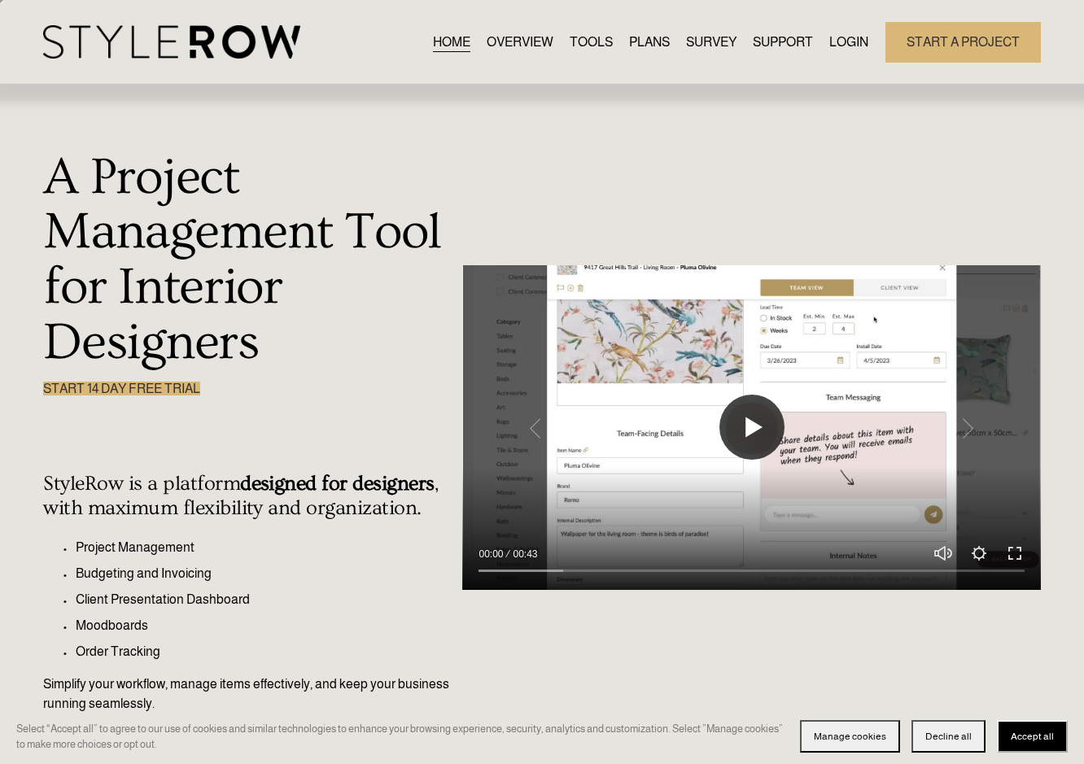
click at [751, 426] on button "Play" at bounding box center [751, 427] width 65 height 65
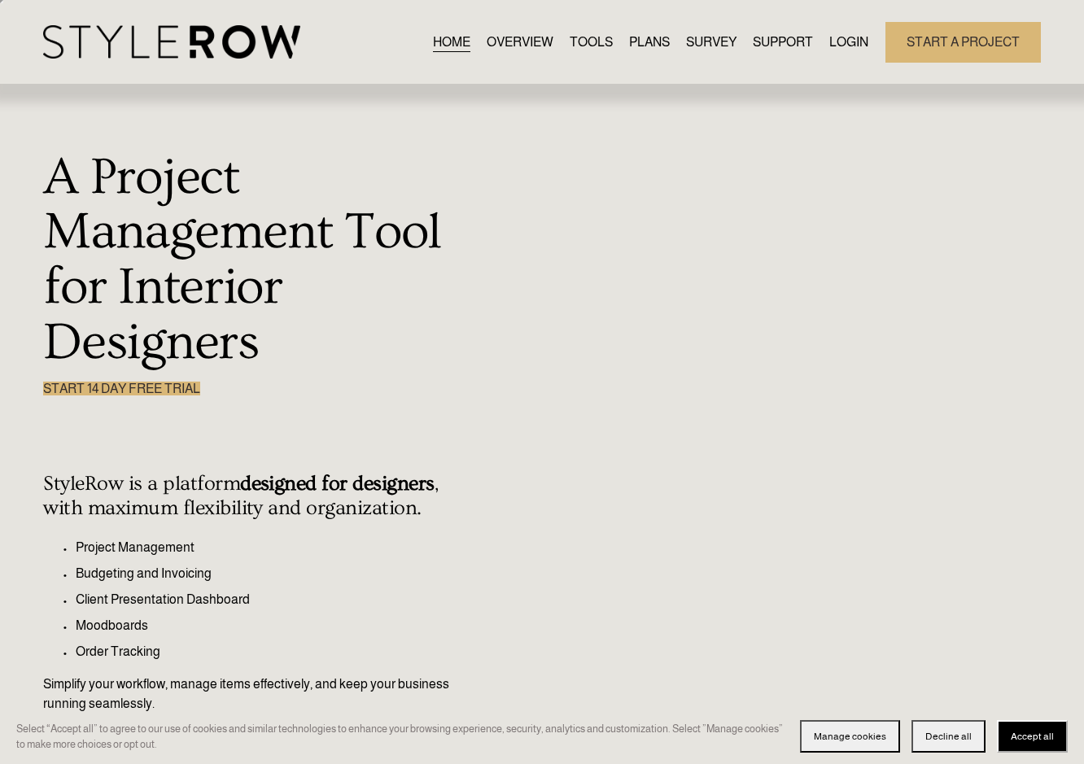
type input "100"
